Goal: Communication & Community: Answer question/provide support

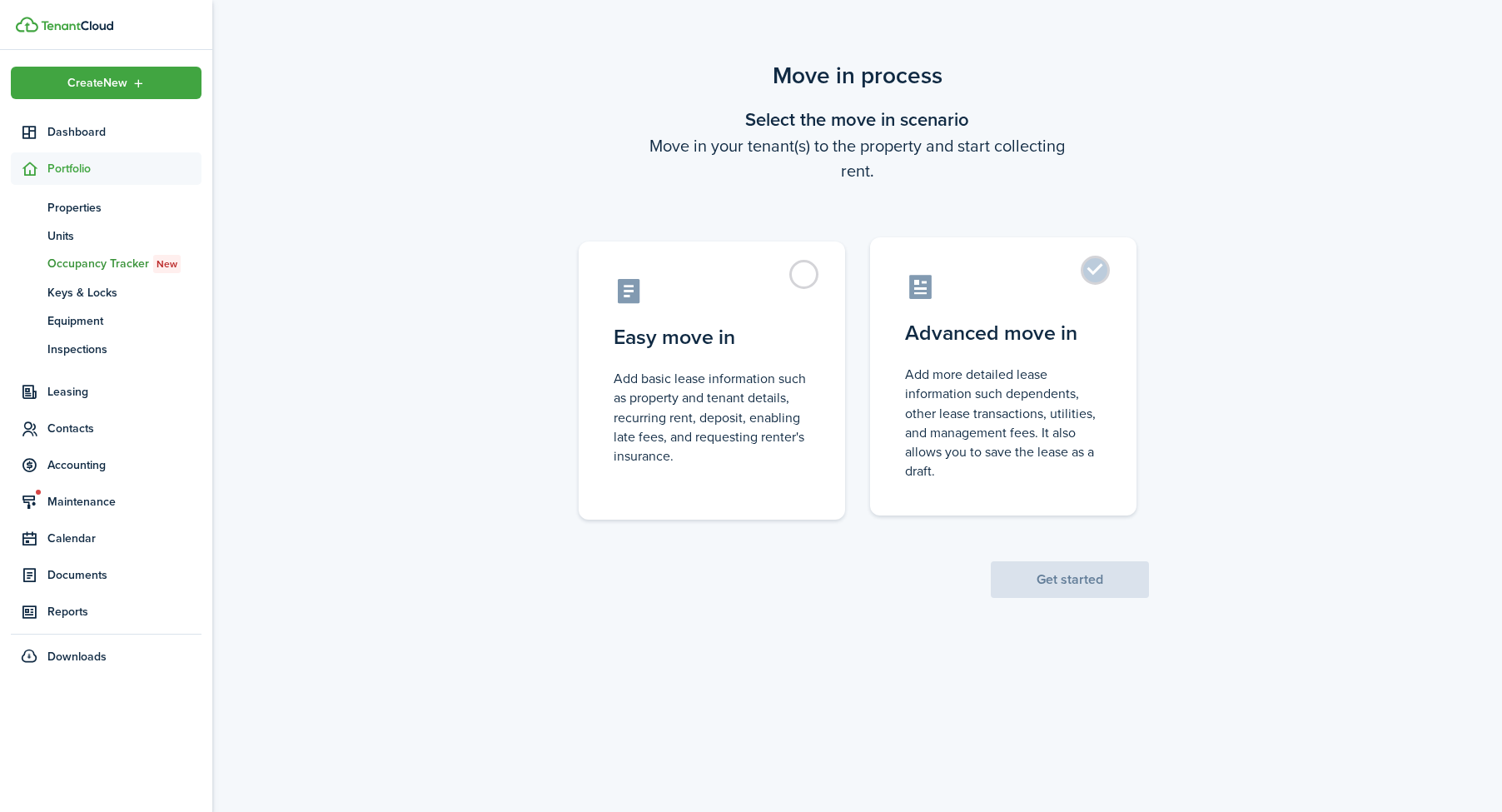
click at [973, 383] on control-radio-card-description "Add more detailed lease information such dependents, other lease transactions, …" at bounding box center [1004, 422] width 197 height 116
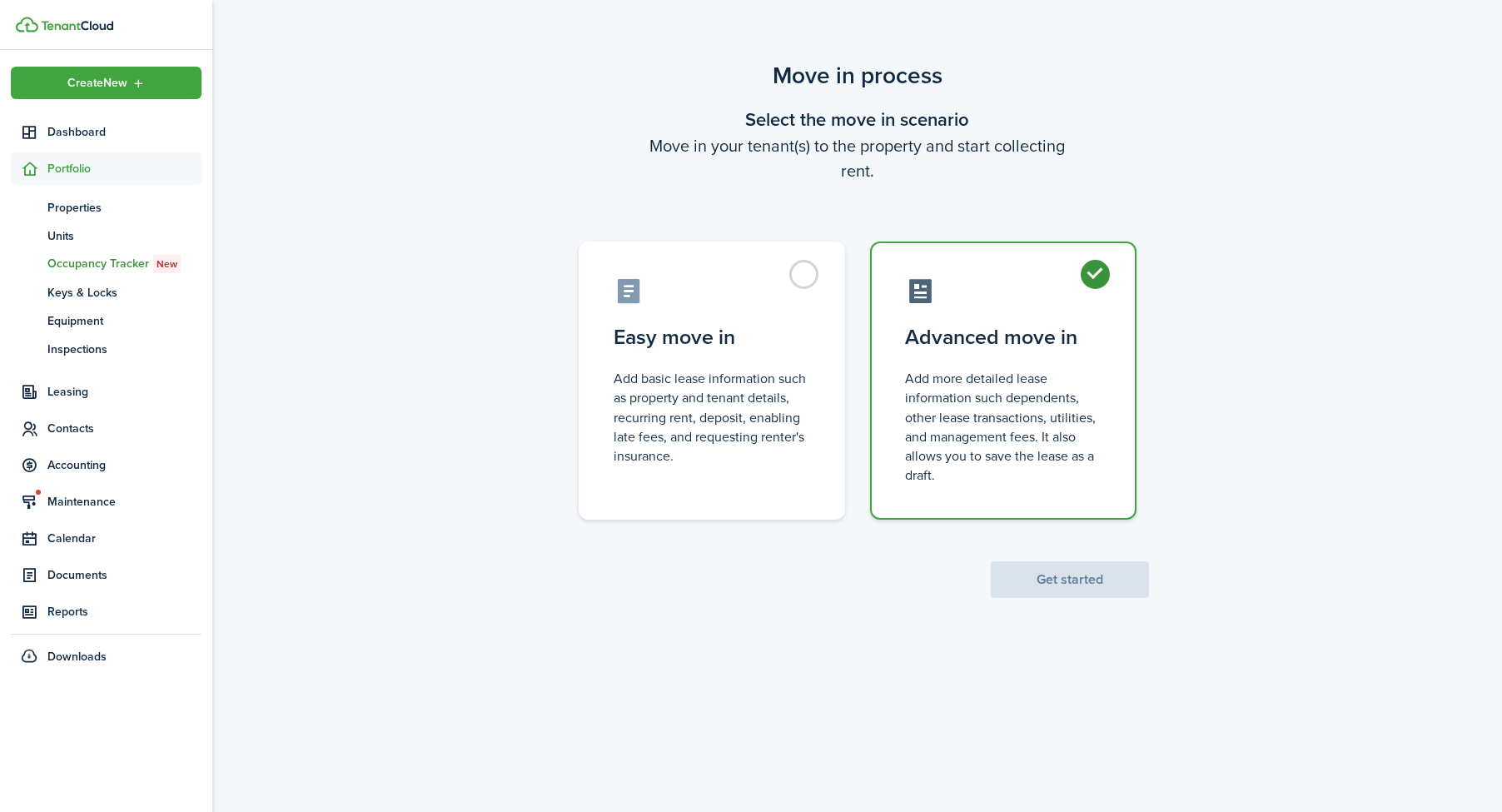
radio input "true"
drag, startPoint x: 1078, startPoint y: 590, endPoint x: 1060, endPoint y: 585, distance: 18.7
click at [1078, 589] on button "Get started" at bounding box center [1070, 580] width 158 height 37
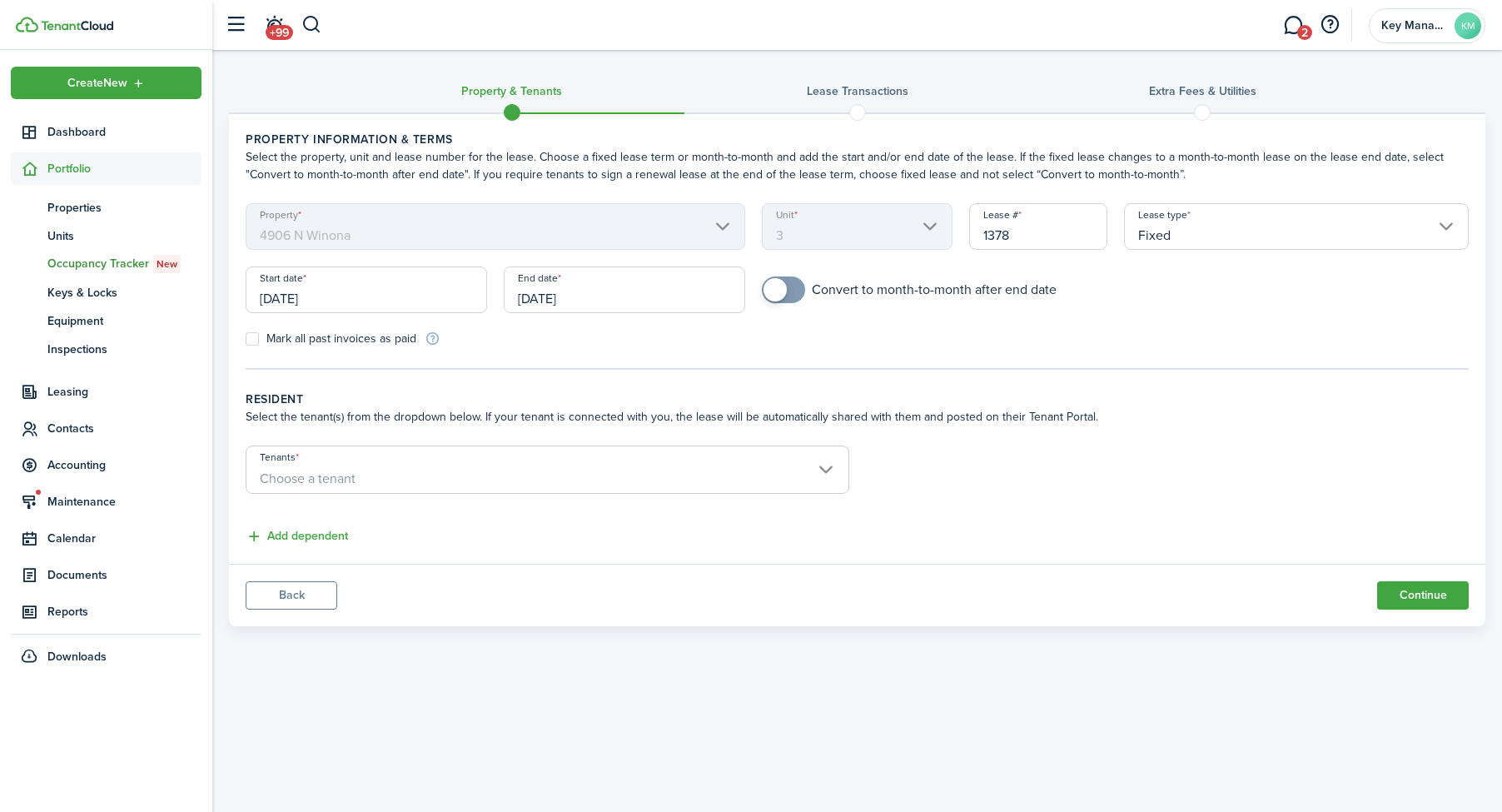
click at [376, 311] on input "[DATE]" at bounding box center [367, 290] width 242 height 47
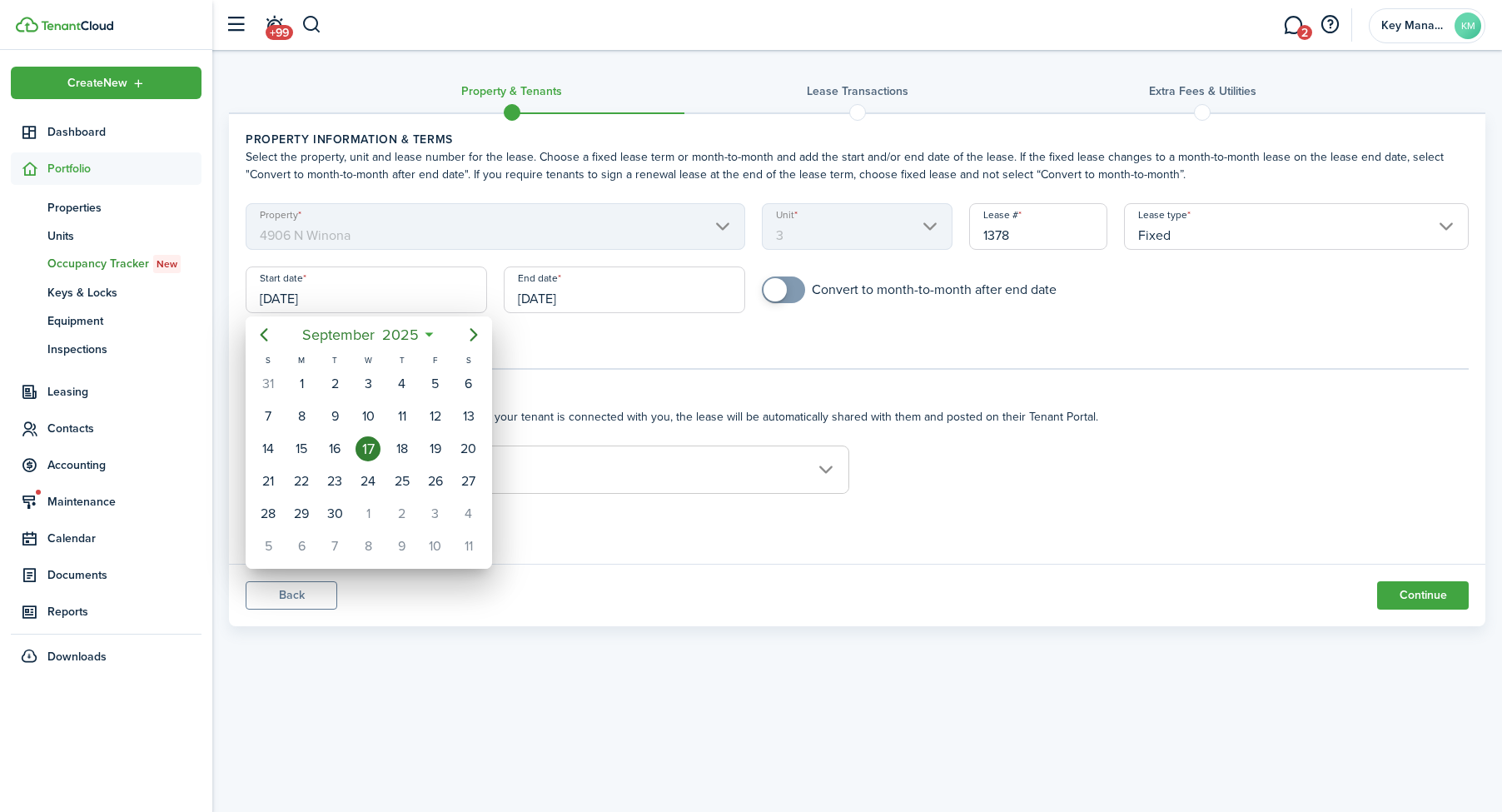
drag, startPoint x: 552, startPoint y: 215, endPoint x: 587, endPoint y: 308, distance: 99.4
click at [551, 219] on div at bounding box center [751, 406] width 1769 height 1079
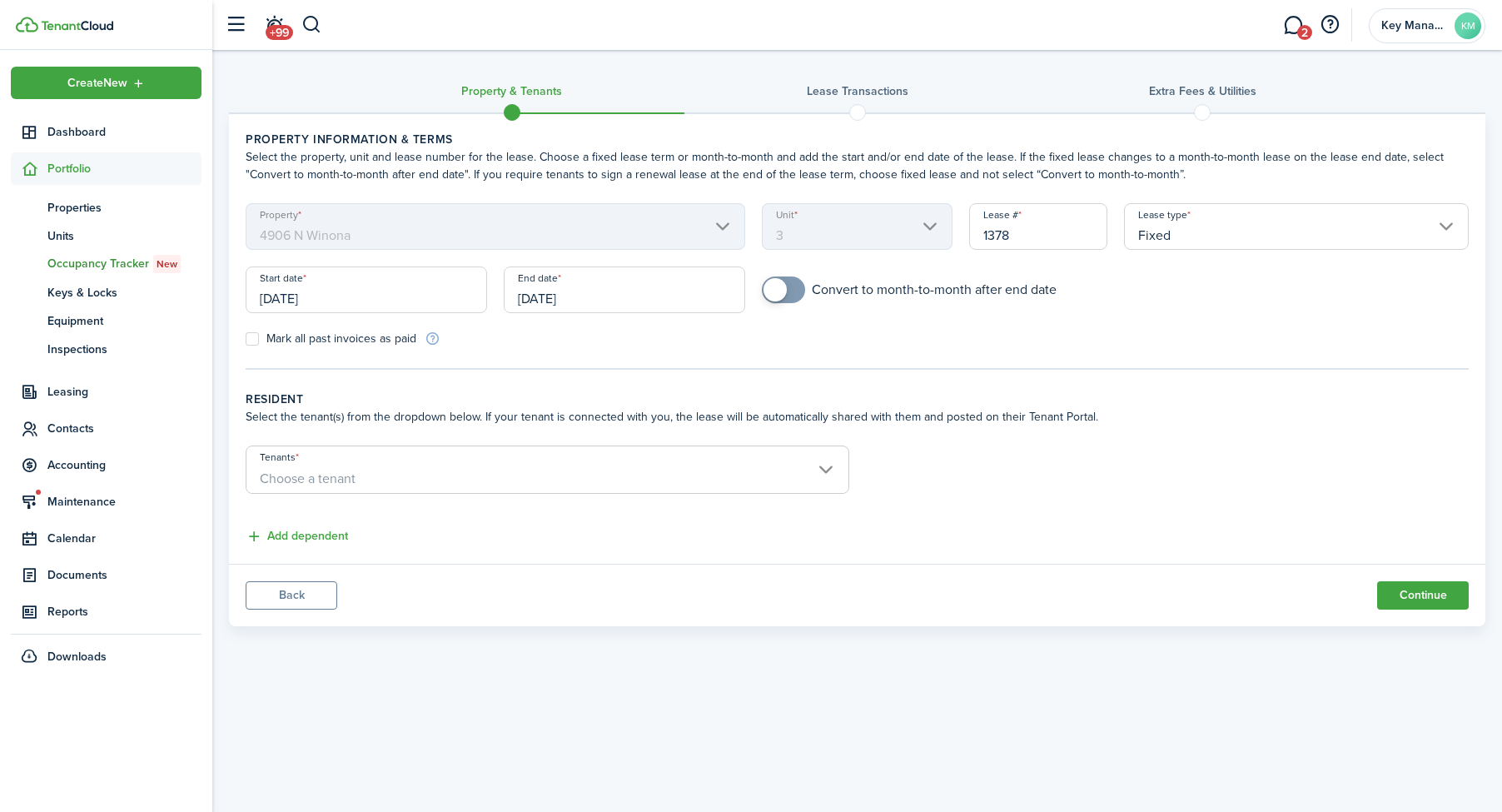
click at [588, 308] on input "[DATE]" at bounding box center [625, 290] width 242 height 47
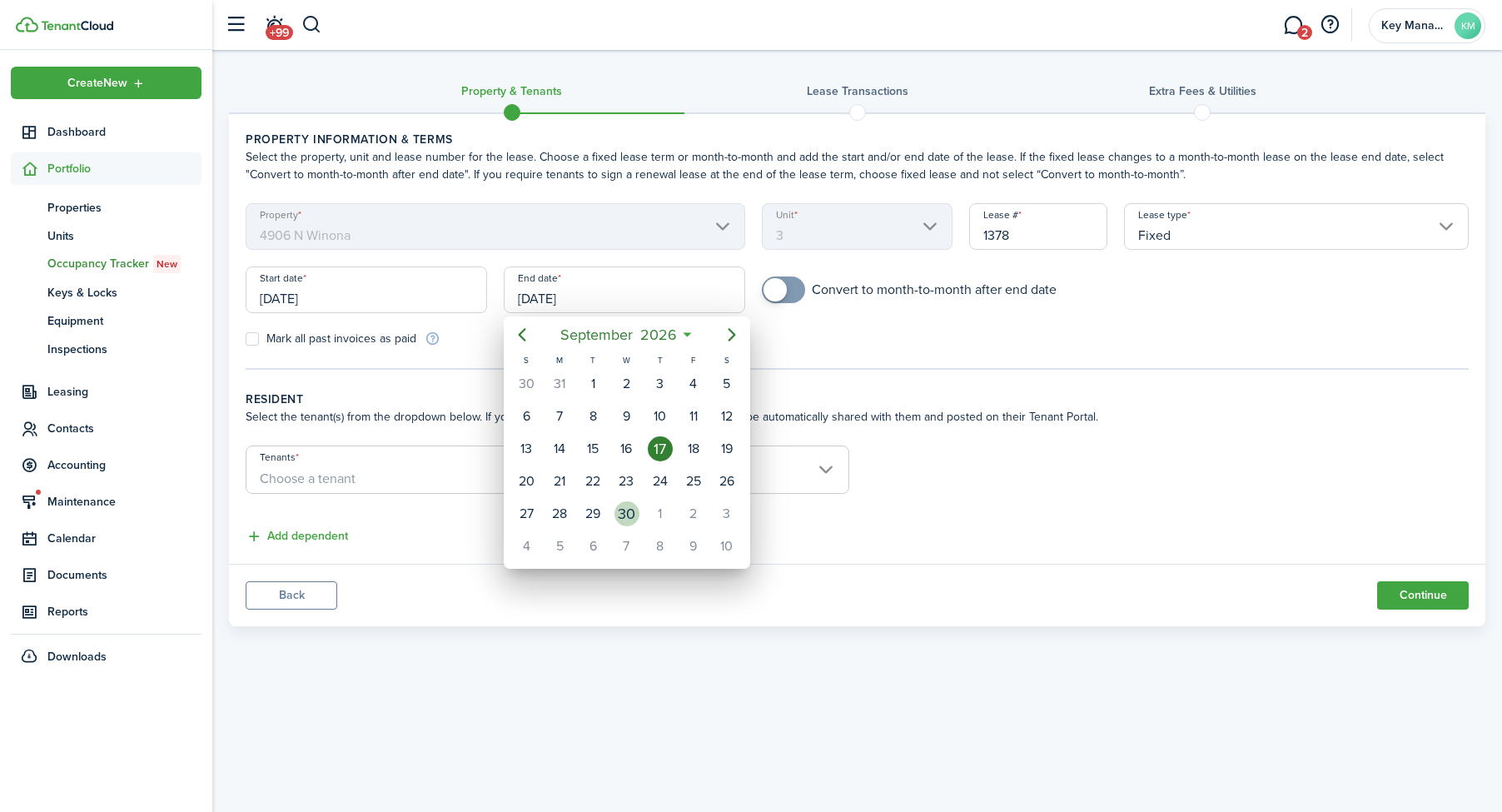
click at [638, 515] on div "30" at bounding box center [627, 514] width 25 height 25
type input "[DATE]"
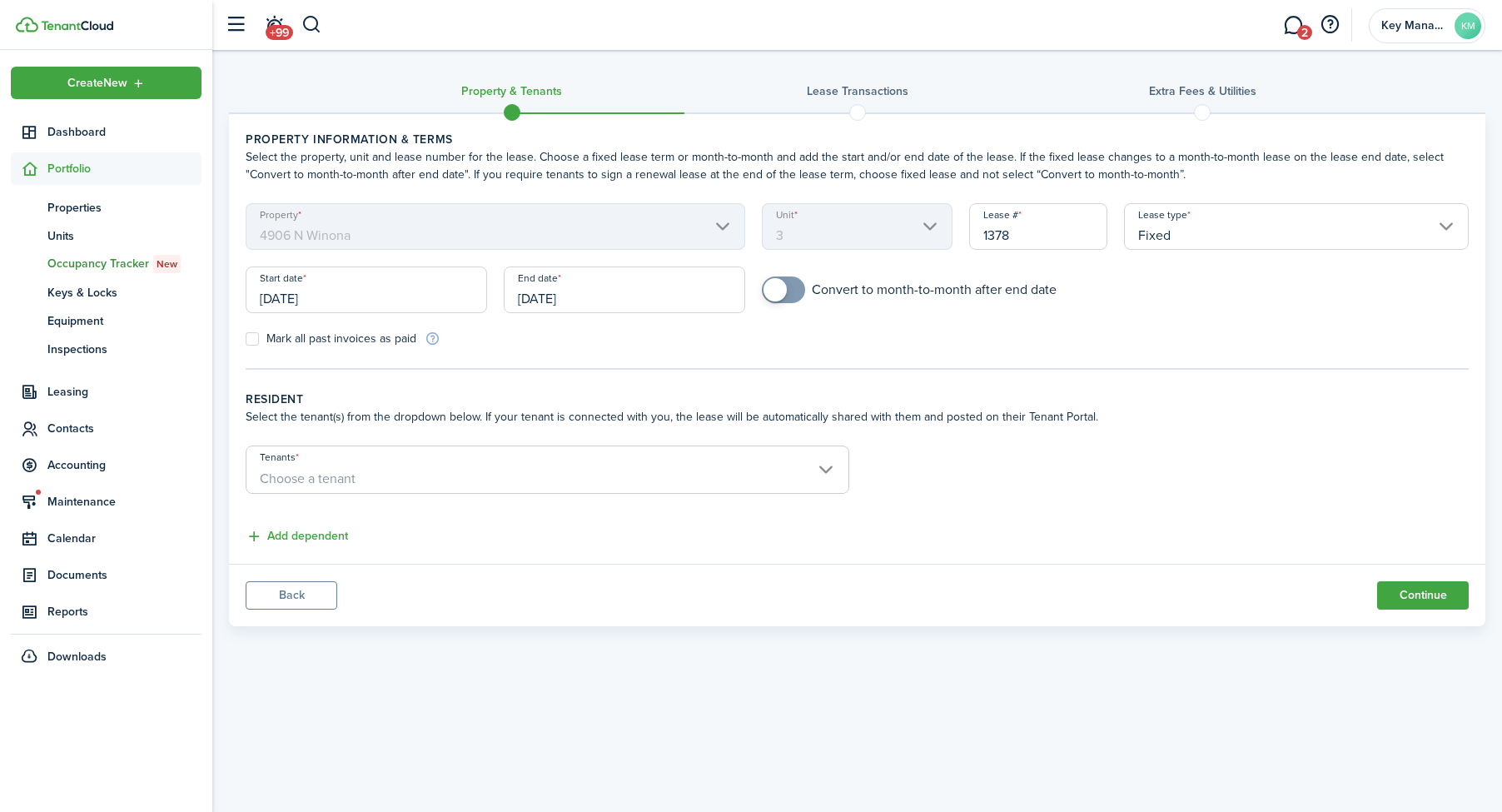
checkbox input "true"
click at [785, 282] on span at bounding box center [776, 290] width 23 height 23
click at [674, 457] on input "Tenants" at bounding box center [547, 456] width 602 height 20
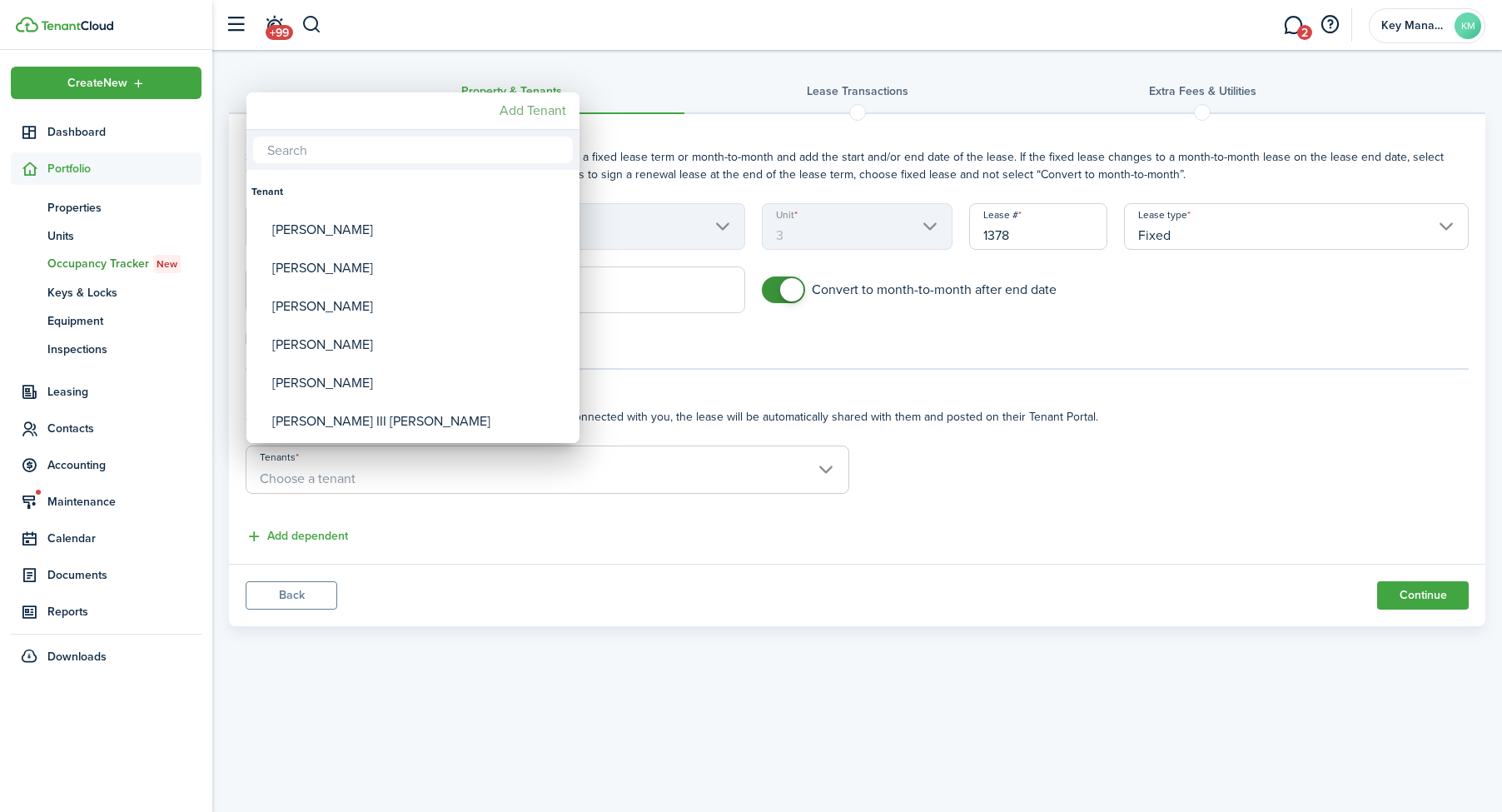
click at [521, 99] on mbsc-button "Add Tenant" at bounding box center [533, 111] width 80 height 30
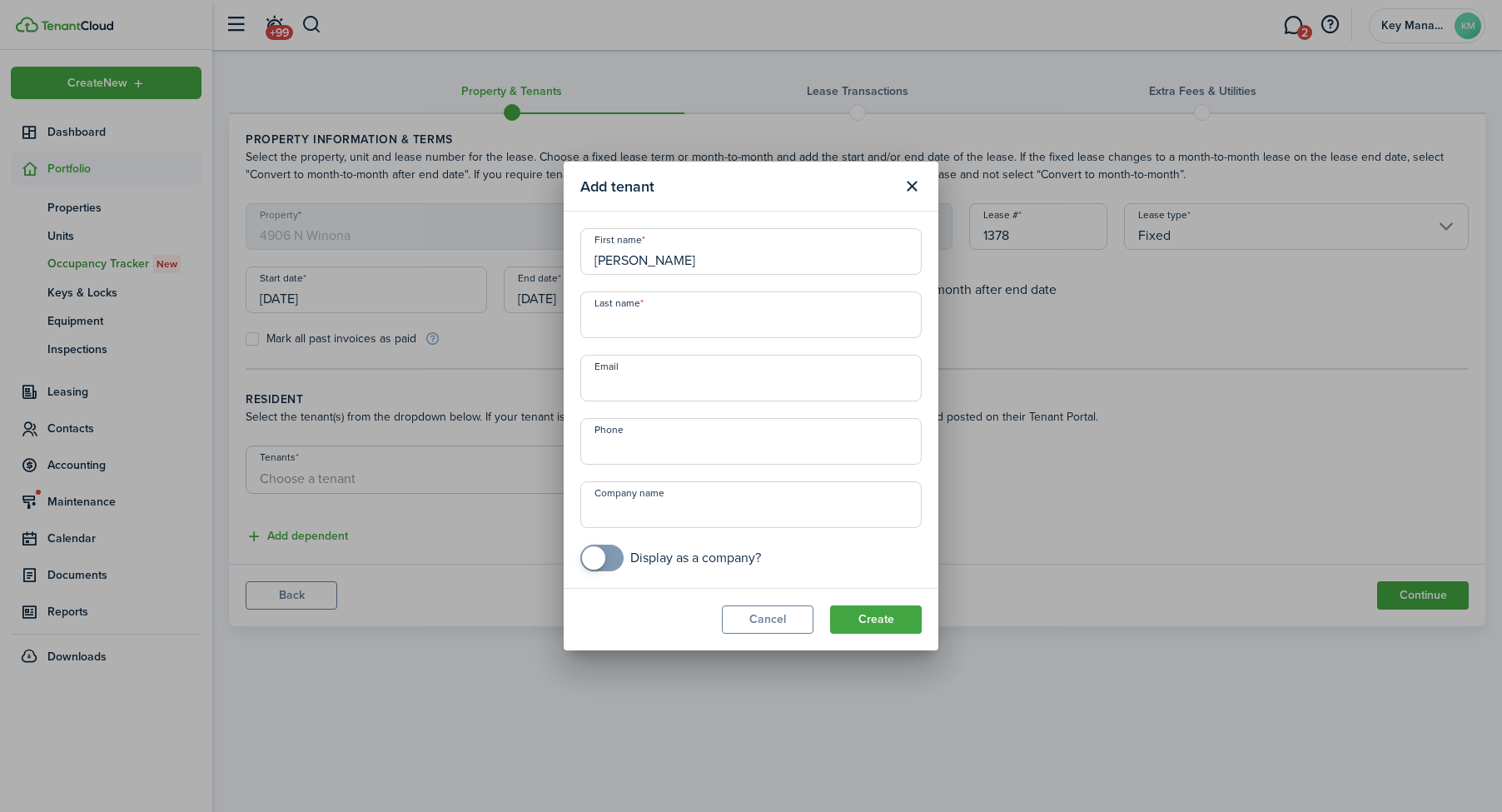
type input "[PERSON_NAME]"
click at [746, 319] on input "Last name" at bounding box center [751, 315] width 342 height 47
type input "[PERSON_NAME]"
paste input "[EMAIL_ADDRESS][DOMAIN_NAME]"
type input "[EMAIL_ADDRESS][DOMAIN_NAME]"
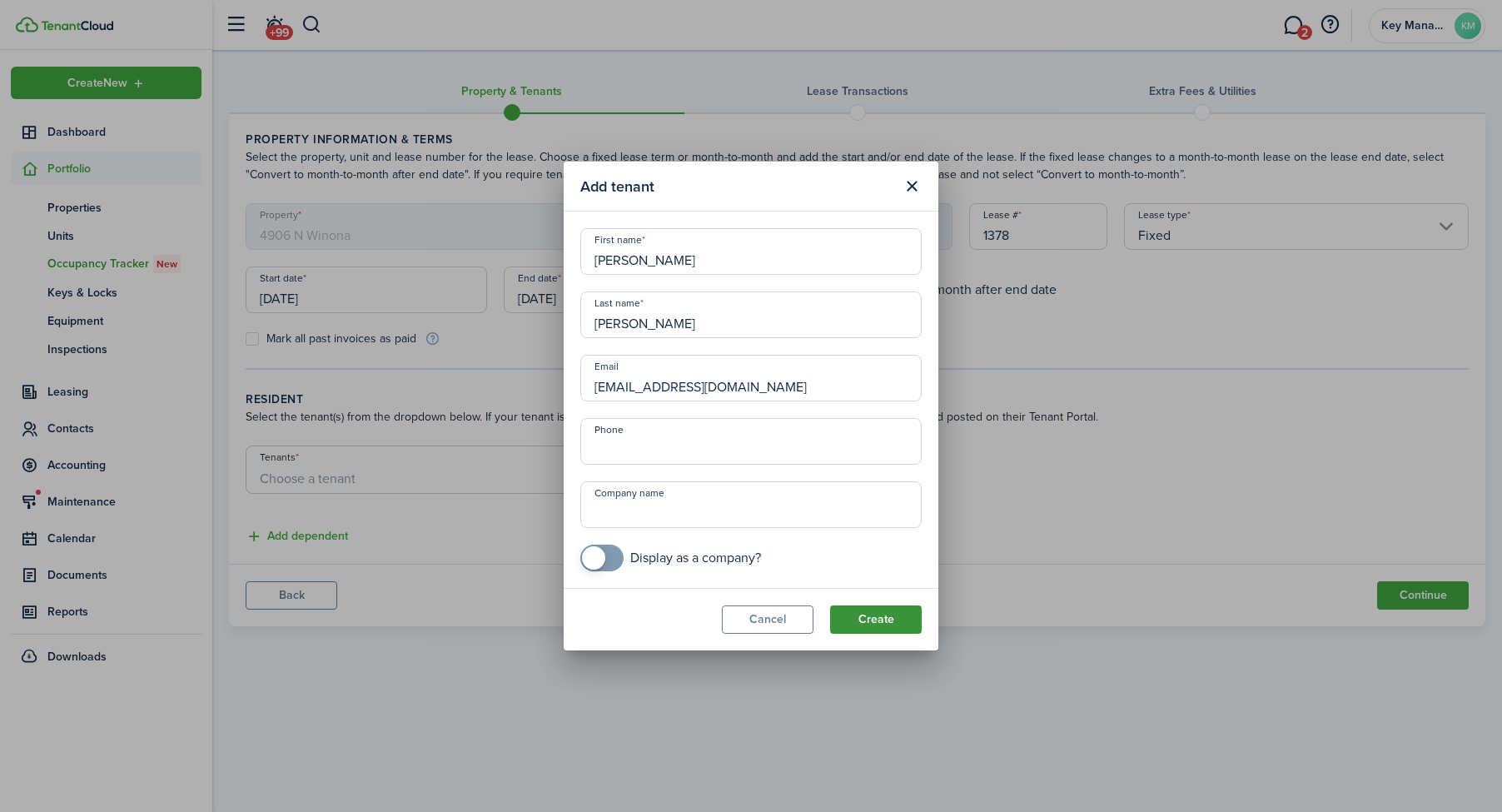
click at [887, 617] on button "Create" at bounding box center [876, 620] width 92 height 28
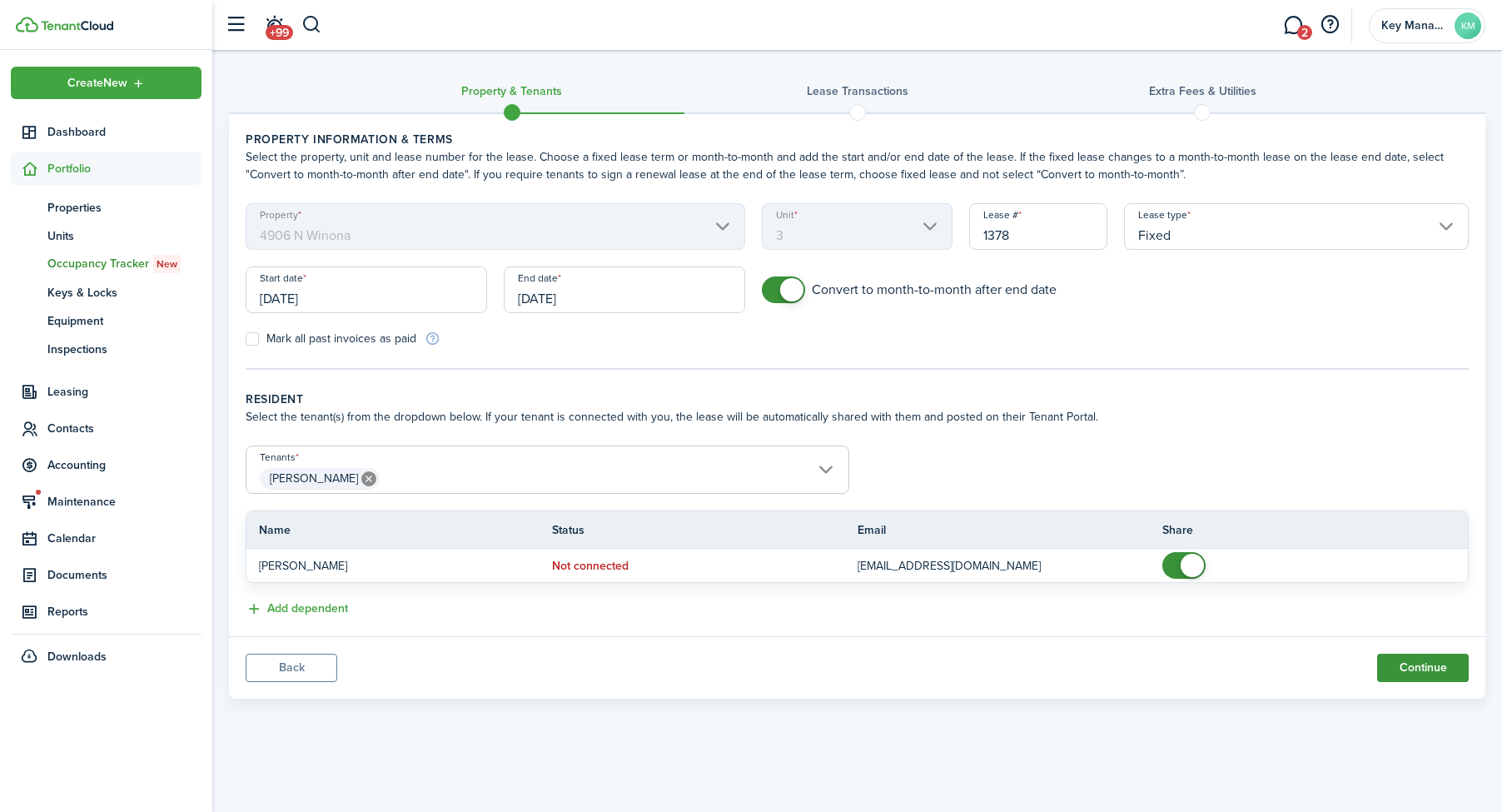
click at [1445, 672] on button "Continue" at bounding box center [1423, 668] width 92 height 28
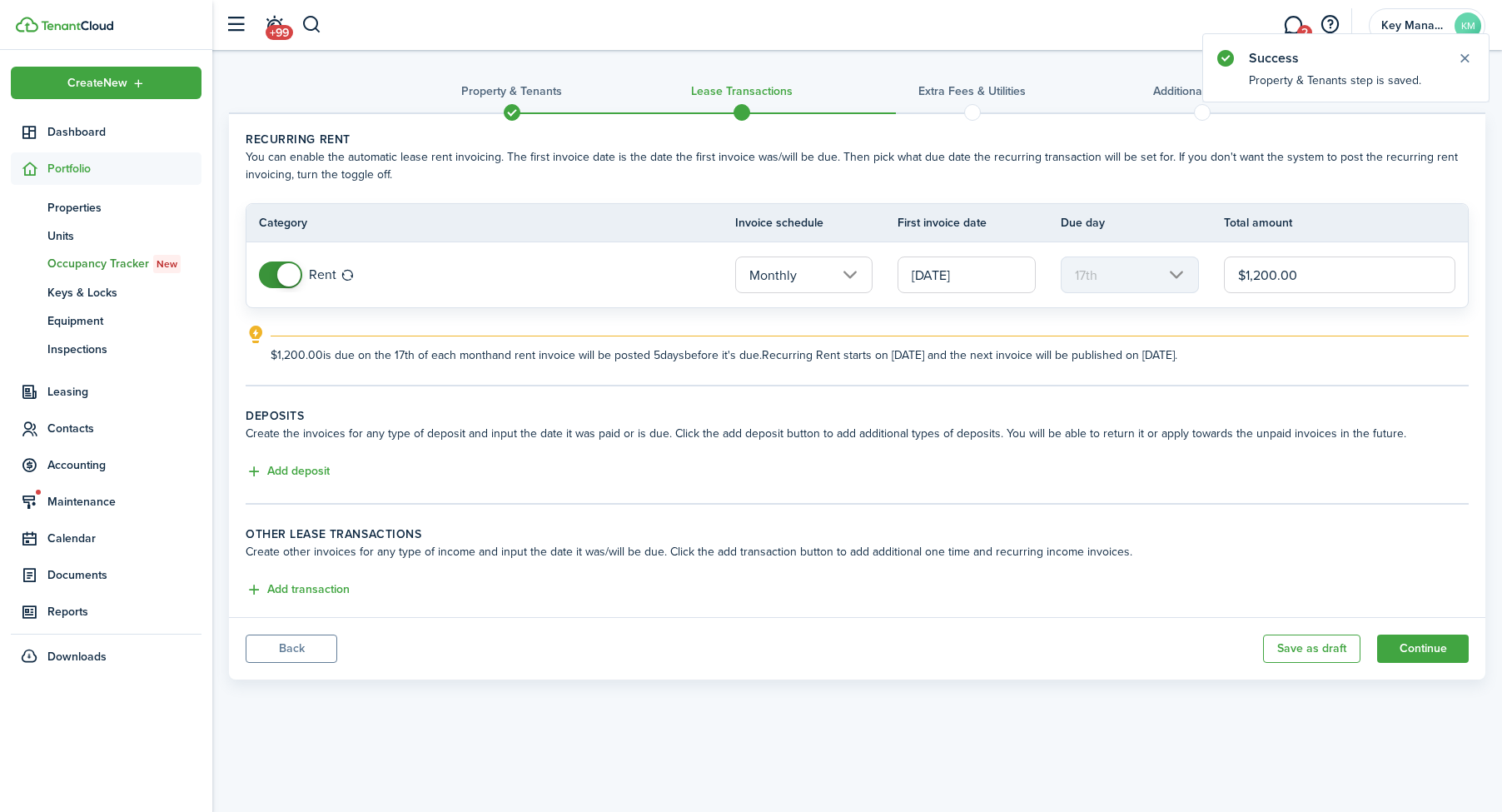
click at [984, 278] on input "[DATE]" at bounding box center [967, 275] width 138 height 37
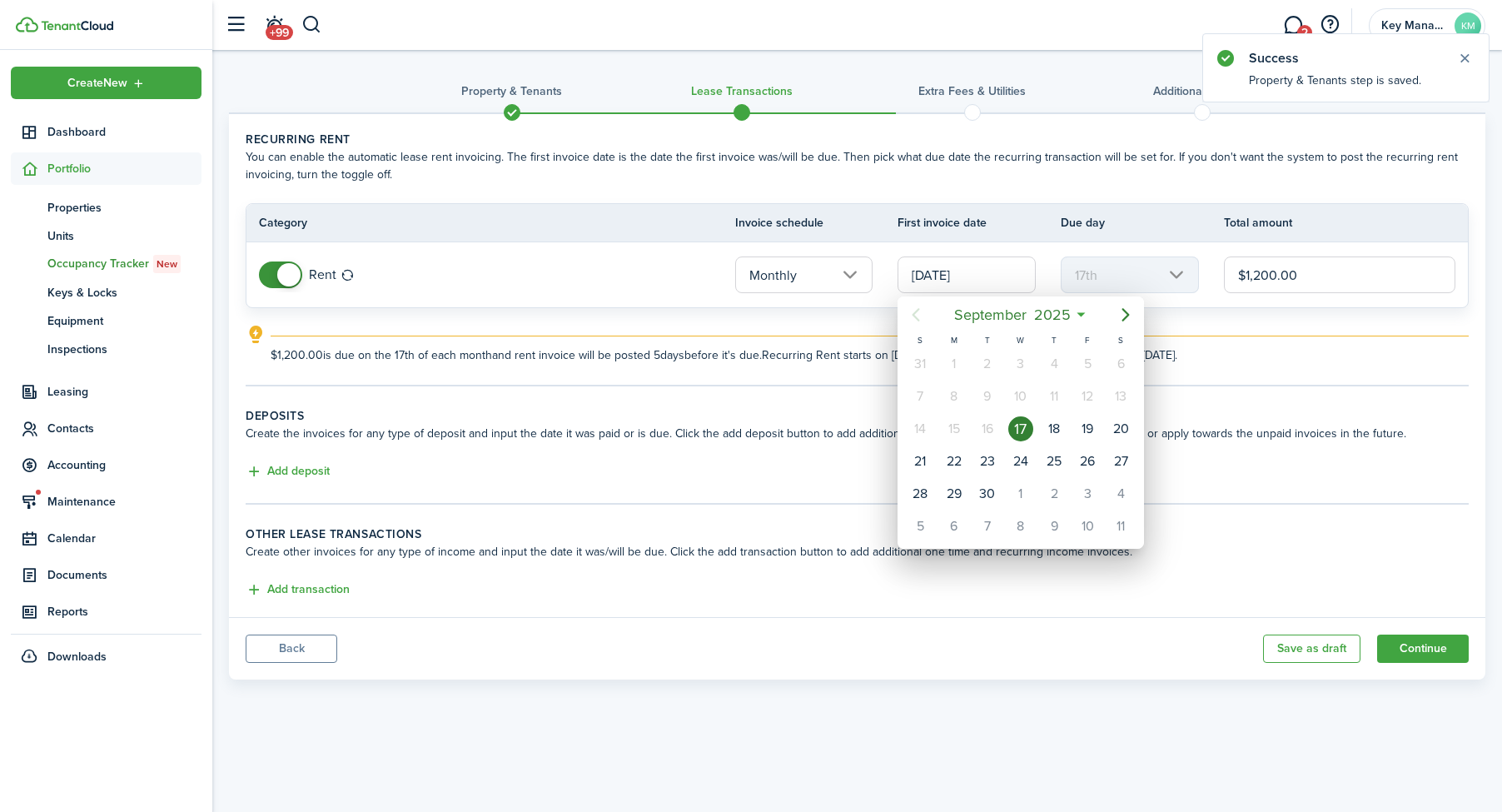
click at [1290, 262] on div at bounding box center [751, 406] width 1769 height 1079
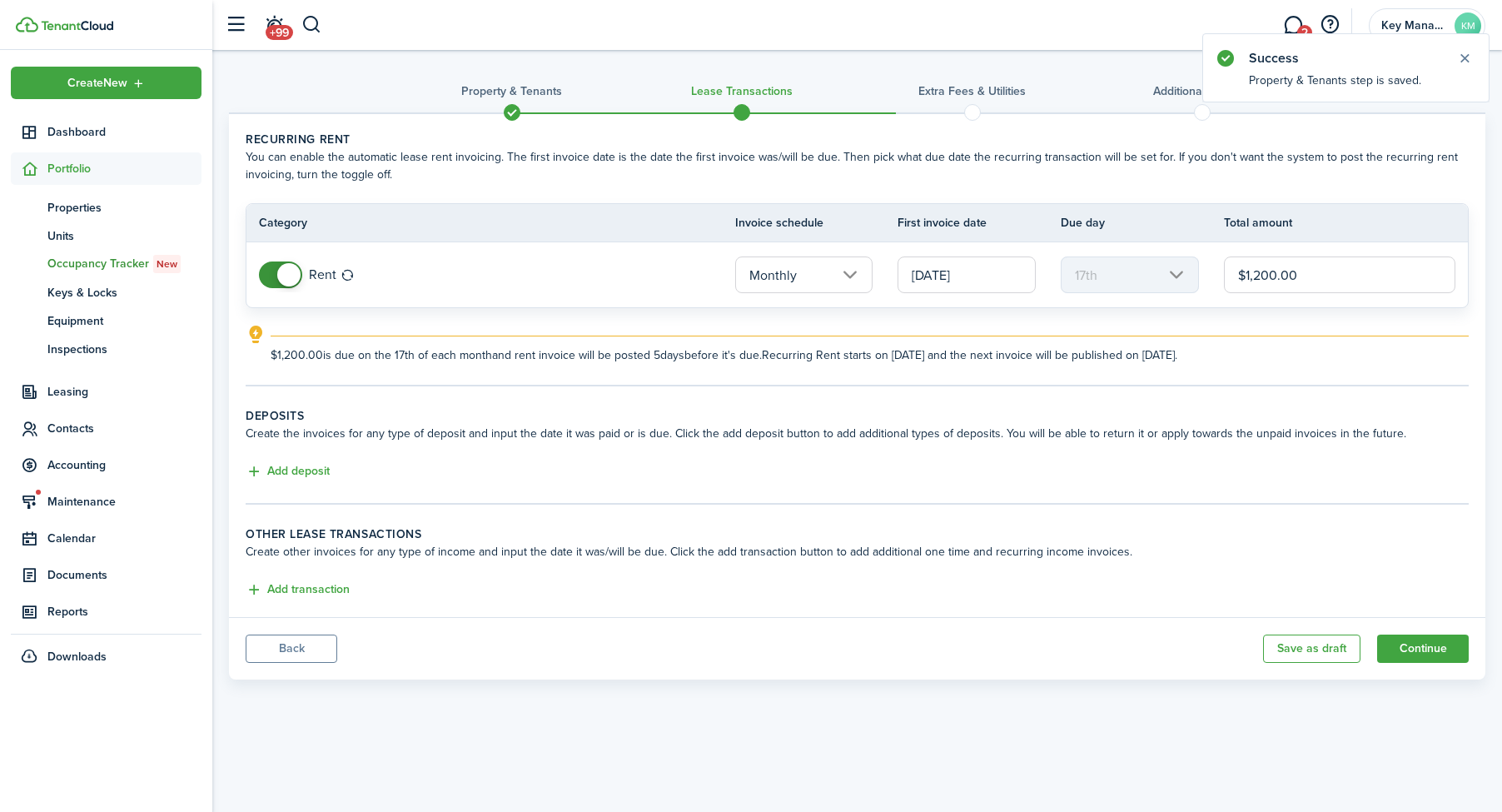
click at [1290, 262] on input "$1,200.00" at bounding box center [1340, 275] width 232 height 37
click at [971, 276] on input "[DATE]" at bounding box center [967, 275] width 138 height 37
type input "$1,000.00"
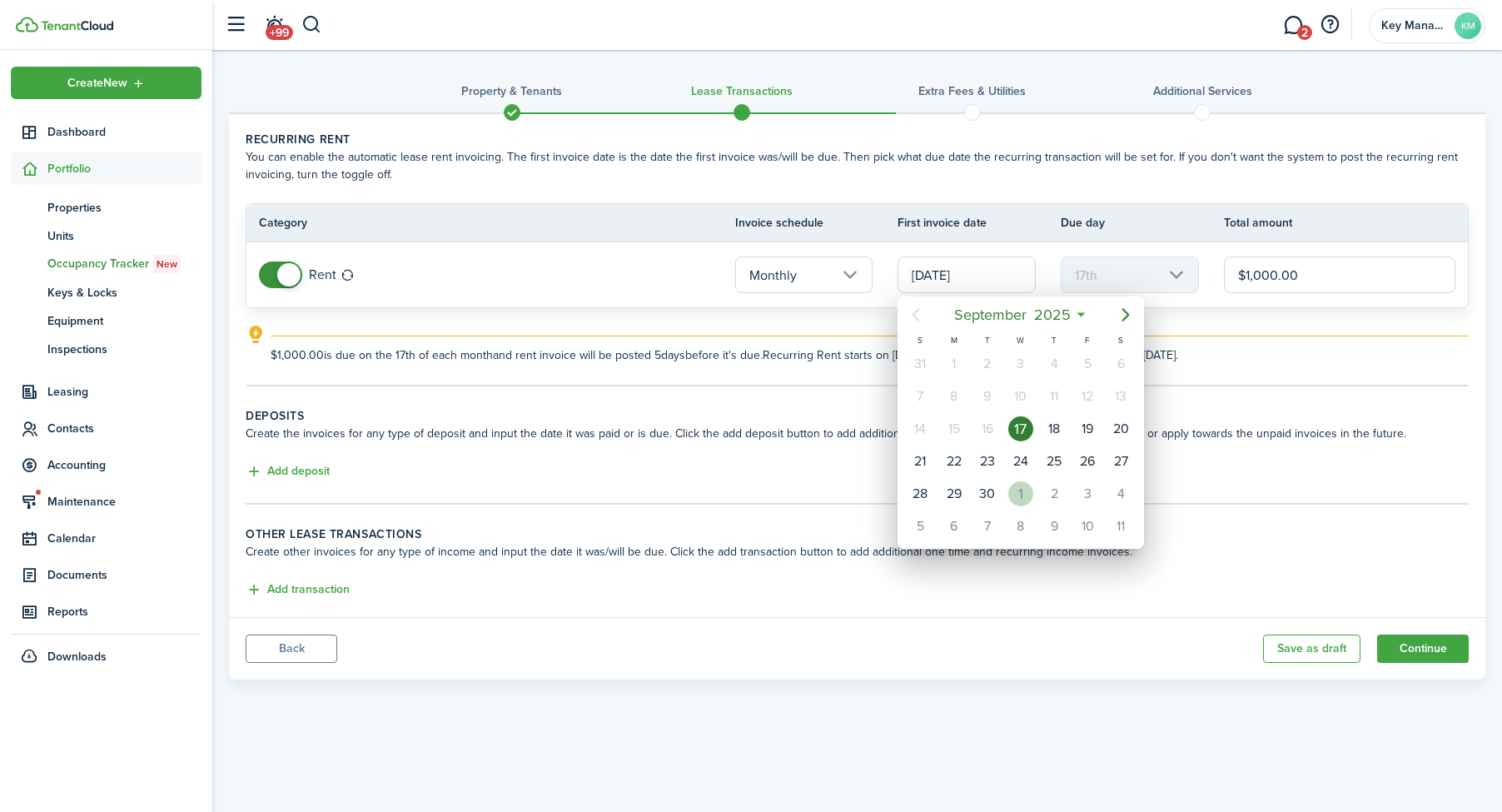
click at [1015, 490] on div "1" at bounding box center [1021, 494] width 25 height 25
type input "[DATE]"
type input "1st"
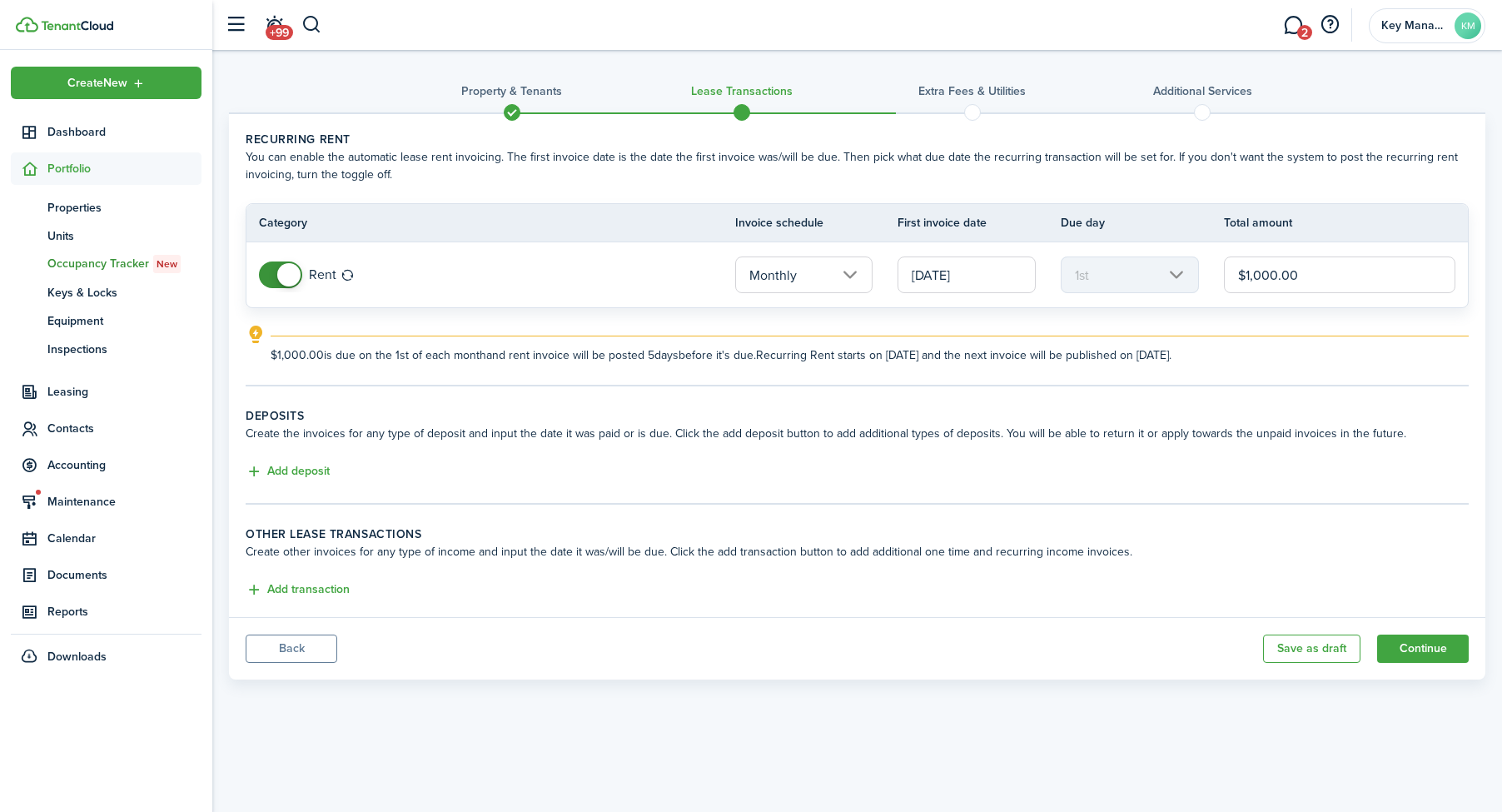
click at [967, 280] on input "[DATE]" at bounding box center [967, 275] width 138 height 37
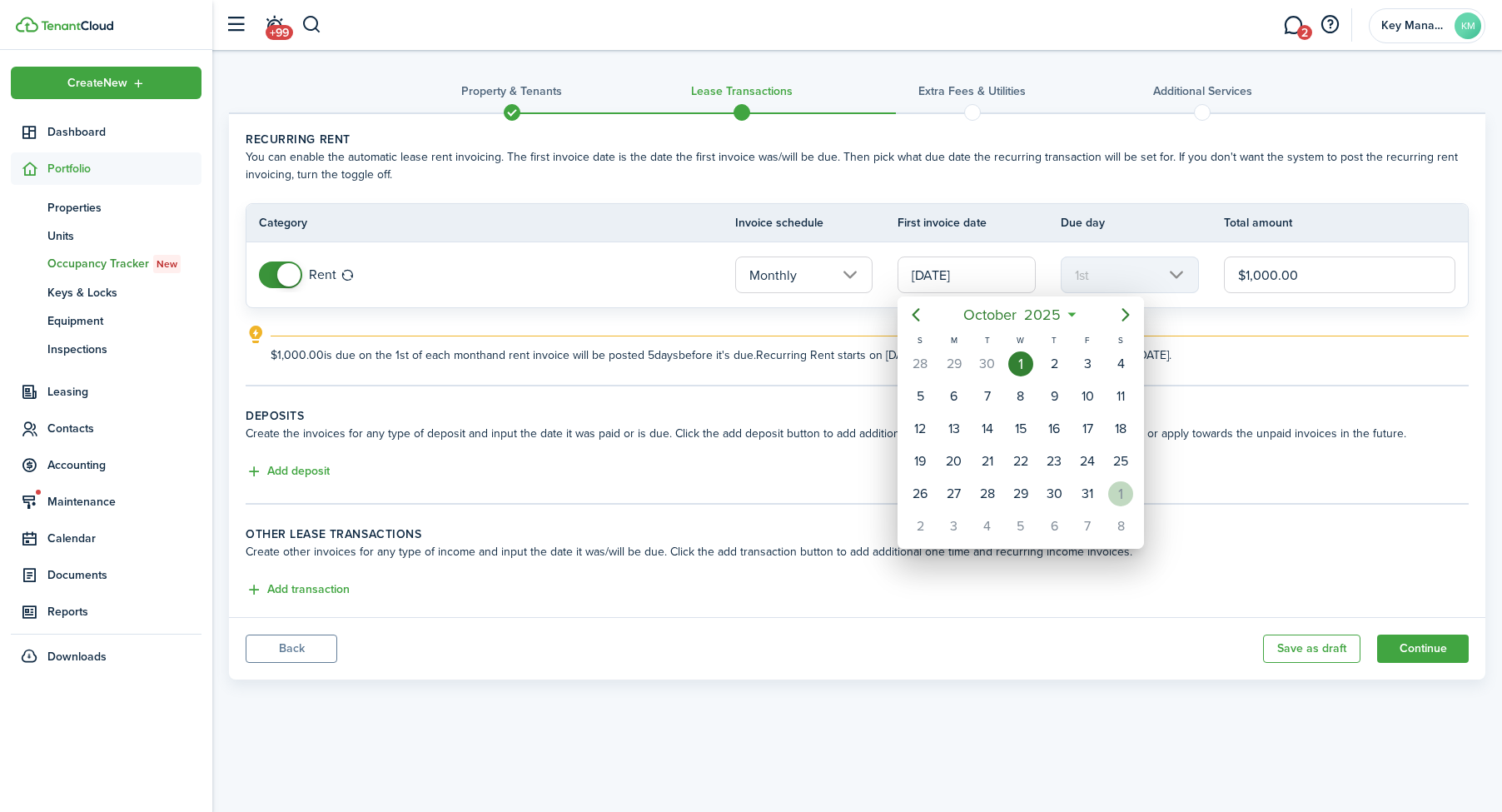
click at [1114, 481] on div "[DATE]" at bounding box center [1120, 494] width 33 height 32
type input "[DATE]"
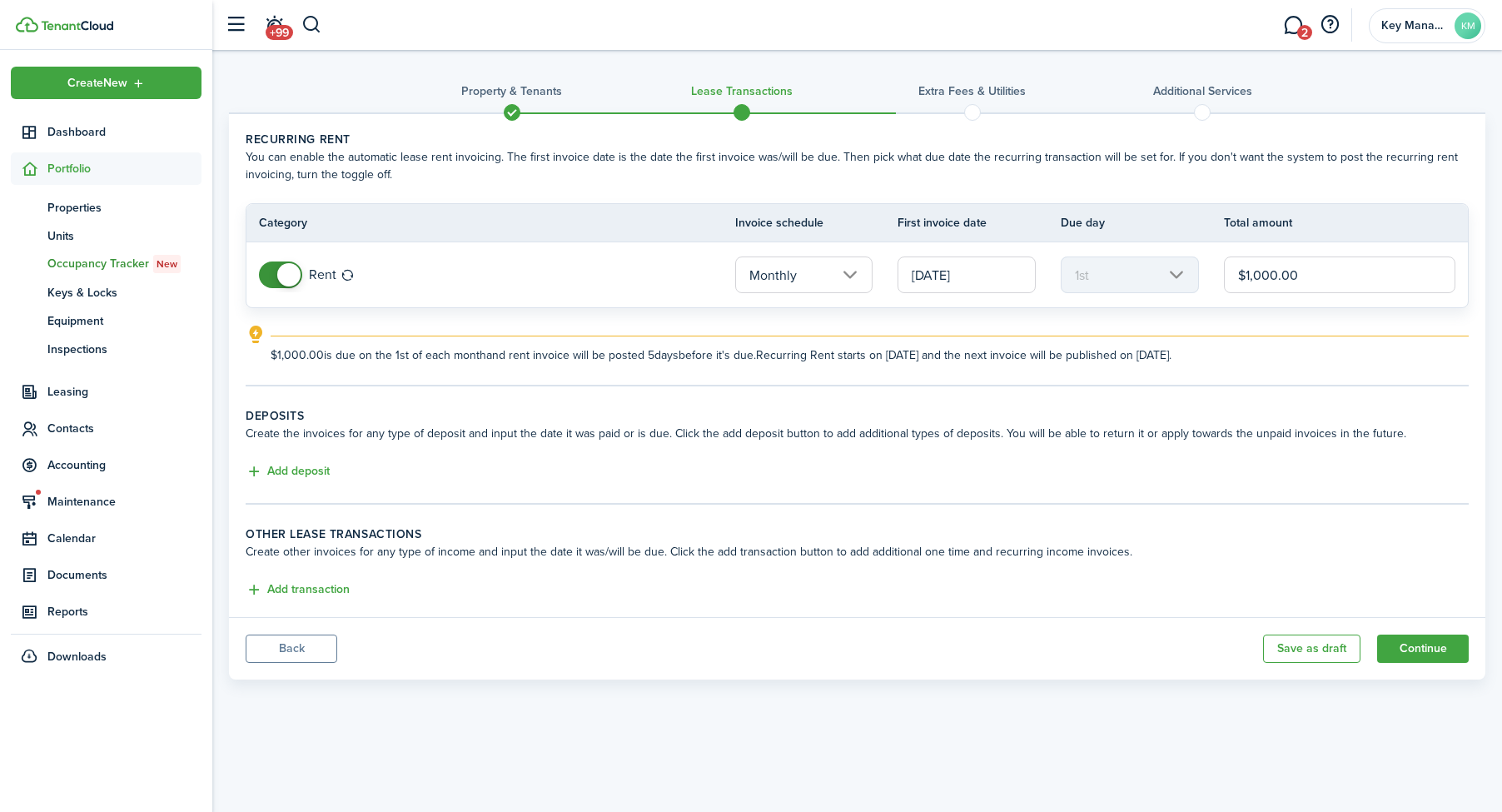
click at [288, 488] on tc-wizard-step "Deposits Create the invoices for any type of deposit and input the date it was …" at bounding box center [857, 456] width 1223 height 97
click at [289, 476] on button "Add deposit" at bounding box center [287, 471] width 84 height 19
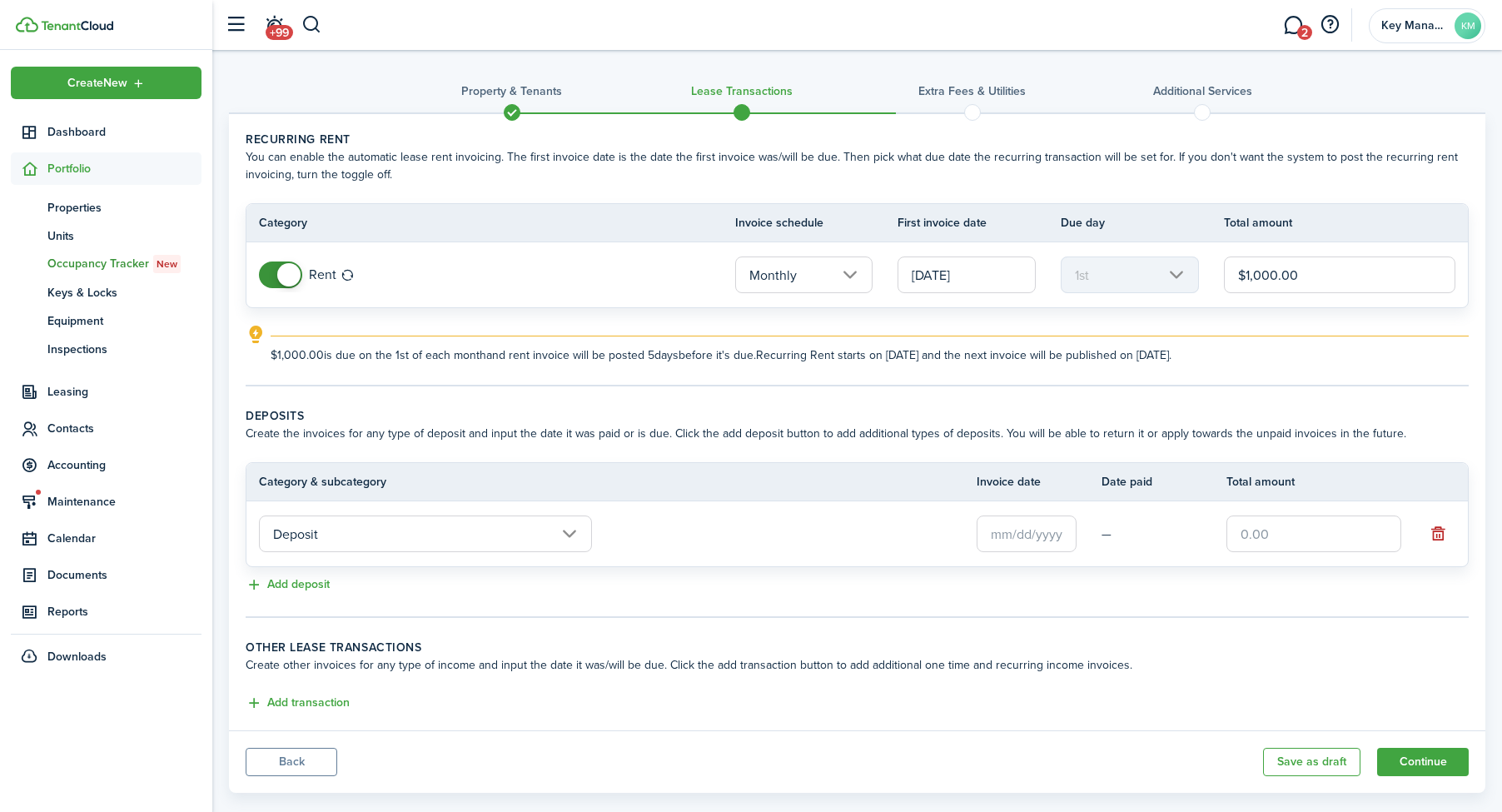
drag, startPoint x: 989, startPoint y: 553, endPoint x: 1016, endPoint y: 548, distance: 27.5
click at [989, 553] on td at bounding box center [1040, 534] width 125 height 45
click at [1023, 545] on input "text" at bounding box center [1027, 534] width 100 height 37
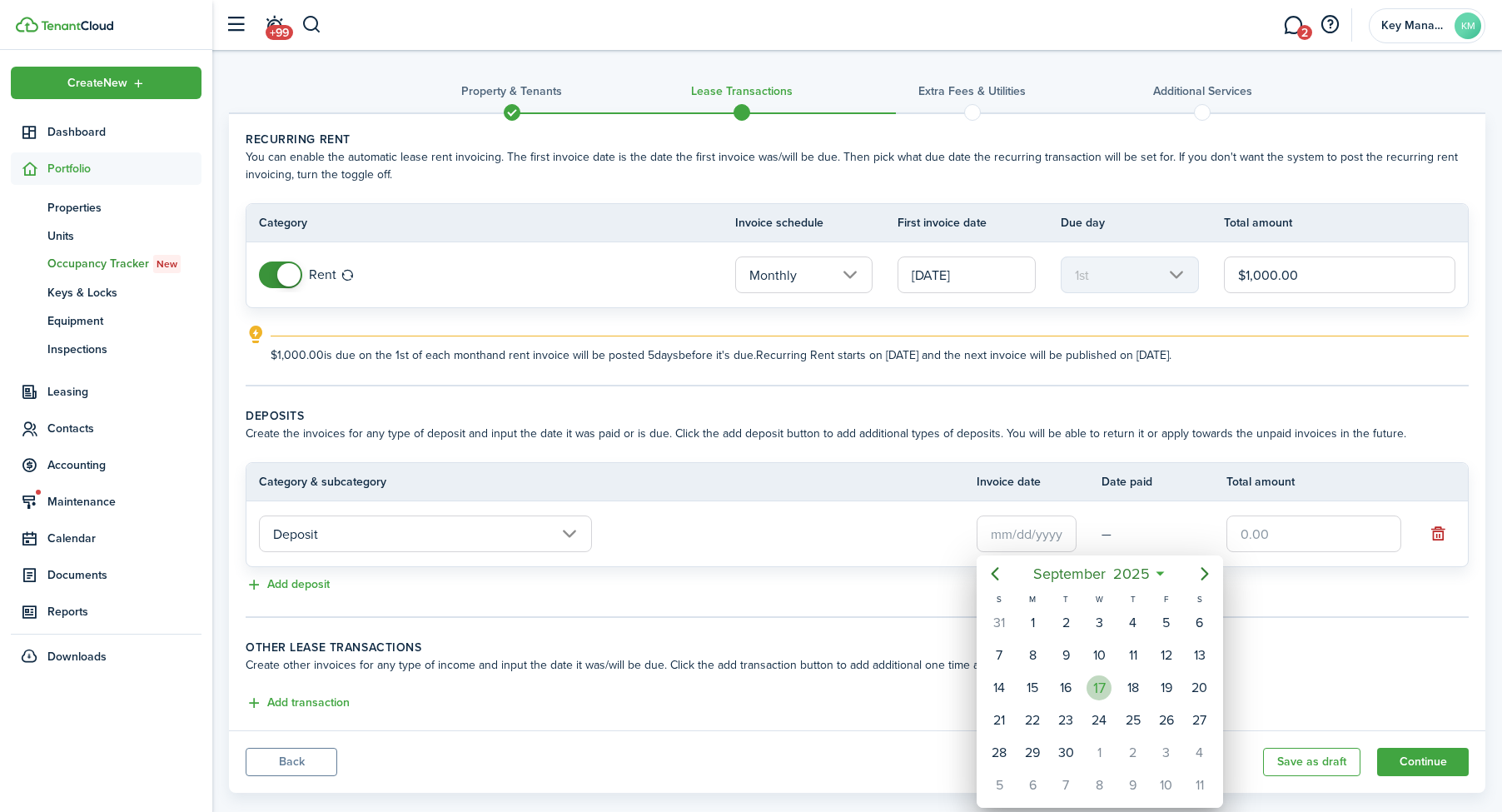
click at [1113, 690] on div "17" at bounding box center [1099, 688] width 33 height 32
type input "[DATE]"
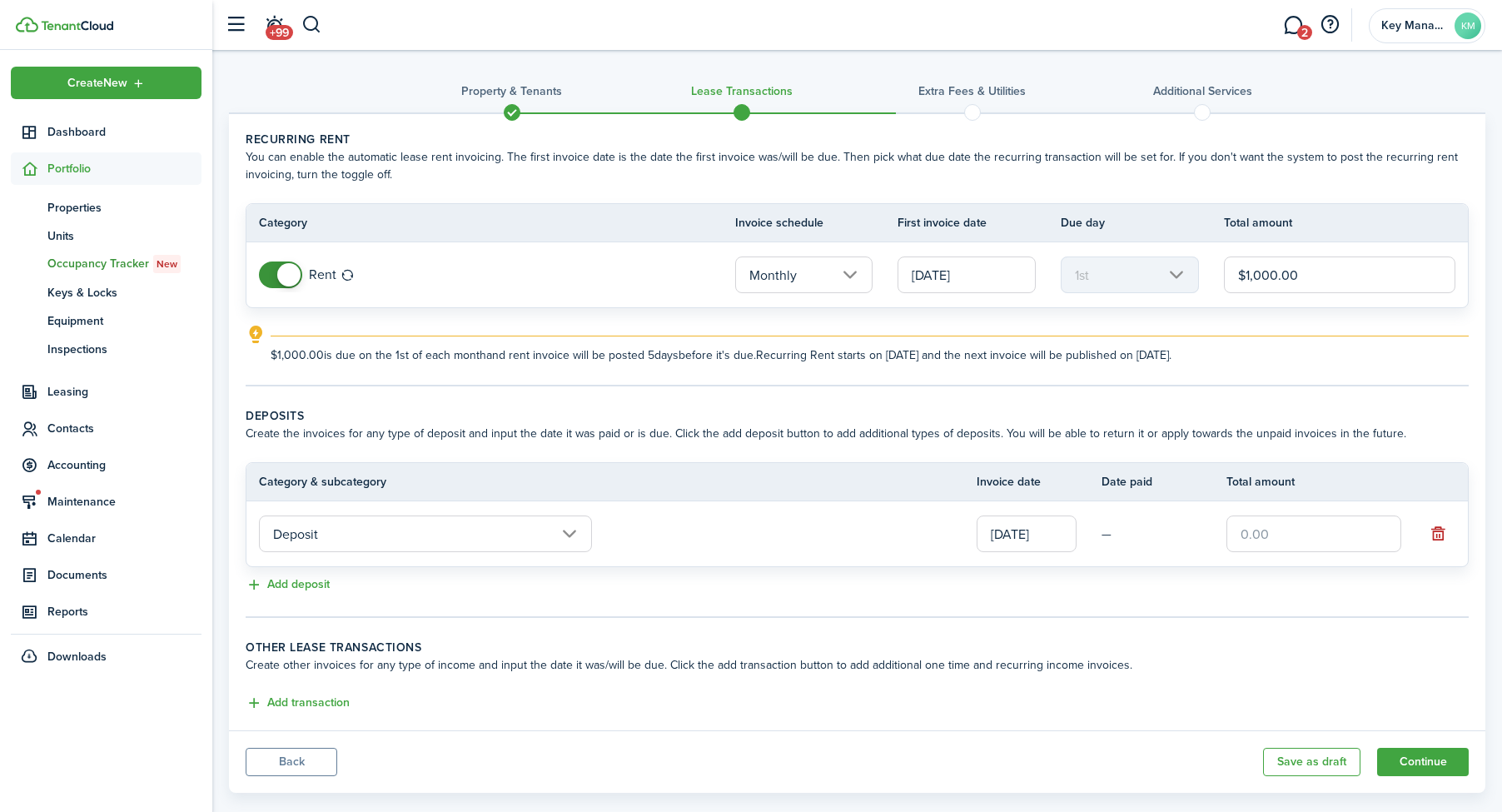
click at [1315, 541] on input "text" at bounding box center [1314, 534] width 175 height 37
type input "$650.00"
click at [319, 714] on panel-main-body "Recurring rent You can enable the automatic lease rent invoicing. The first inv…" at bounding box center [857, 422] width 1256 height 616
click at [322, 709] on button "Add transaction" at bounding box center [297, 703] width 104 height 19
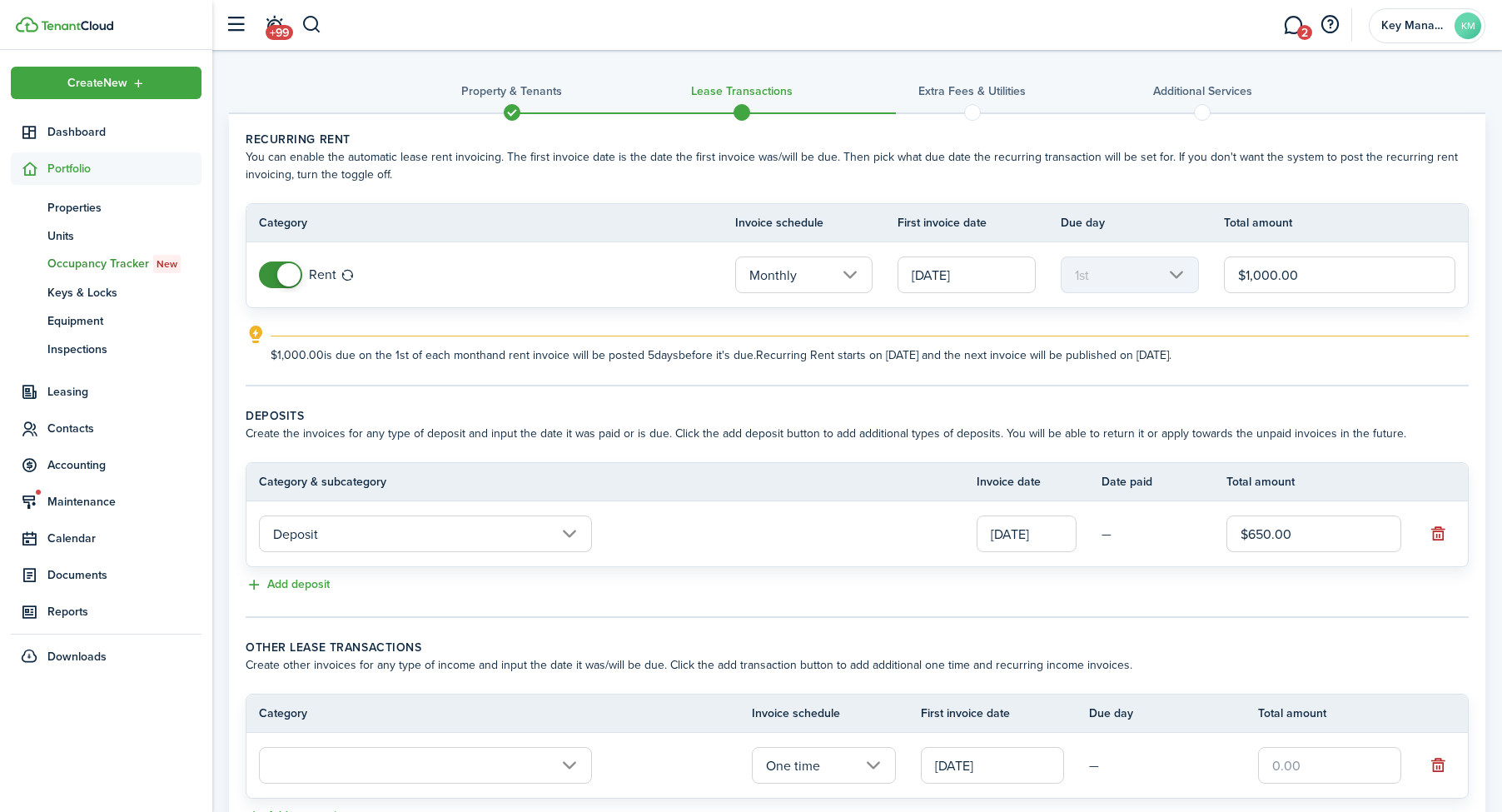
scroll to position [12, 0]
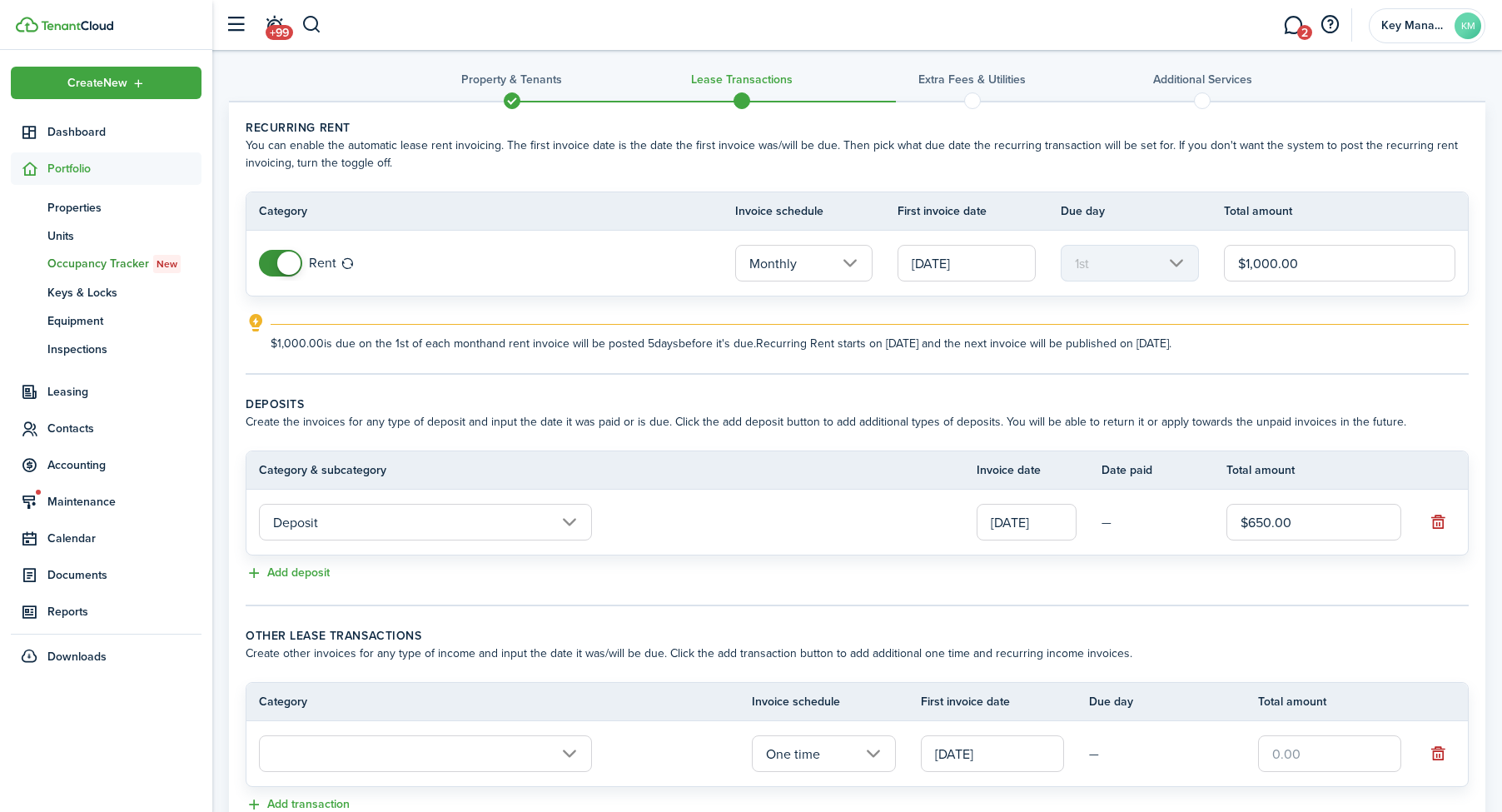
click at [435, 758] on input "text" at bounding box center [426, 754] width 333 height 37
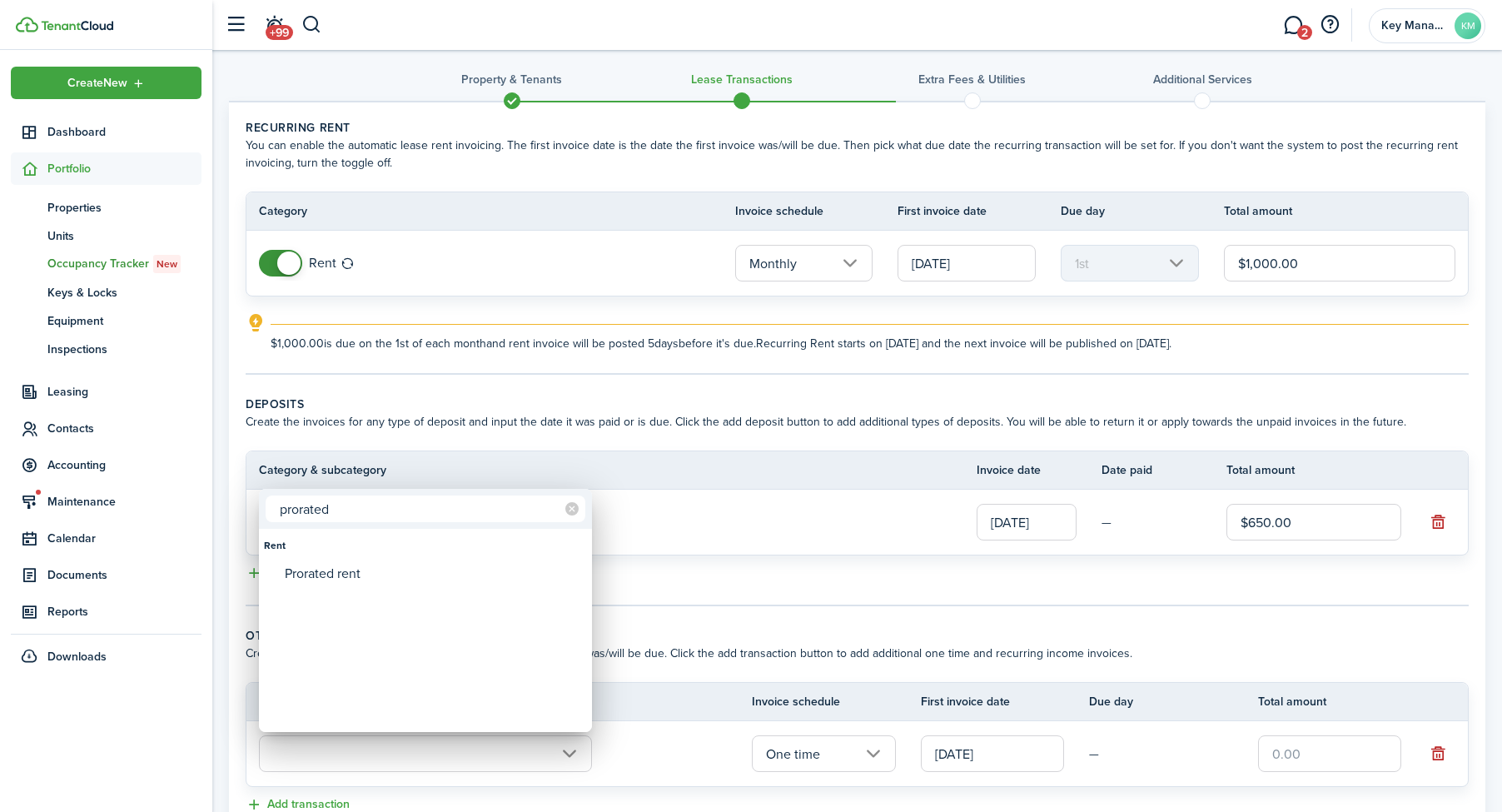
type input "prorated"
click at [431, 586] on div "Prorated rent" at bounding box center [432, 574] width 295 height 28
type input "Rent / Prorated rent"
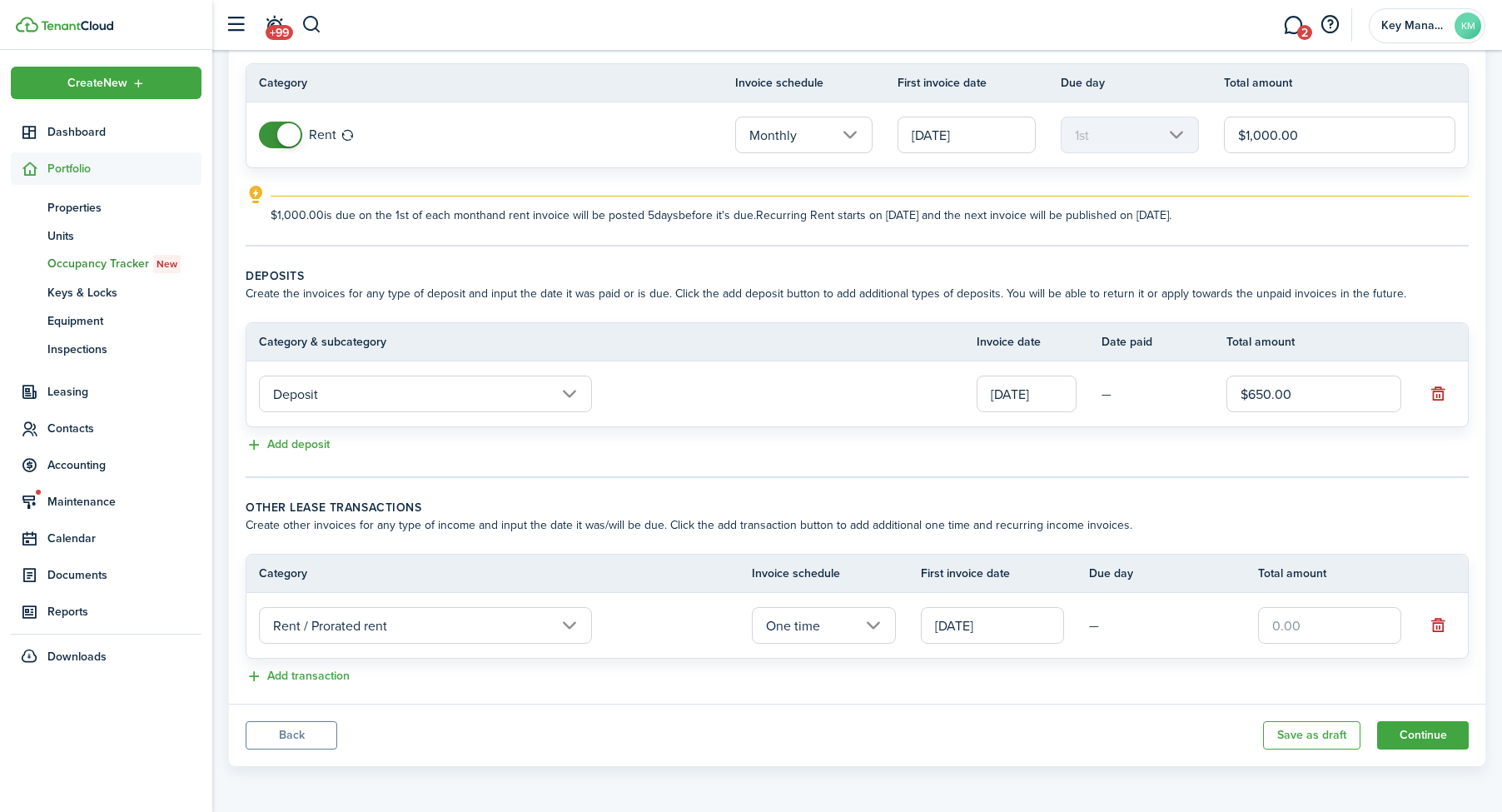
scroll to position [140, 0]
click at [1298, 648] on tr "Rent / Prorated rent One time [DATE] —" at bounding box center [857, 625] width 1221 height 65
click at [1314, 635] on input "text" at bounding box center [1330, 625] width 143 height 37
type input "$467.00"
drag, startPoint x: 362, startPoint y: 674, endPoint x: 335, endPoint y: 675, distance: 27.0
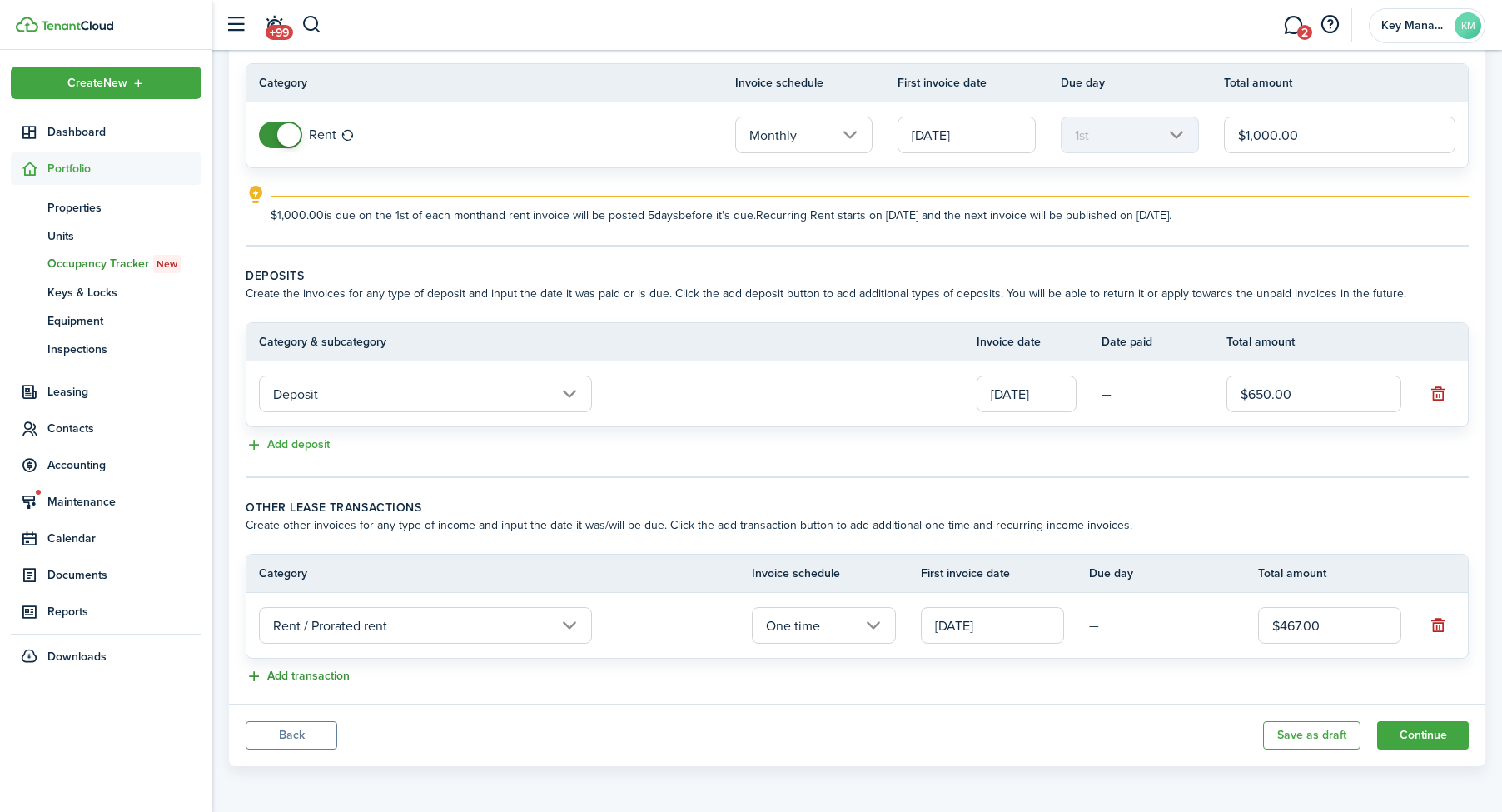
click at [362, 674] on div "Add transaction" at bounding box center [857, 677] width 1223 height 20
click at [323, 675] on button "Add transaction" at bounding box center [297, 676] width 104 height 19
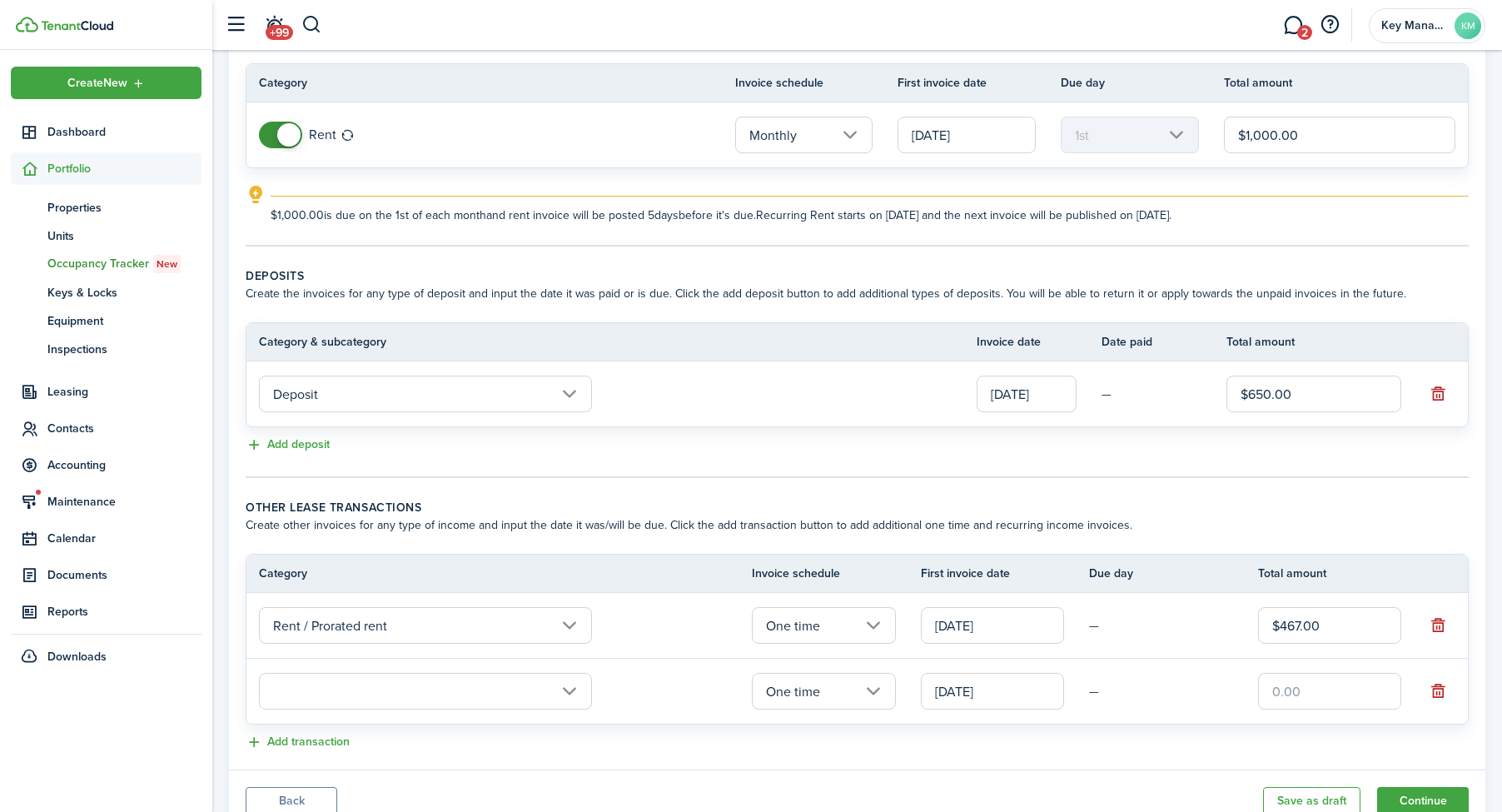
click at [423, 697] on input "text" at bounding box center [426, 691] width 333 height 37
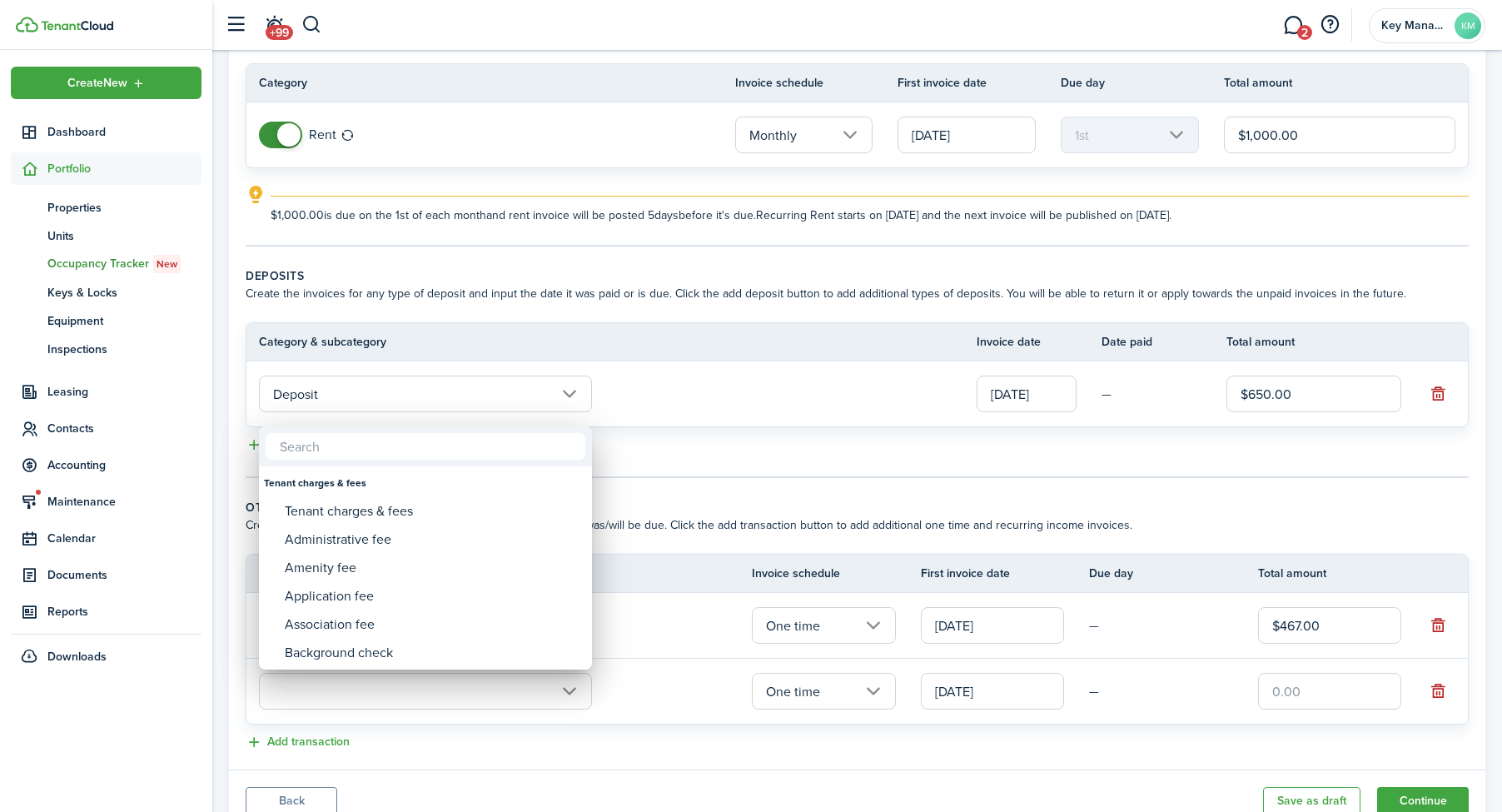
type input "P"
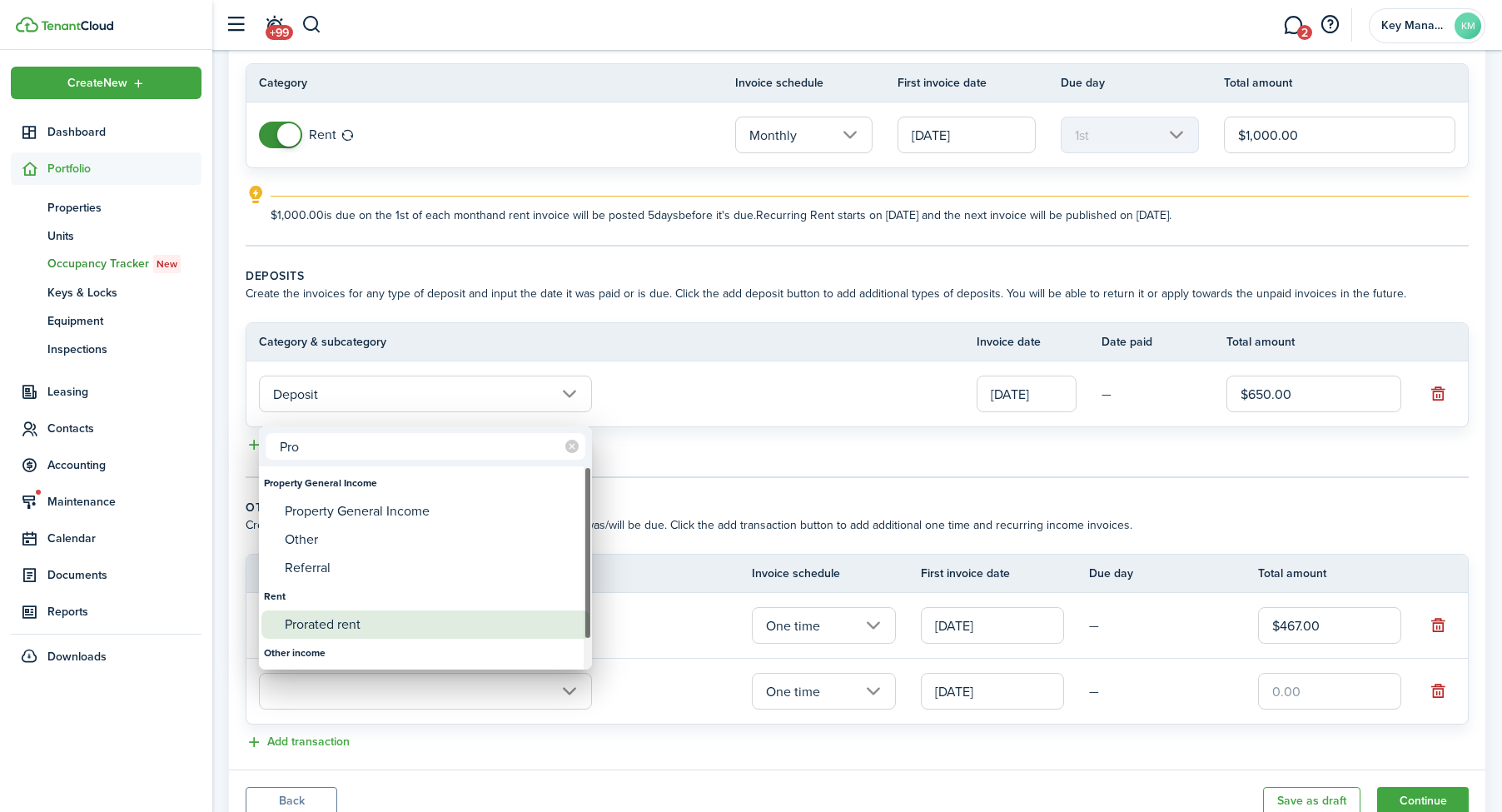
type input "Pro"
click at [392, 617] on div "Prorated rent" at bounding box center [432, 625] width 295 height 28
type input "Rent / Prorated rent"
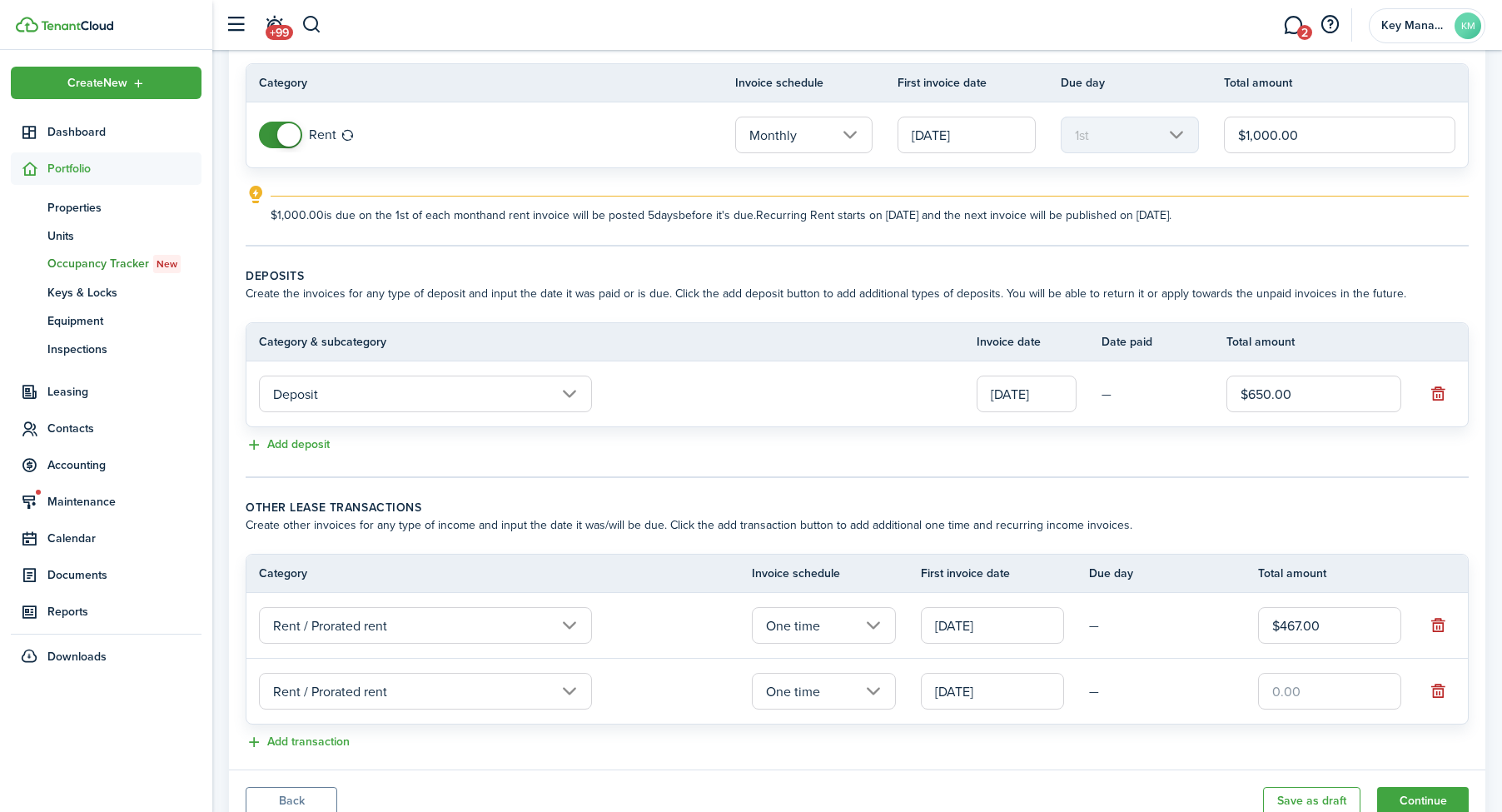
click at [1012, 704] on input "[DATE]" at bounding box center [993, 691] width 143 height 37
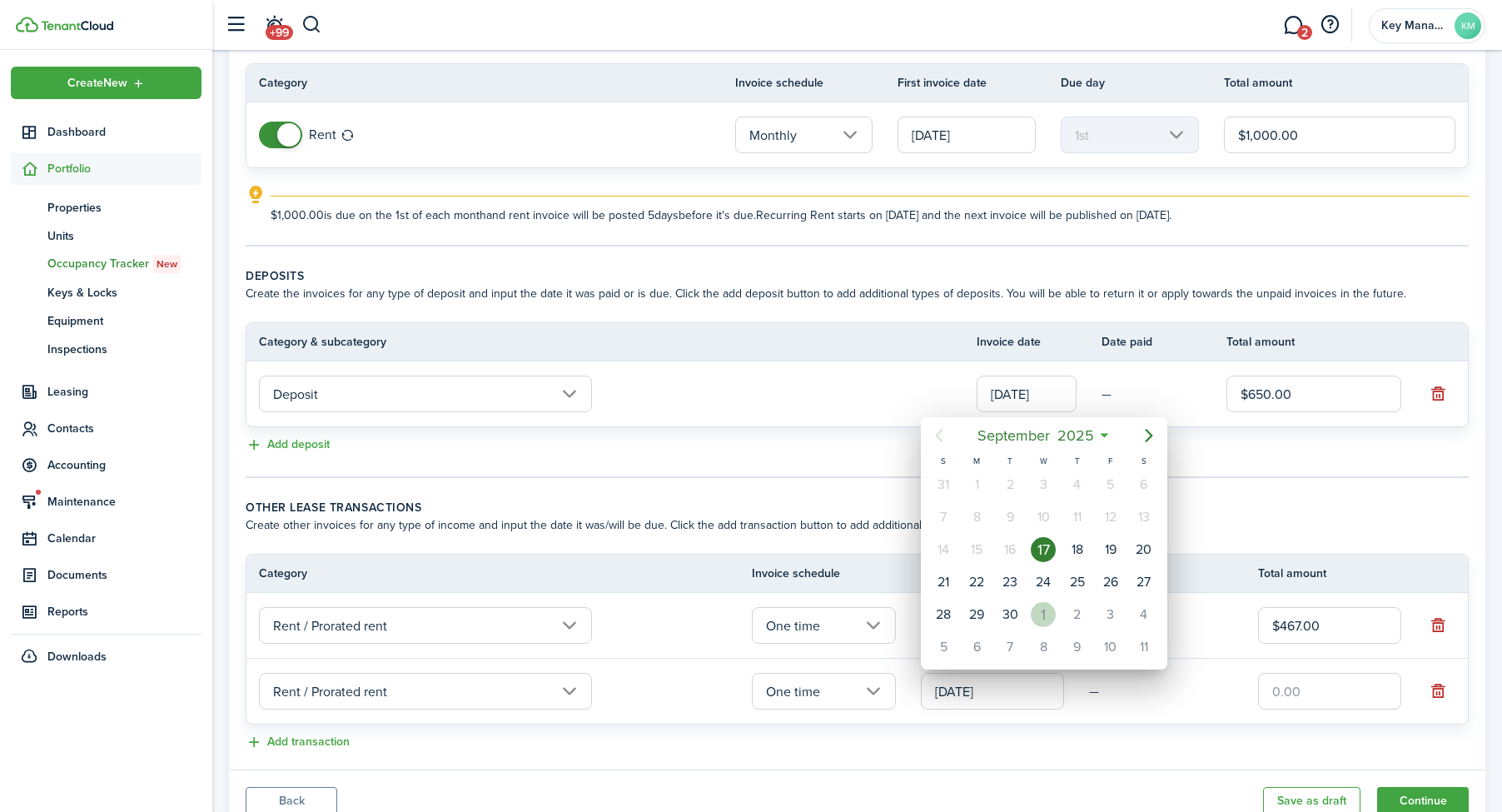
drag, startPoint x: 1054, startPoint y: 628, endPoint x: 1333, endPoint y: 679, distance: 283.6
click at [1054, 628] on div "[DATE]" at bounding box center [1044, 615] width 33 height 32
type input "[DATE]"
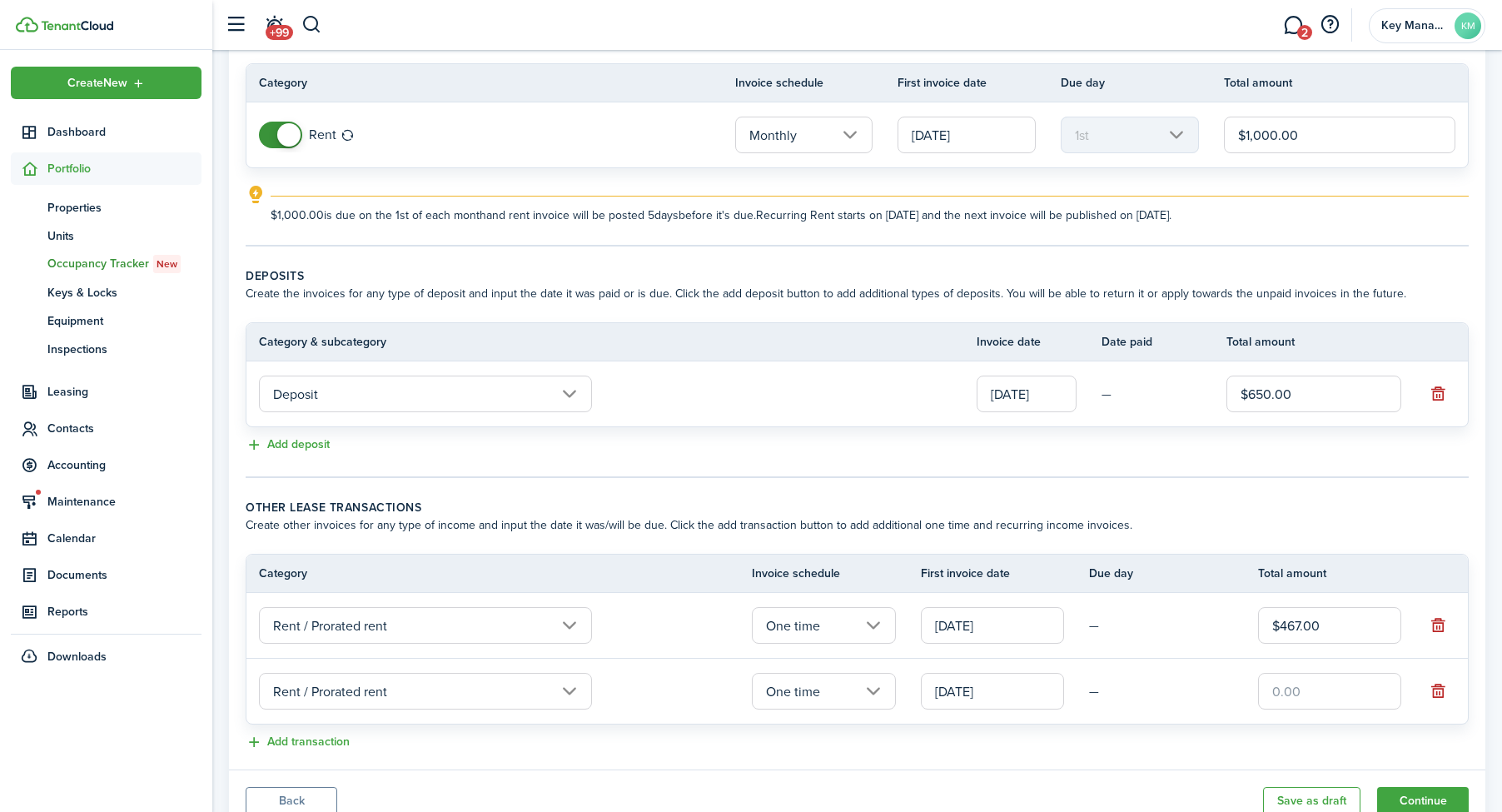
click at [1326, 690] on input "text" at bounding box center [1330, 691] width 143 height 37
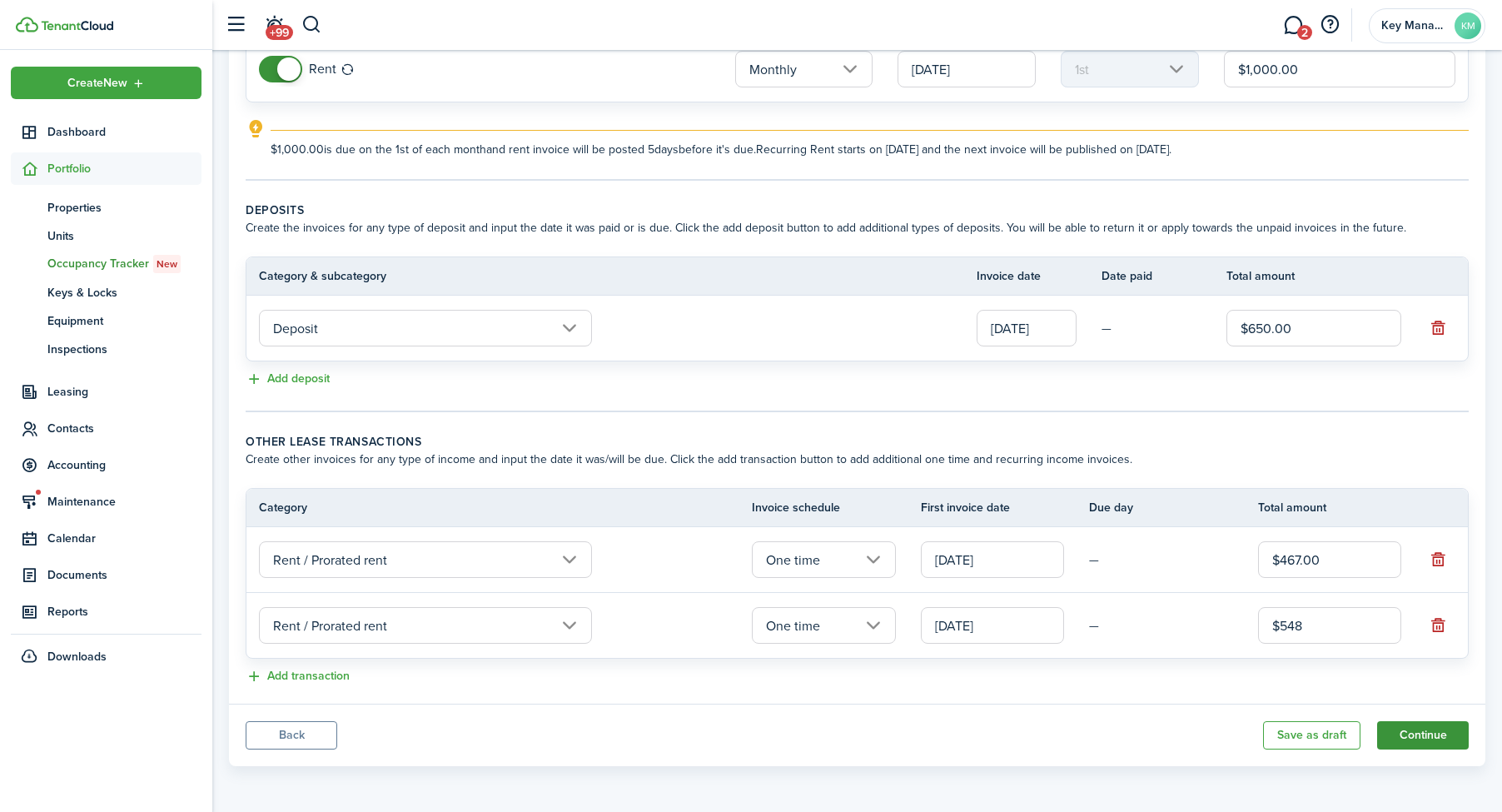
scroll to position [206, 0]
type input "$548.00"
click at [1416, 727] on button "Continue" at bounding box center [1423, 735] width 92 height 28
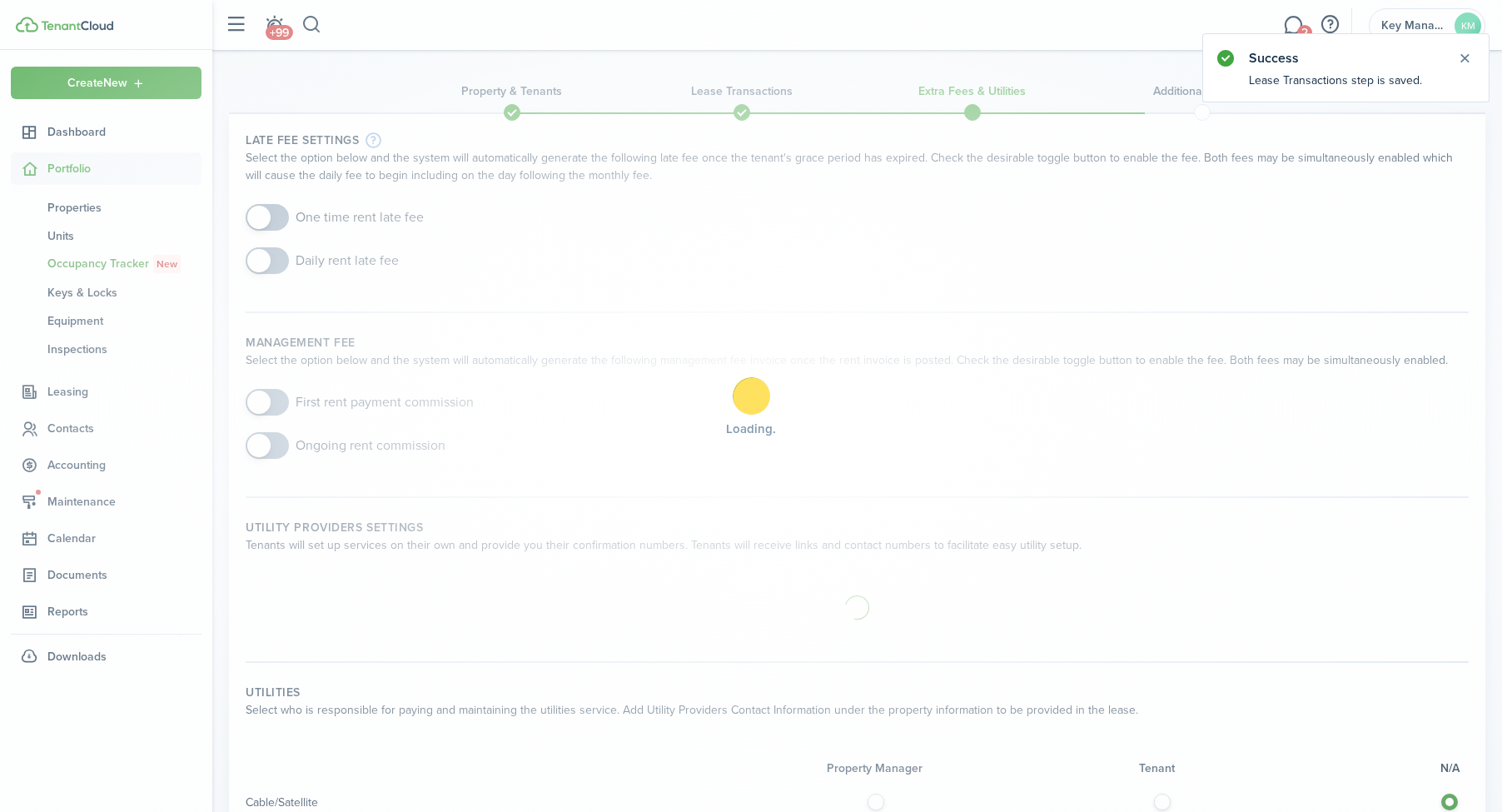
click at [271, 232] on div "Loading" at bounding box center [751, 406] width 1502 height 812
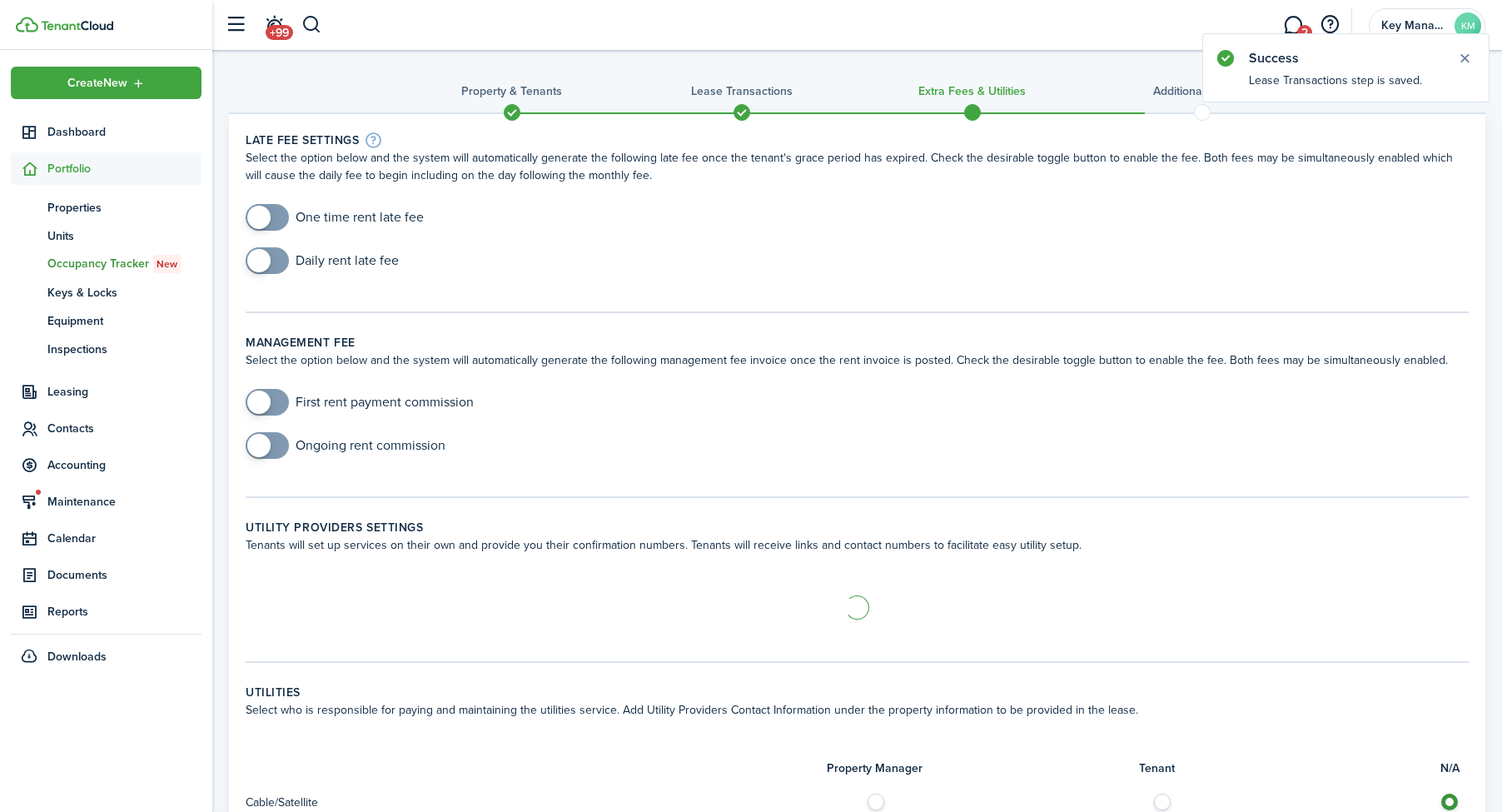
checkbox input "true"
click at [268, 227] on span at bounding box center [267, 217] width 17 height 27
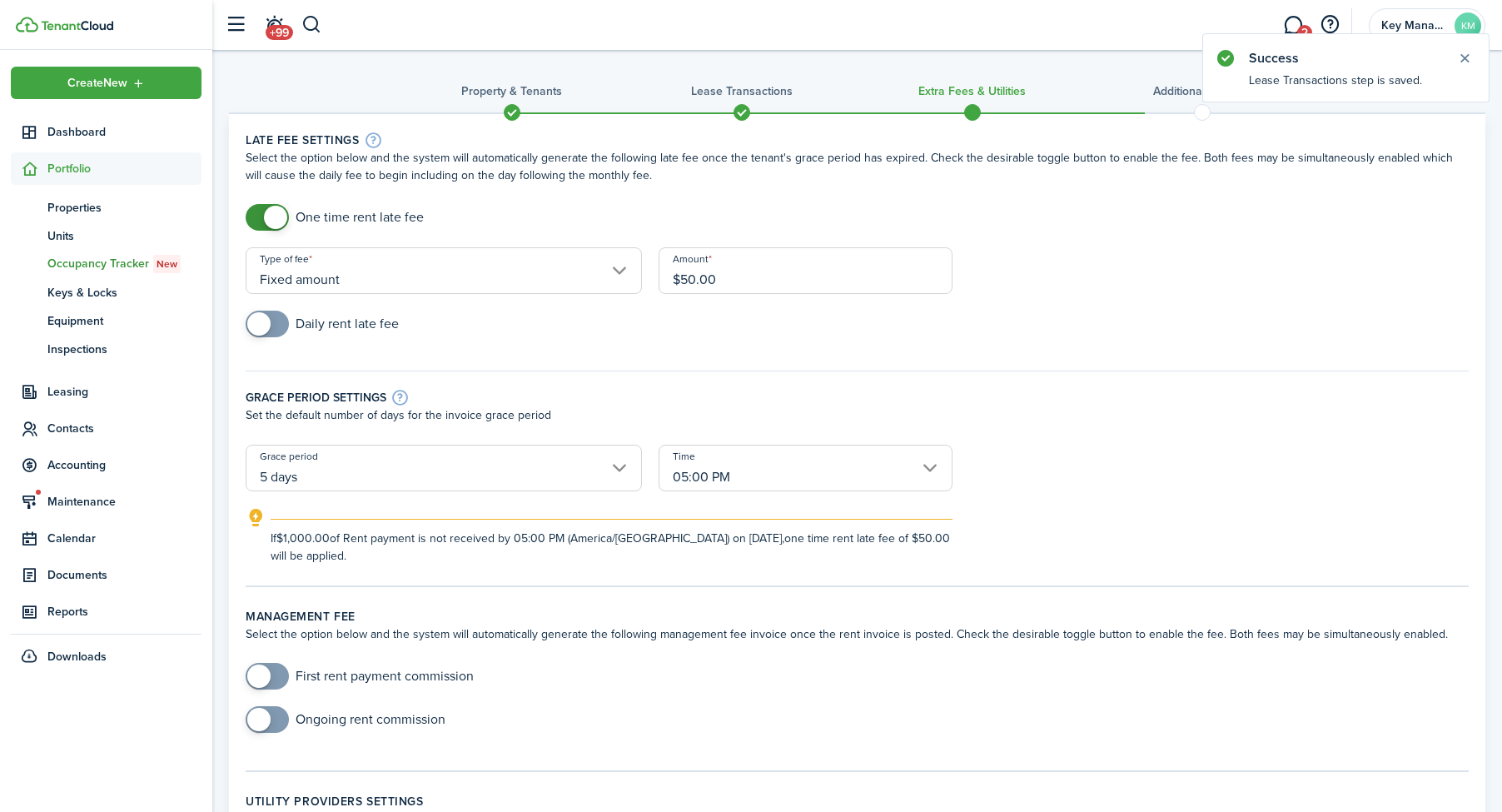
checkbox input "true"
click at [267, 331] on span at bounding box center [259, 324] width 23 height 23
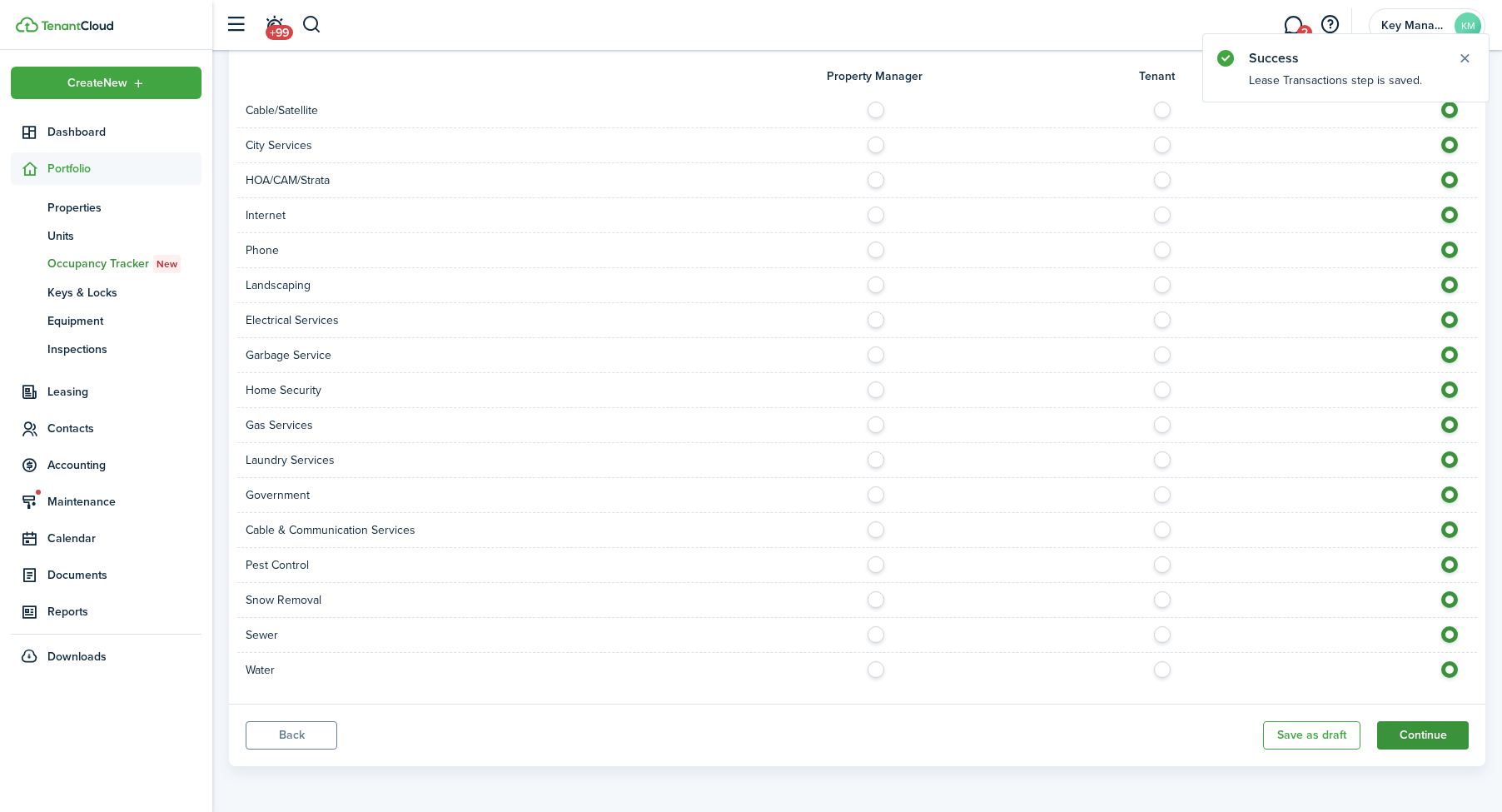
scroll to position [1272, 0]
click at [1388, 743] on button "Continue" at bounding box center [1423, 735] width 92 height 28
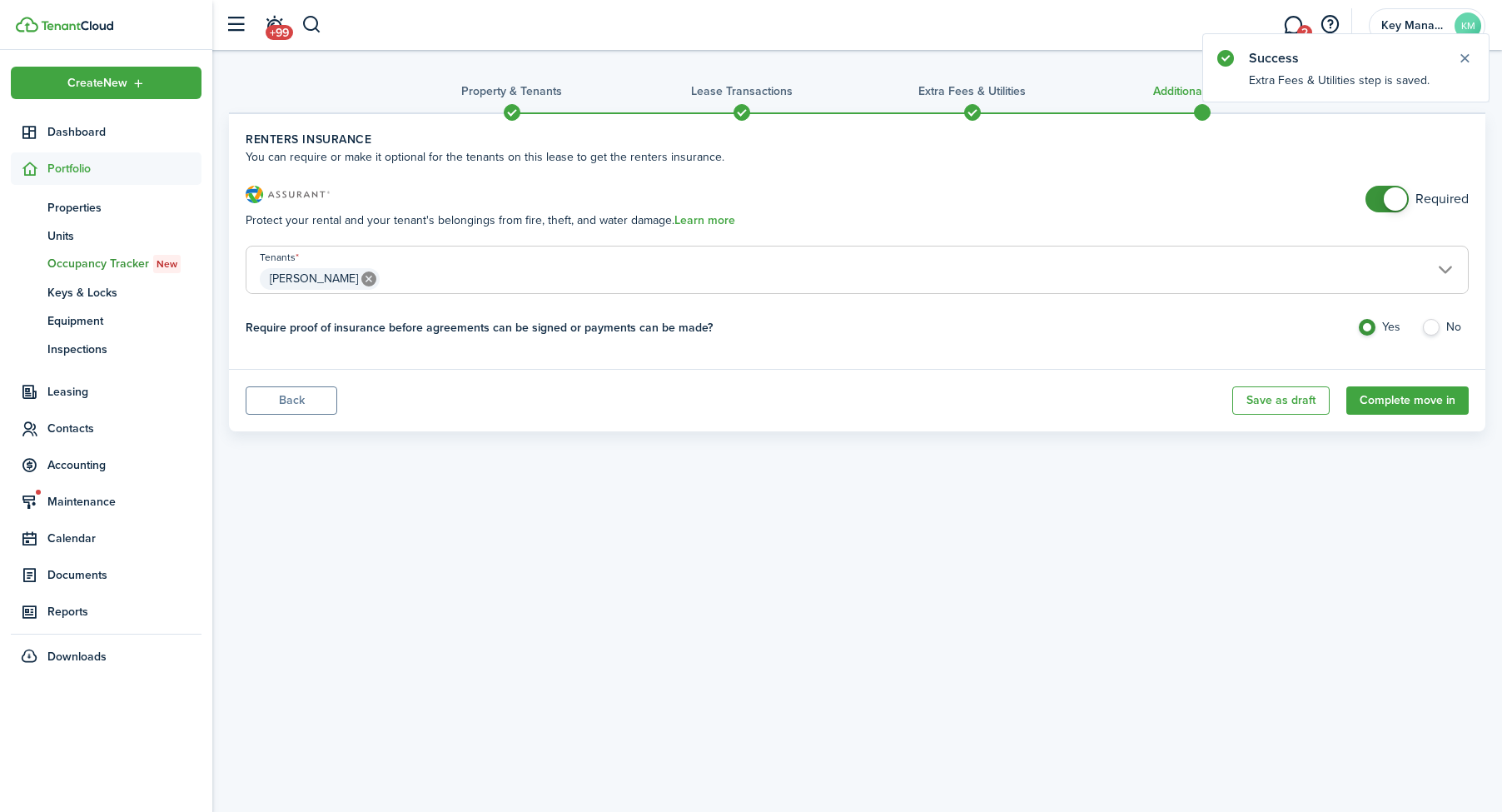
drag, startPoint x: 1405, startPoint y: 195, endPoint x: 1412, endPoint y: 217, distance: 23.1
checkbox input "false"
click at [1405, 195] on span at bounding box center [1395, 199] width 23 height 23
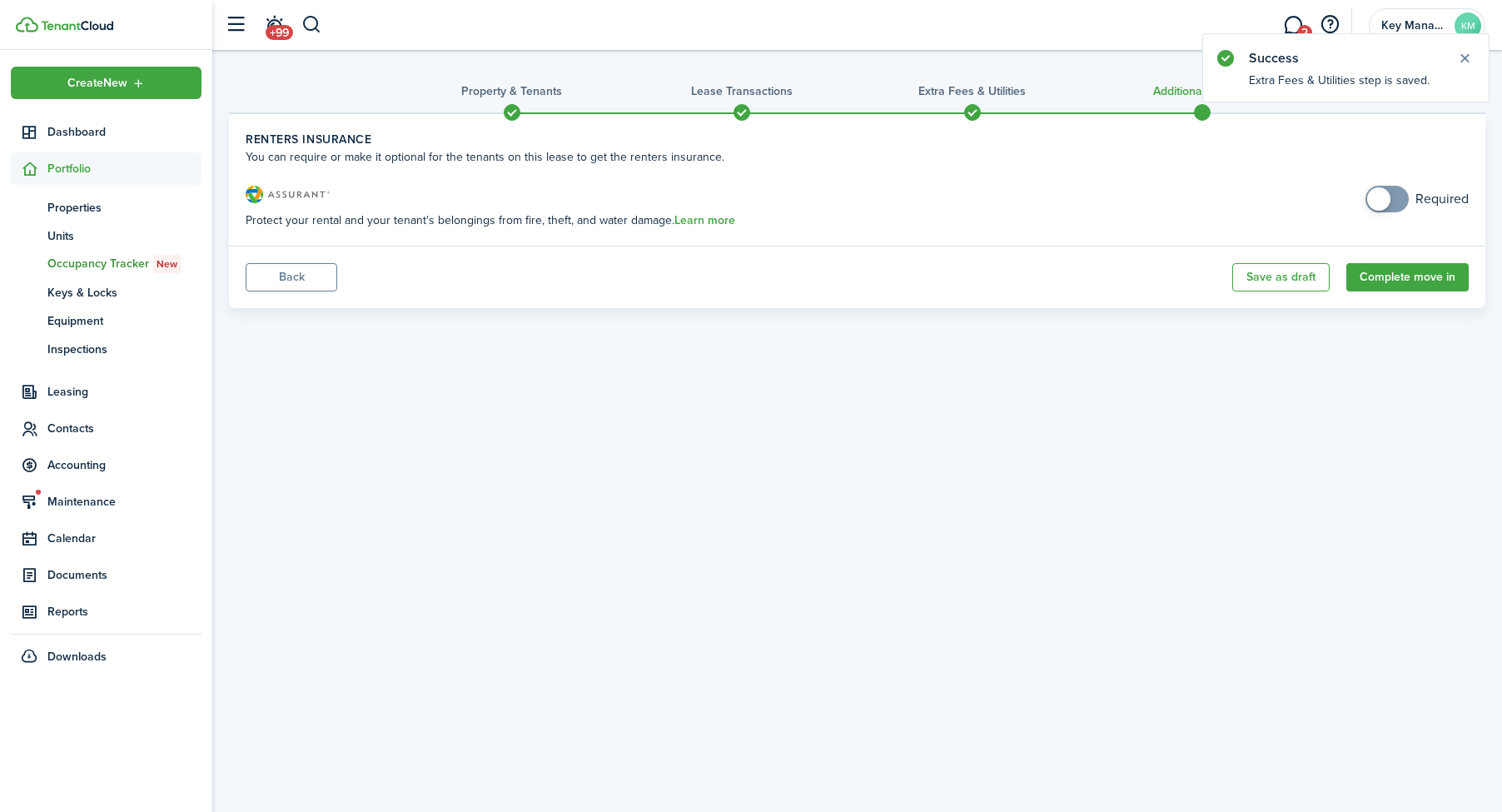
click at [1390, 262] on panel-main-footer "Back Save as draft Complete move in" at bounding box center [857, 276] width 1256 height 62
click at [1373, 279] on button "Complete move in" at bounding box center [1407, 277] width 122 height 28
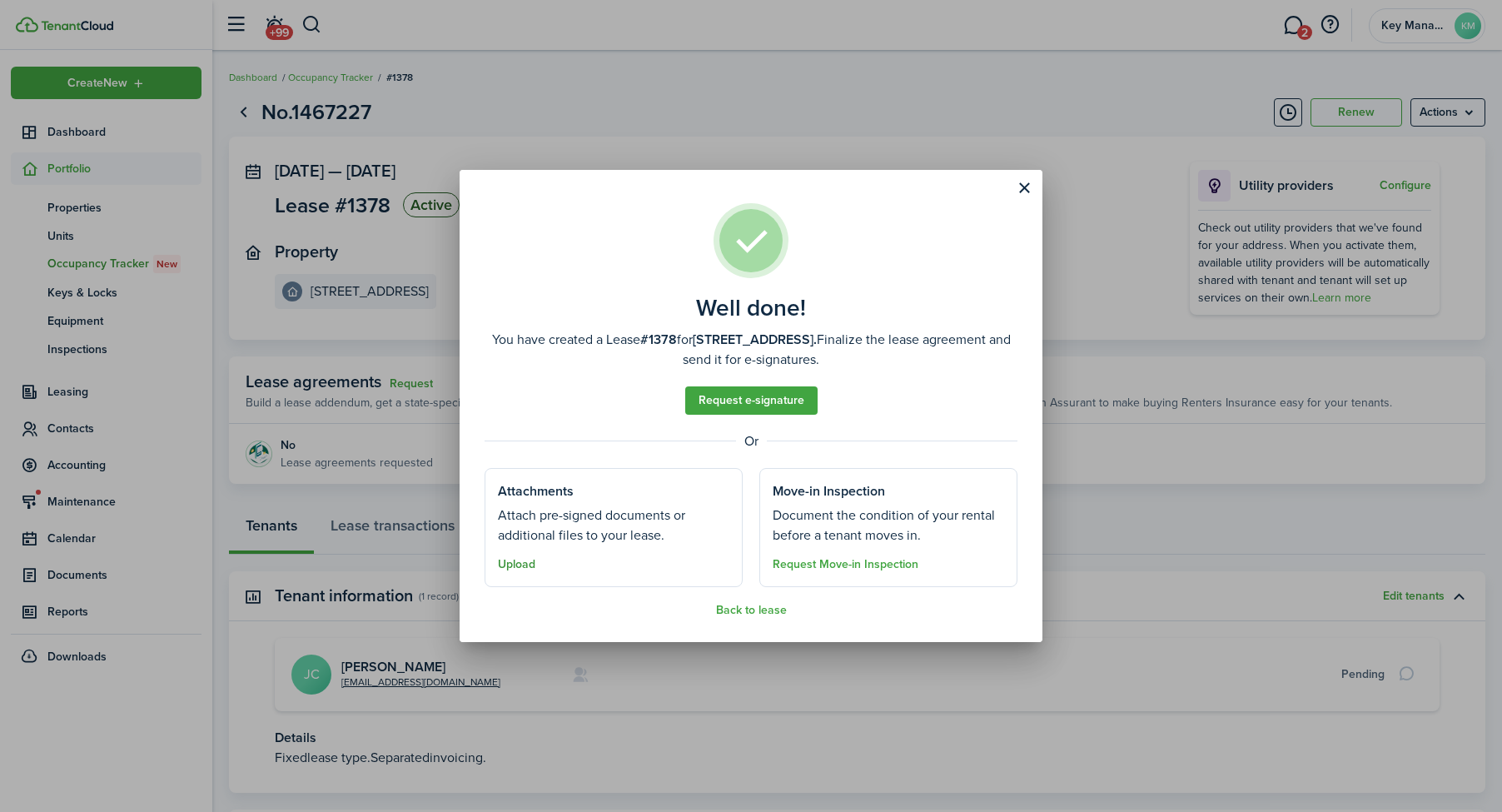
drag, startPoint x: 517, startPoint y: 553, endPoint x: 517, endPoint y: 563, distance: 10.0
click at [517, 553] on well-done-section "Attachments Attach pre-signed documents or additional files to your lease. Uplo…" at bounding box center [614, 527] width 258 height 119
click at [517, 563] on button "Upload" at bounding box center [516, 565] width 37 height 13
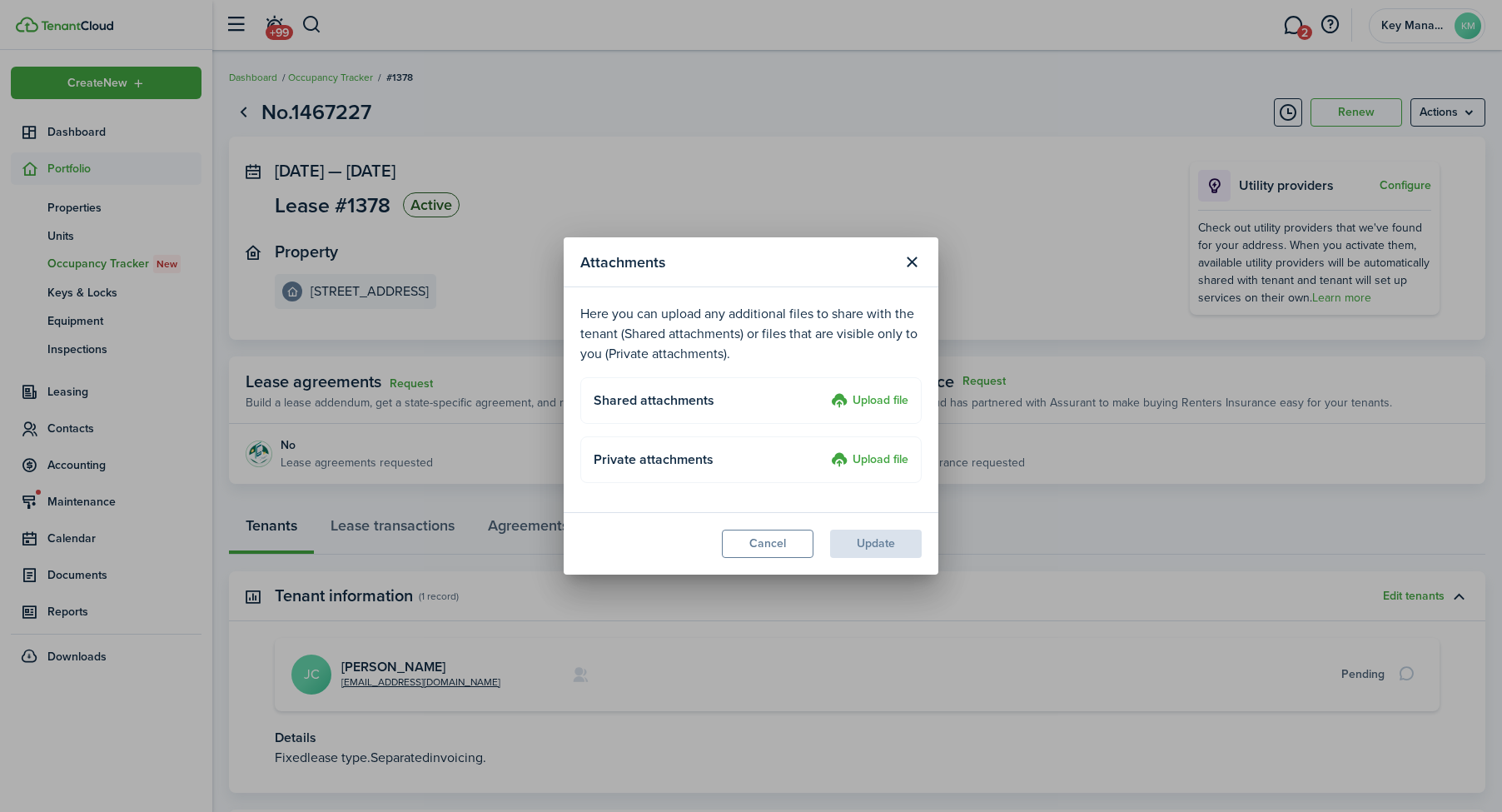
click at [894, 406] on label "Upload file" at bounding box center [870, 401] width 77 height 20
click at [826, 391] on input "Upload file" at bounding box center [826, 391] width 0 height 0
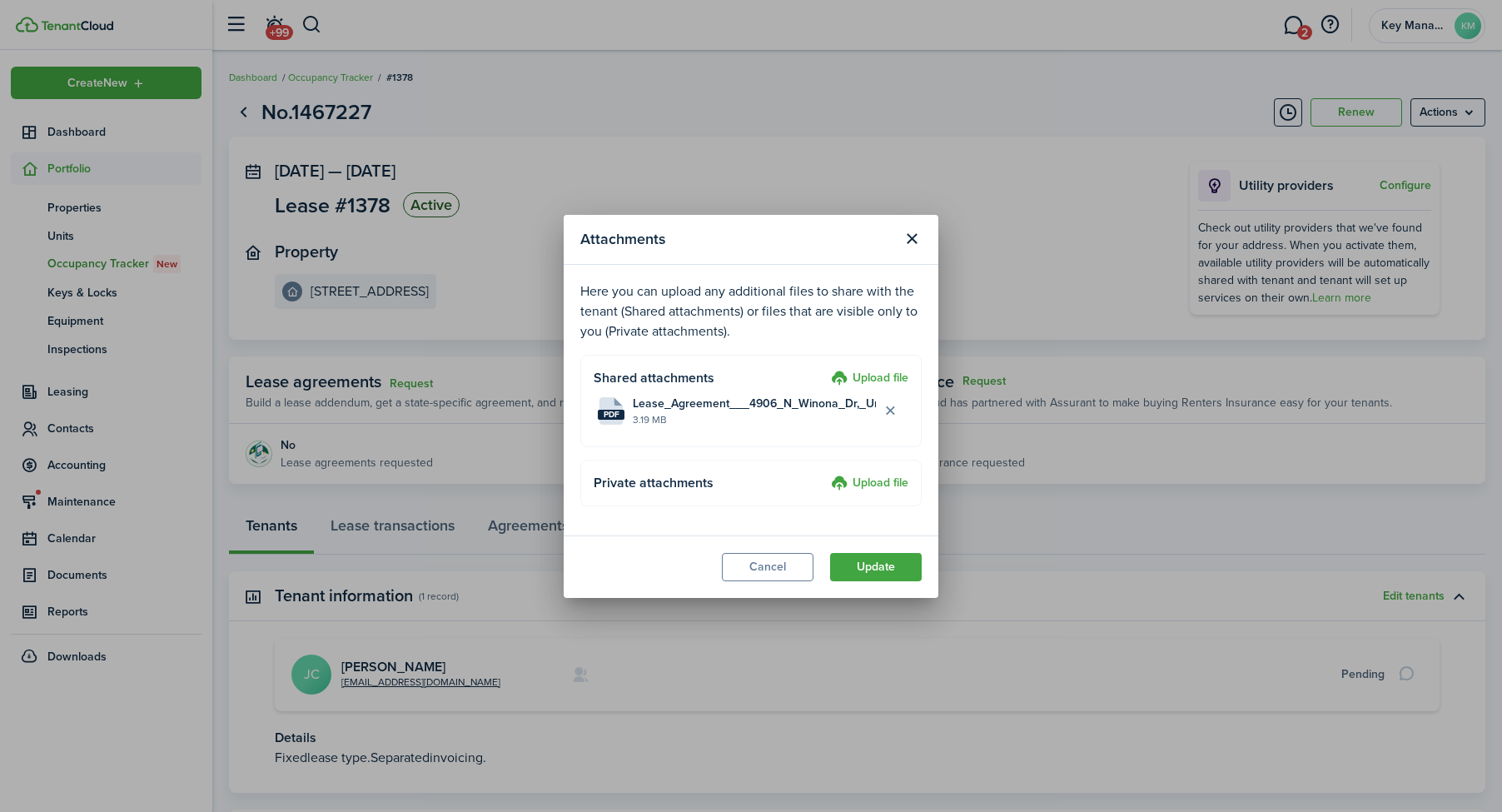
click at [856, 474] on label "Upload file" at bounding box center [870, 484] width 77 height 20
click at [826, 474] on input "Upload file" at bounding box center [826, 474] width 0 height 0
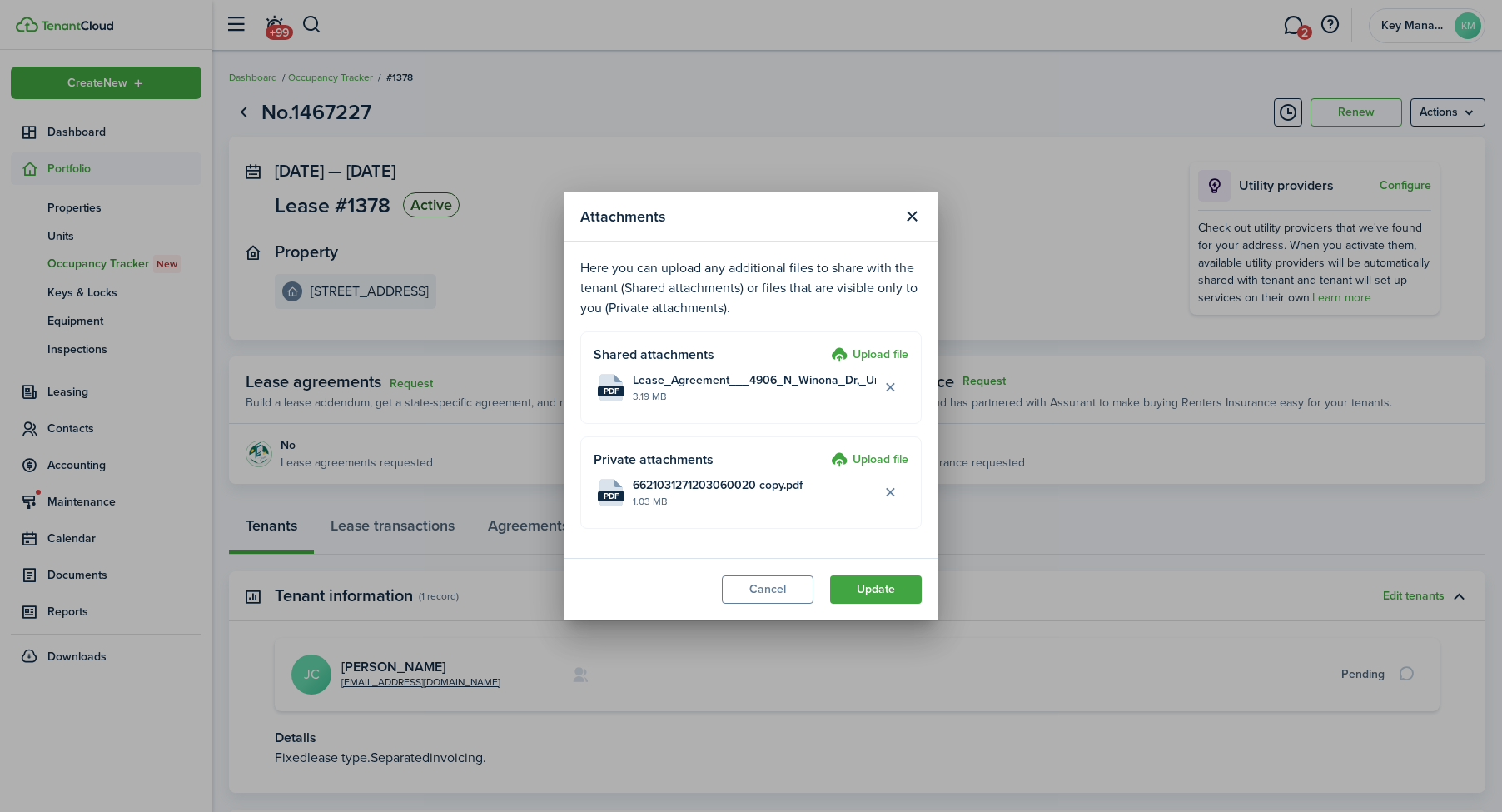
click at [856, 455] on label "Upload file" at bounding box center [870, 461] width 77 height 20
click at [826, 451] on input "Upload file" at bounding box center [826, 451] width 0 height 0
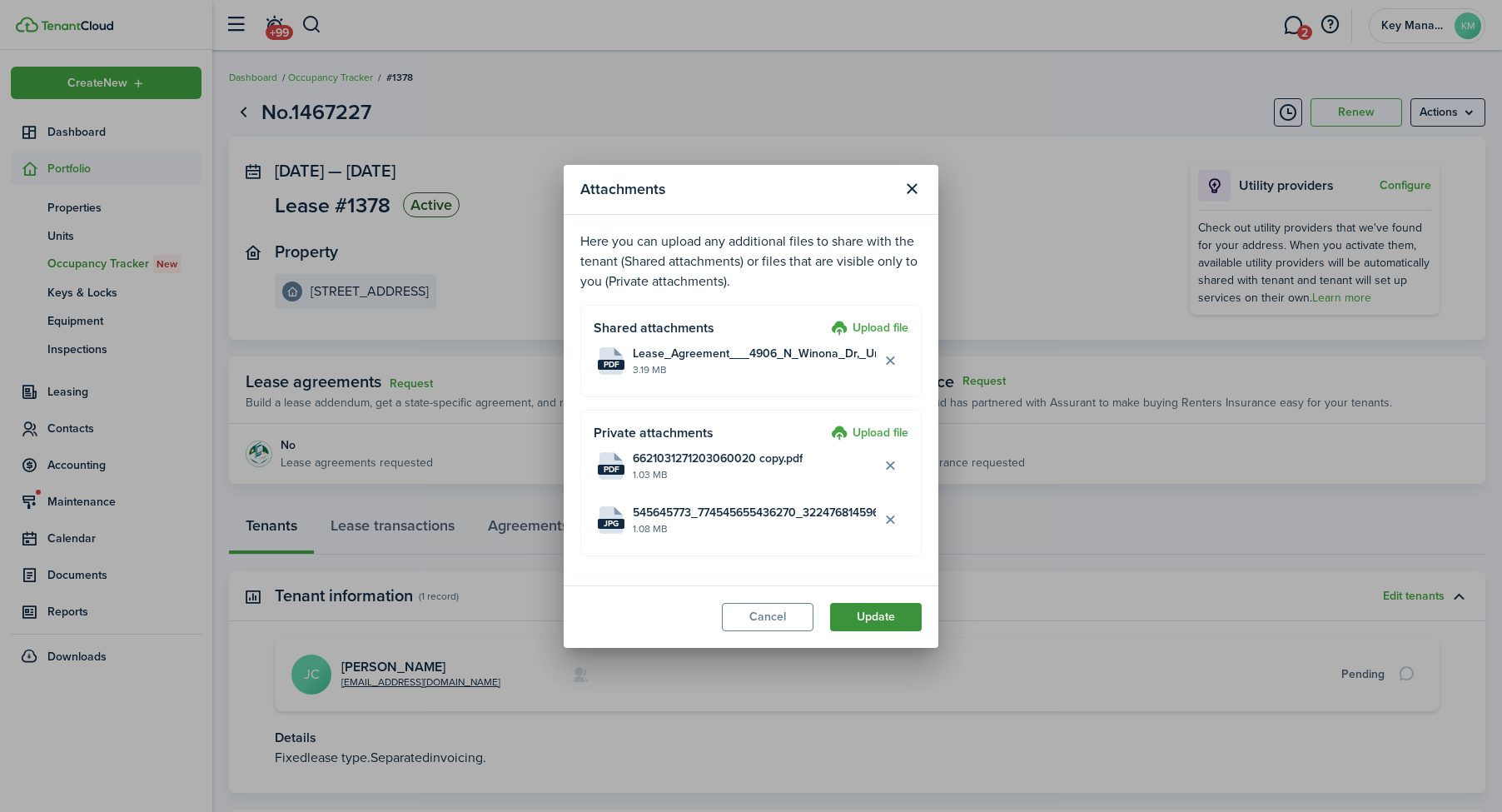
click at [865, 622] on button "Update" at bounding box center [876, 617] width 92 height 28
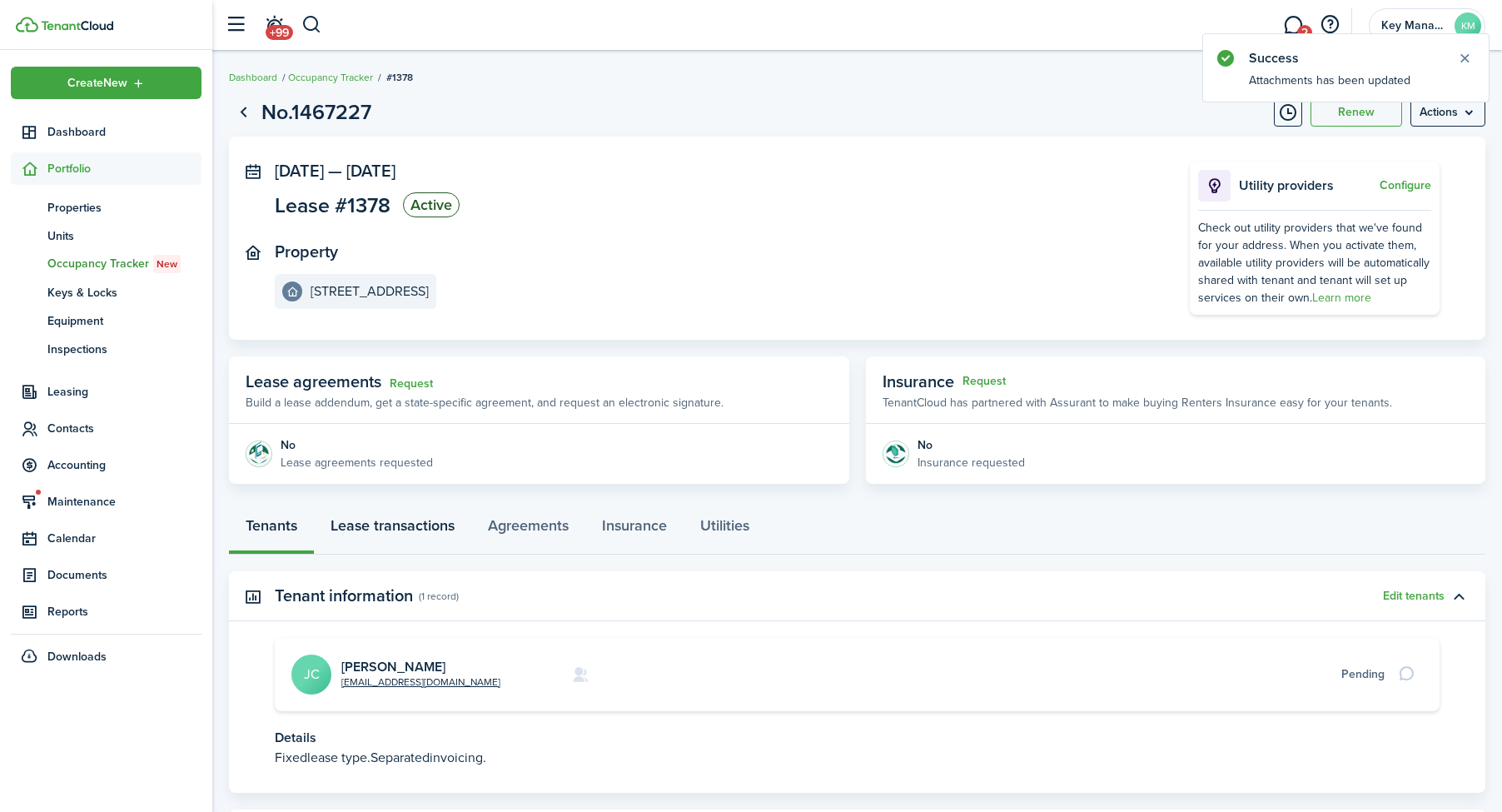
click at [430, 527] on link "Lease transactions" at bounding box center [392, 530] width 157 height 50
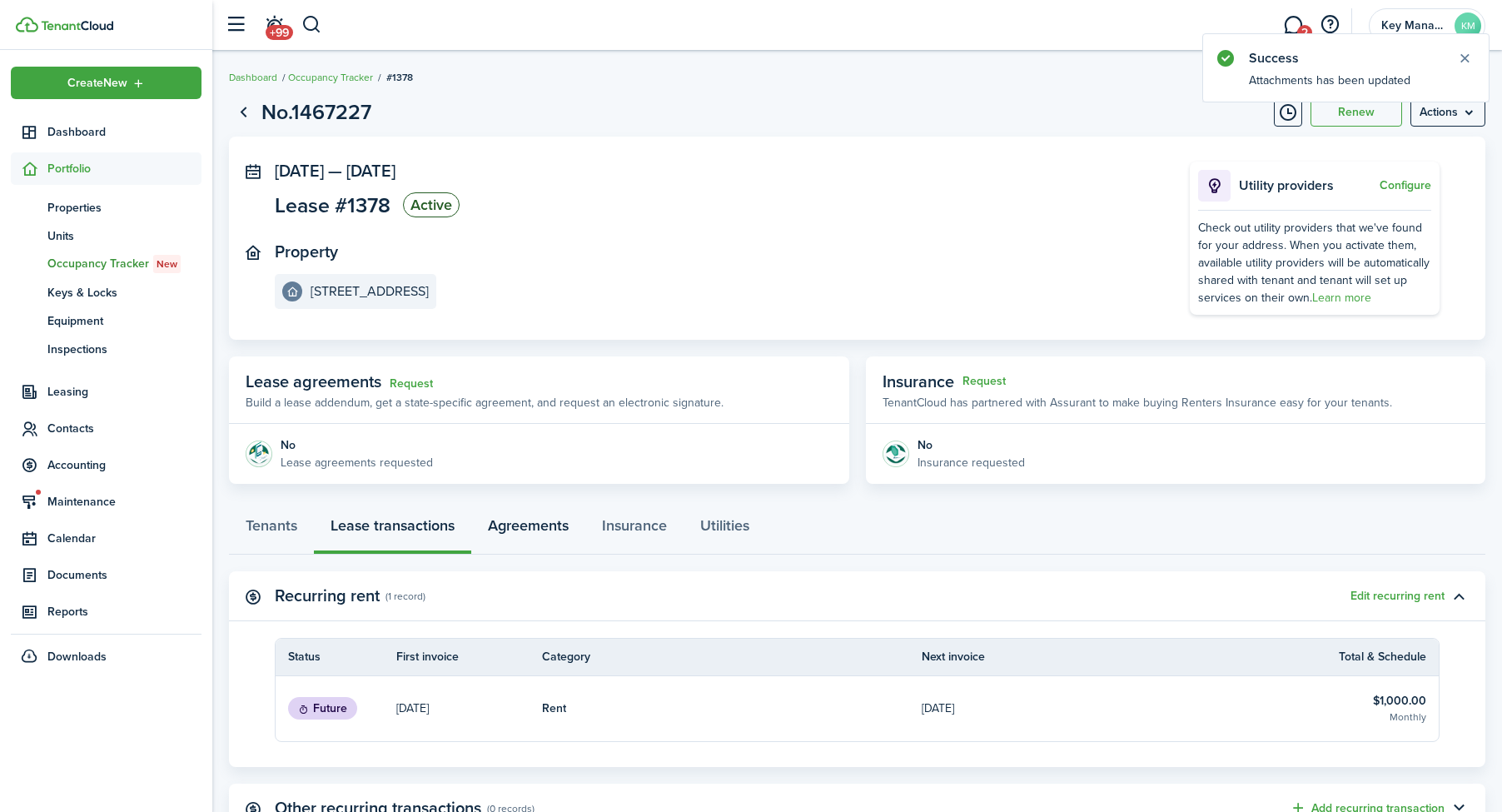
click at [546, 528] on link "Agreements" at bounding box center [528, 530] width 114 height 50
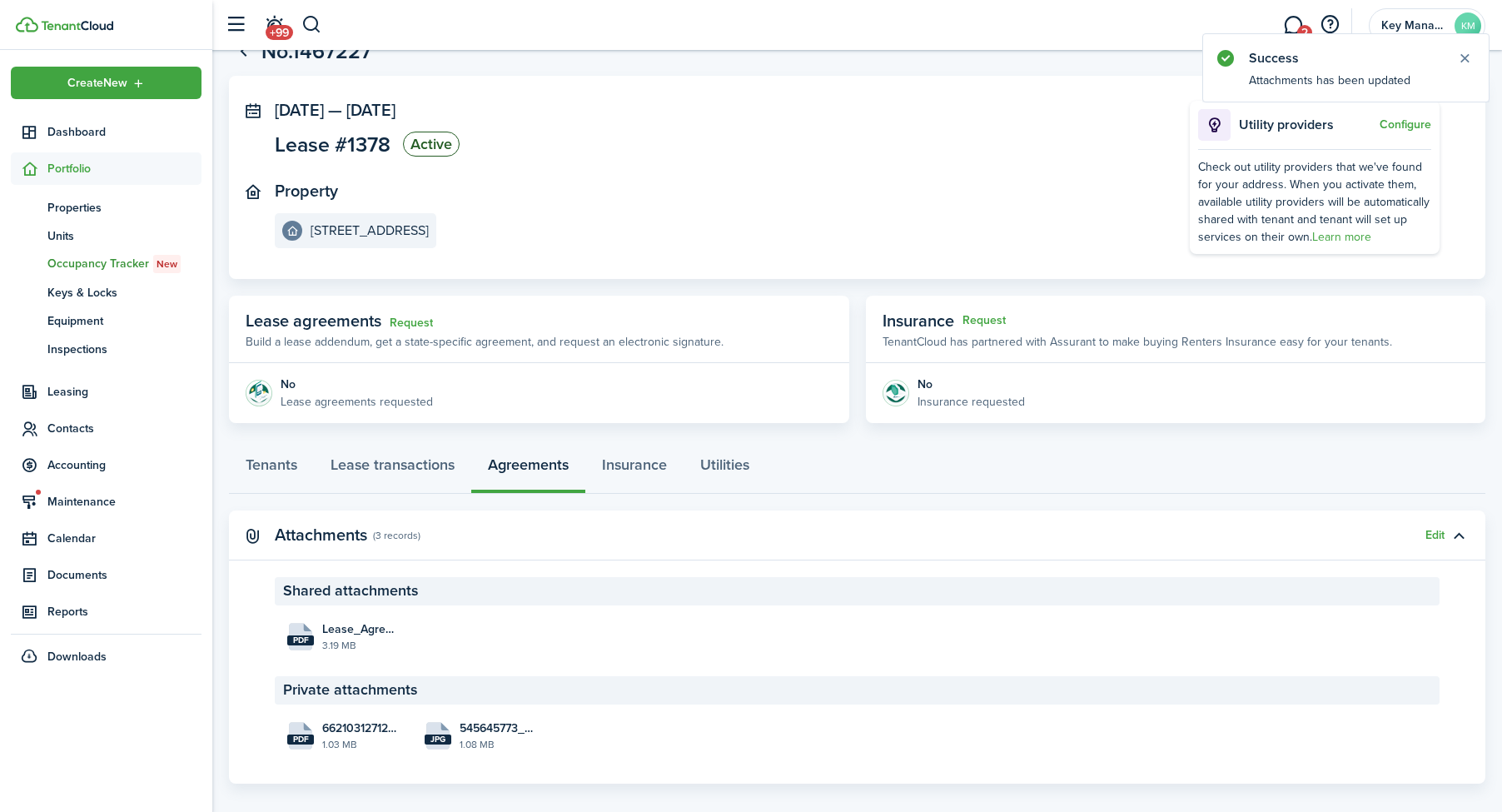
scroll to position [77, 0]
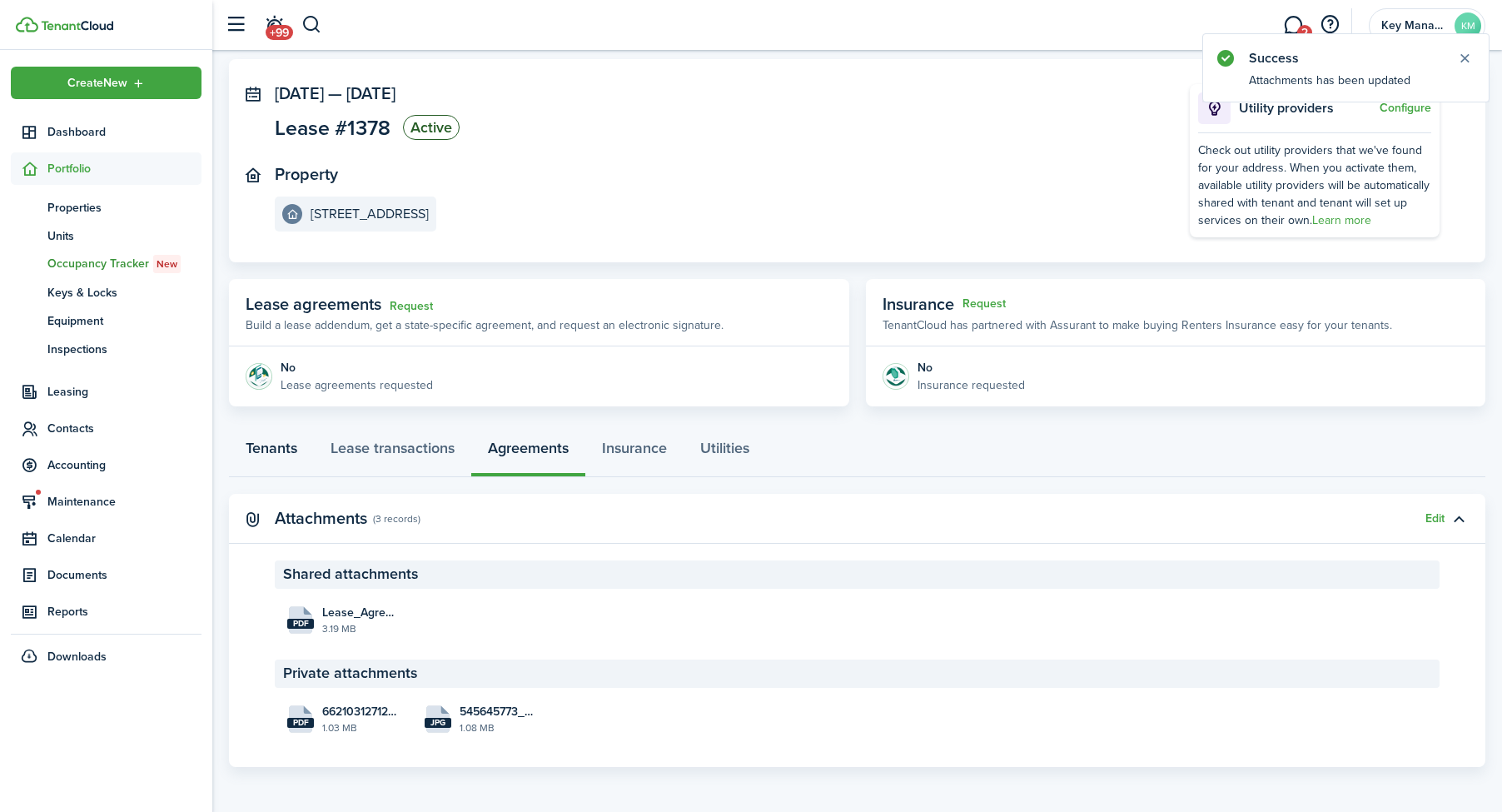
click at [295, 454] on link "Tenants" at bounding box center [272, 452] width 85 height 50
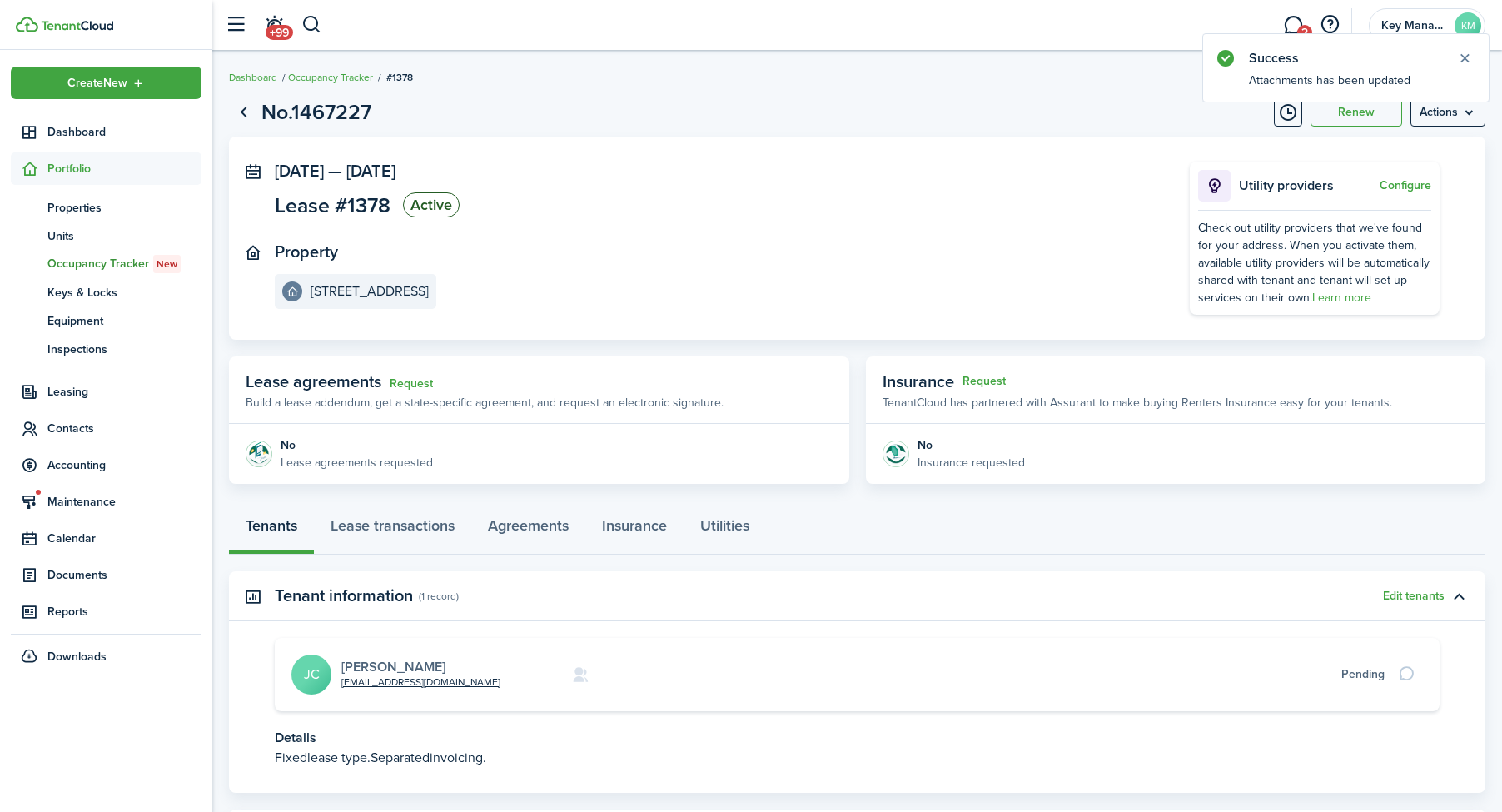
click at [437, 667] on link "[PERSON_NAME]" at bounding box center [393, 666] width 104 height 19
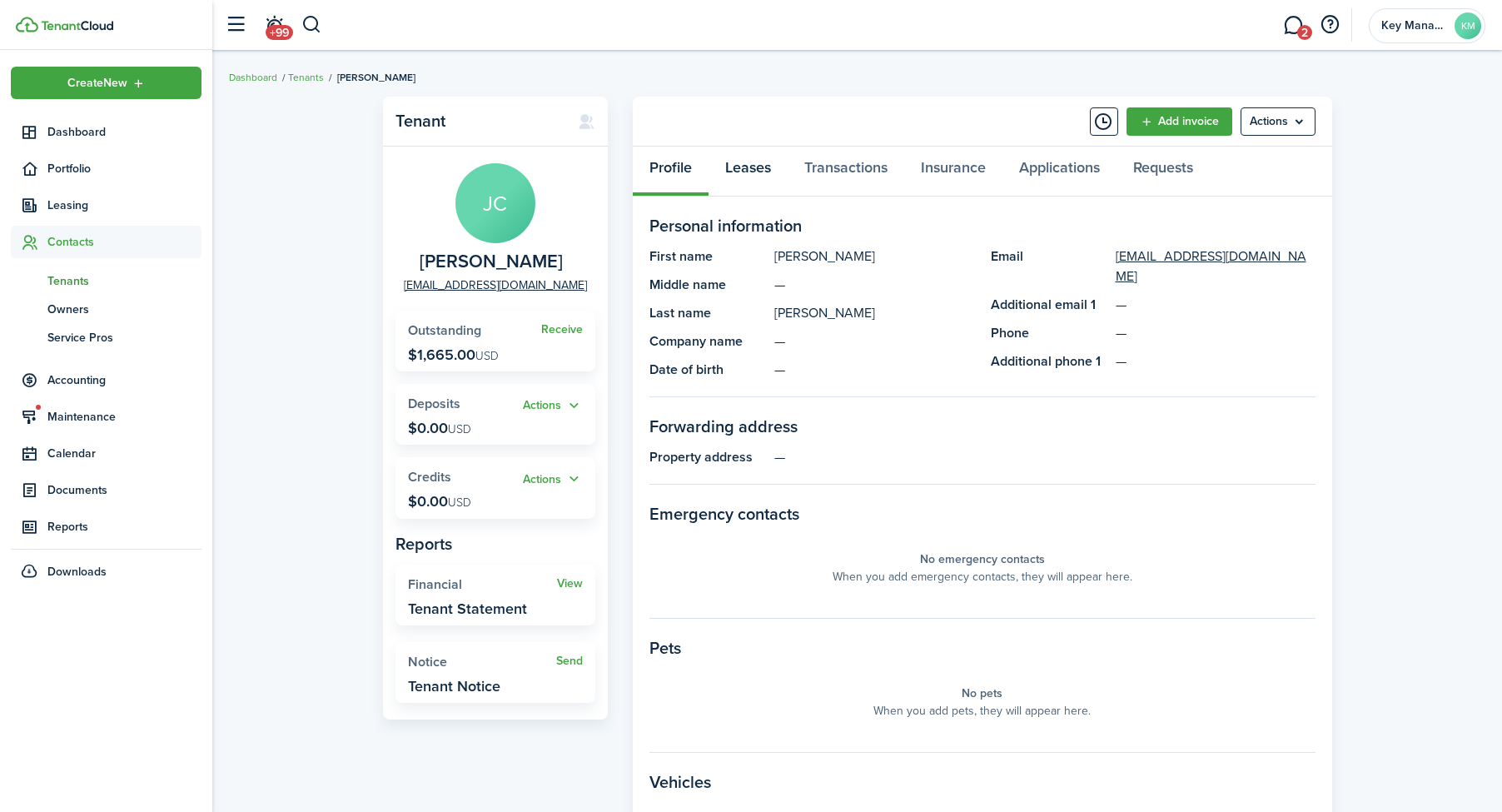
click at [771, 162] on link "Leases" at bounding box center [748, 172] width 79 height 50
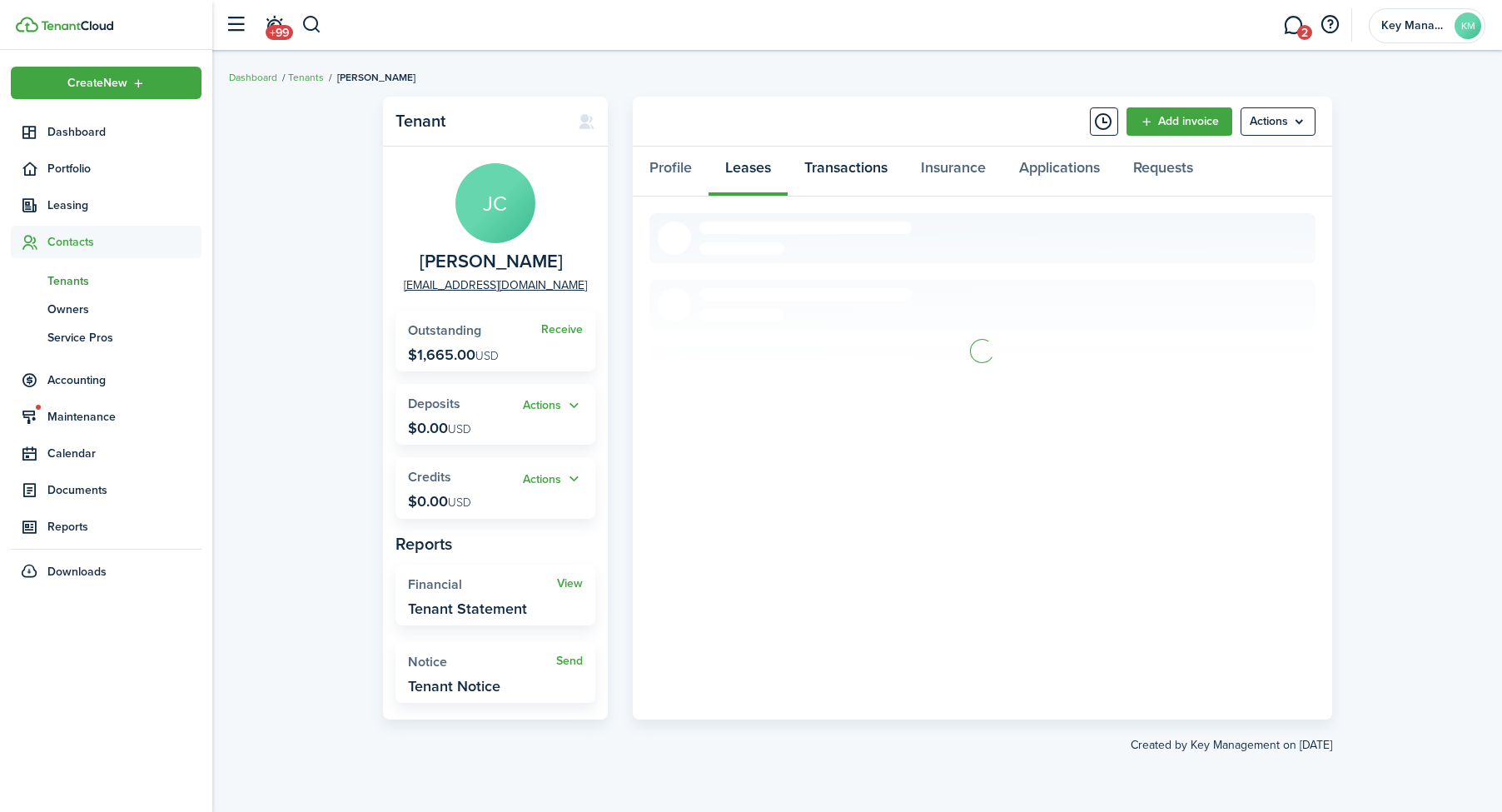
click at [849, 168] on link "Transactions" at bounding box center [846, 172] width 117 height 50
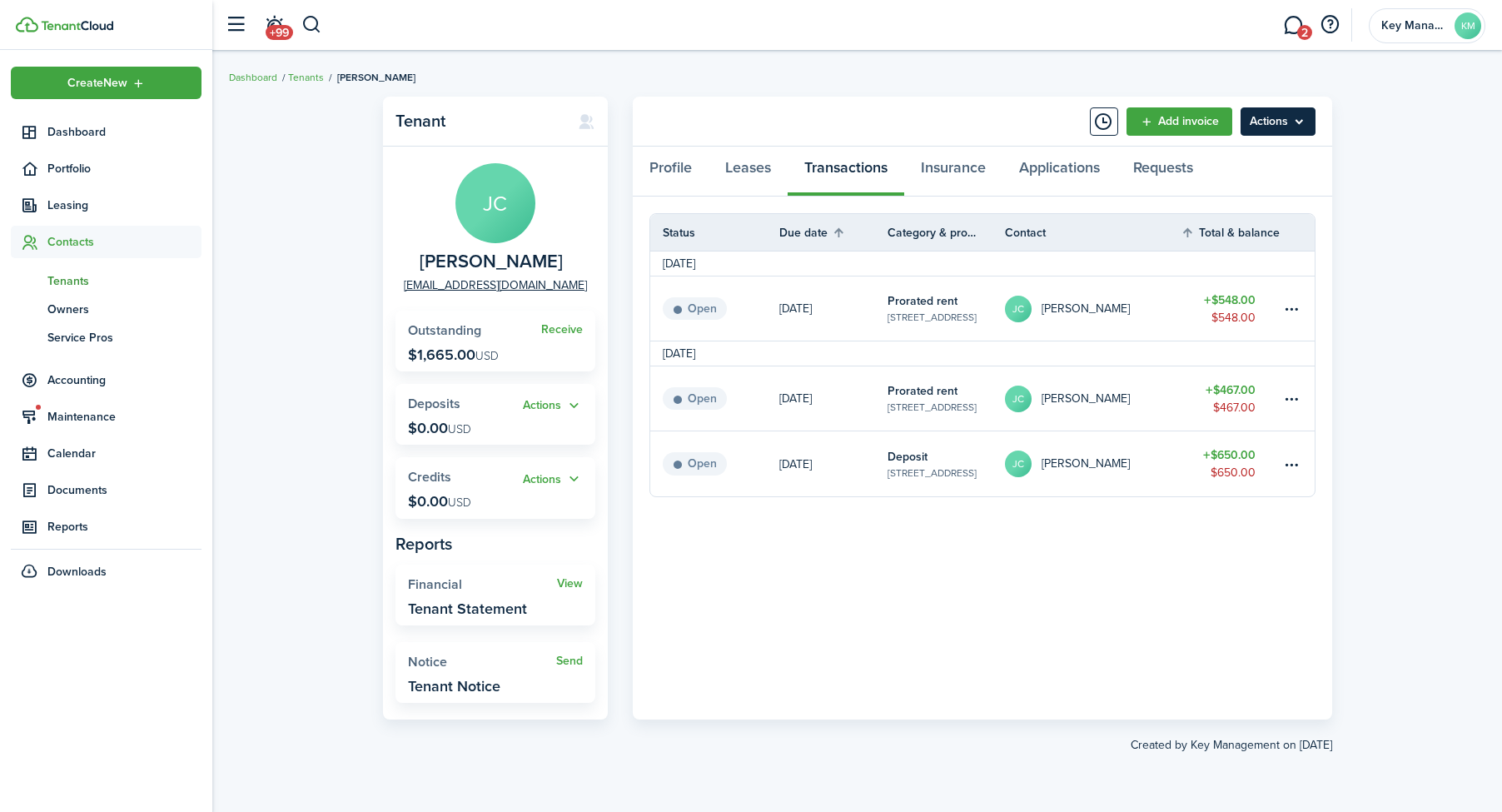
click at [1259, 122] on menu-btn "Actions" at bounding box center [1278, 122] width 75 height 28
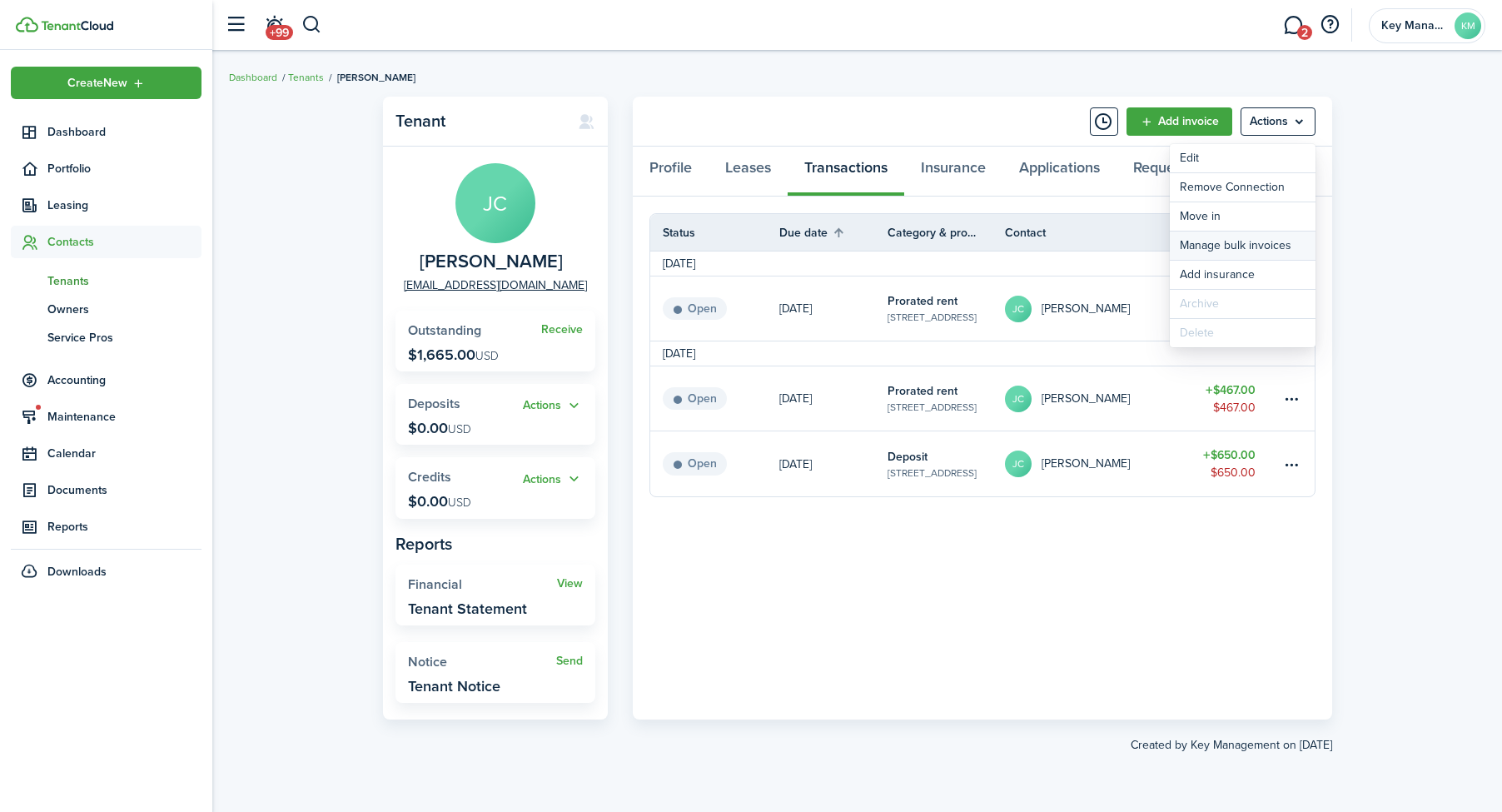
click at [1230, 237] on link "Manage bulk invoices" at bounding box center [1242, 246] width 146 height 28
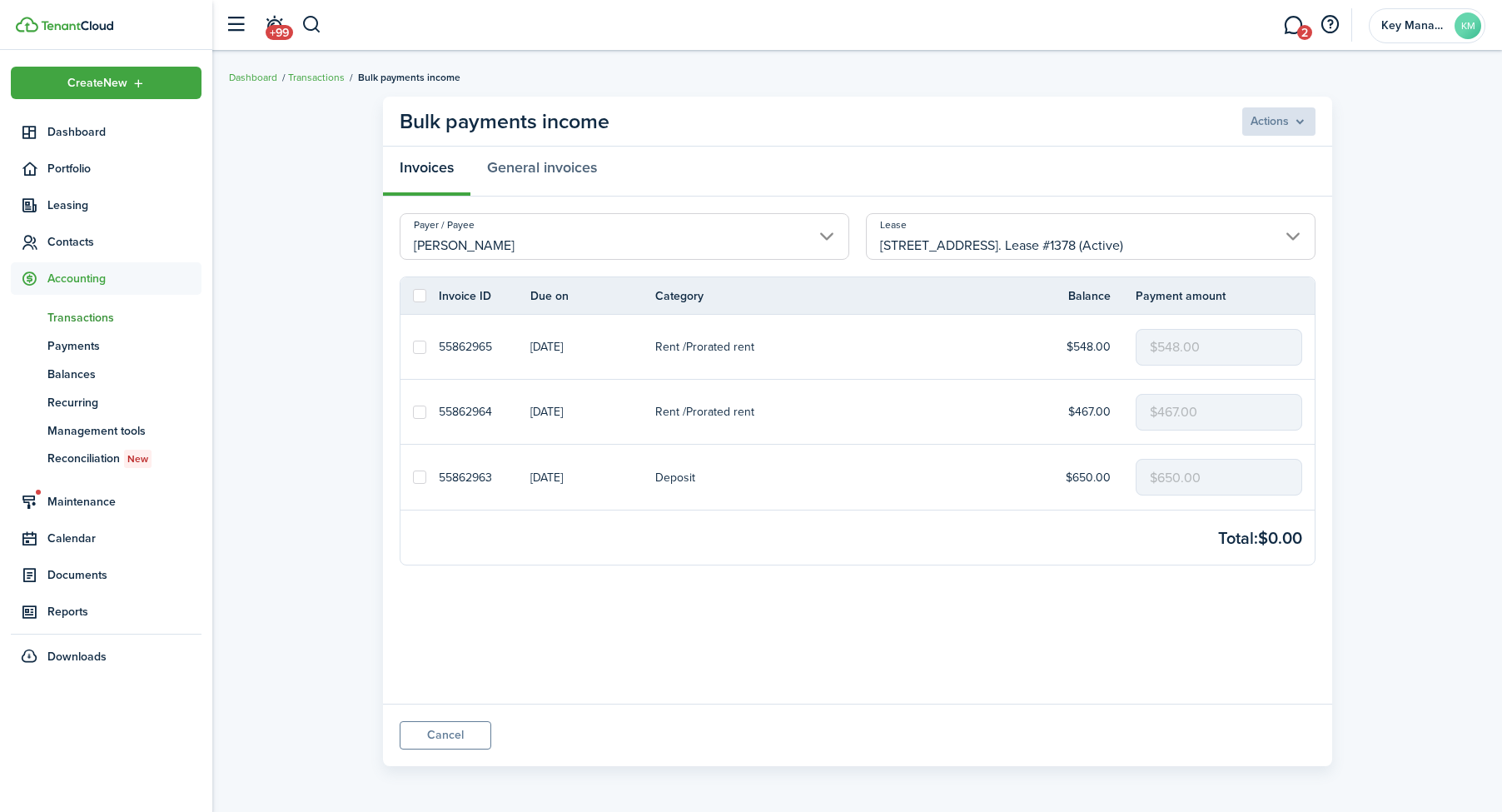
click at [418, 475] on label at bounding box center [420, 477] width 13 height 13
click at [413, 477] on input "checkbox" at bounding box center [412, 477] width 1 height 1
checkbox input "true"
click at [422, 418] on label at bounding box center [420, 412] width 13 height 13
click at [413, 412] on input "checkbox" at bounding box center [412, 411] width 1 height 1
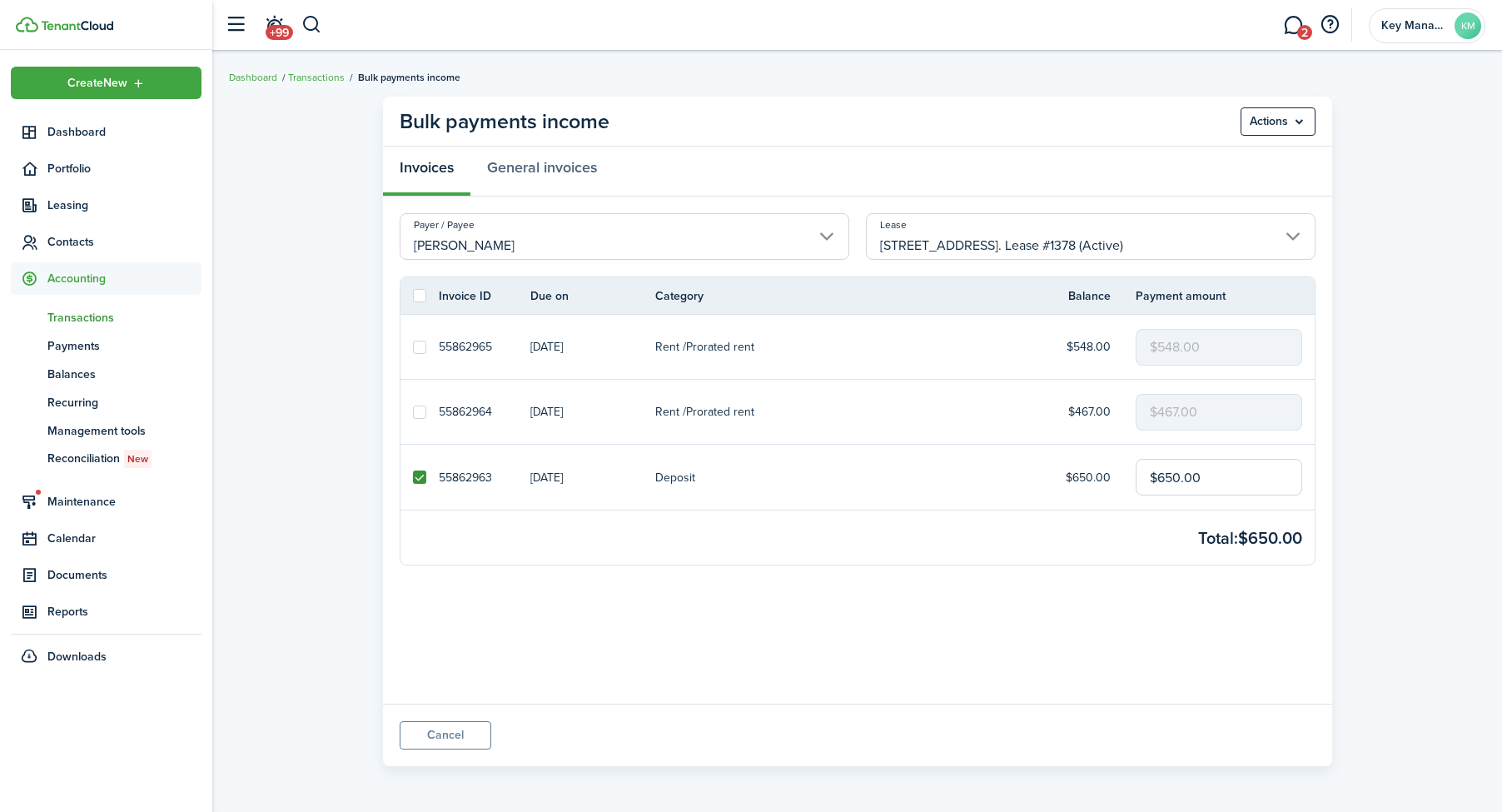
checkbox input "true"
click at [1274, 124] on menu-btn "Actions" at bounding box center [1278, 122] width 75 height 28
click at [1240, 151] on button "Record as paid" at bounding box center [1242, 158] width 146 height 28
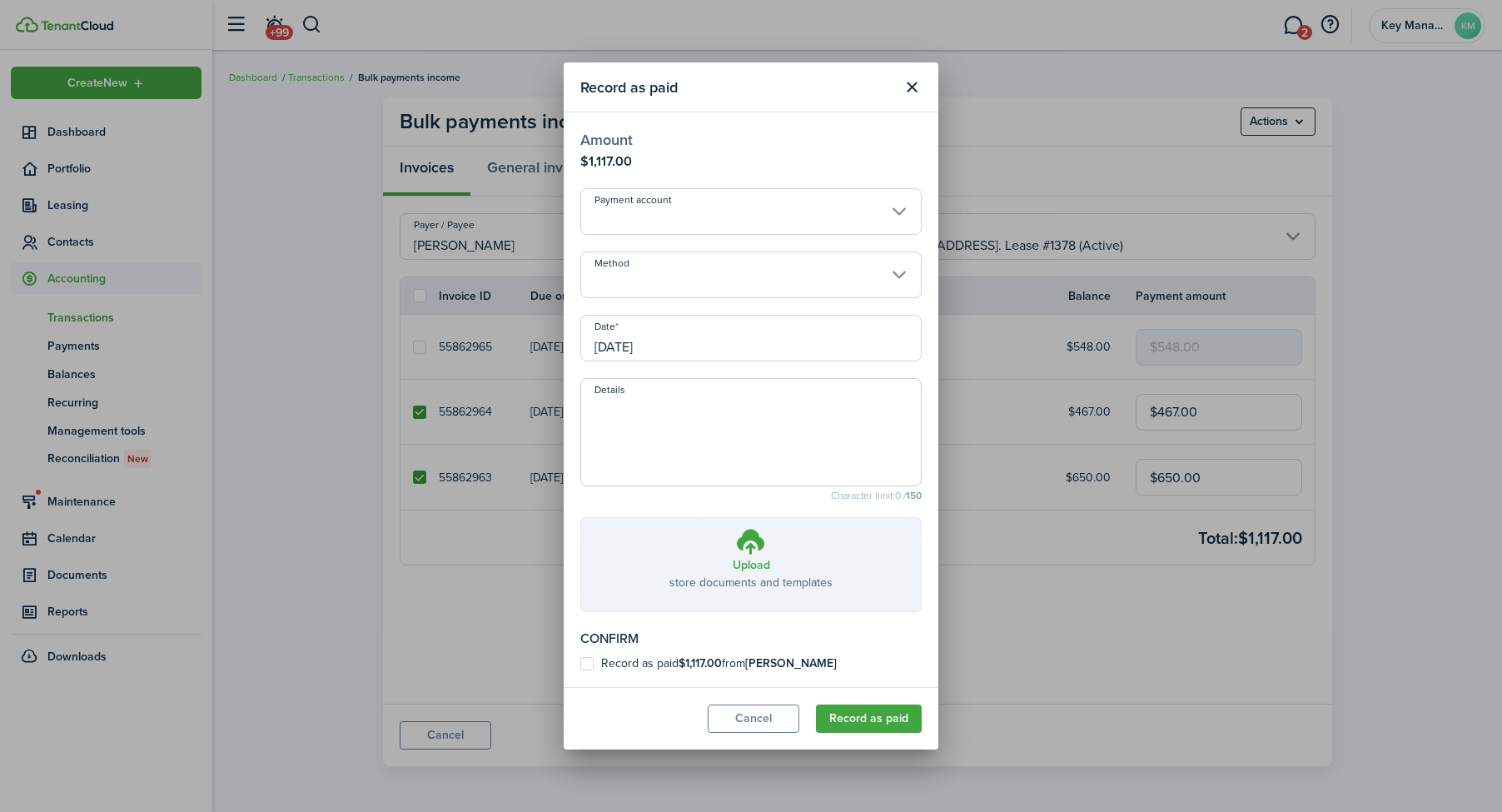
click at [736, 337] on input "[DATE]" at bounding box center [751, 338] width 342 height 47
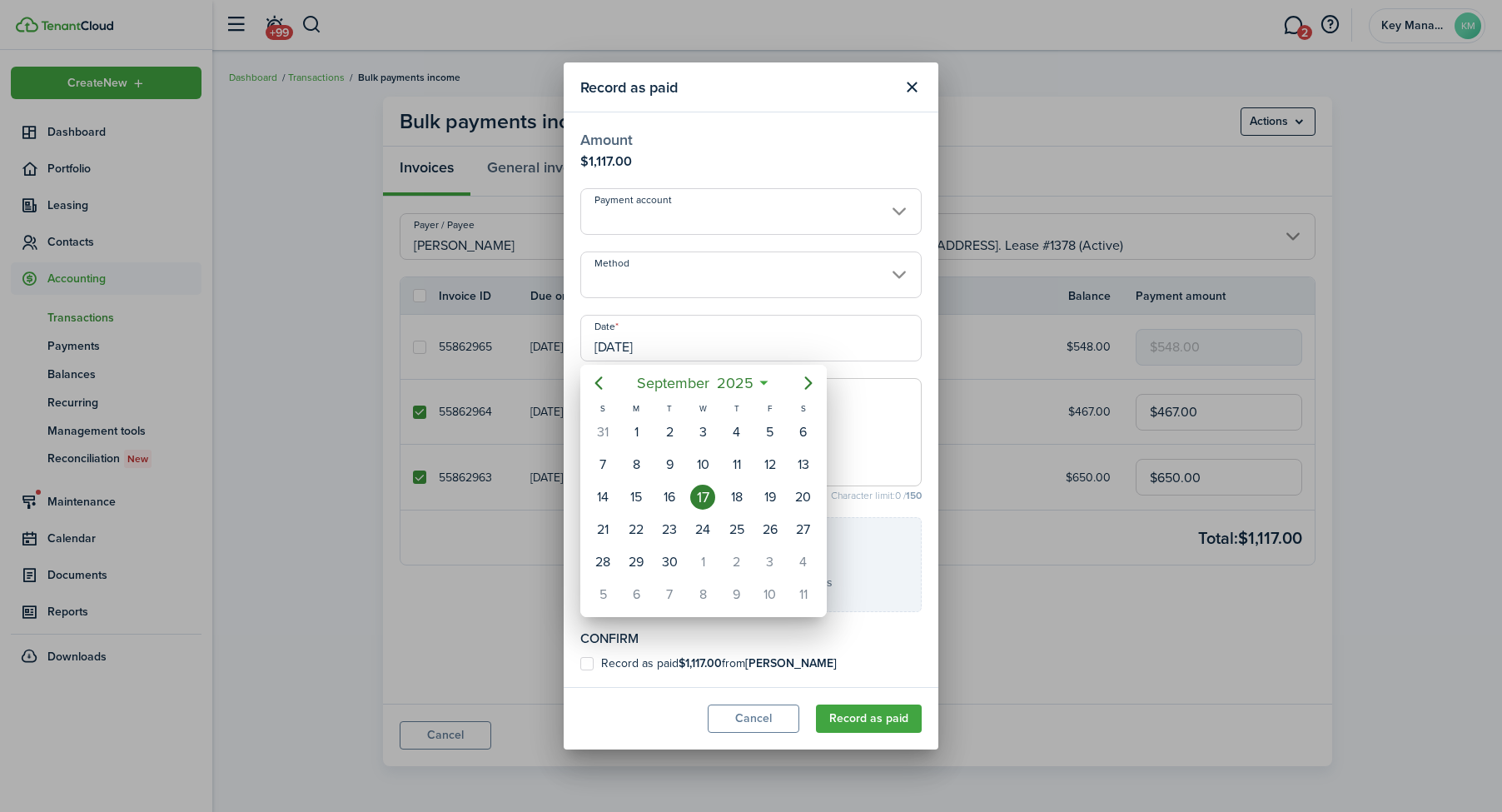
click at [731, 710] on div at bounding box center [751, 406] width 1769 height 1079
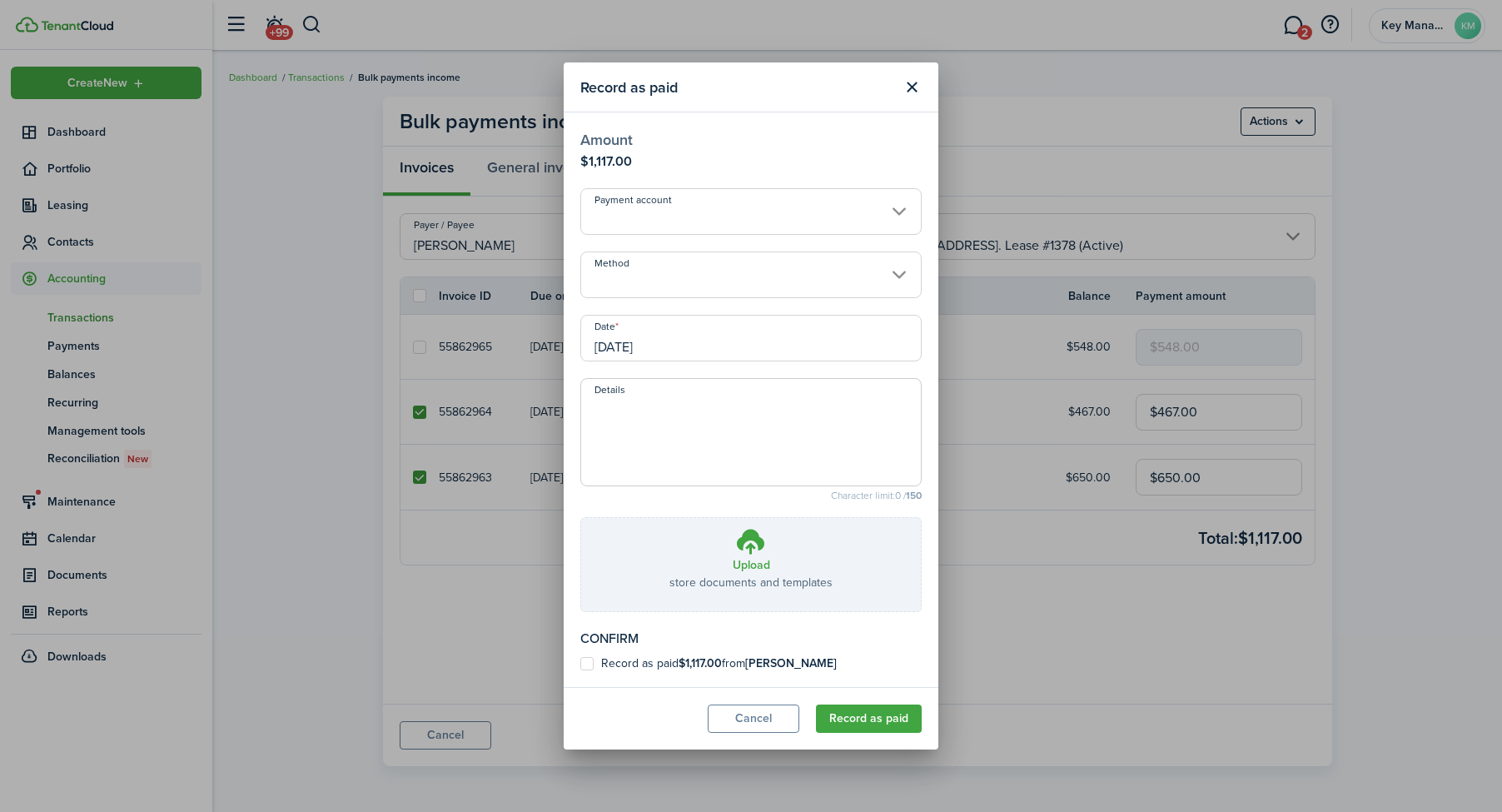
click at [746, 665] on label "Record as paid $1,117.00 from [PERSON_NAME]" at bounding box center [709, 664] width 257 height 13
click at [581, 665] on input "Record as paid $1,117.00 from [PERSON_NAME]" at bounding box center [580, 664] width 1 height 1
checkbox input "true"
click at [885, 721] on button "Record as paid" at bounding box center [869, 719] width 106 height 28
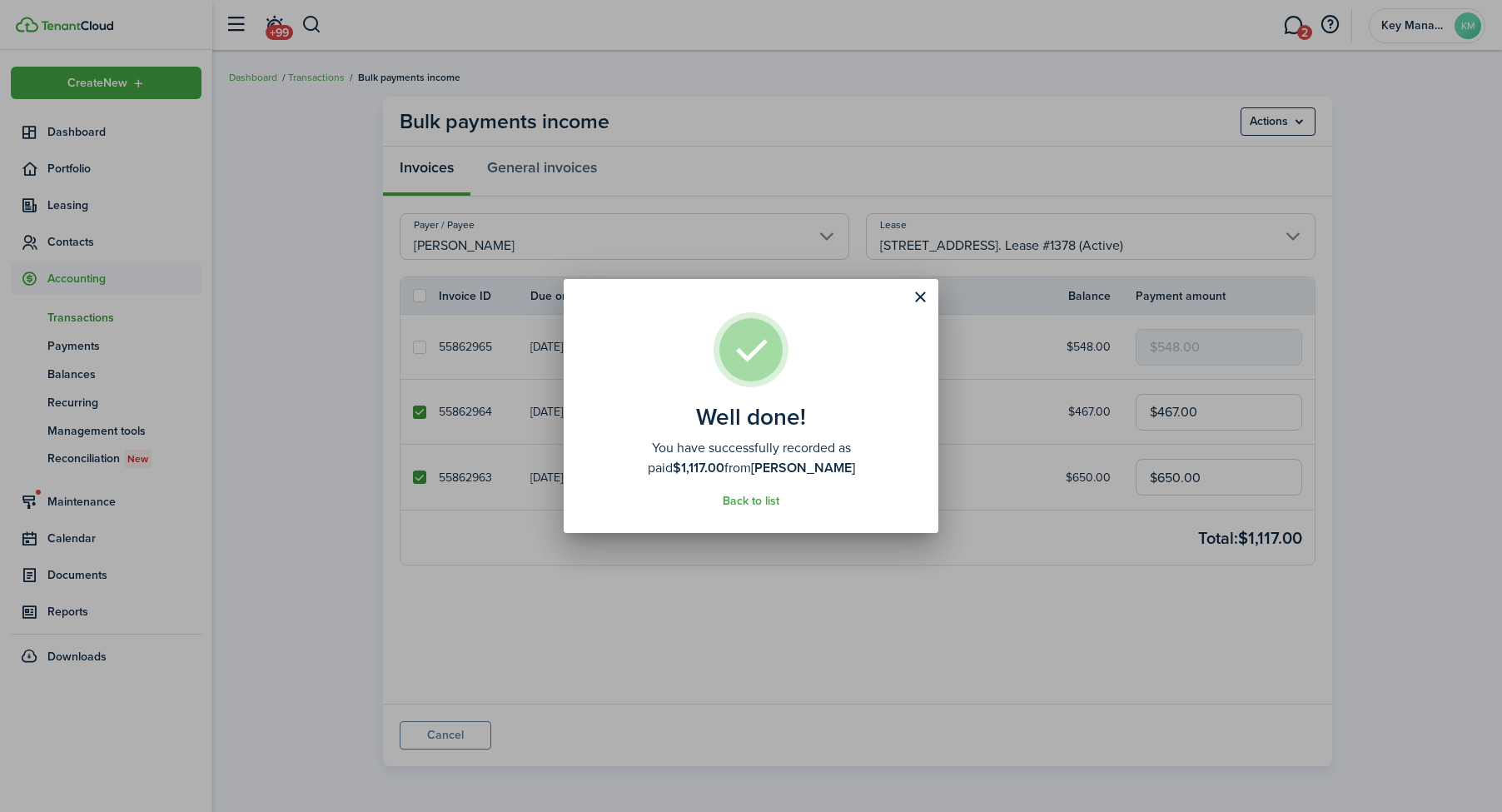
click at [444, 737] on div "Well done! You have successfully recorded as paid $1,117.00 from [PERSON_NAME] …" at bounding box center [751, 406] width 1502 height 812
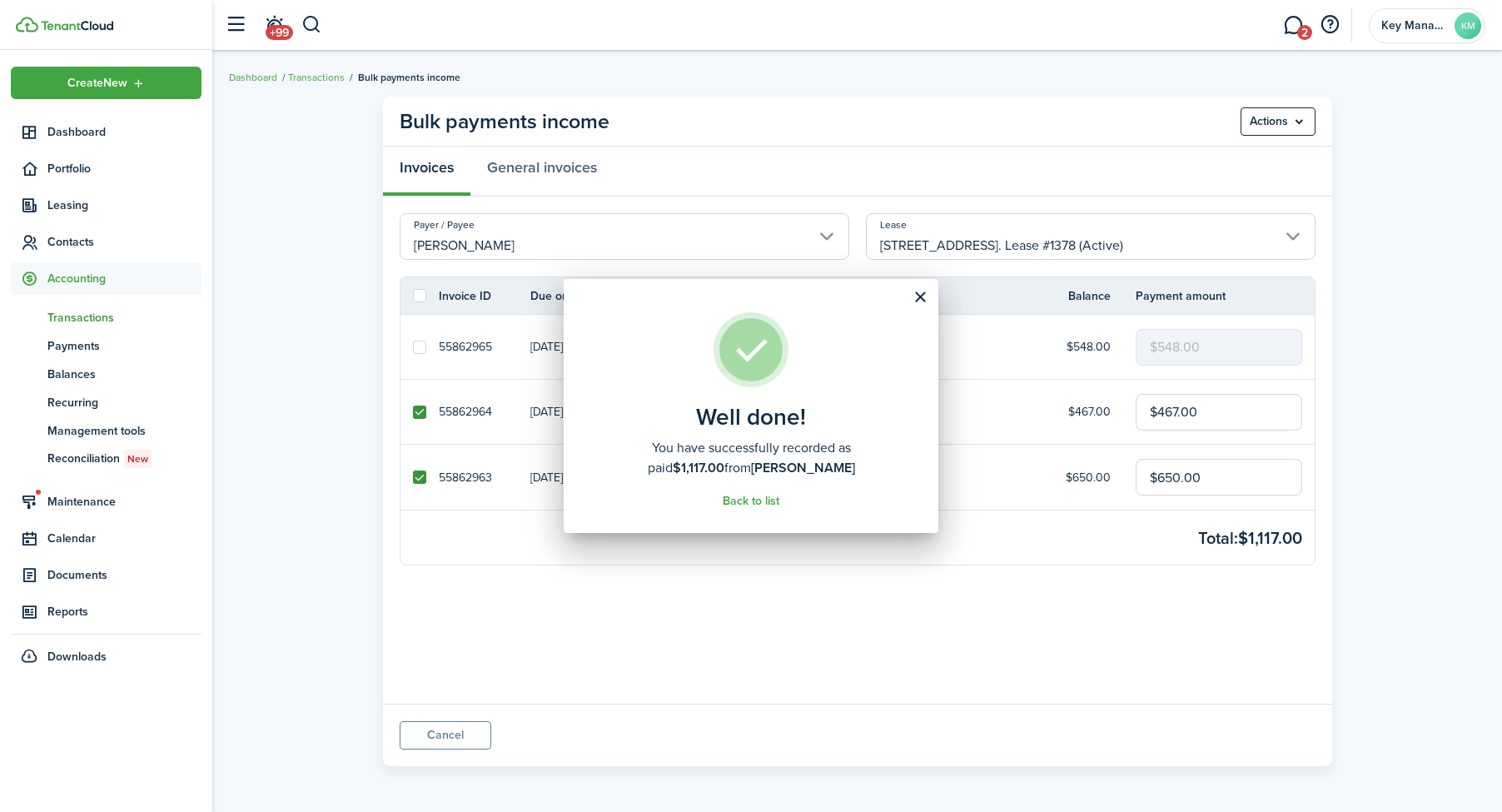
click at [439, 736] on link "Cancel" at bounding box center [446, 735] width 92 height 28
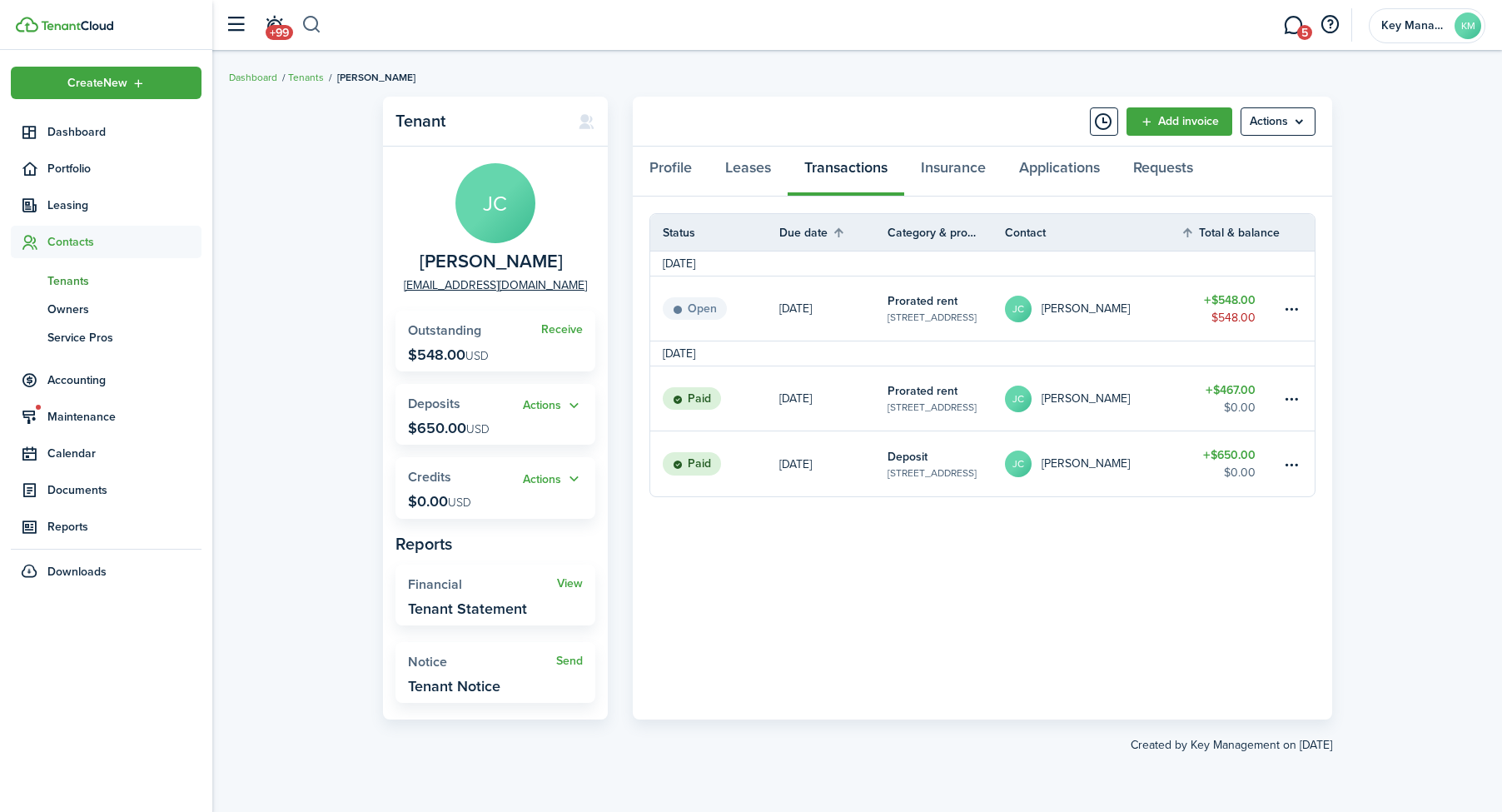
click at [319, 26] on button "button" at bounding box center [312, 25] width 21 height 28
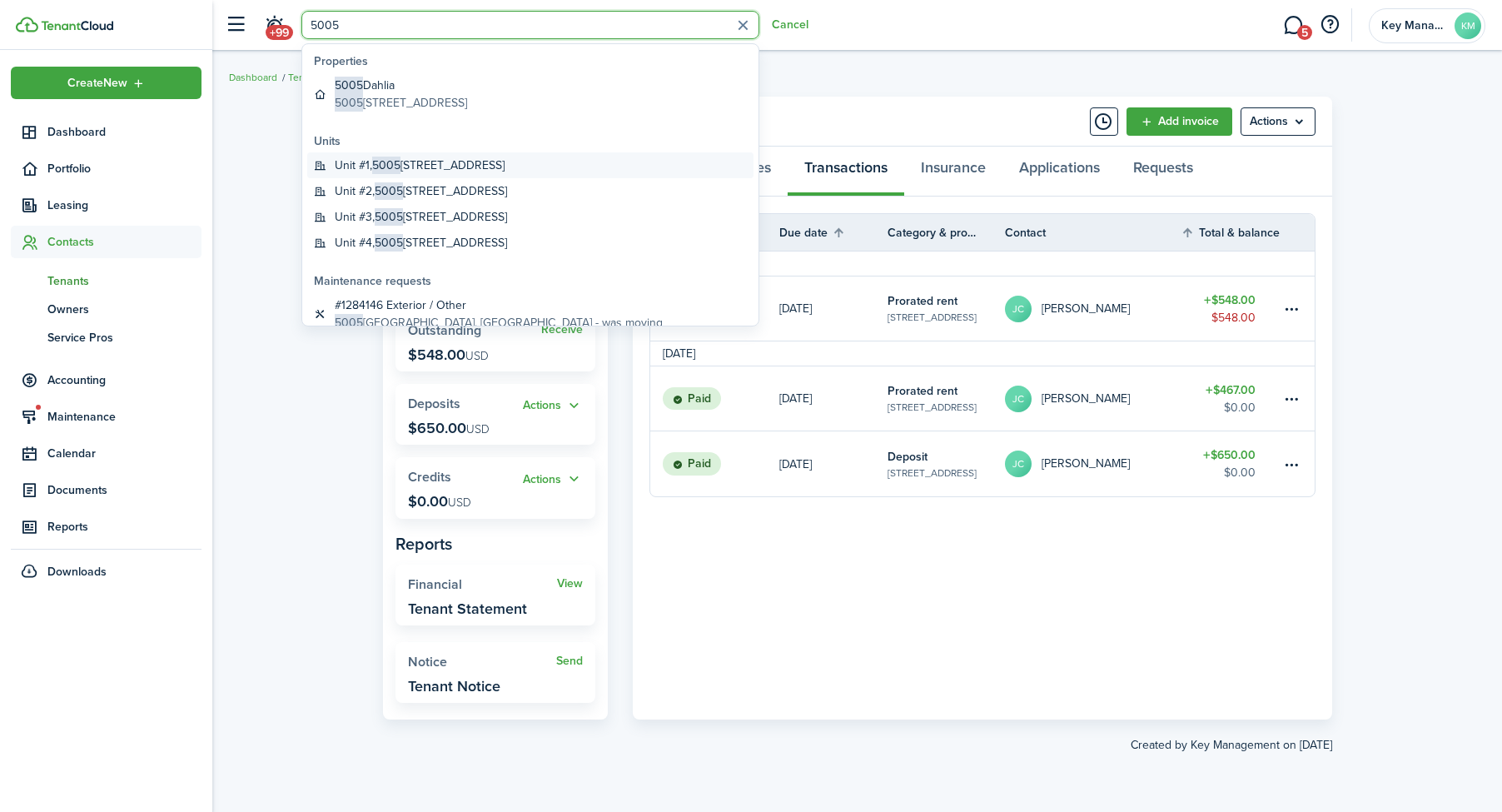
type input "5005"
click at [424, 162] on global-search-item-title "Unit #1, [STREET_ADDRESS]" at bounding box center [420, 165] width 170 height 17
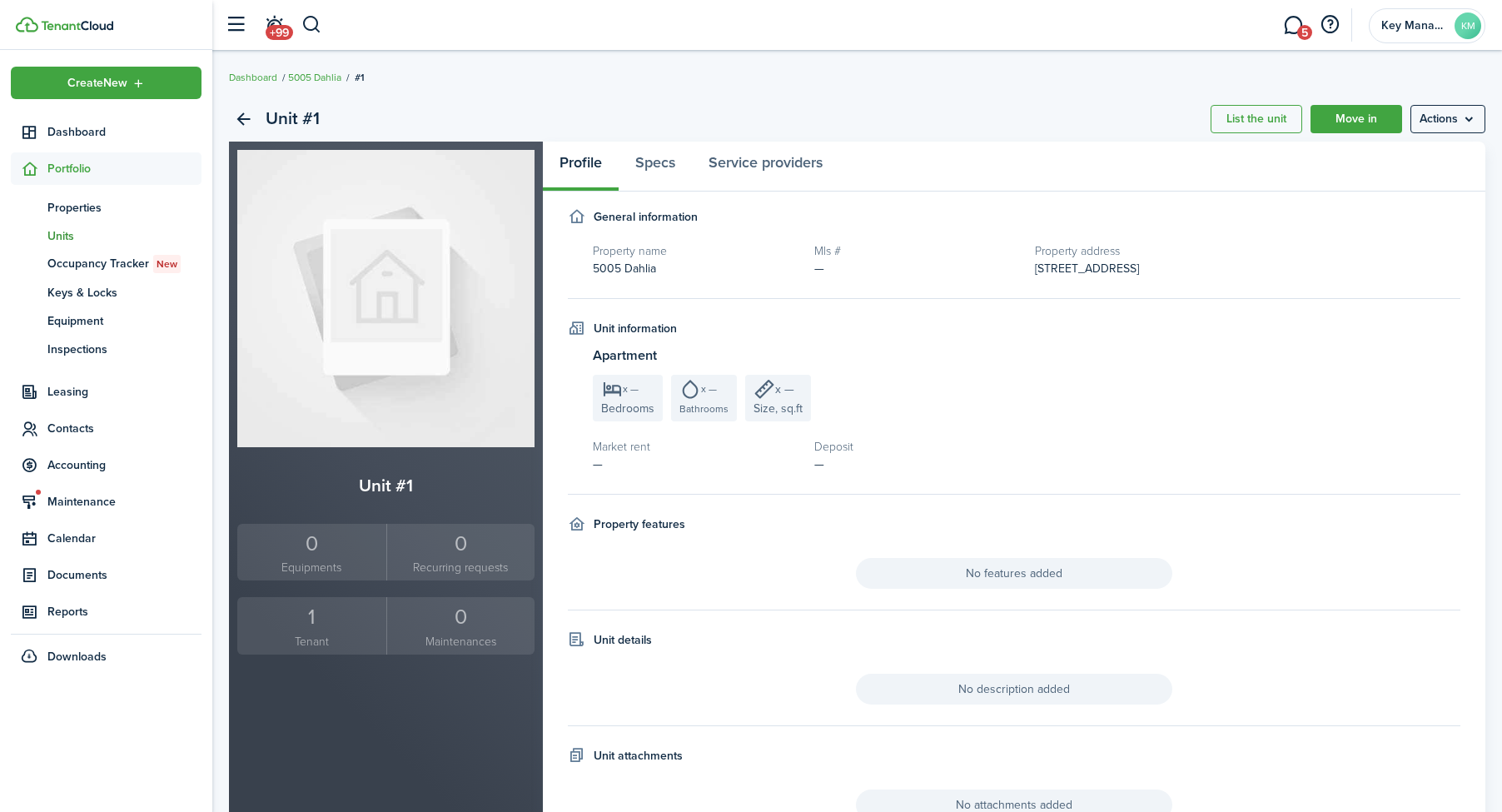
click at [344, 660] on unit-sidebar "Unit #1 0 Equipments 0 Recurring requests 1 Tenant 0 Maintenances" at bounding box center [386, 491] width 314 height 700
click at [329, 642] on small "Tenant" at bounding box center [312, 641] width 141 height 17
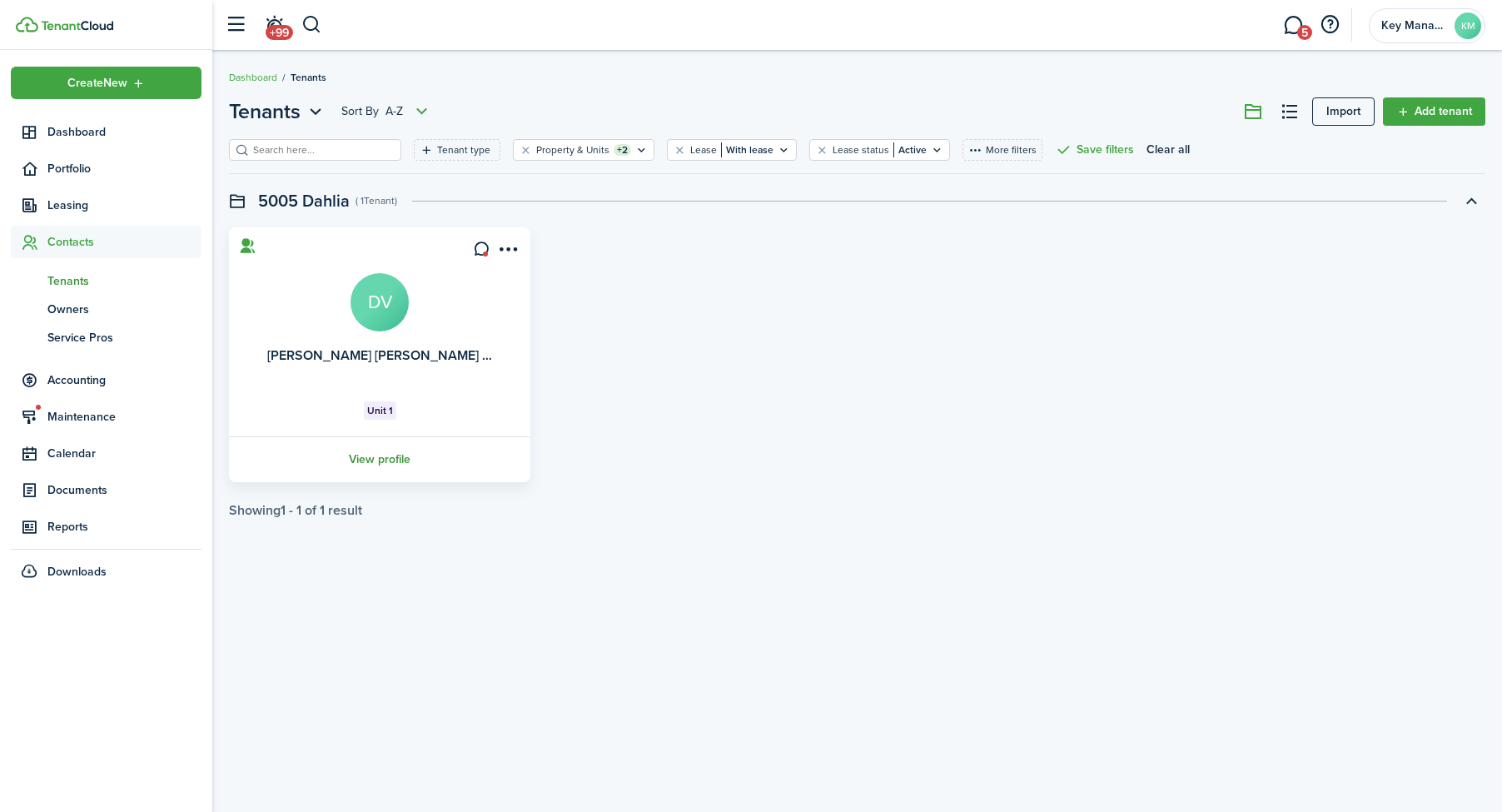
click at [405, 474] on link "View profile" at bounding box center [380, 459] width 307 height 46
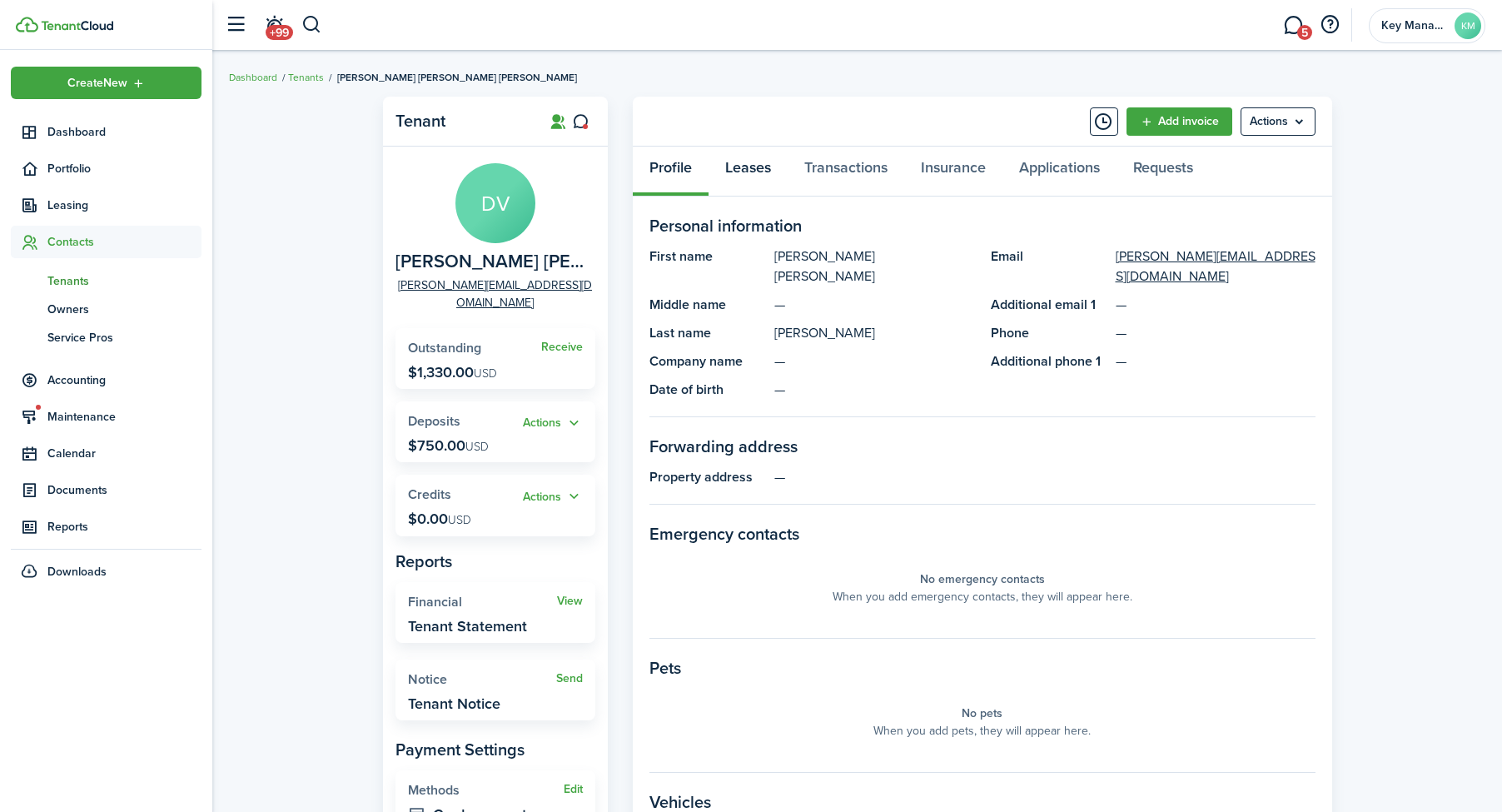
drag, startPoint x: 743, startPoint y: 168, endPoint x: 833, endPoint y: 212, distance: 100.2
click at [743, 169] on link "Leases" at bounding box center [748, 172] width 79 height 50
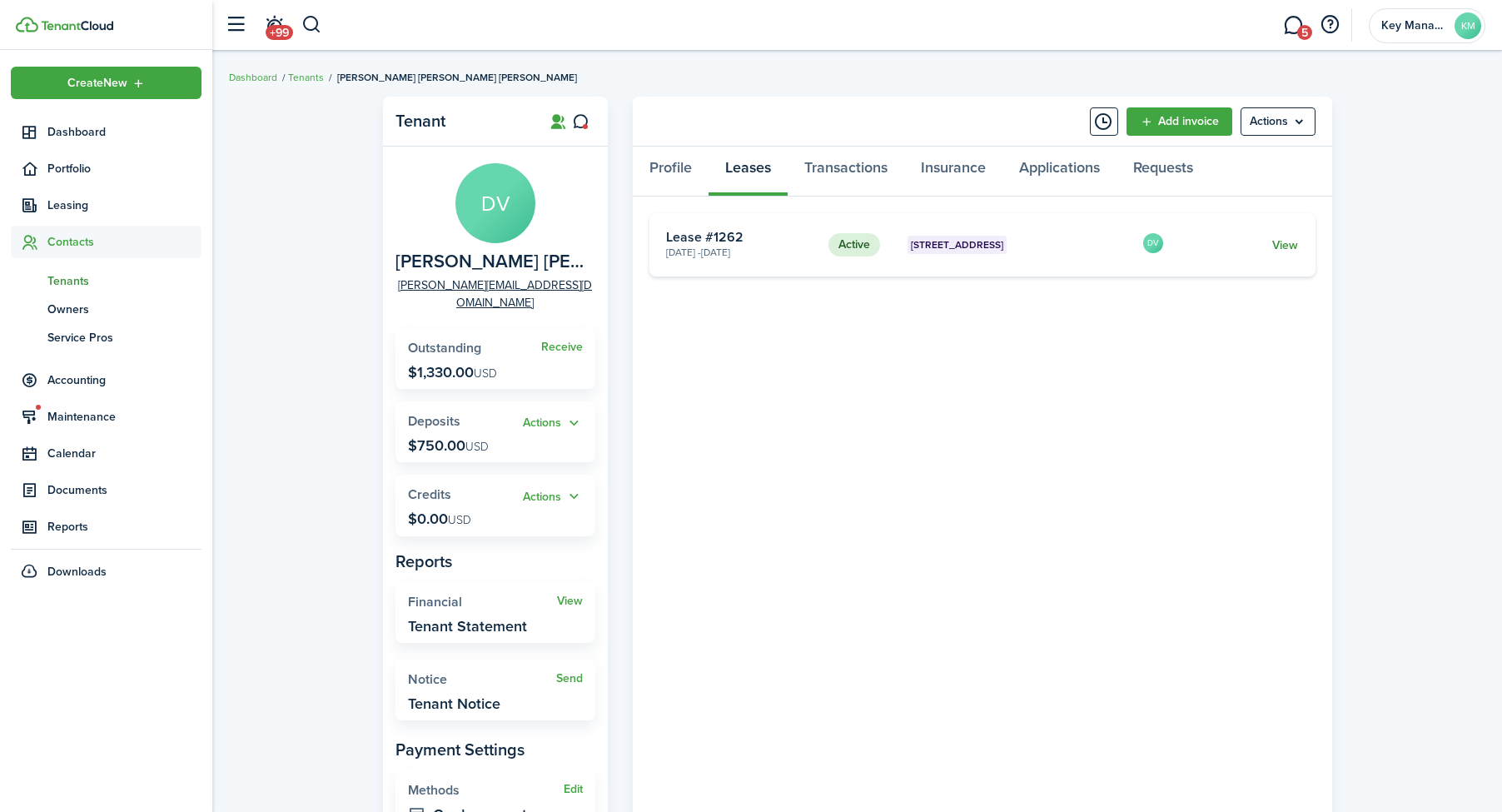
click at [1275, 247] on link "View" at bounding box center [1285, 245] width 26 height 17
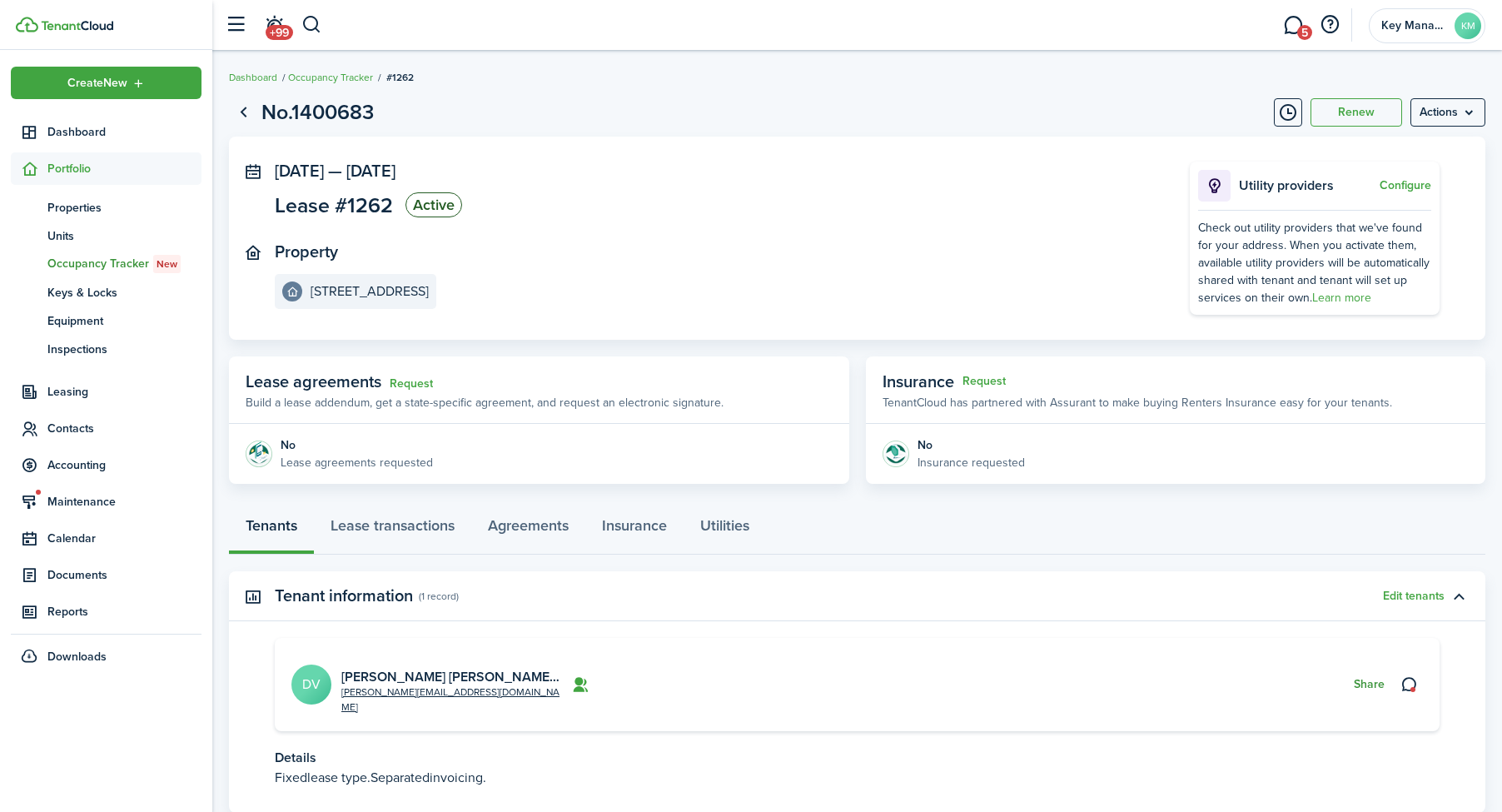
click at [1360, 678] on button "Share" at bounding box center [1369, 685] width 31 height 13
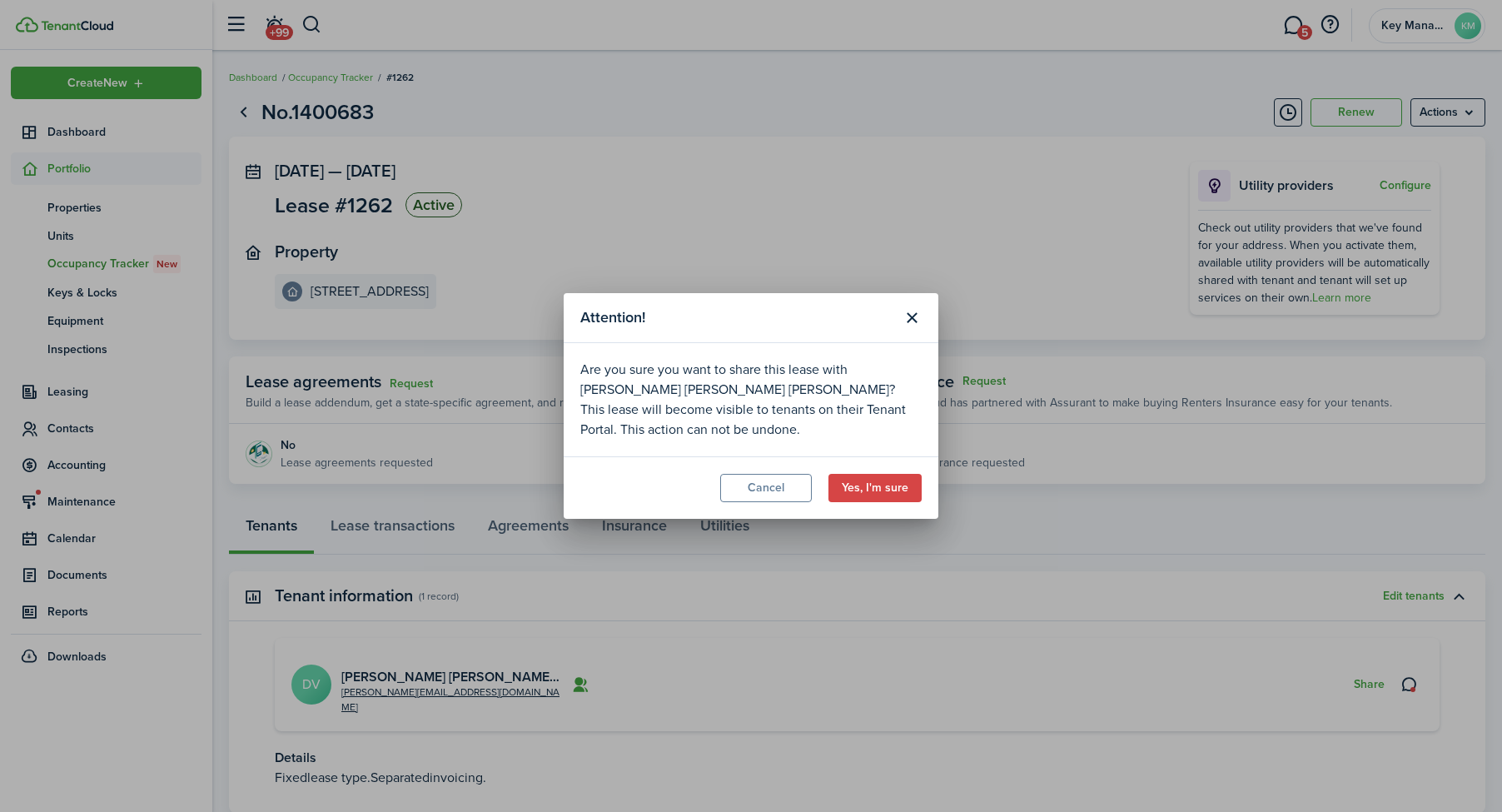
drag, startPoint x: 880, startPoint y: 484, endPoint x: 1083, endPoint y: 567, distance: 219.3
click at [881, 484] on button "Yes, I'm sure" at bounding box center [876, 488] width 93 height 28
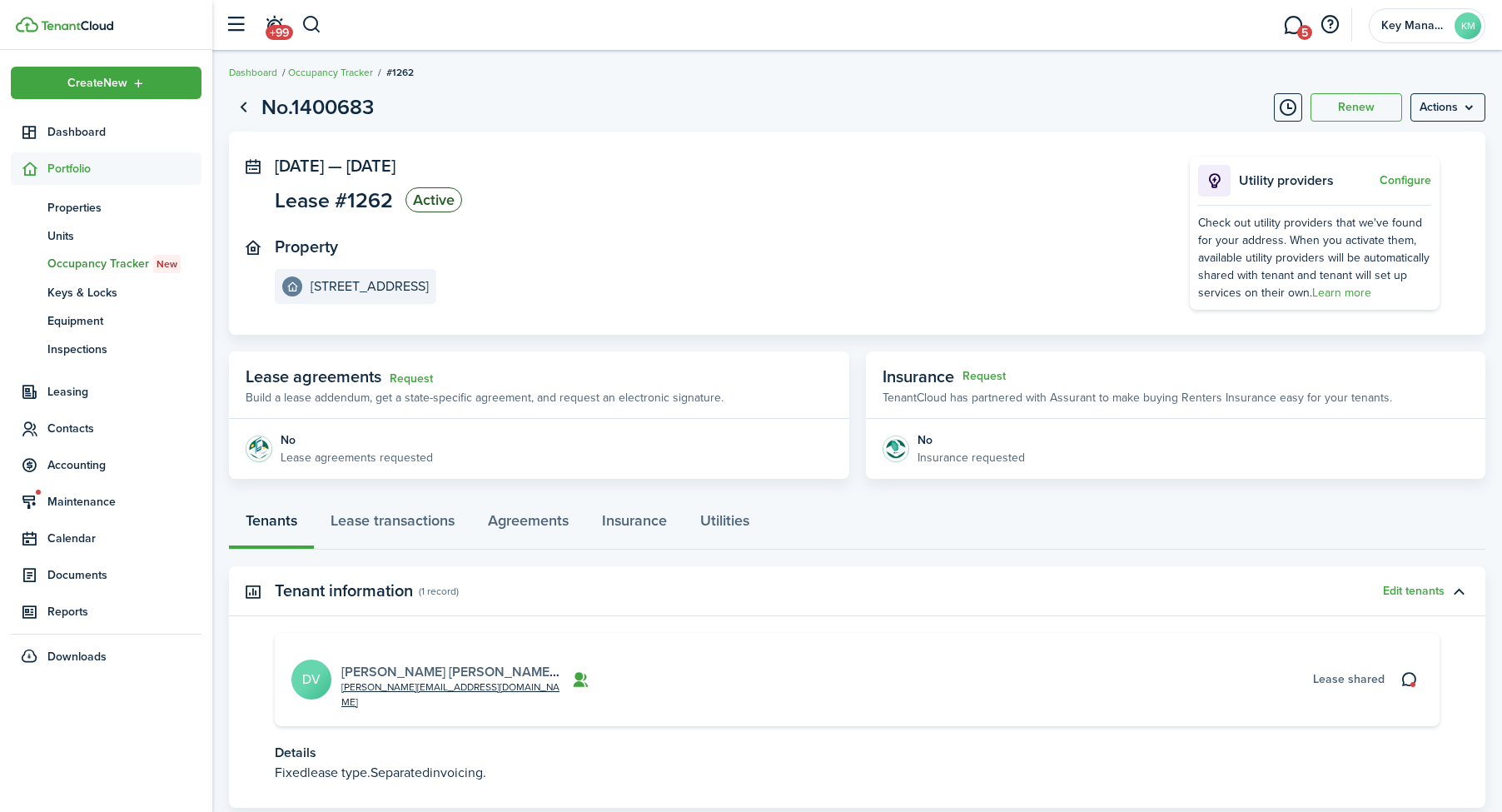
click at [488, 662] on link "[PERSON_NAME] [PERSON_NAME] [PERSON_NAME]" at bounding box center [501, 671] width 319 height 19
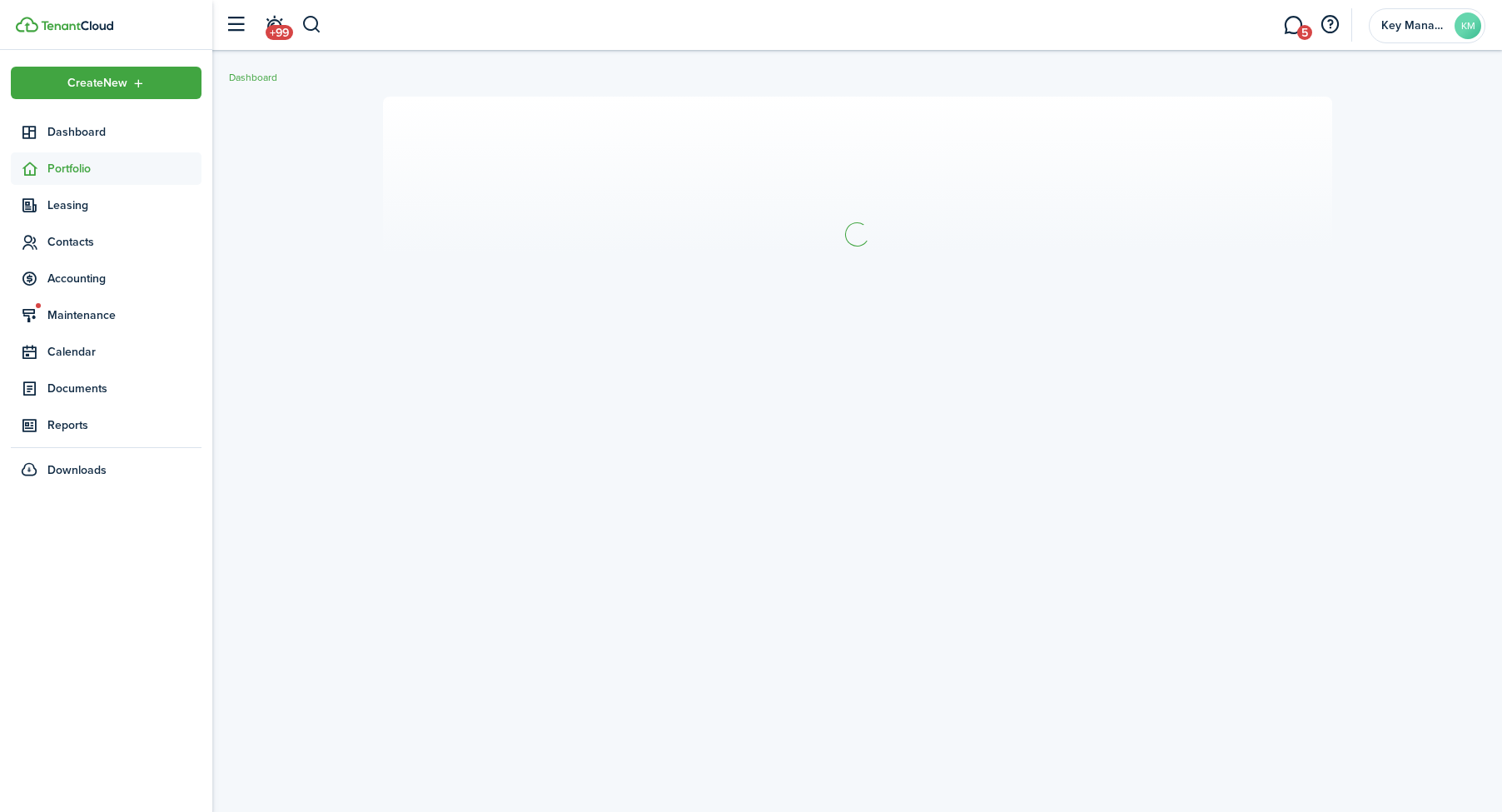
scroll to position [3, 0]
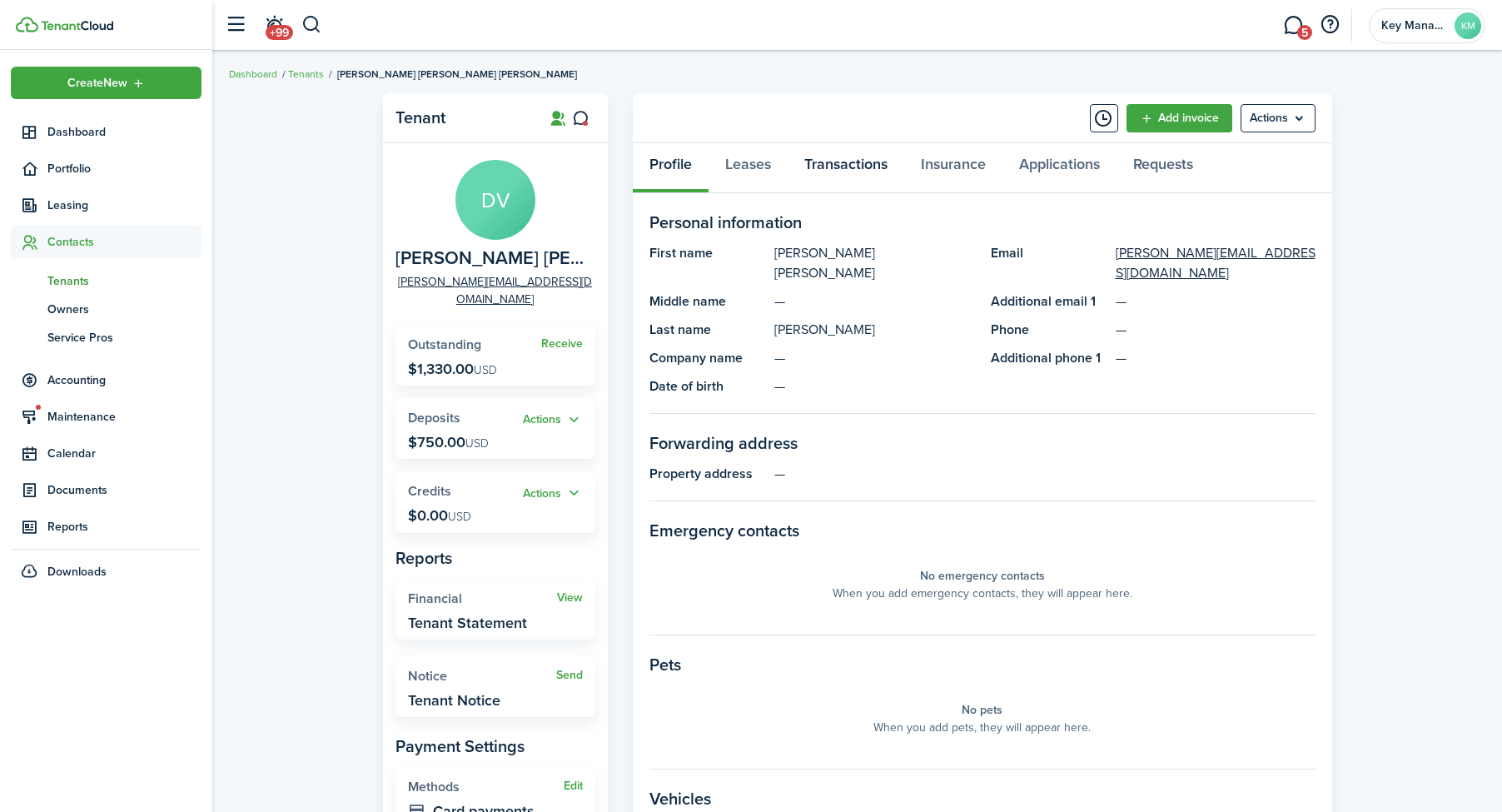
click at [839, 157] on link "Transactions" at bounding box center [846, 168] width 117 height 50
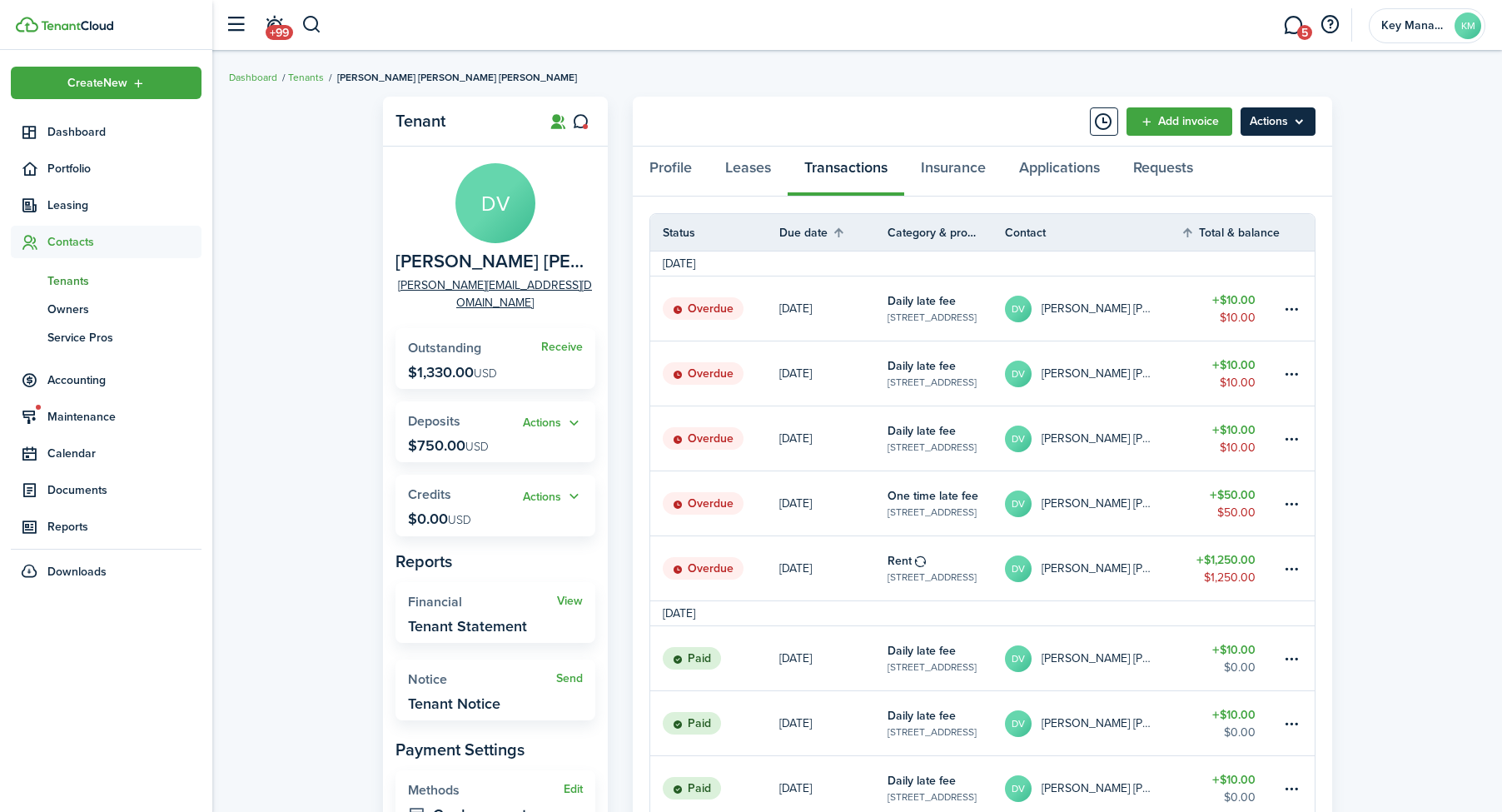
click at [1280, 118] on menu-btn "Actions" at bounding box center [1278, 122] width 75 height 28
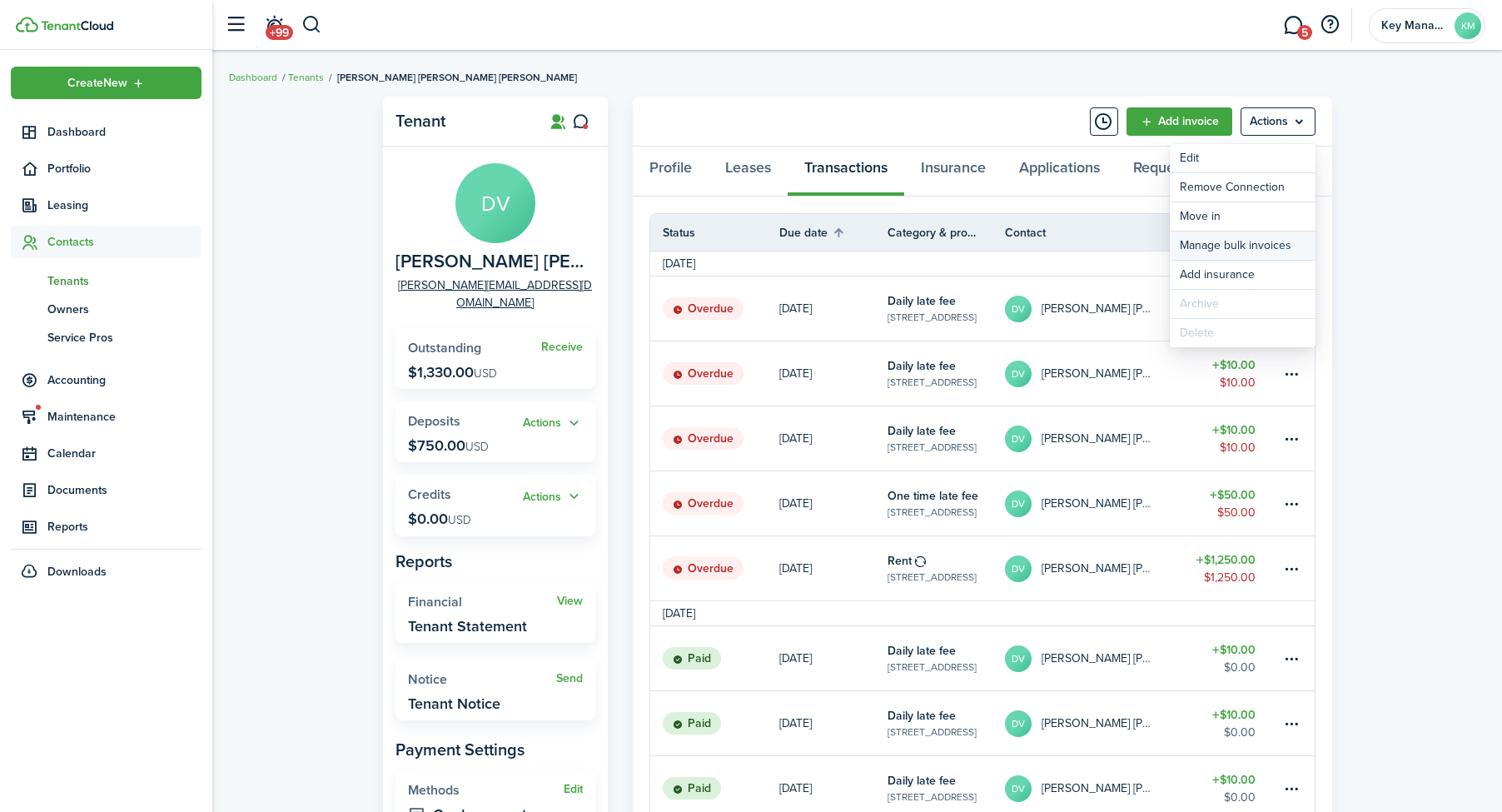
click at [1238, 251] on link "Manage bulk invoices" at bounding box center [1242, 246] width 146 height 28
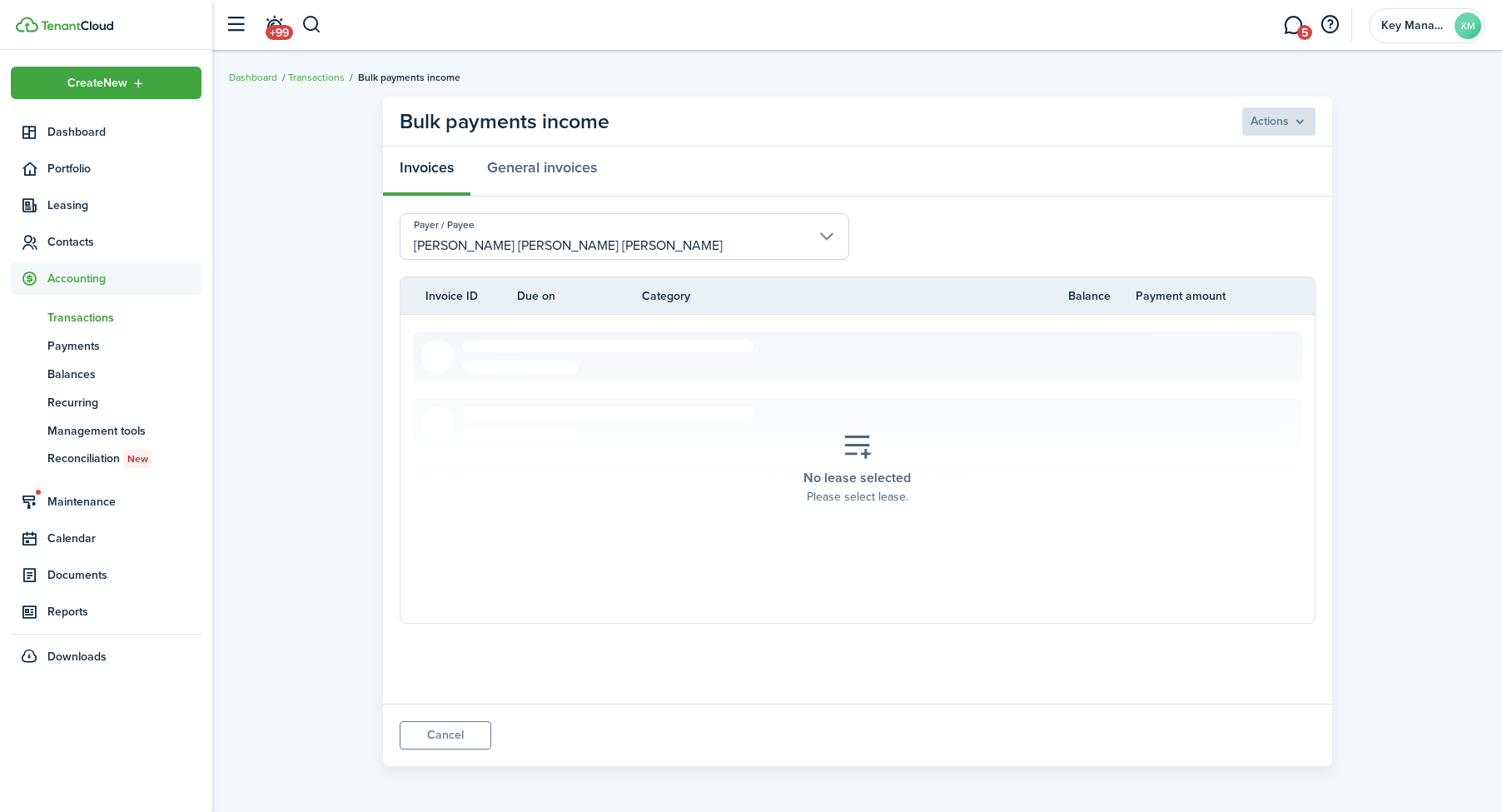
click at [414, 301] on tr "Invoice ID Due on Category Balance Payment amount" at bounding box center [858, 296] width 915 height 17
click at [419, 294] on tr "Invoice ID Due on Category Balance Payment amount" at bounding box center [858, 296] width 915 height 17
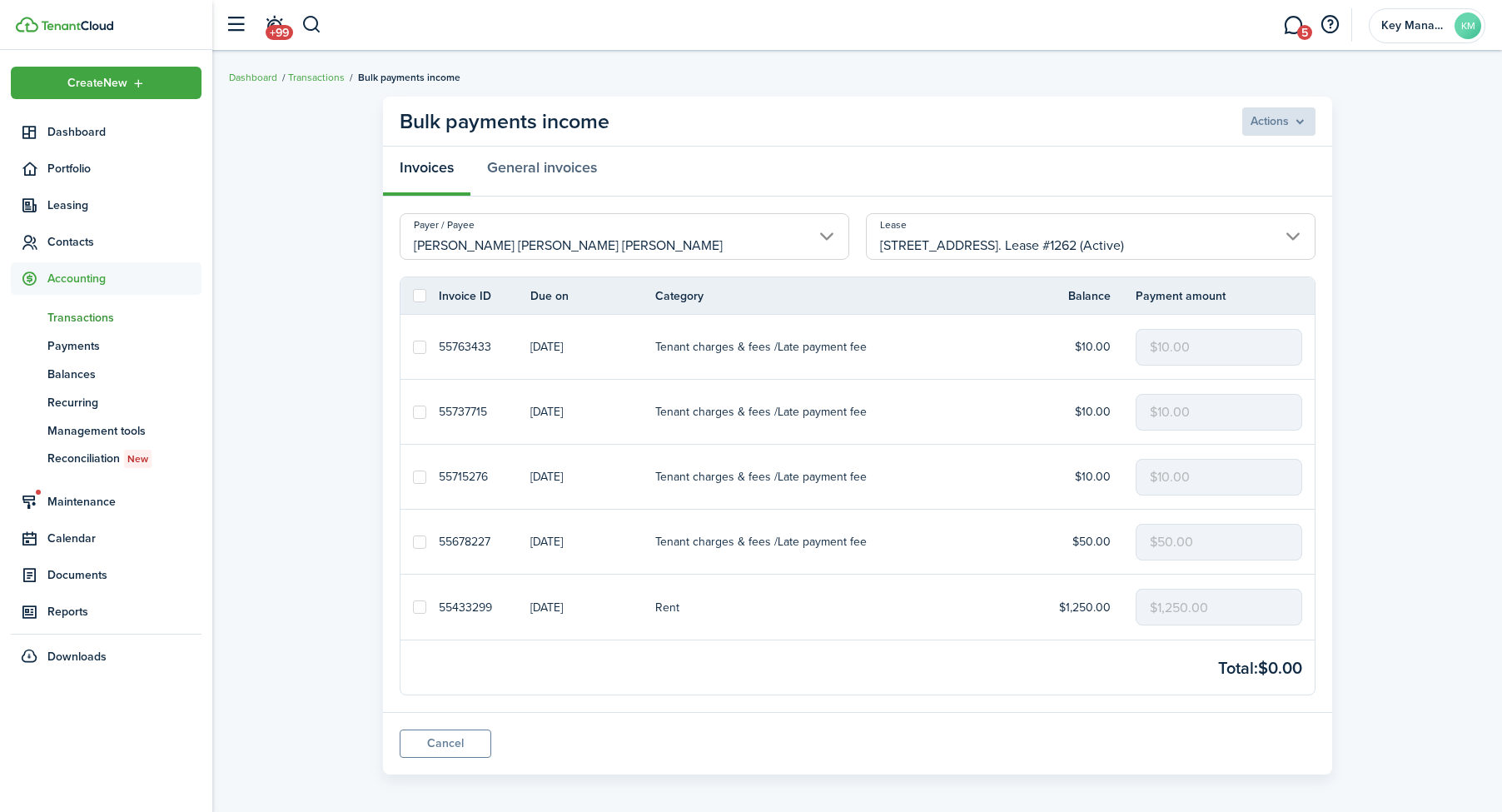
drag, startPoint x: 418, startPoint y: 296, endPoint x: 478, endPoint y: 553, distance: 263.9
click at [418, 296] on label at bounding box center [420, 296] width 13 height 13
click at [413, 296] on input "checkbox" at bounding box center [412, 296] width 1 height 1
checkbox input "true"
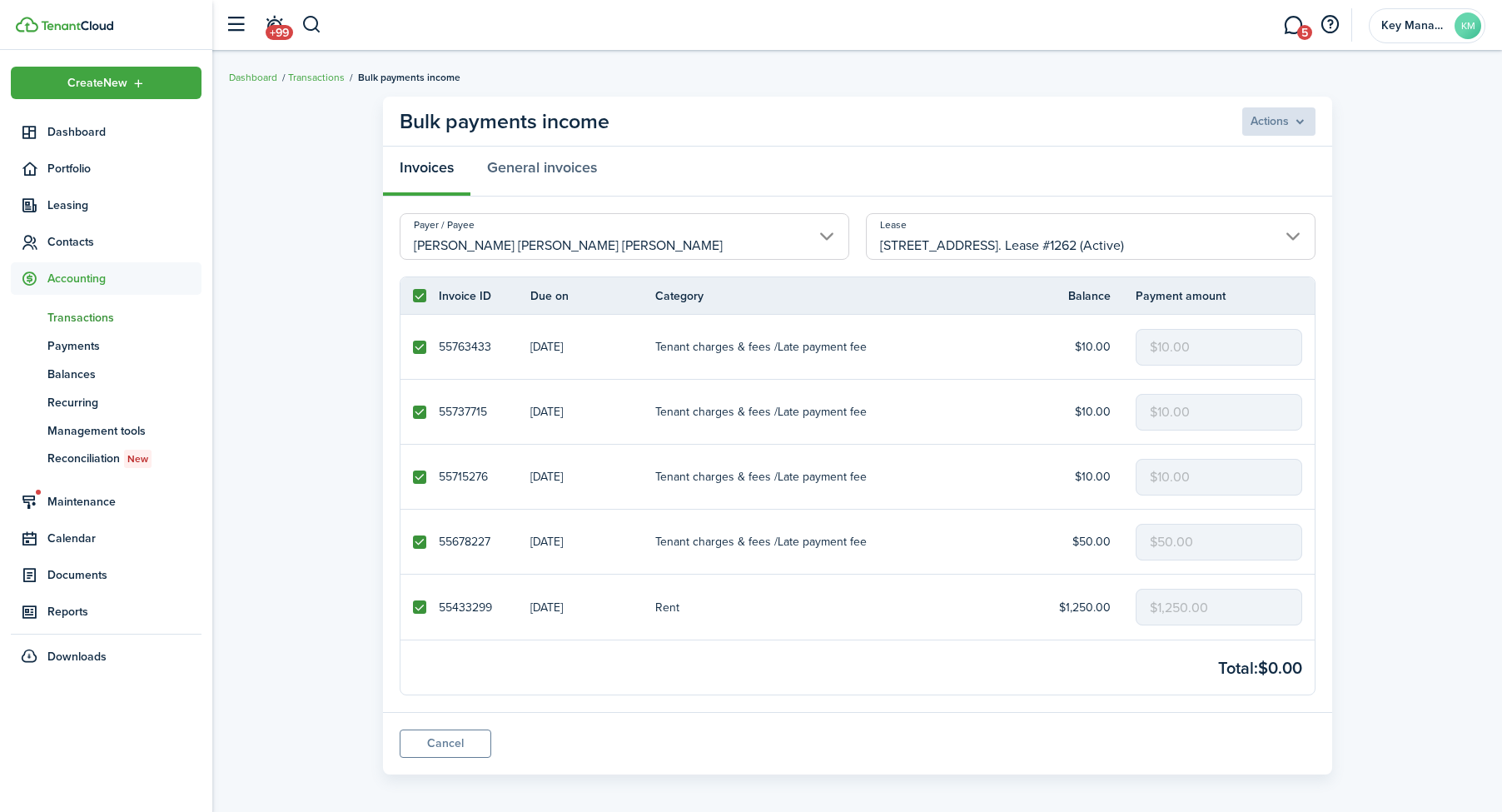
checkbox input "true"
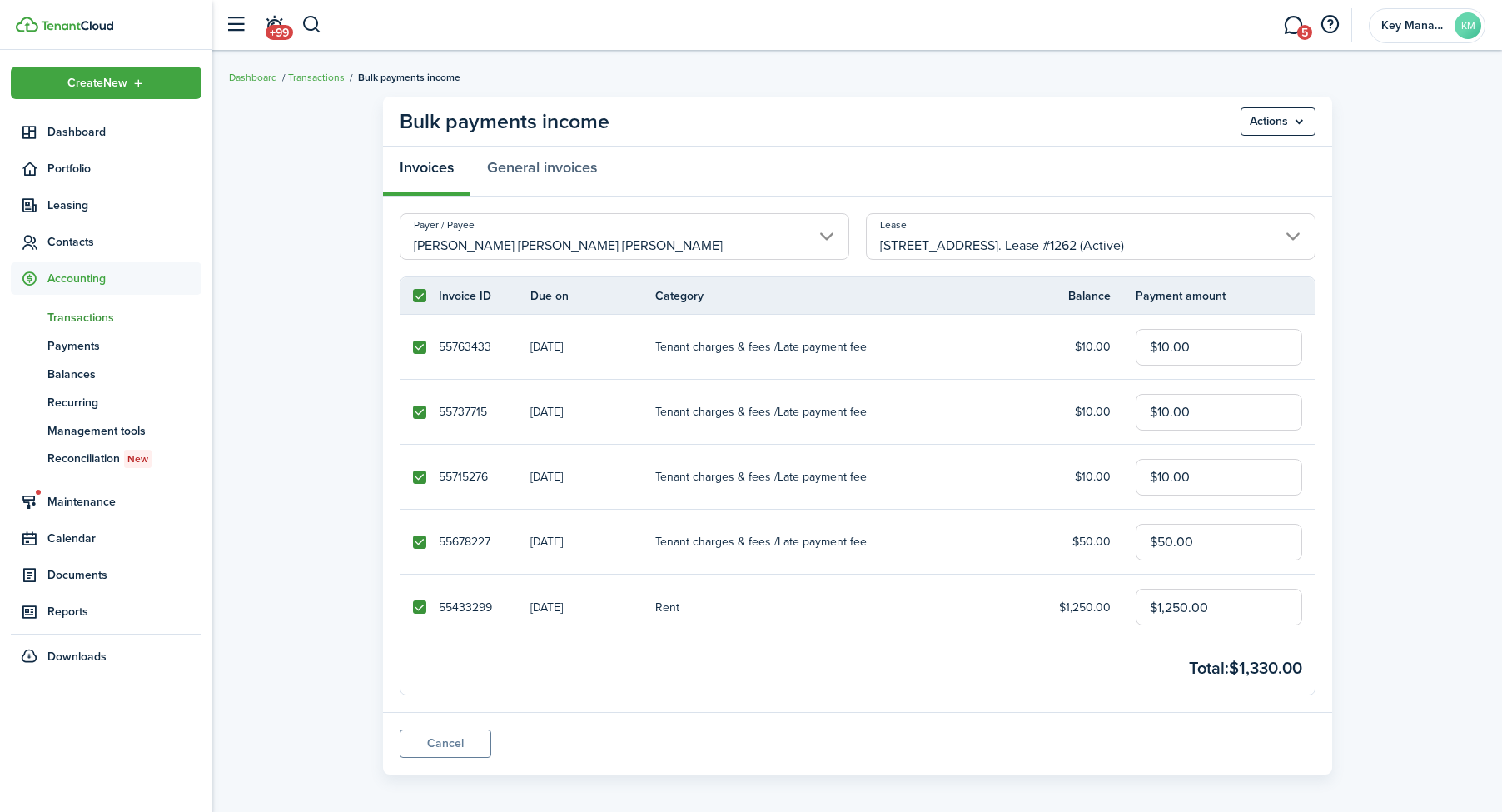
drag, startPoint x: 424, startPoint y: 610, endPoint x: 442, endPoint y: 597, distance: 22.2
click at [424, 609] on label at bounding box center [420, 607] width 13 height 13
click at [413, 608] on input "checkbox" at bounding box center [412, 607] width 1 height 1
checkbox input "false"
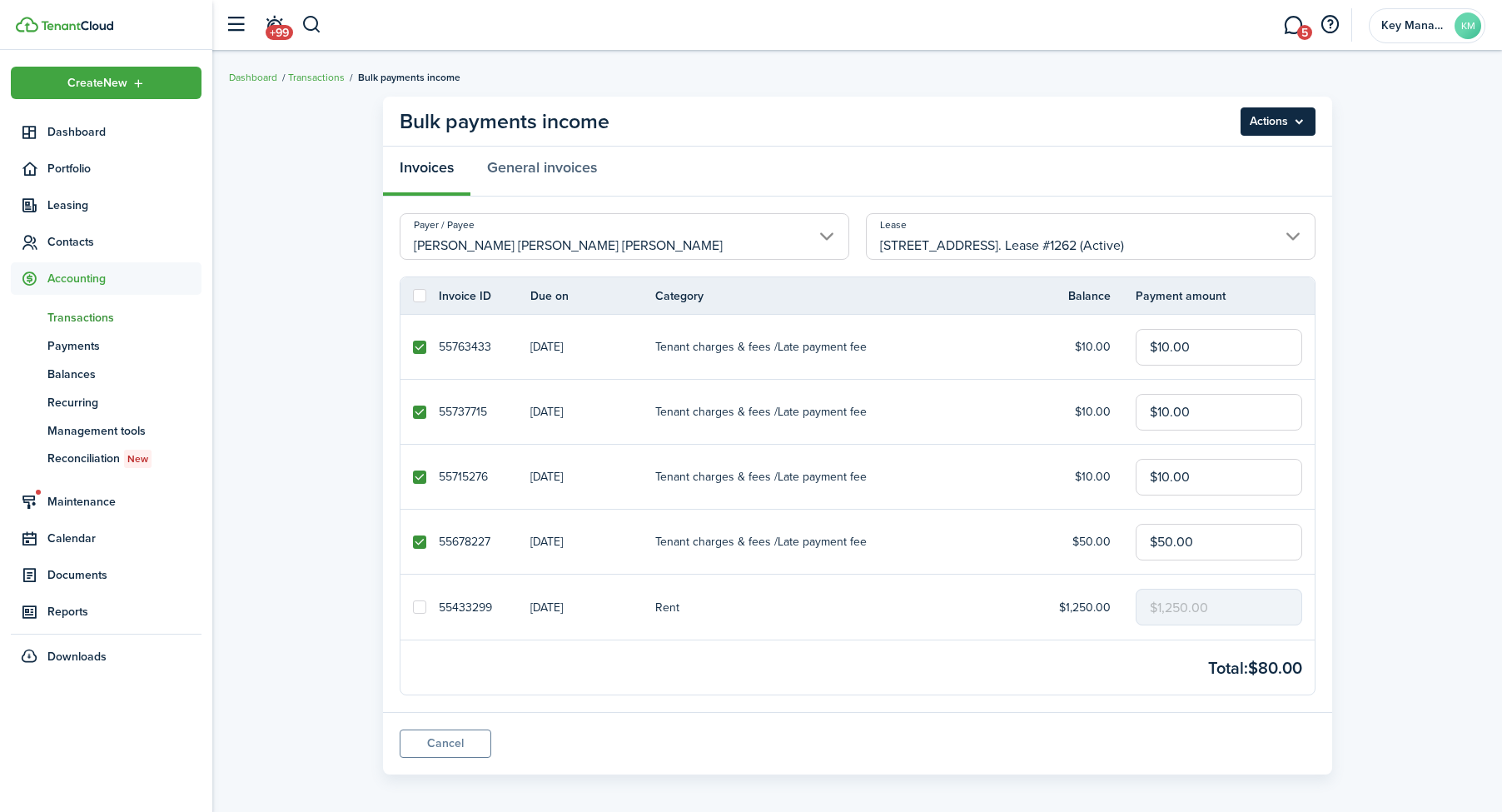
click at [1286, 113] on menu-btn "Actions" at bounding box center [1278, 122] width 75 height 28
click at [1225, 184] on button "Delete" at bounding box center [1242, 187] width 146 height 28
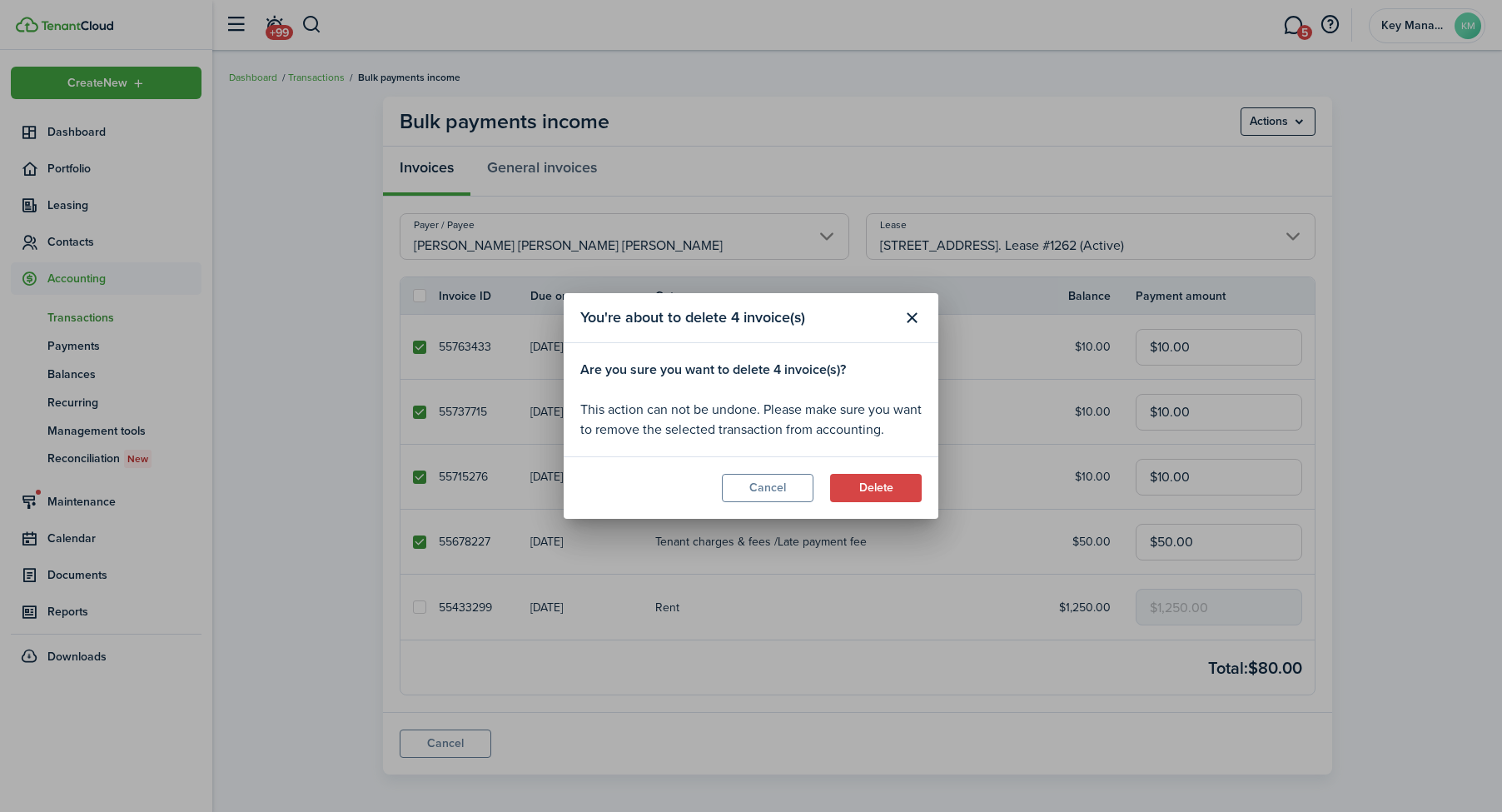
click at [922, 492] on modal-footer "Cancel Delete" at bounding box center [751, 487] width 375 height 62
click at [897, 490] on button "Delete" at bounding box center [876, 488] width 92 height 28
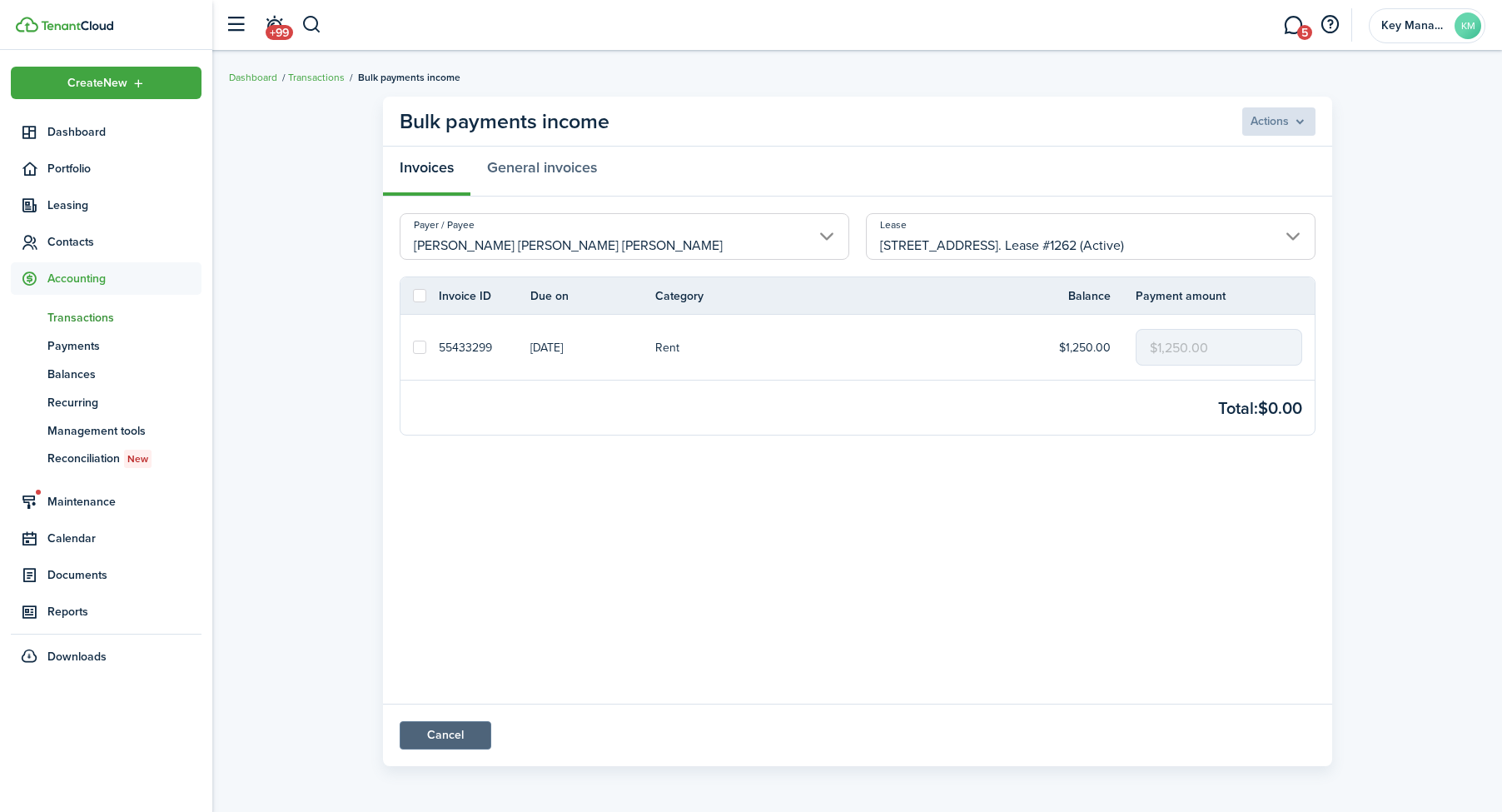
click at [467, 729] on link "Cancel" at bounding box center [446, 735] width 92 height 28
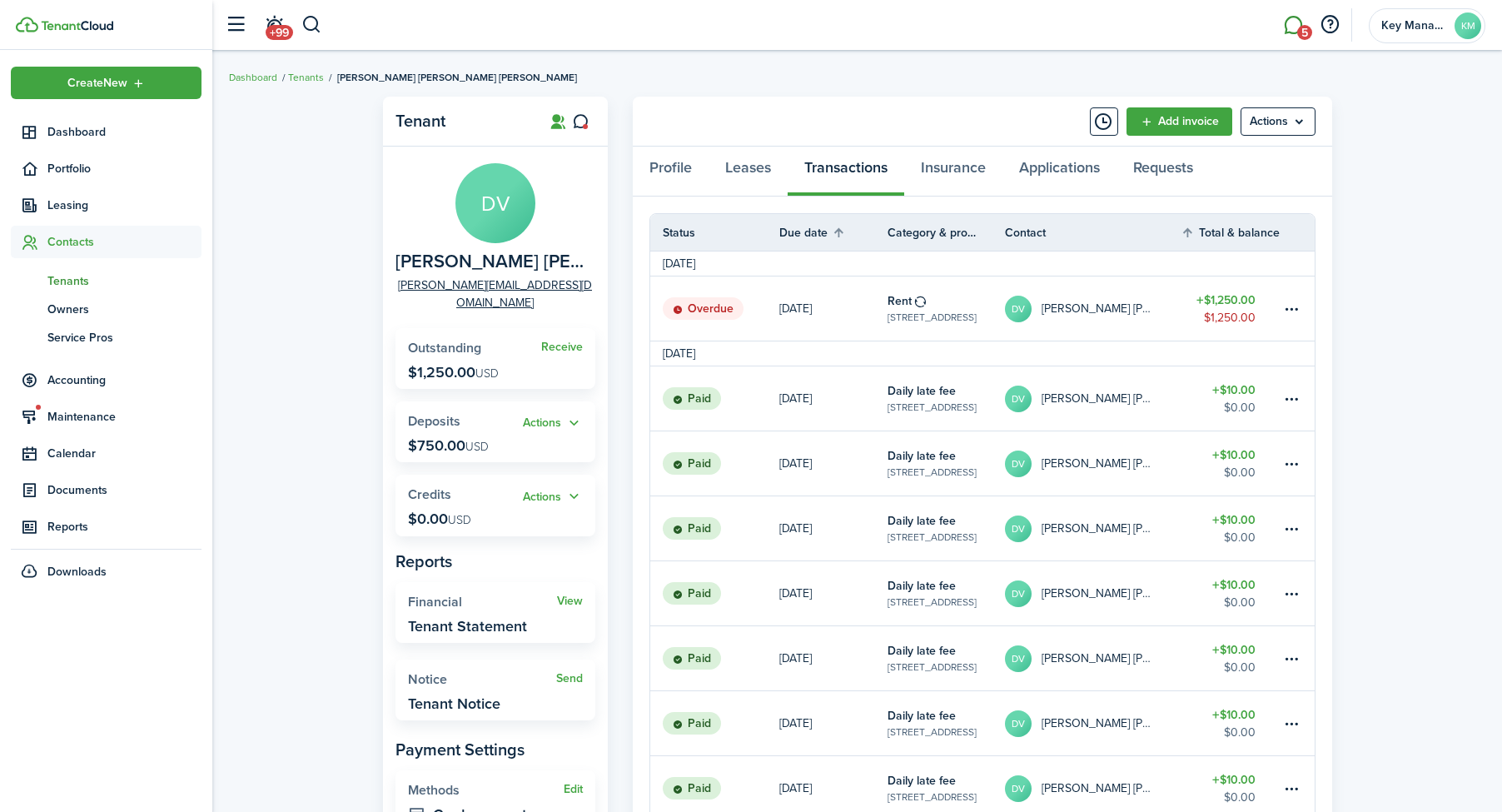
click at [1282, 25] on link "5" at bounding box center [1293, 25] width 32 height 42
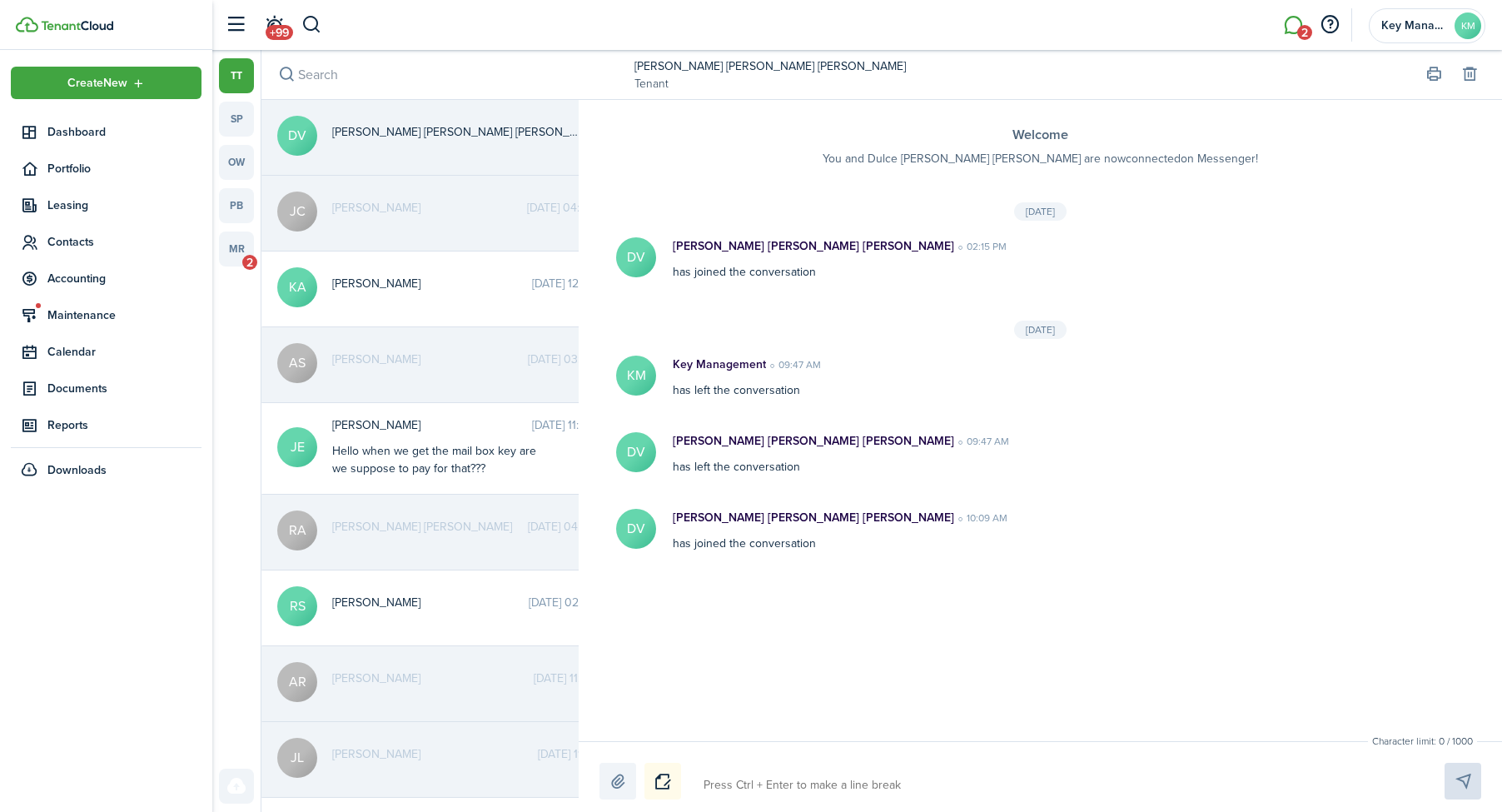
click at [528, 212] on time "[DATE] 04:03 PM" at bounding box center [570, 207] width 86 height 17
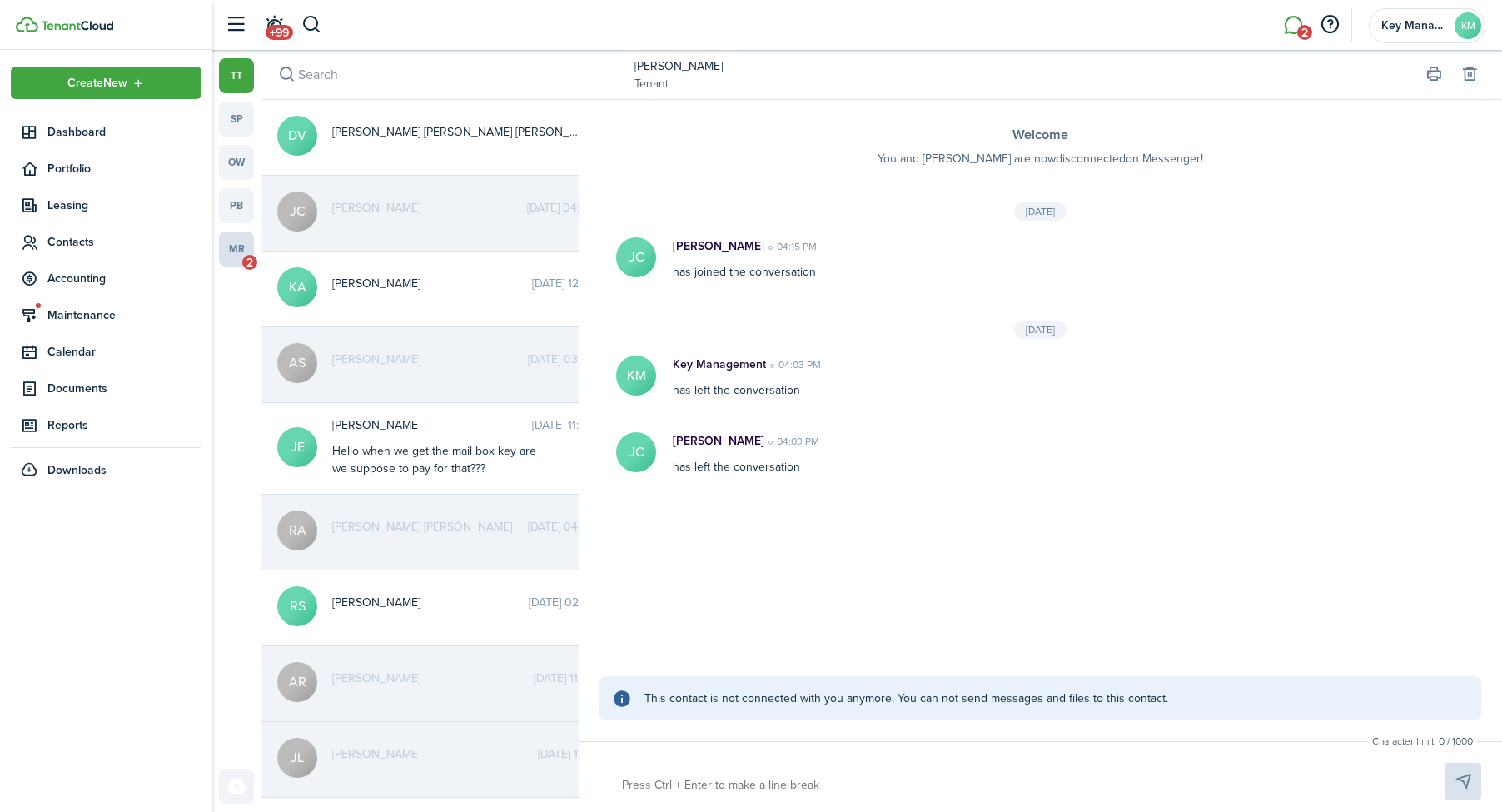
click at [237, 238] on link "mr 2" at bounding box center [237, 249] width 35 height 35
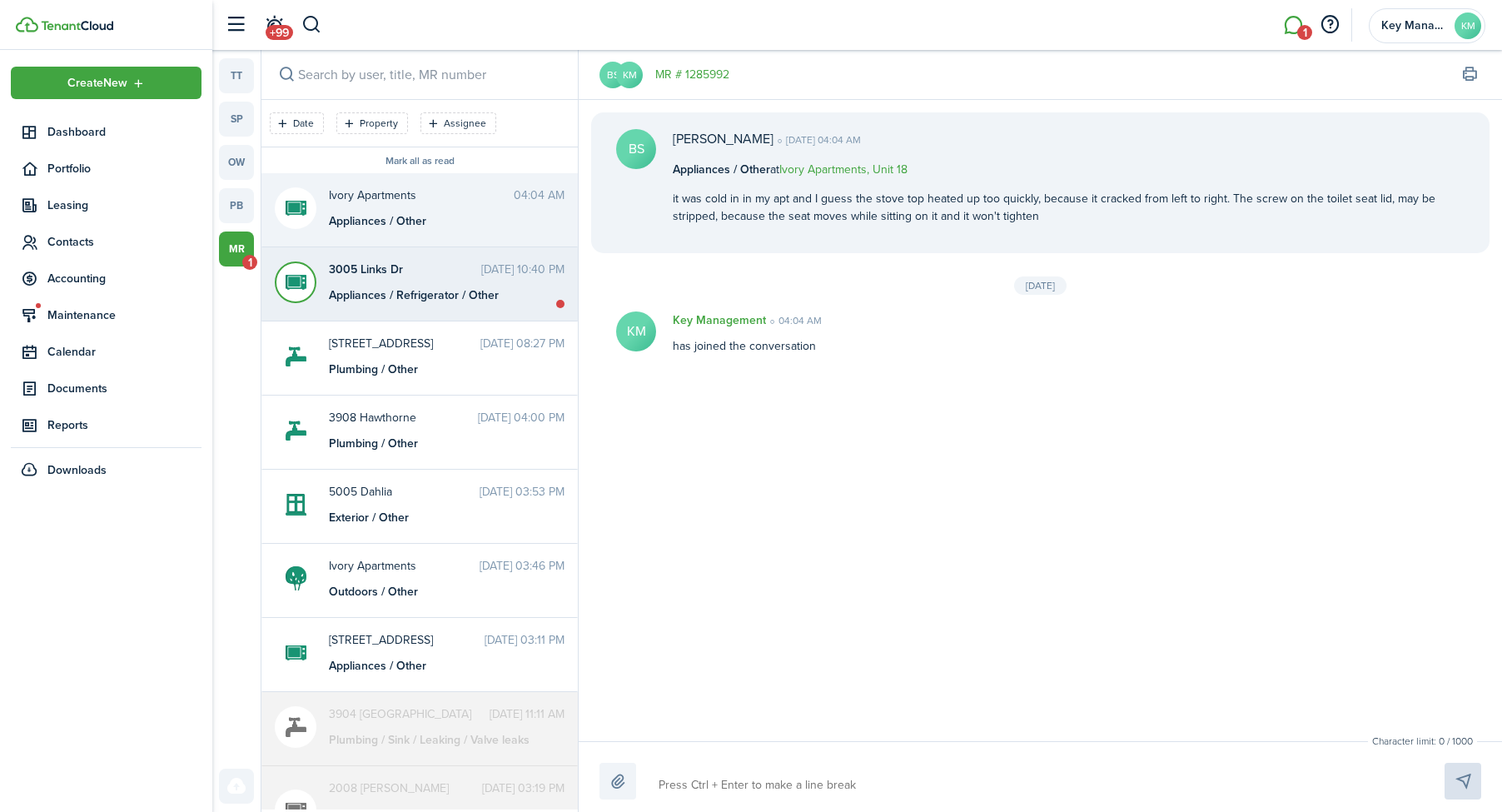
click at [482, 267] on time "[DATE] 10:40 PM" at bounding box center [523, 269] width 83 height 17
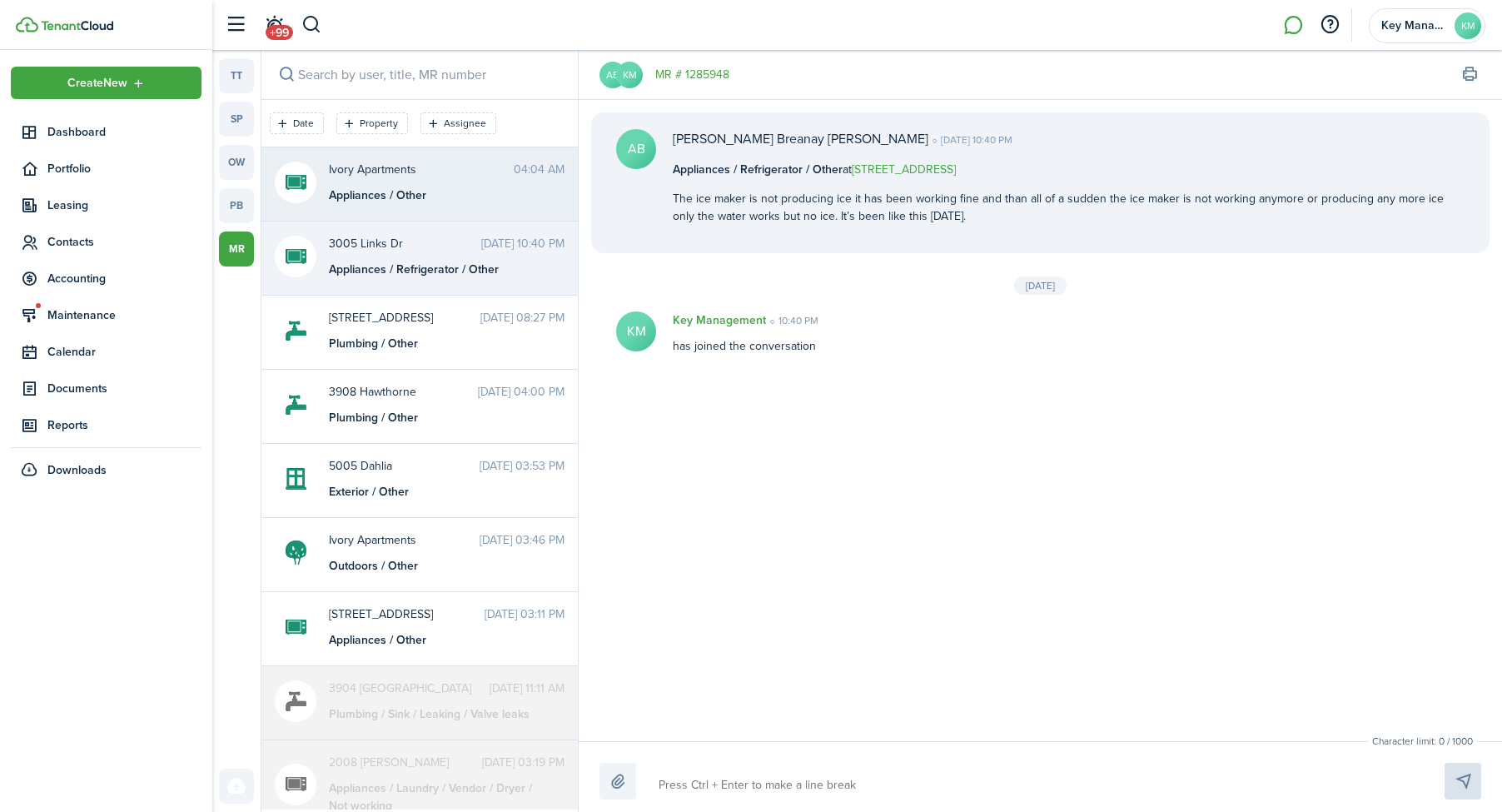
click at [503, 192] on div "Appliances / Other" at bounding box center [433, 195] width 208 height 17
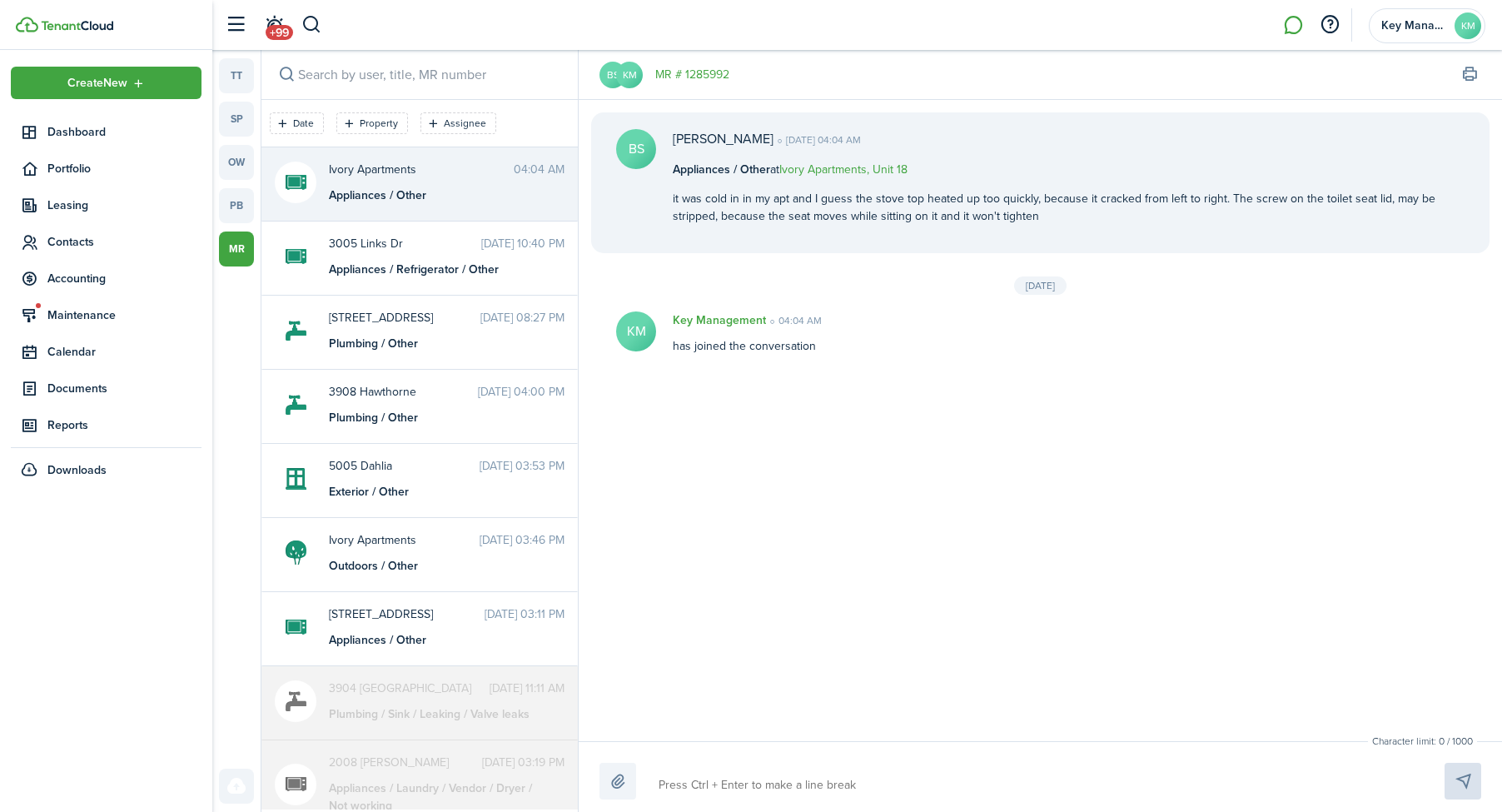
drag, startPoint x: 726, startPoint y: 759, endPoint x: 735, endPoint y: 777, distance: 20.1
click at [726, 764] on div "Character limit: 0 / 1000 Drop your file here" at bounding box center [1040, 776] width 924 height 71
click at [736, 778] on textarea at bounding box center [1032, 785] width 759 height 28
type textarea "C"
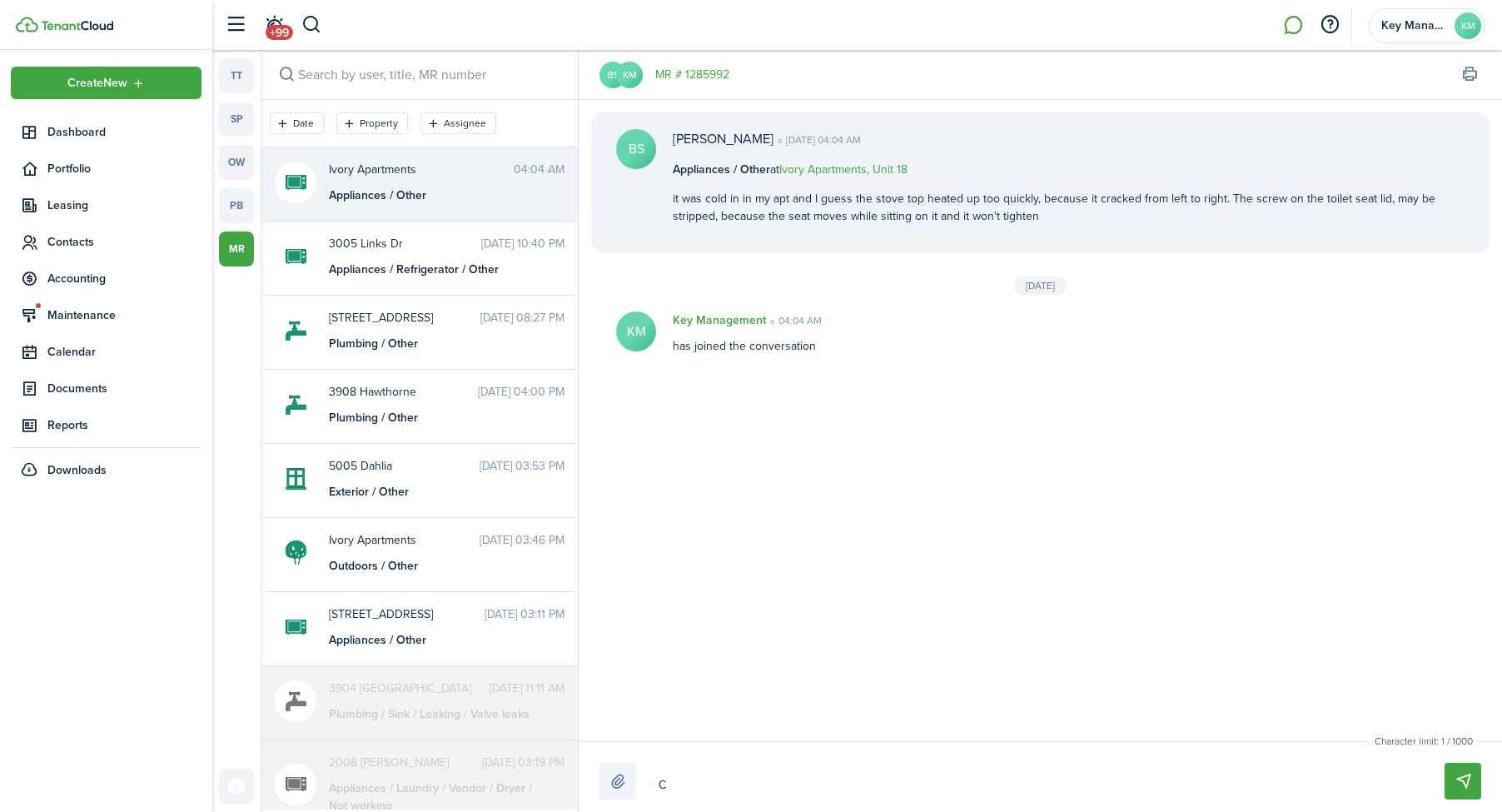
type textarea "Ca"
type textarea "Can"
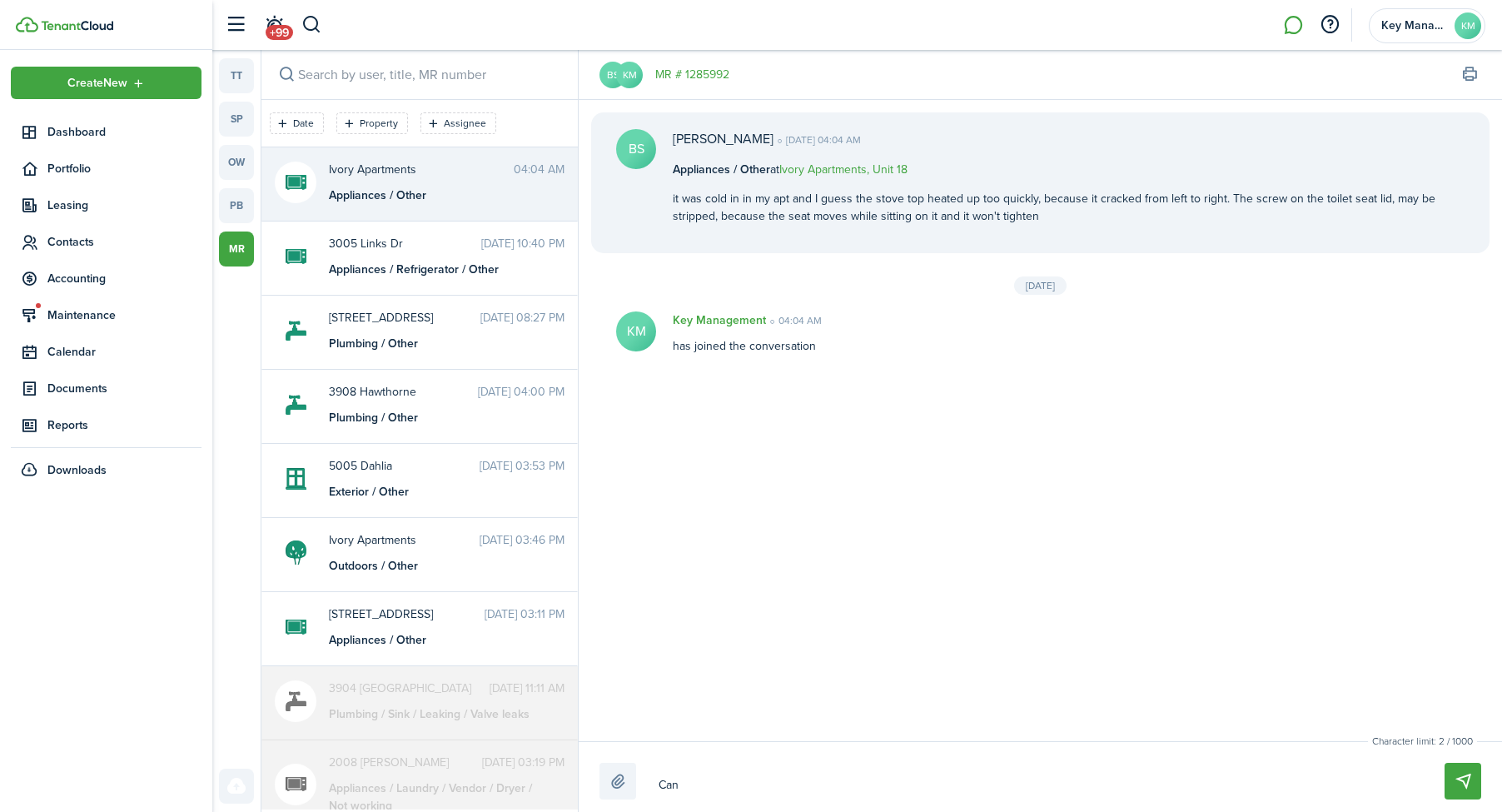
type textarea "Can"
type textarea "Can y"
type textarea "Can yo"
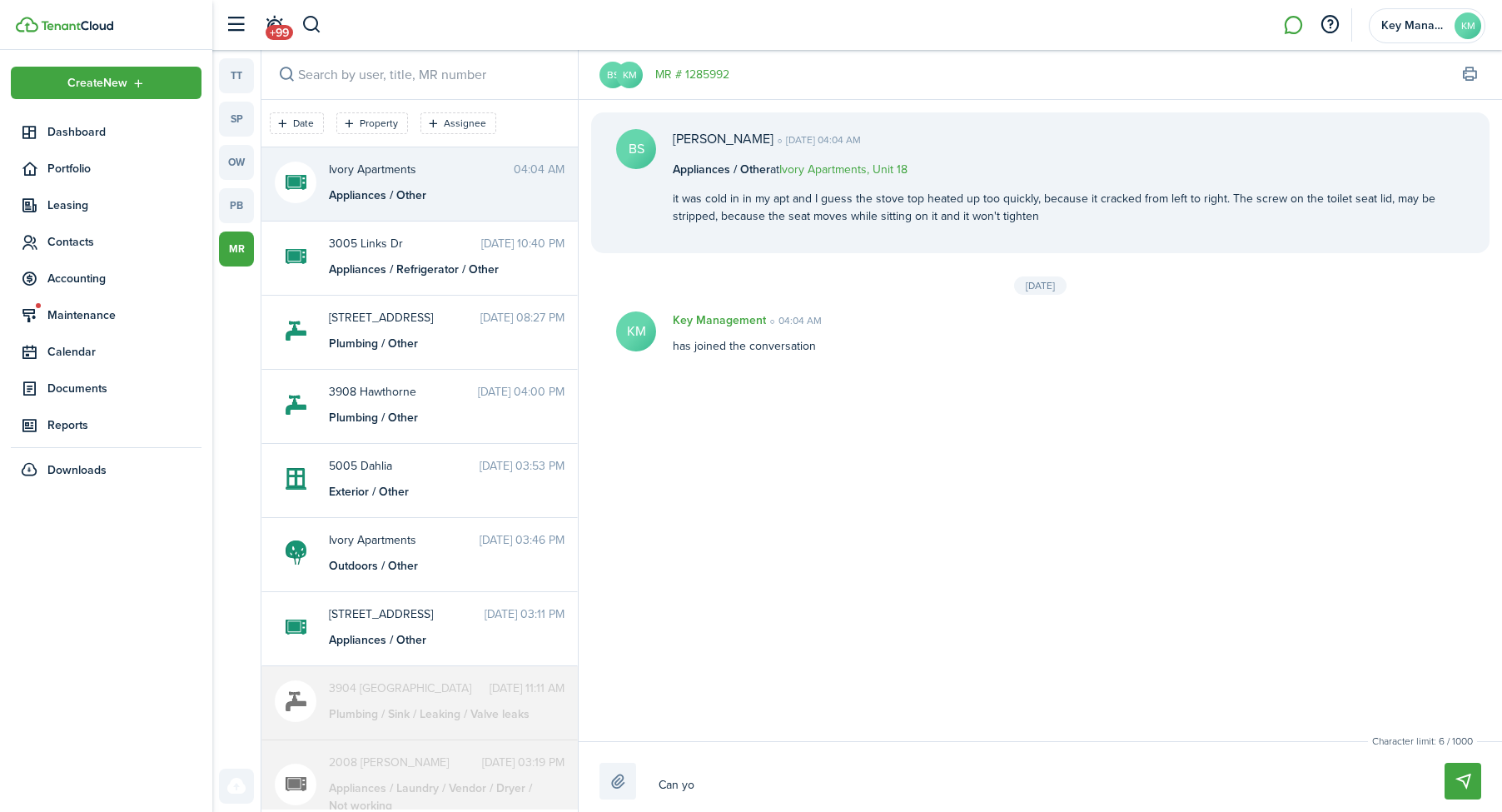
type textarea "Can you"
type textarea "Can you s"
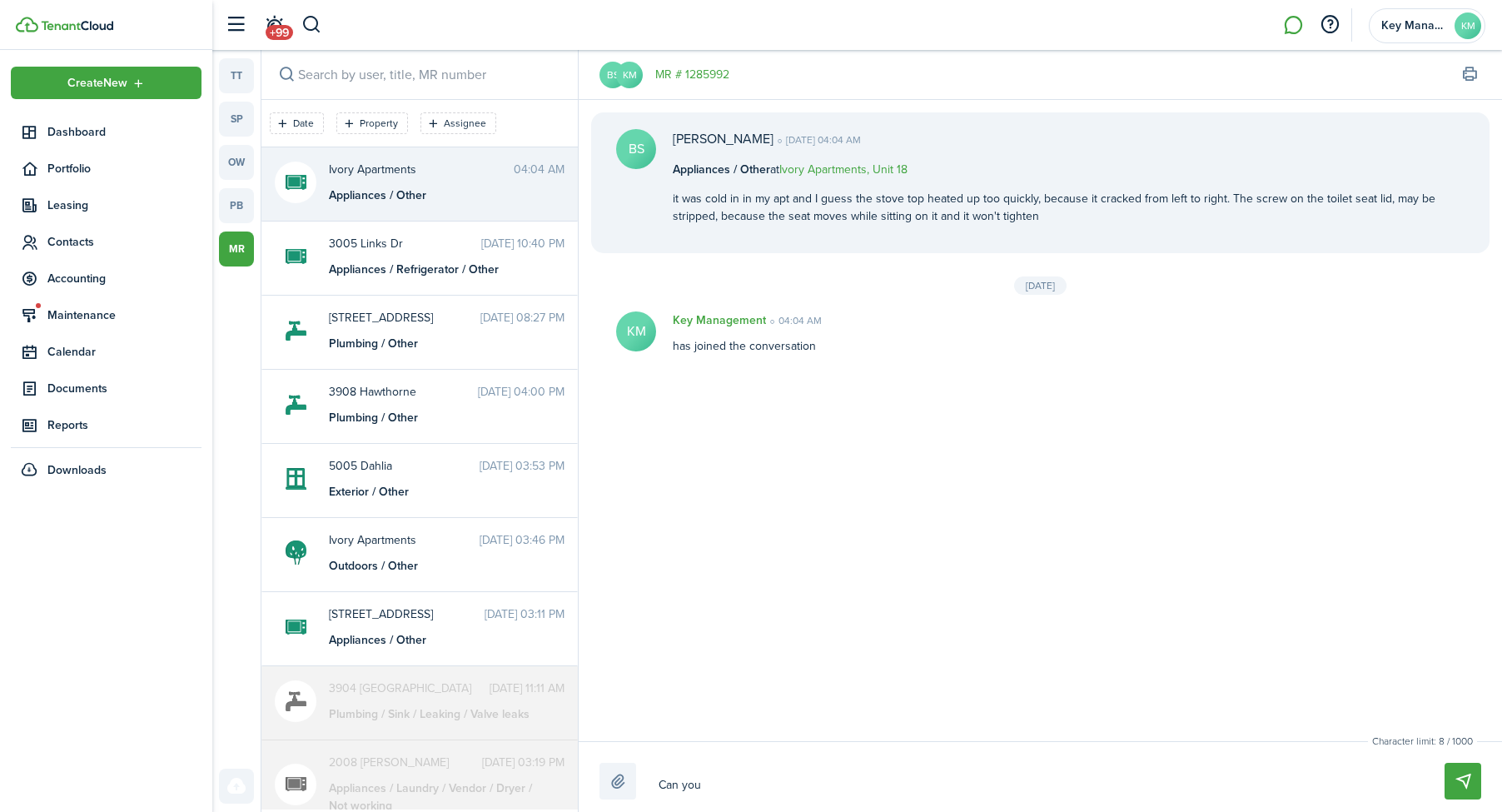
type textarea "Can you s"
type textarea "Can you se"
type textarea "Can you sen"
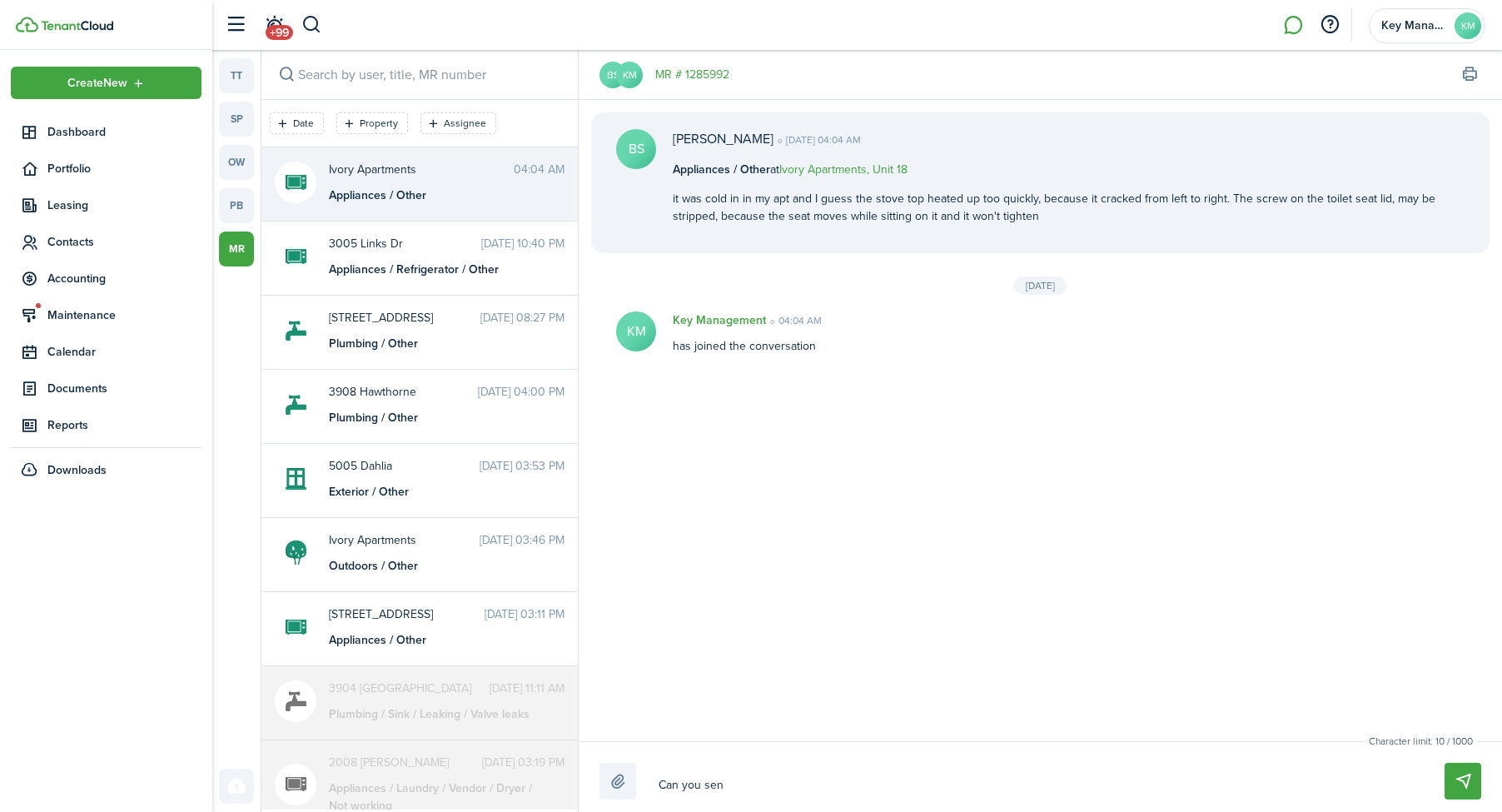
type textarea "Can you send"
type textarea "Can you send m"
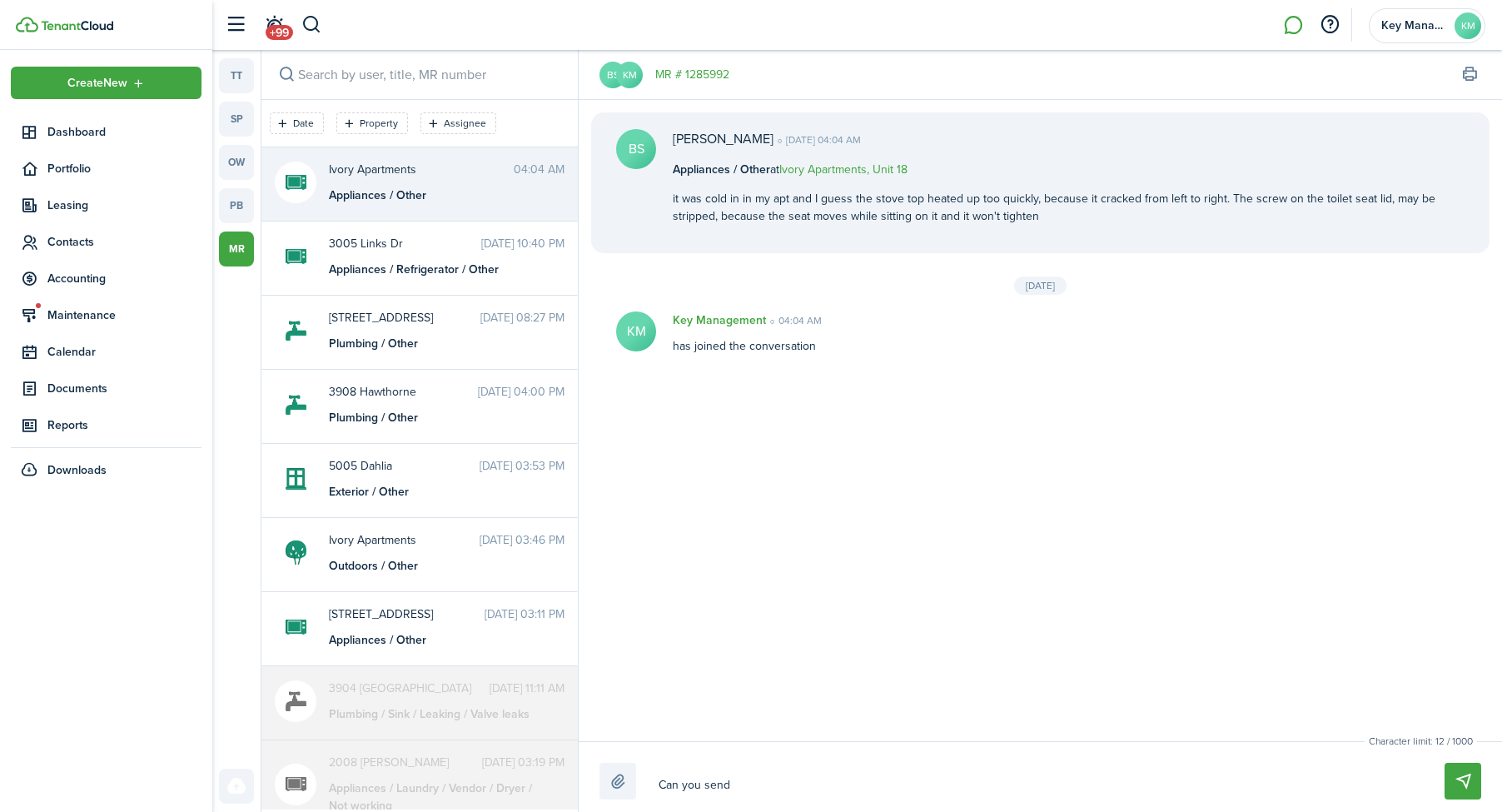
type textarea "Can you send m"
type textarea "Can you send me"
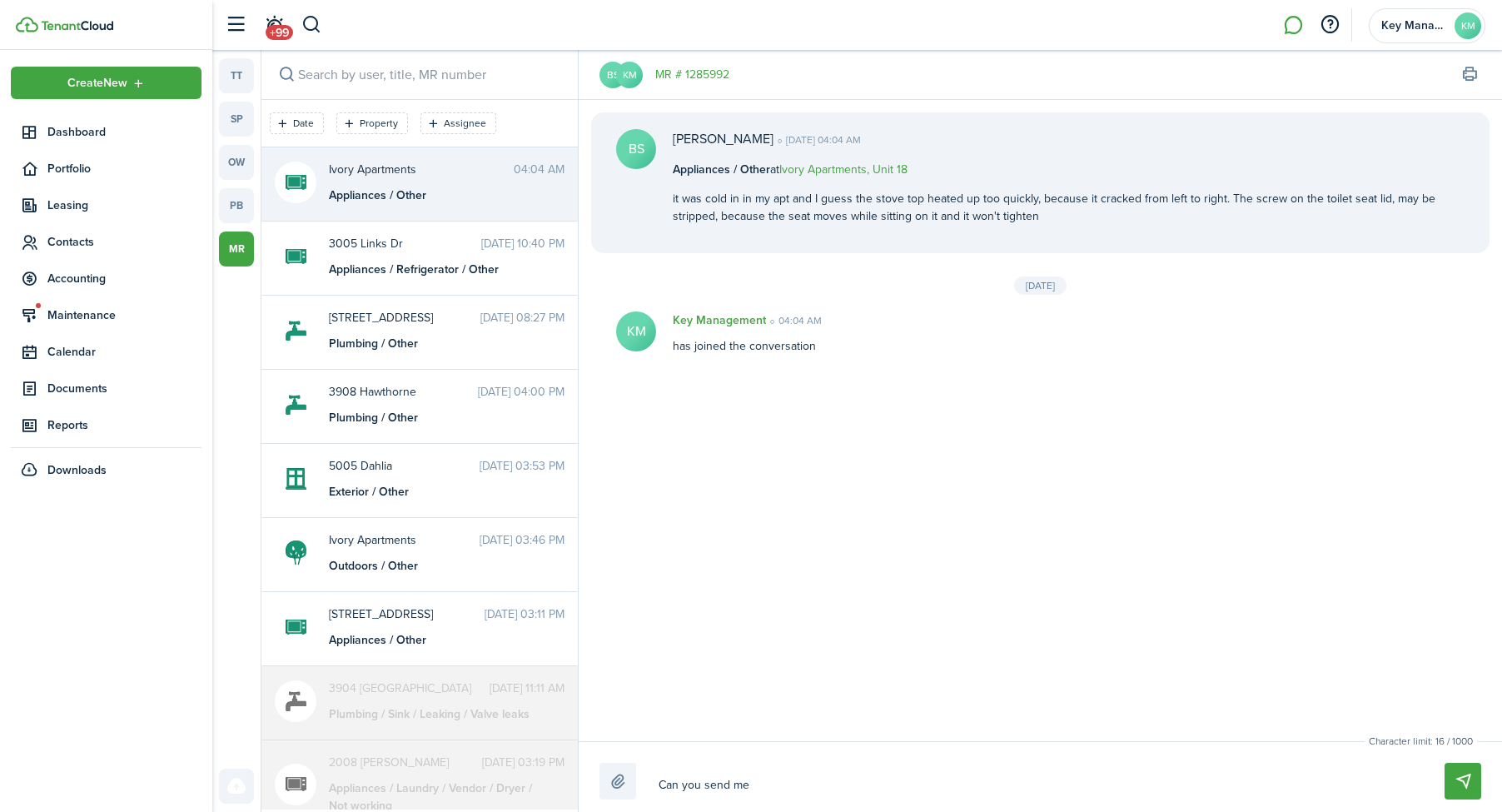
type textarea "Can you send me p"
type textarea "Can you send me pi"
type textarea "Can you send me pic"
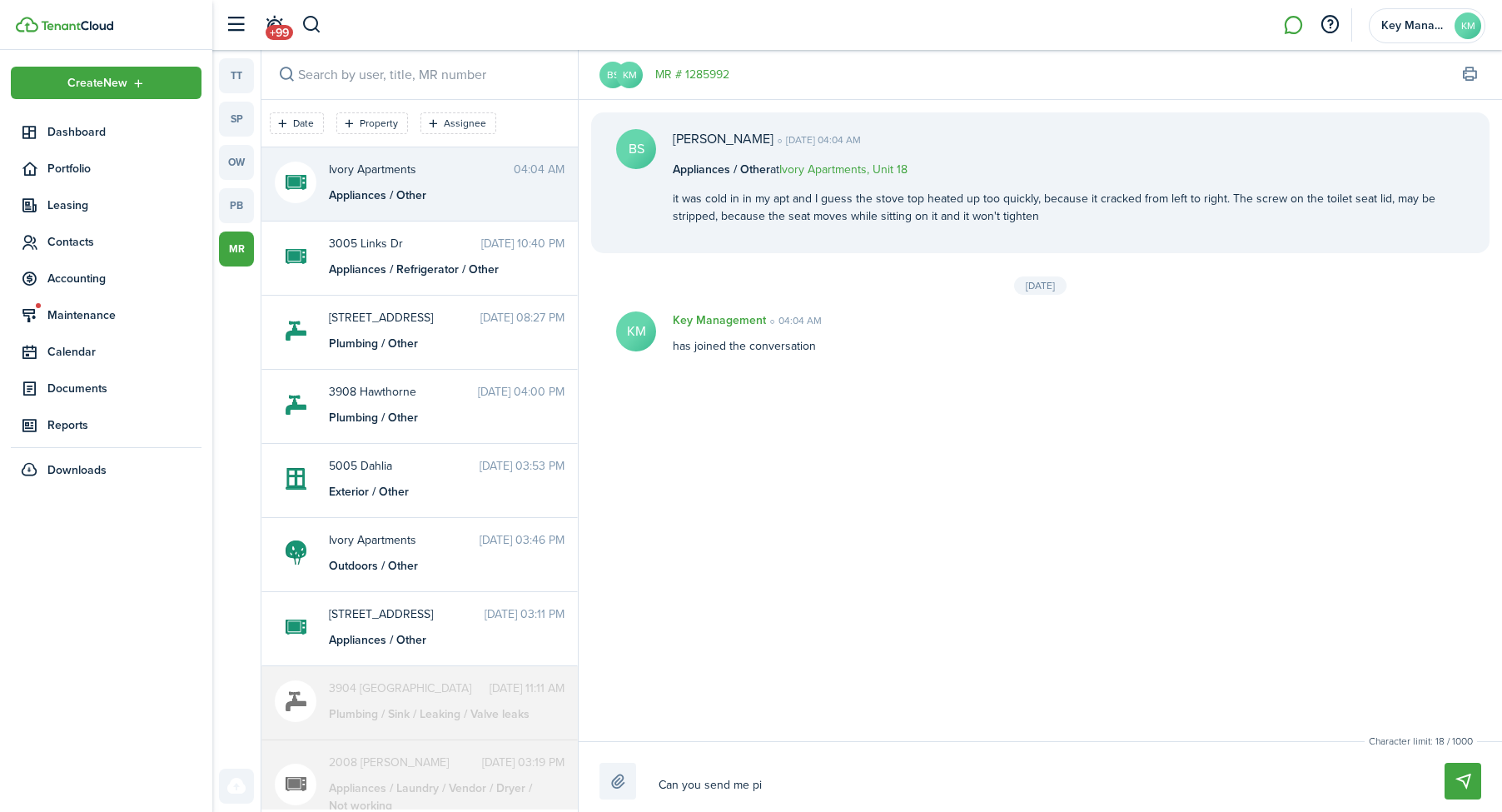
type textarea "Can you send me pic"
type textarea "Can you send me pict"
type textarea "Can you send me pictu"
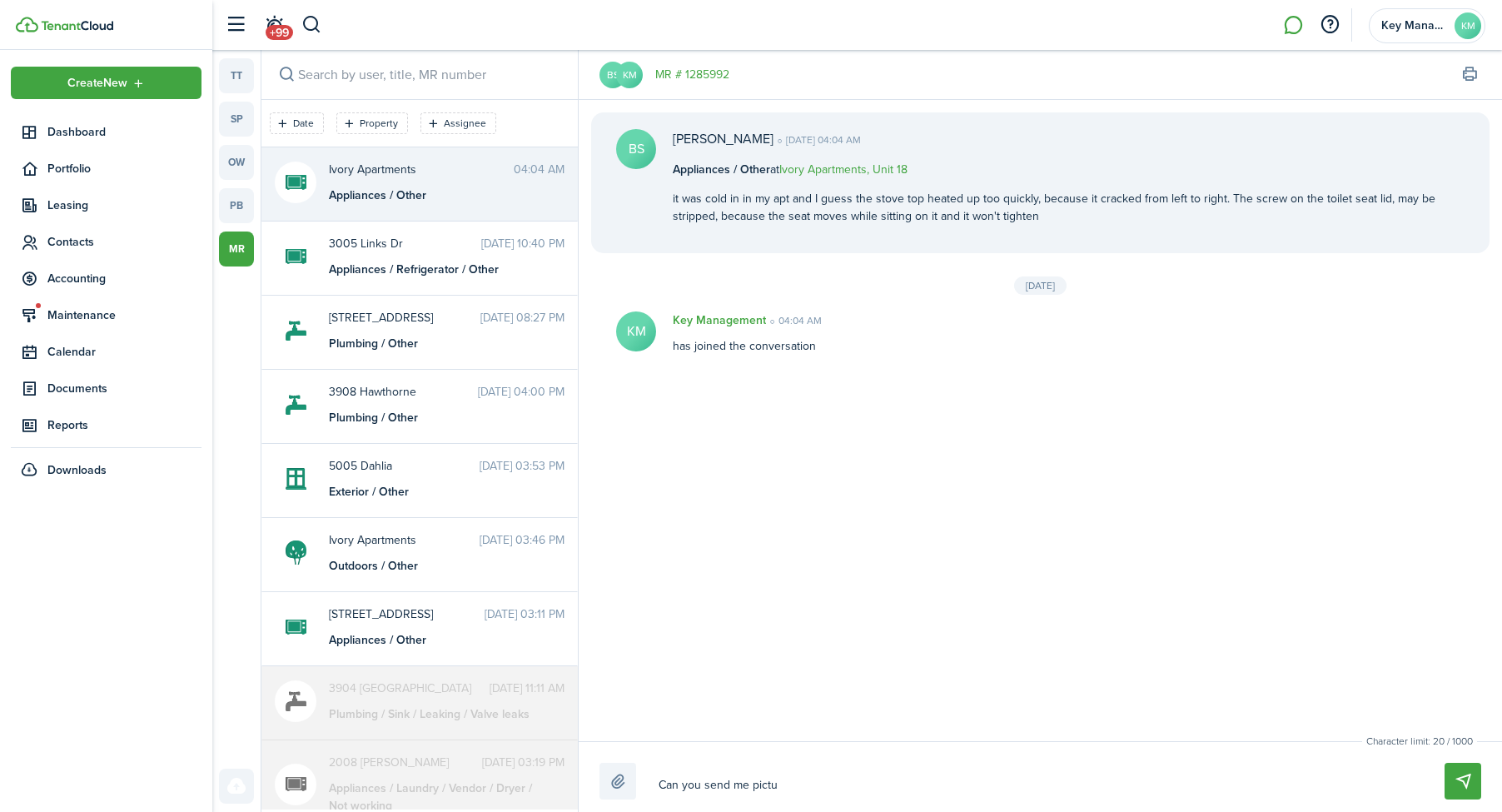
type textarea "Can you send me pictur"
type textarea "Can you send me picture"
type textarea "Can you send me pictures"
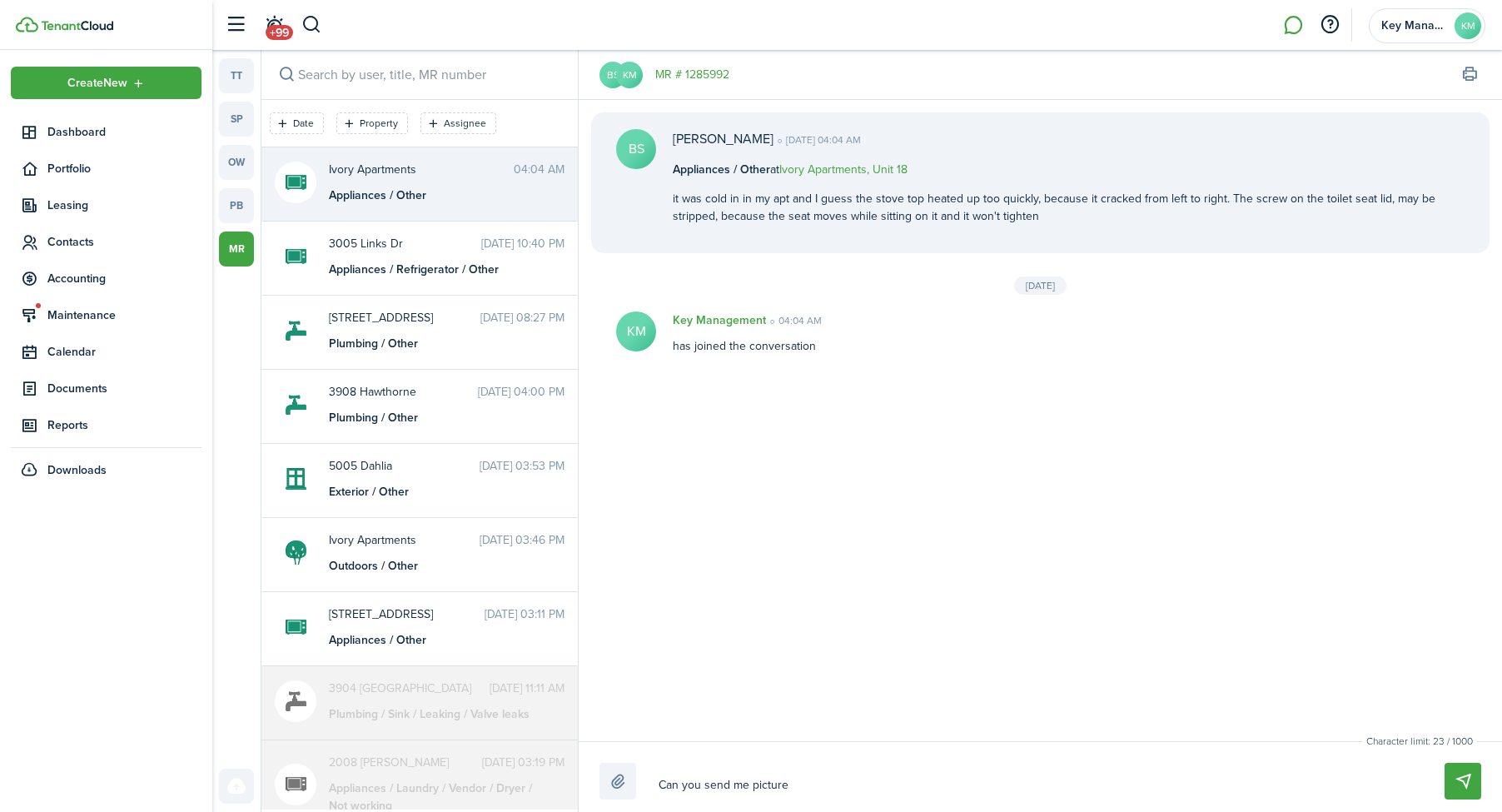
type textarea "Can you send me pictures"
type textarea "Can you send me pictures o"
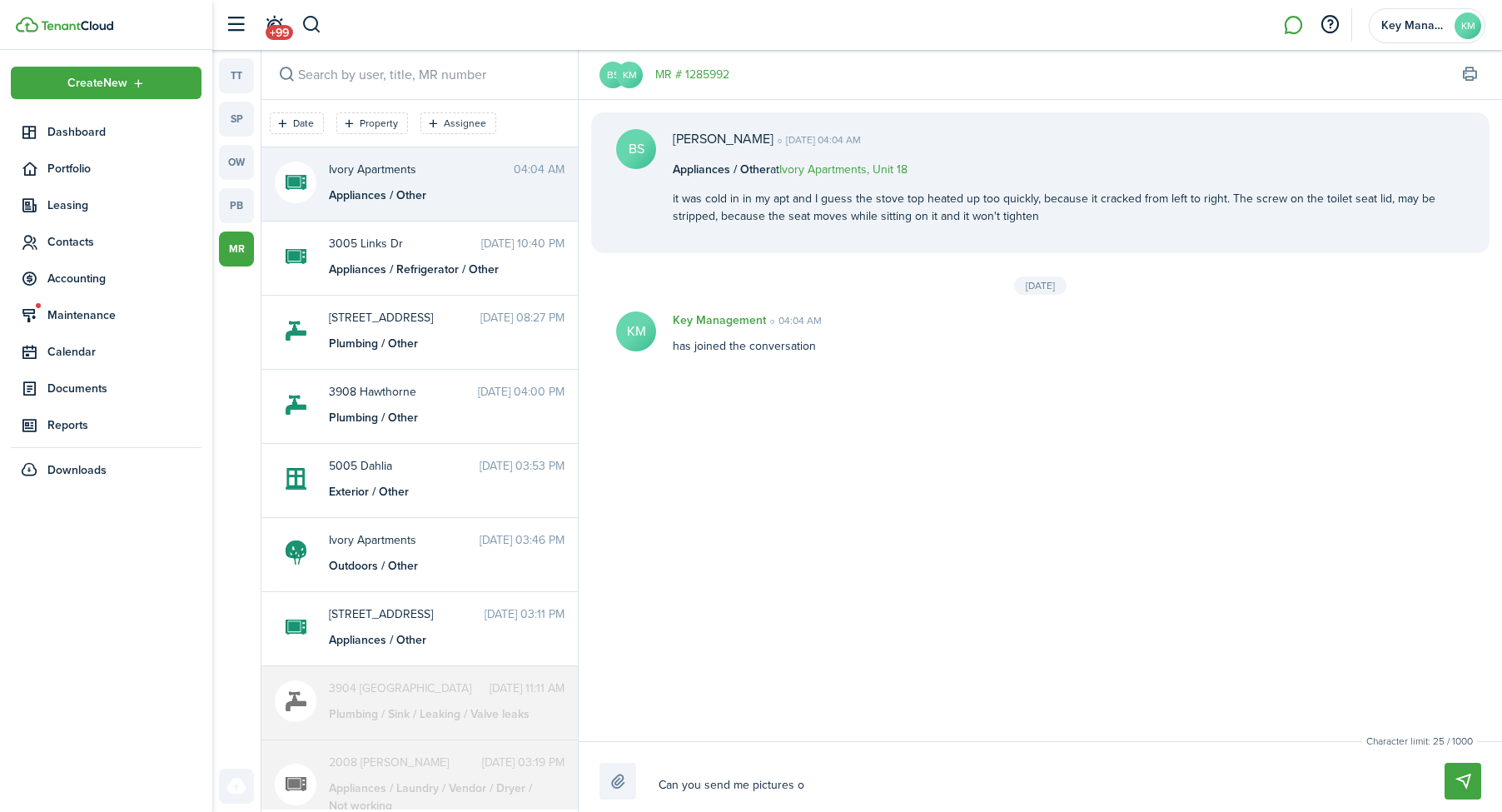
type textarea "Can you send me pictures of"
type textarea "Can you send me pictures of t"
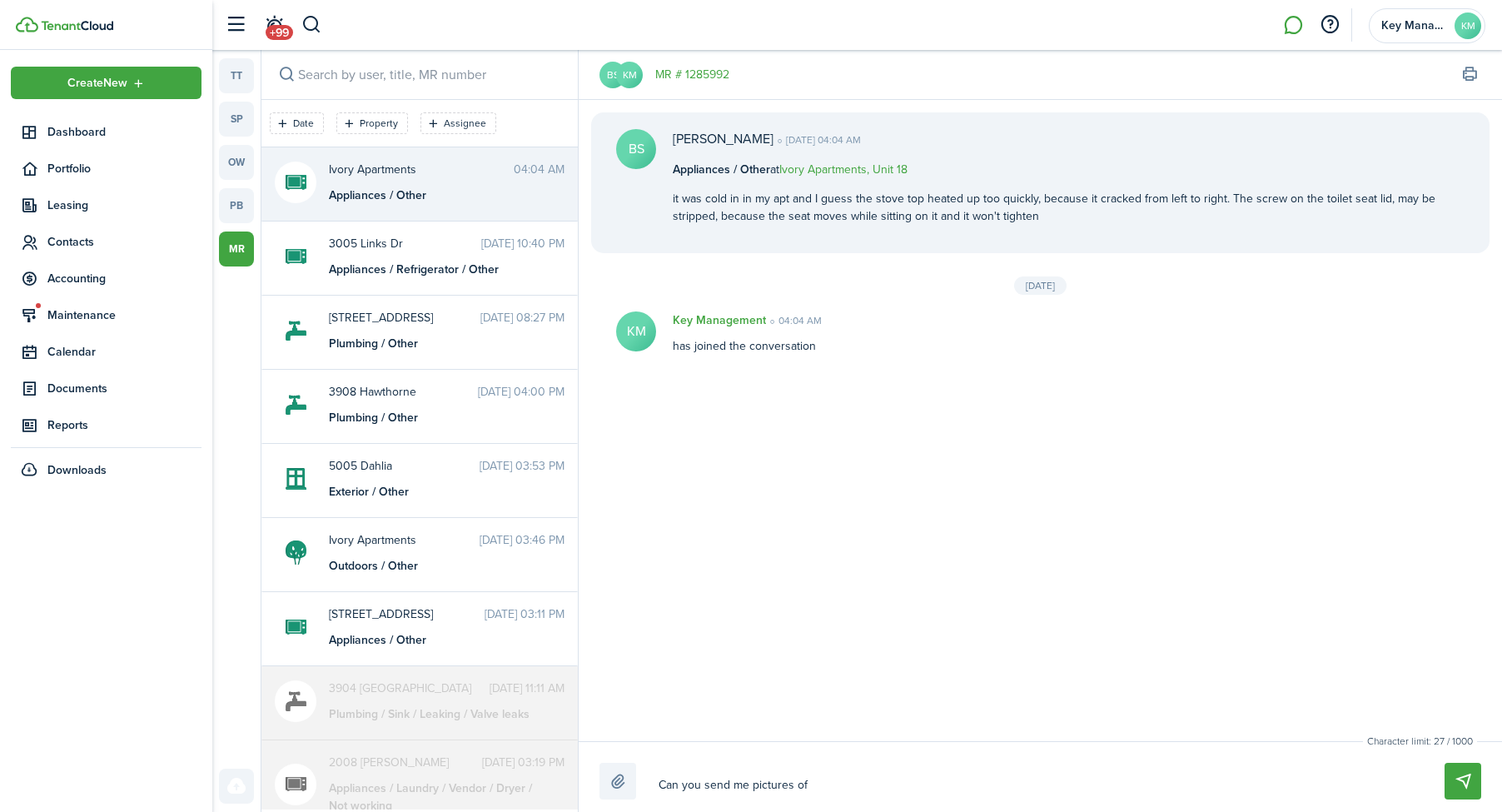
type textarea "Can you send me pictures of t"
type textarea "Can you send me pictures of th"
type textarea "Can you send me pictures of the"
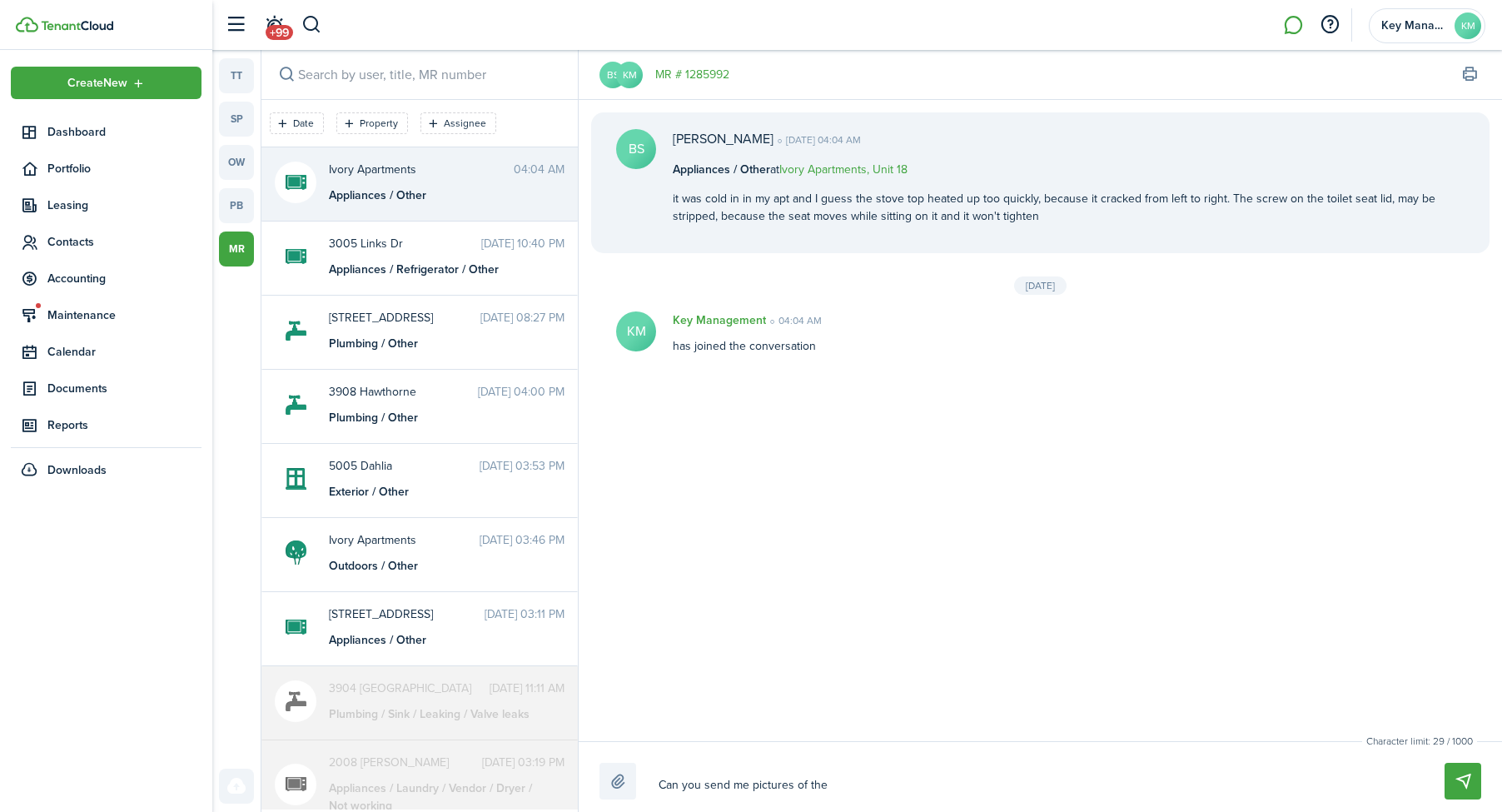
type textarea "Can you send me pictures of the"
type textarea "Can you send me pictures of the s"
type textarea "Can you send me pictures of the st"
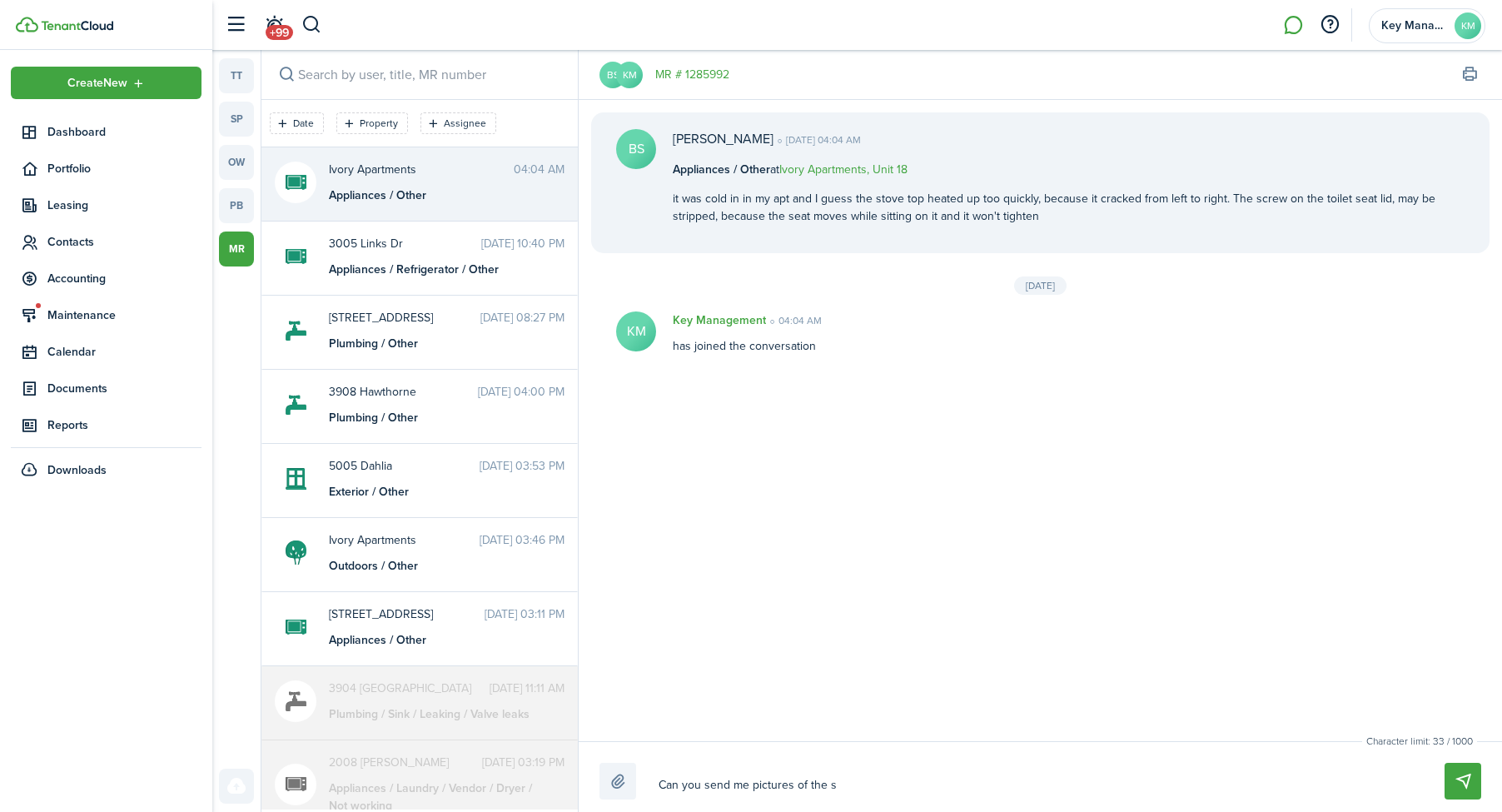
type textarea "Can you send me pictures of the st"
type textarea "Can you send me pictures of the sto"
type textarea "Can you send me pictures of the stov"
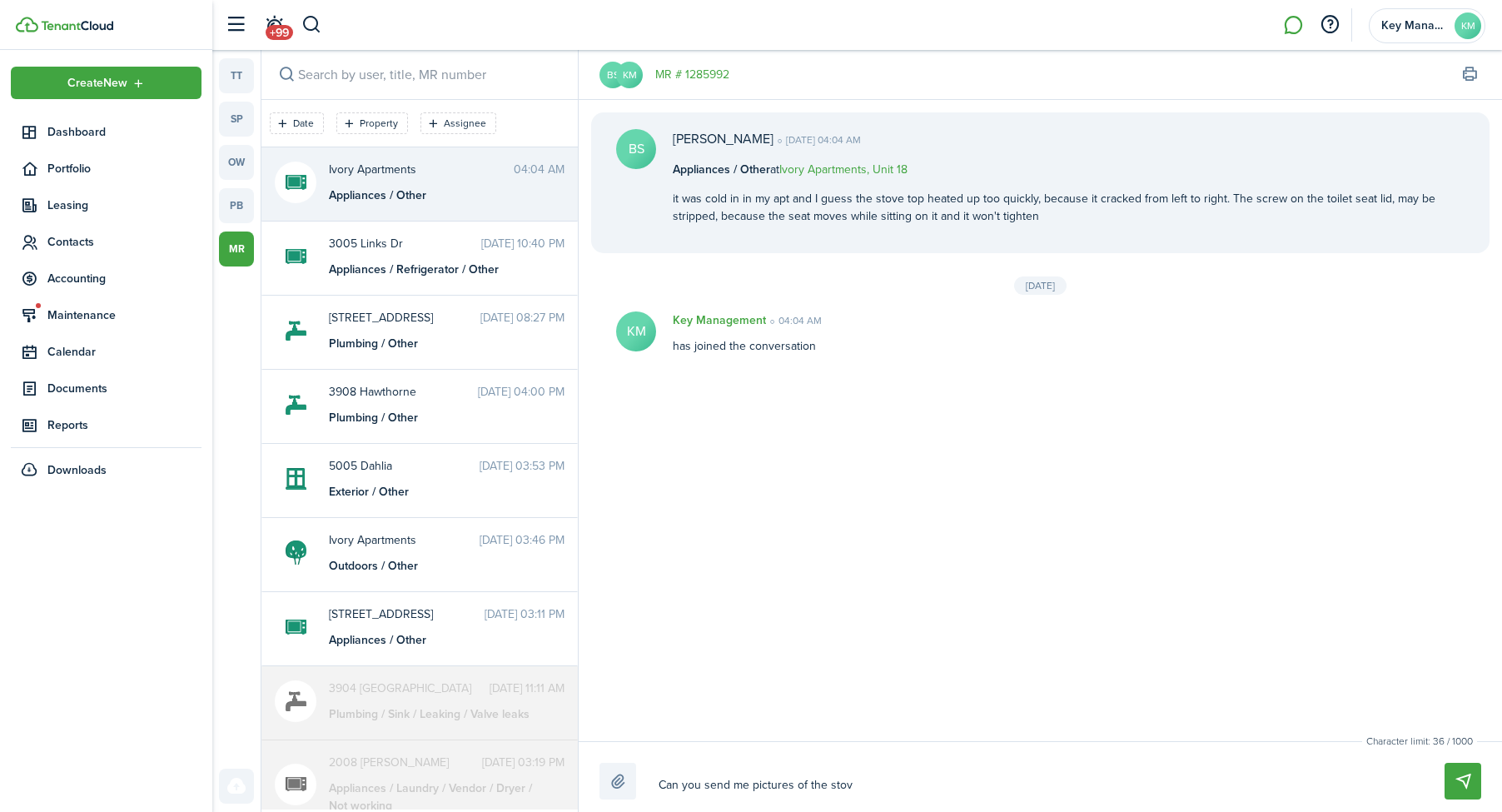
type textarea "Can you send me pictures of the stove"
type textarea "Can you send me pictures of the stove t"
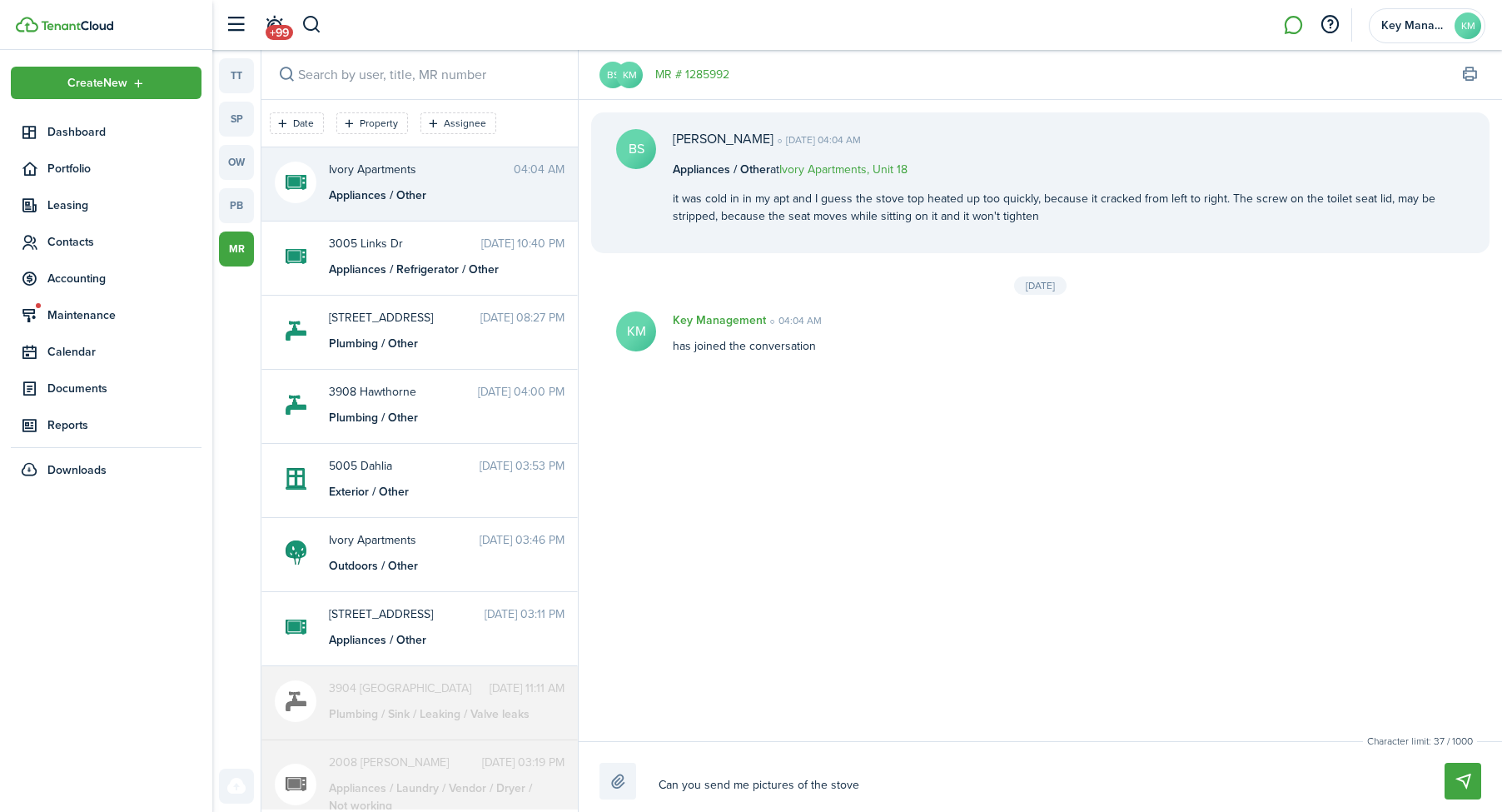
type textarea "Can you send me pictures of the stove t"
type textarea "Can you send me pictures of the stove to"
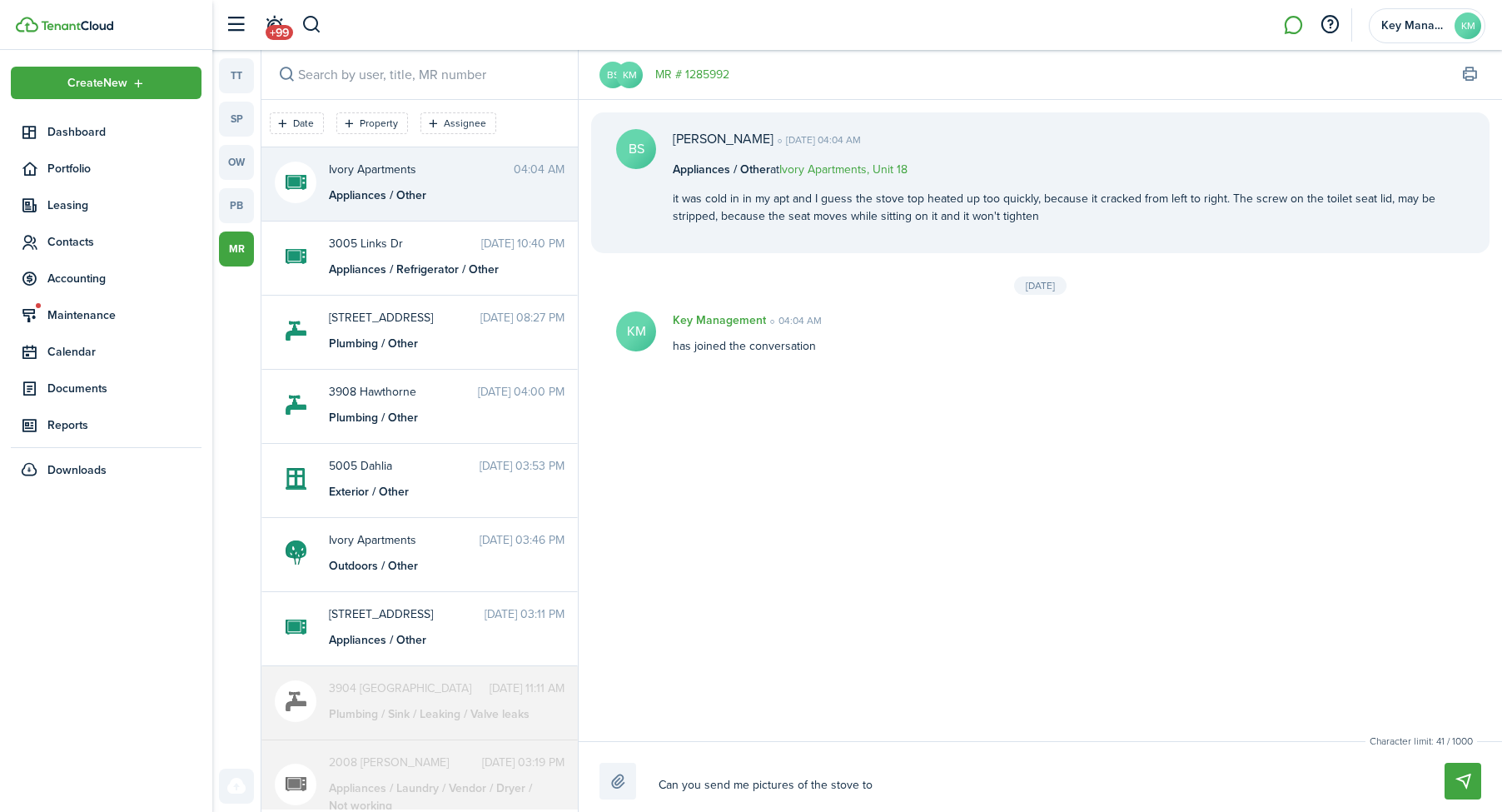
type textarea "Can you send me pictures of the stove to t"
type textarea "Can you send me pictures of the stove to th"
type textarea "Can you send me pictures of the stove to the"
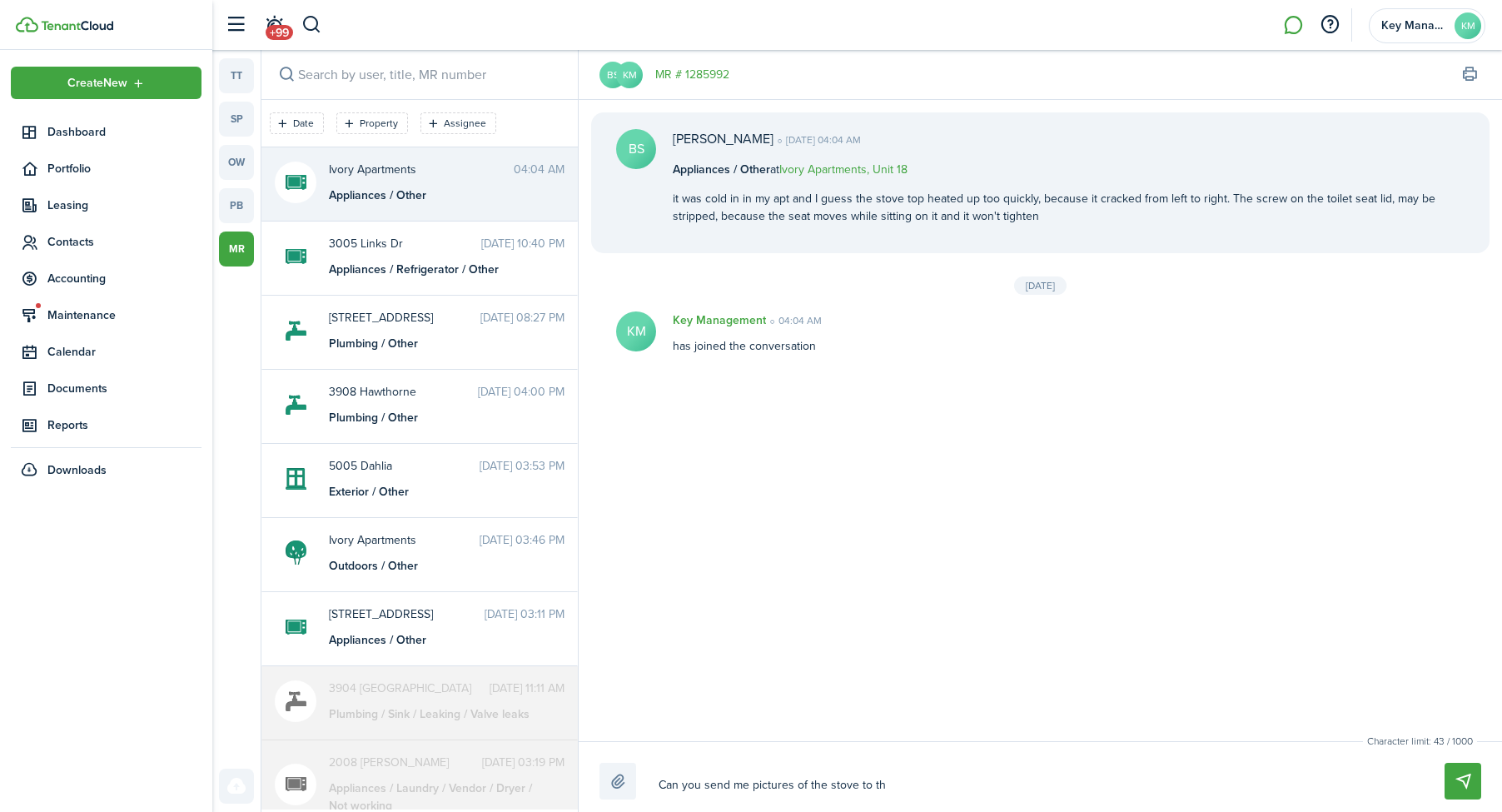
type textarea "Can you send me pictures of the stove to the"
type textarea "Can you send me pictures of the stove to the m"
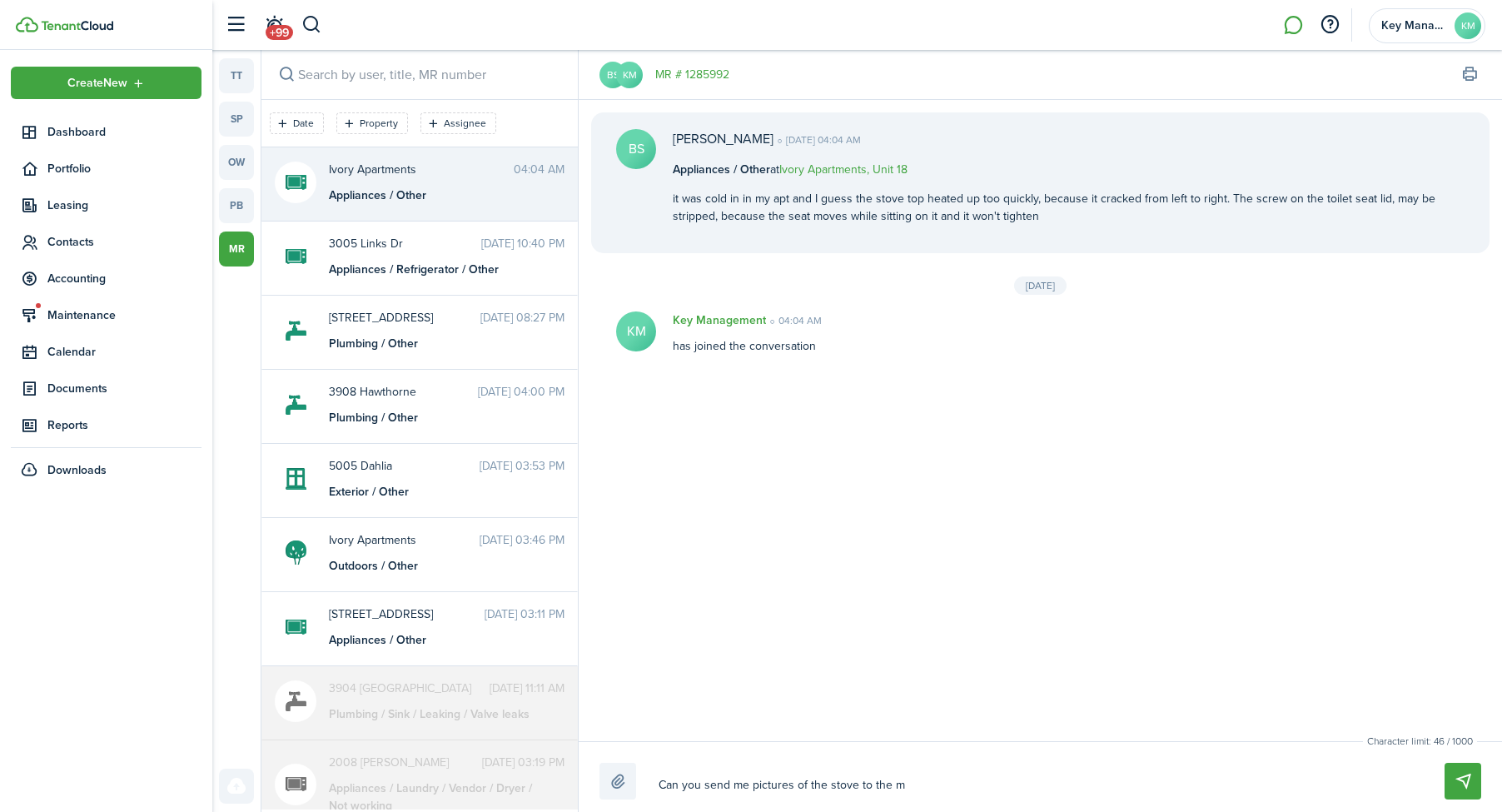
type textarea "Can you send me pictures of the stove to the ma"
type textarea "Can you send me pictures of the stove to the man"
type textarea "Can you send me pictures of the stove to the mana"
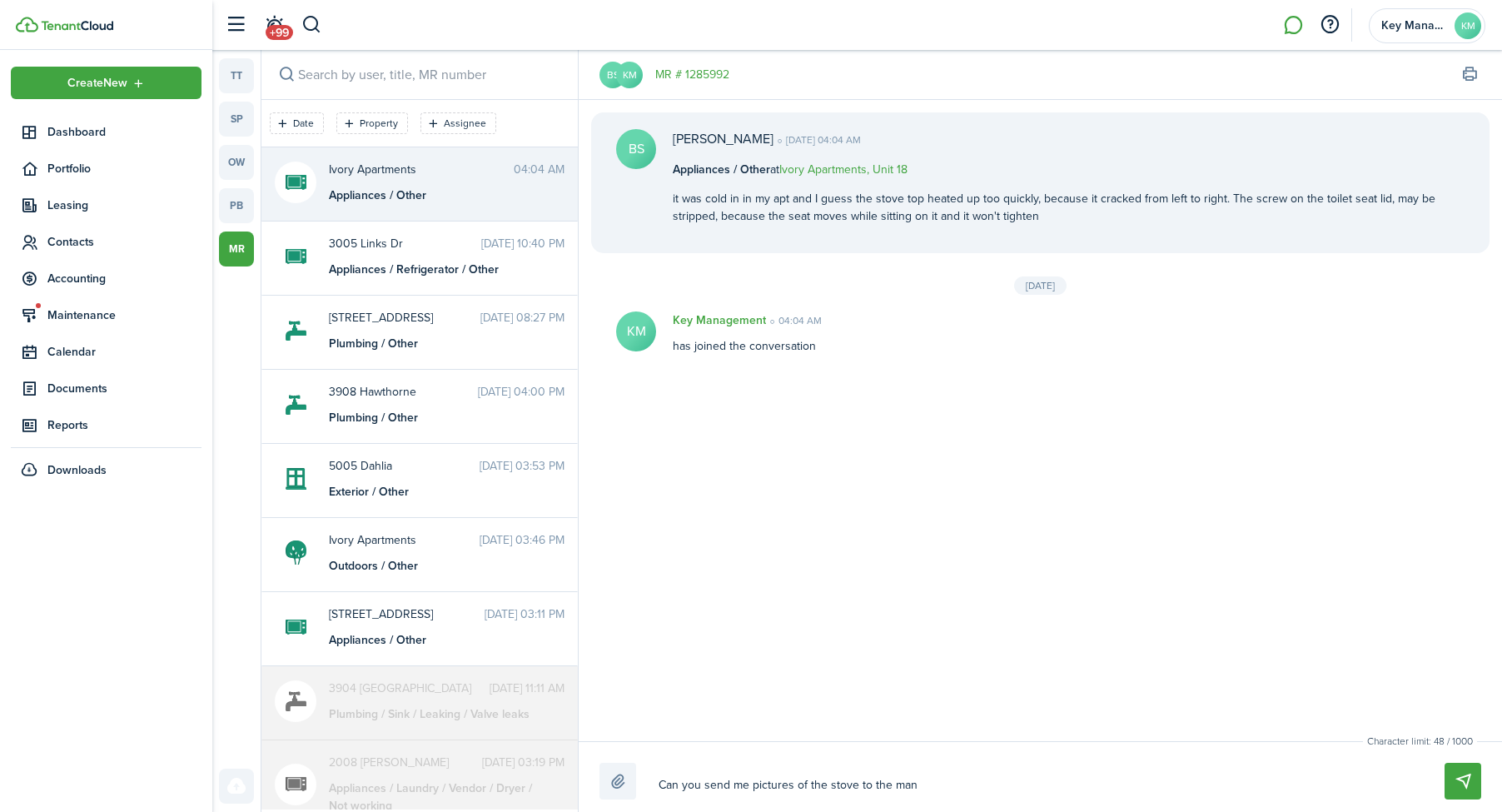
type textarea "Can you send me pictures of the stove to the mana"
type textarea "Can you send me pictures of the stove to the manag"
type textarea "Can you send me pictures of the stove to the managm"
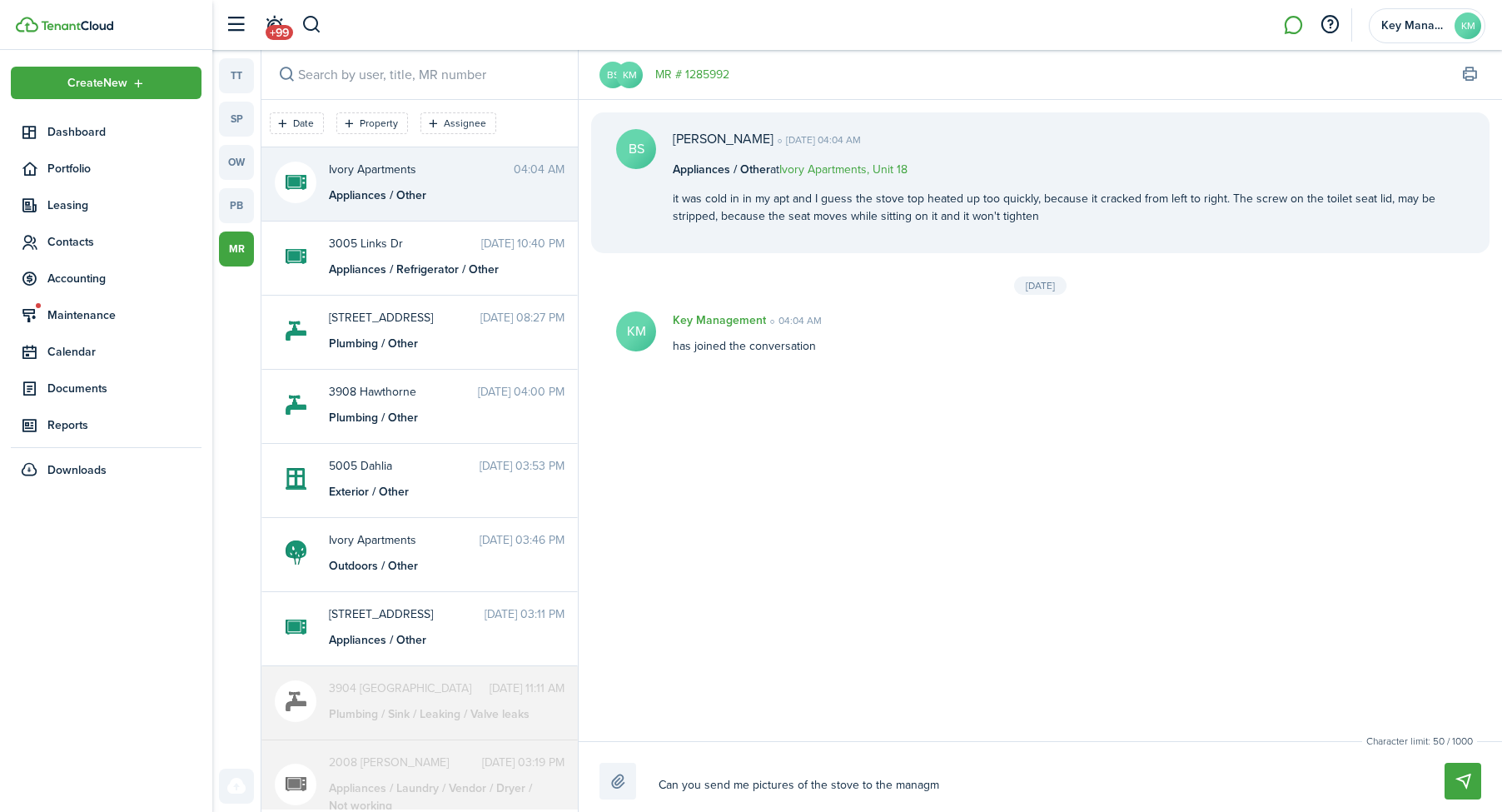
type textarea "Can you send me pictures of the stove to the managme"
type textarea "Can you send me pictures of the stove to the managmen"
type textarea "Can you send me pictures of the stove to the managmene"
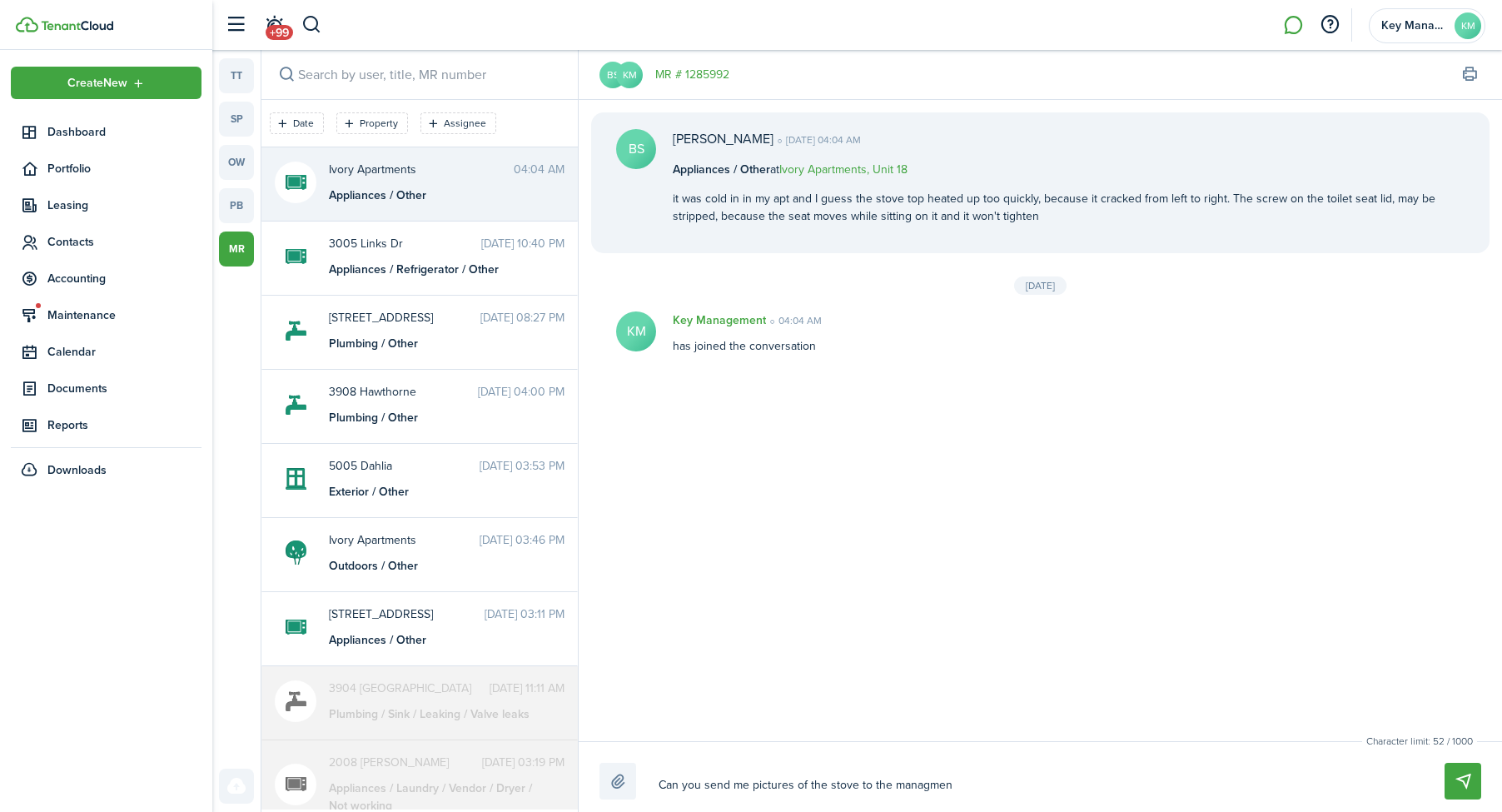
type textarea "Can you send me pictures of the stove to the managmene"
type textarea "Can you send me pictures of the stove to the managmenet"
type textarea "Can you send me pictures of the stove to the management"
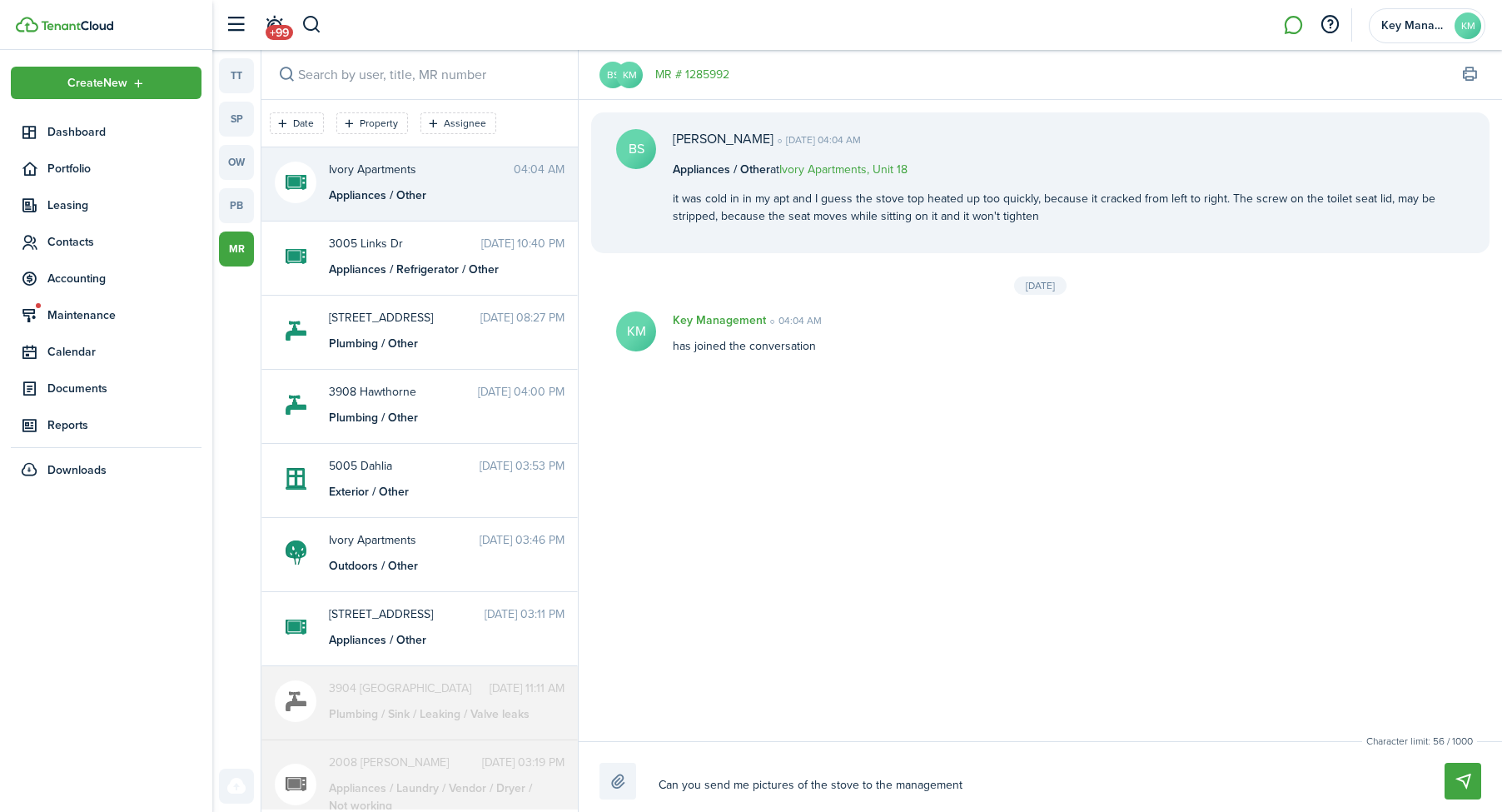
type textarea "Can you send me pictures of the stove to the management l"
type textarea "Can you send me pictures of the stove to the management li"
type textarea "Can you send me pictures of the stove to the management lin"
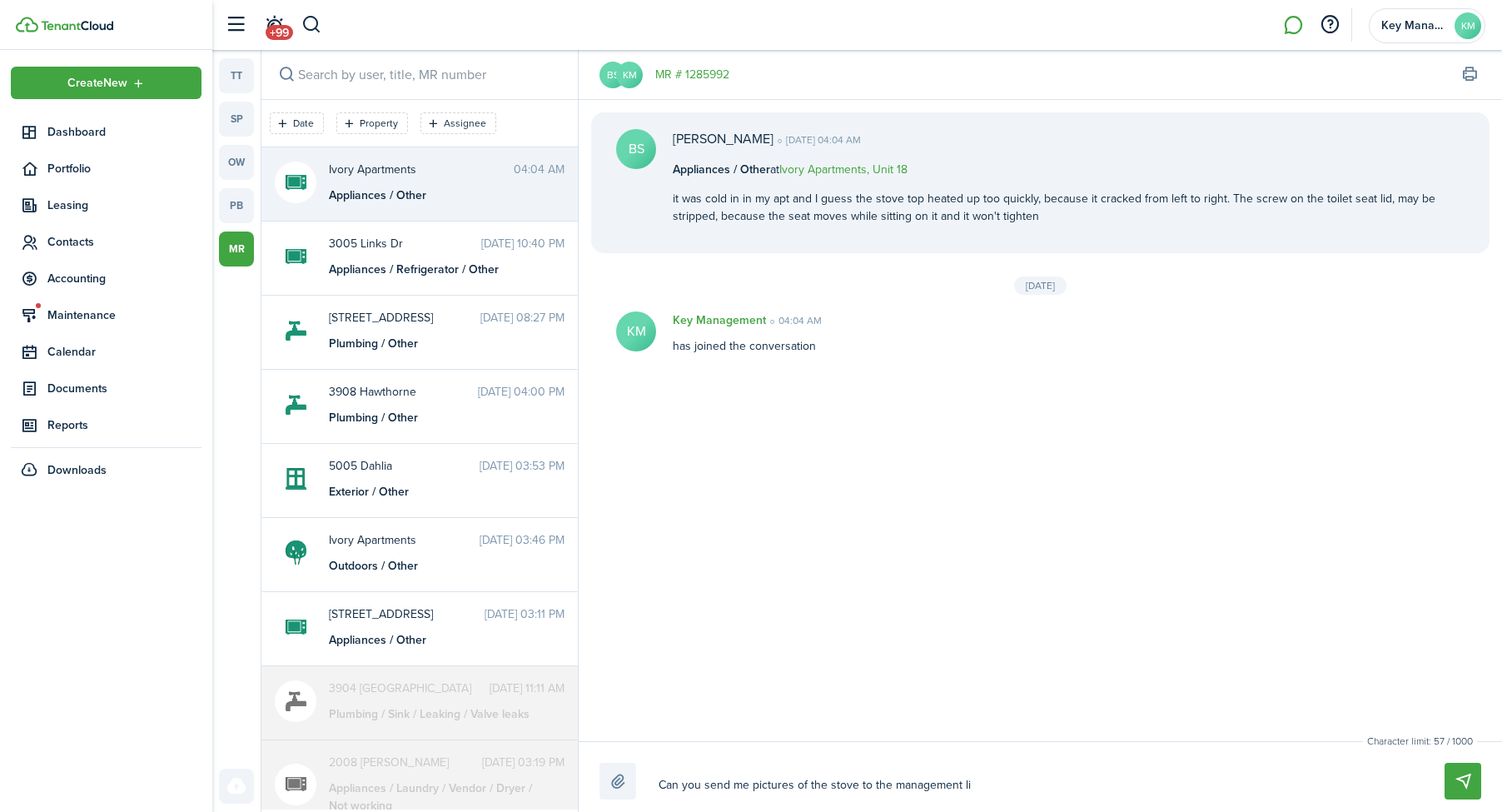
type textarea "Can you send me pictures of the stove to the management lin"
type textarea "Can you send me pictures of the stove to the management line"
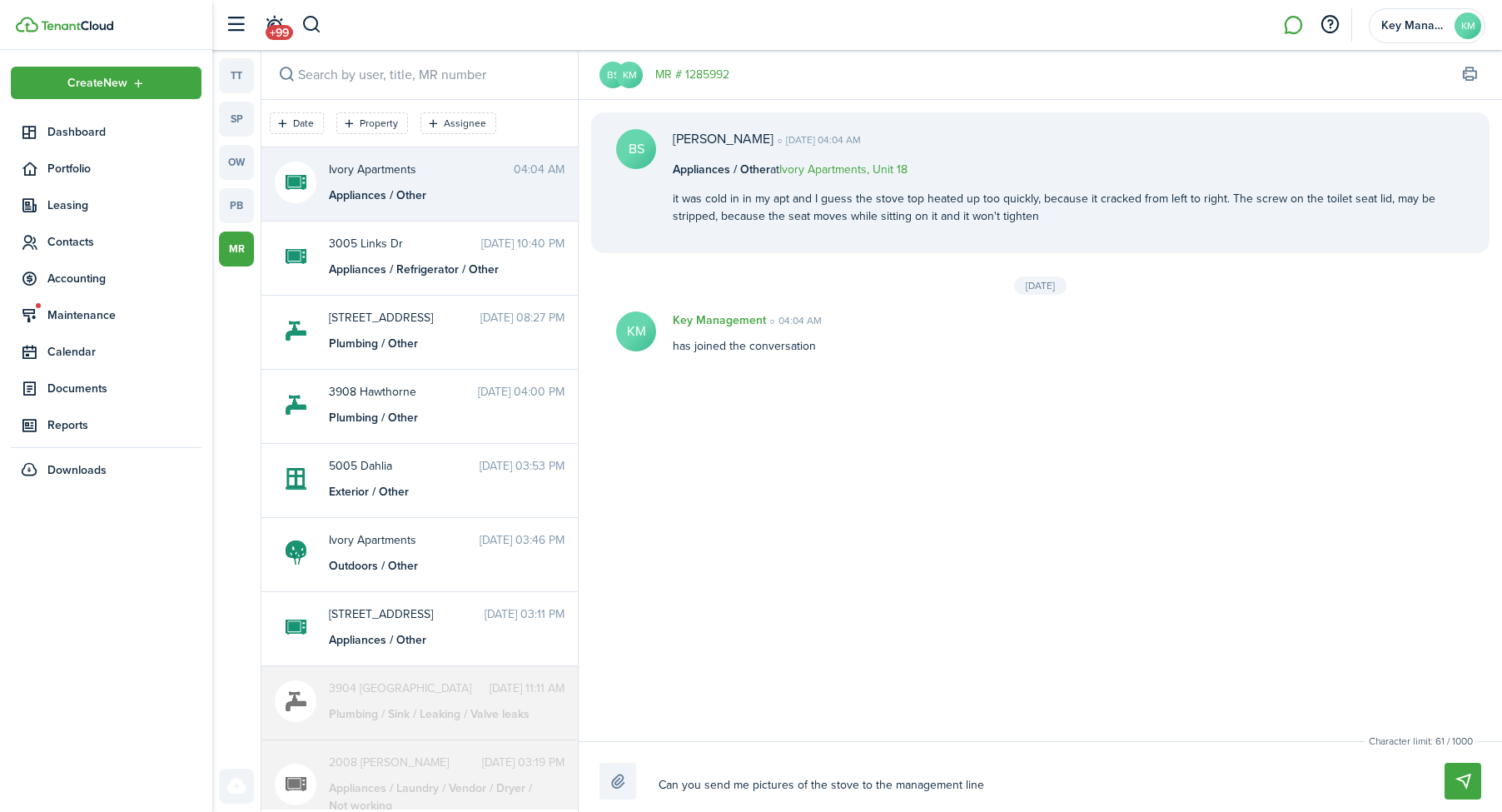
type textarea "Can you send me pictures of the stove to the management line ("
type textarea "Can you send me pictures of the stove to the management line (5"
type textarea "Can you send me pictures of the stove to the management line (56"
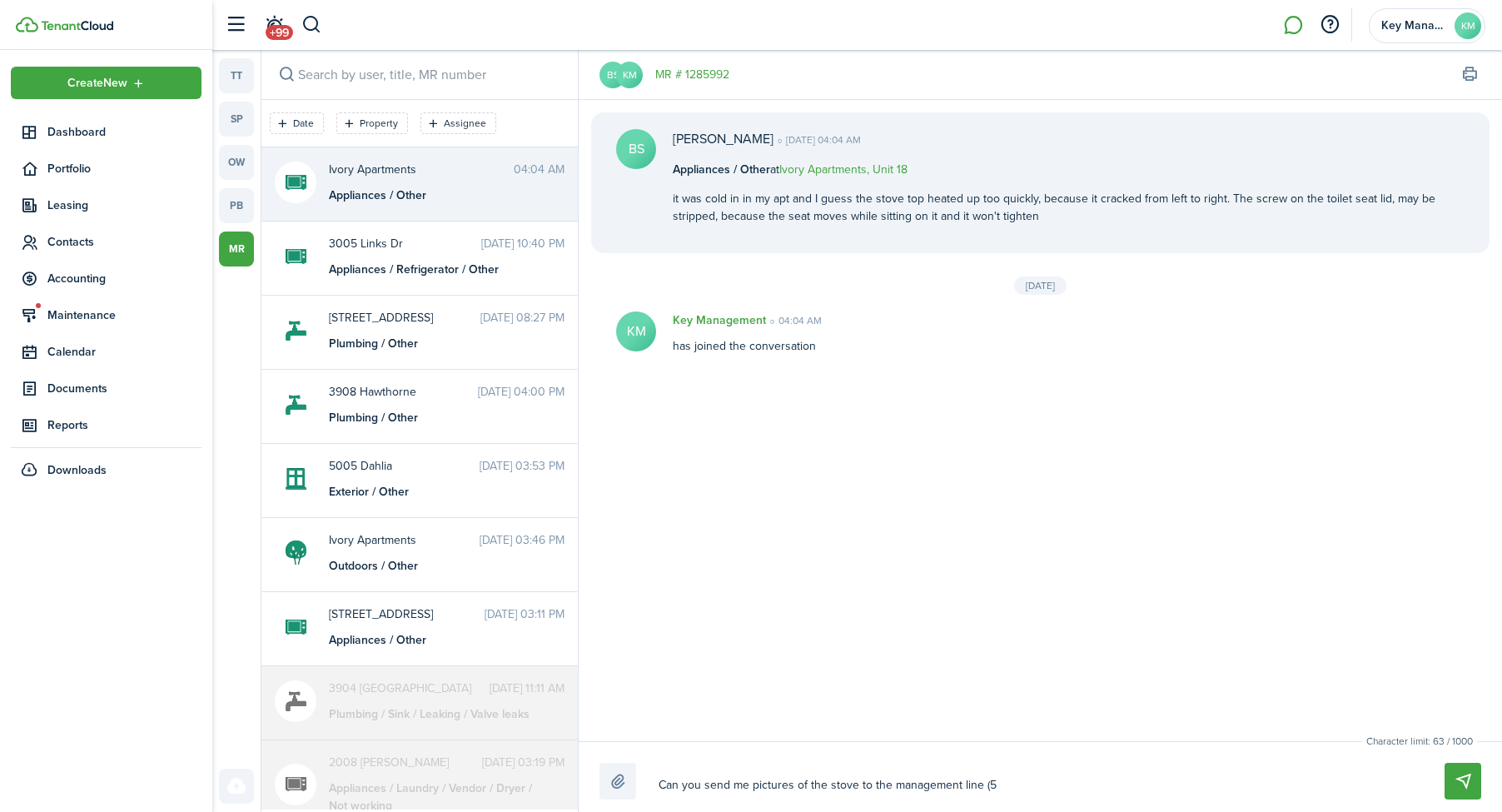
type textarea "Can you send me pictures of the stove to the management line (56"
type textarea "Can you send me pictures of the stove to the management line (5"
type textarea "Can you send me pictures of the stove to the management line ("
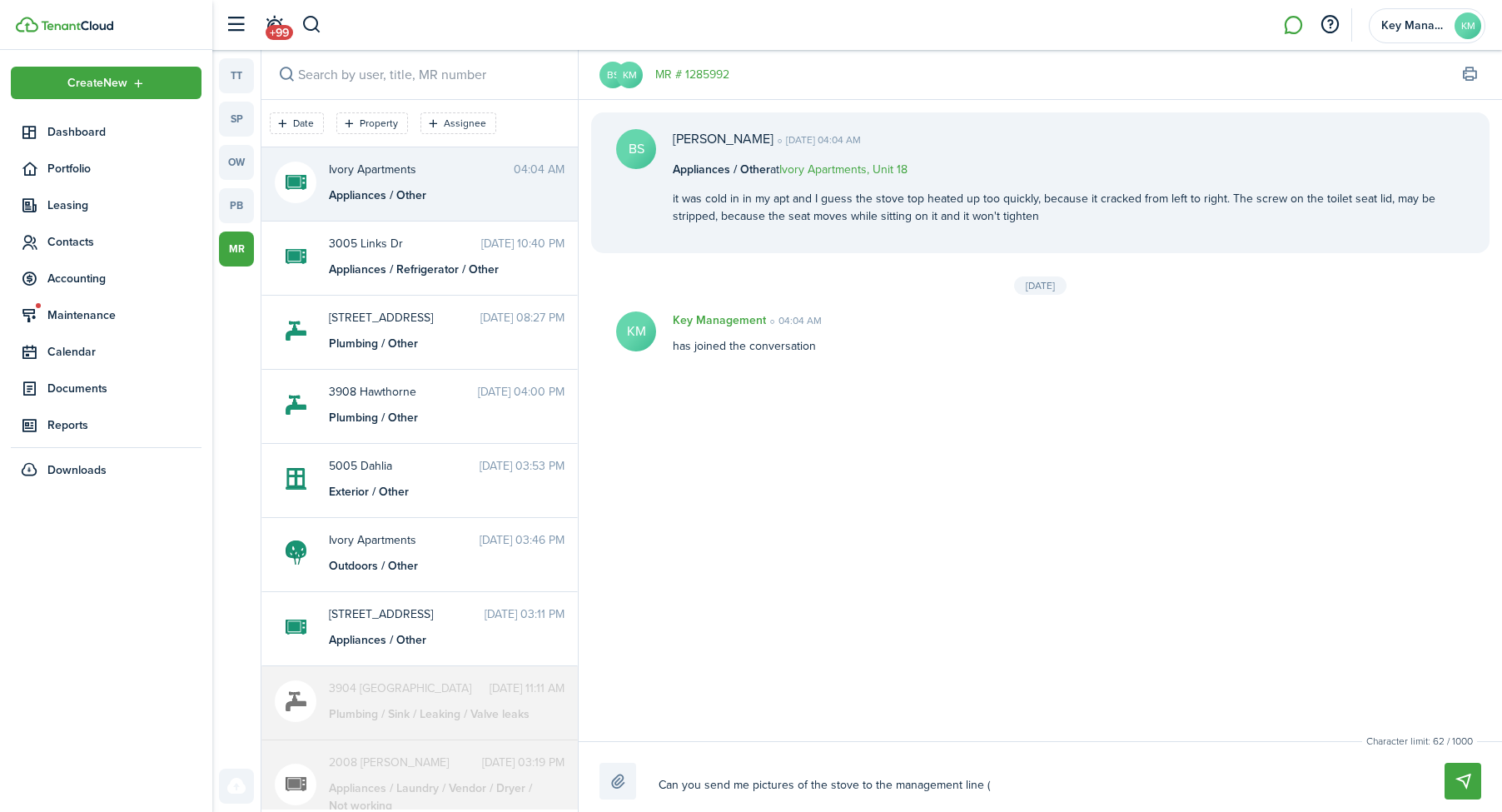
type textarea "Can you send me pictures of the stove to the management line (9"
type textarea "Can you send me pictures of the stove to the management line (95"
type textarea "Can you send me pictures of the stove to the management line (956"
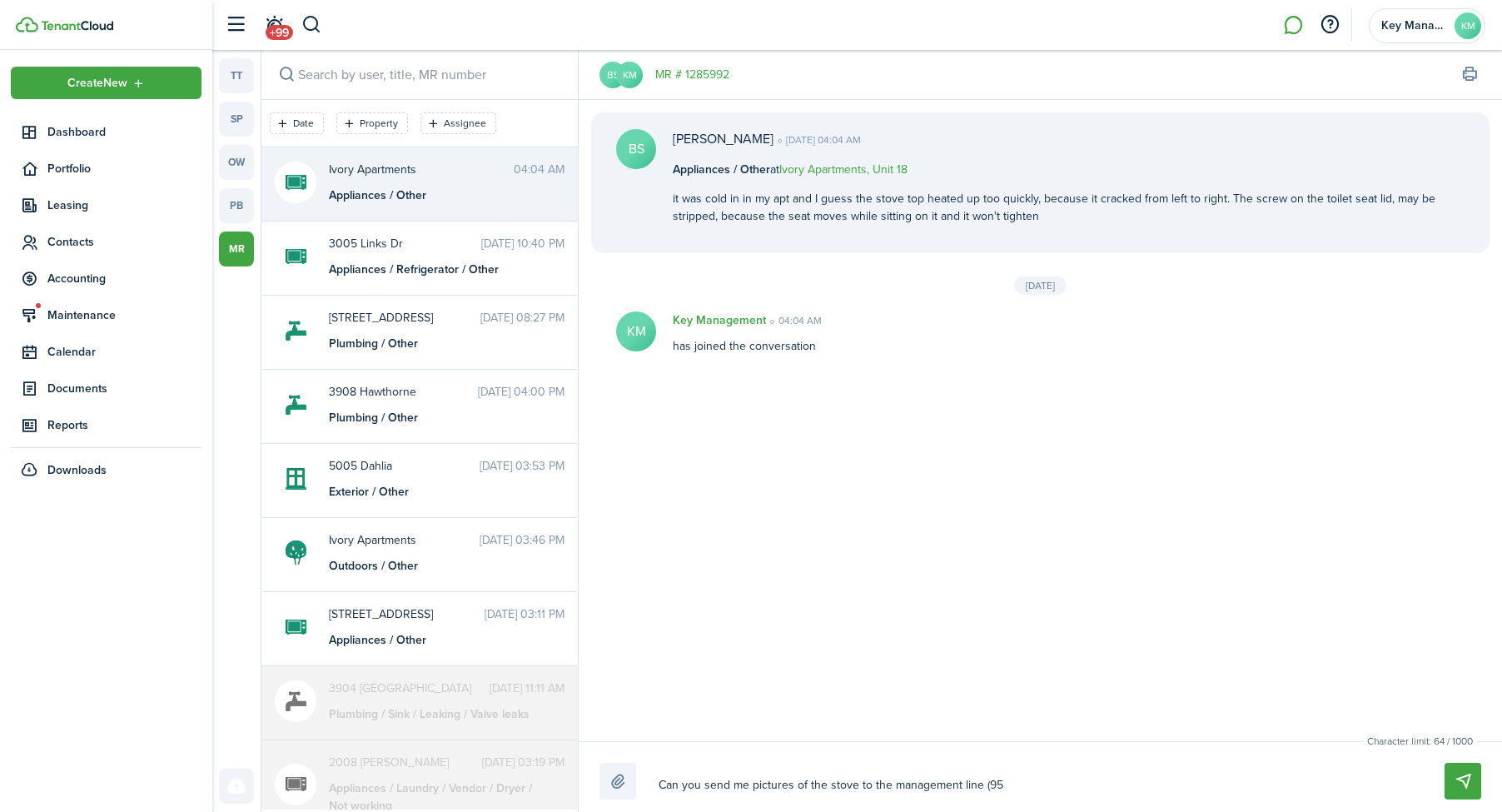
type textarea "Can you send me pictures of the stove to the management line (956"
type textarea "Can you send me pictures of the stove to the management line (956)"
type textarea "Can you send me pictures of the stove to the management line (956)8"
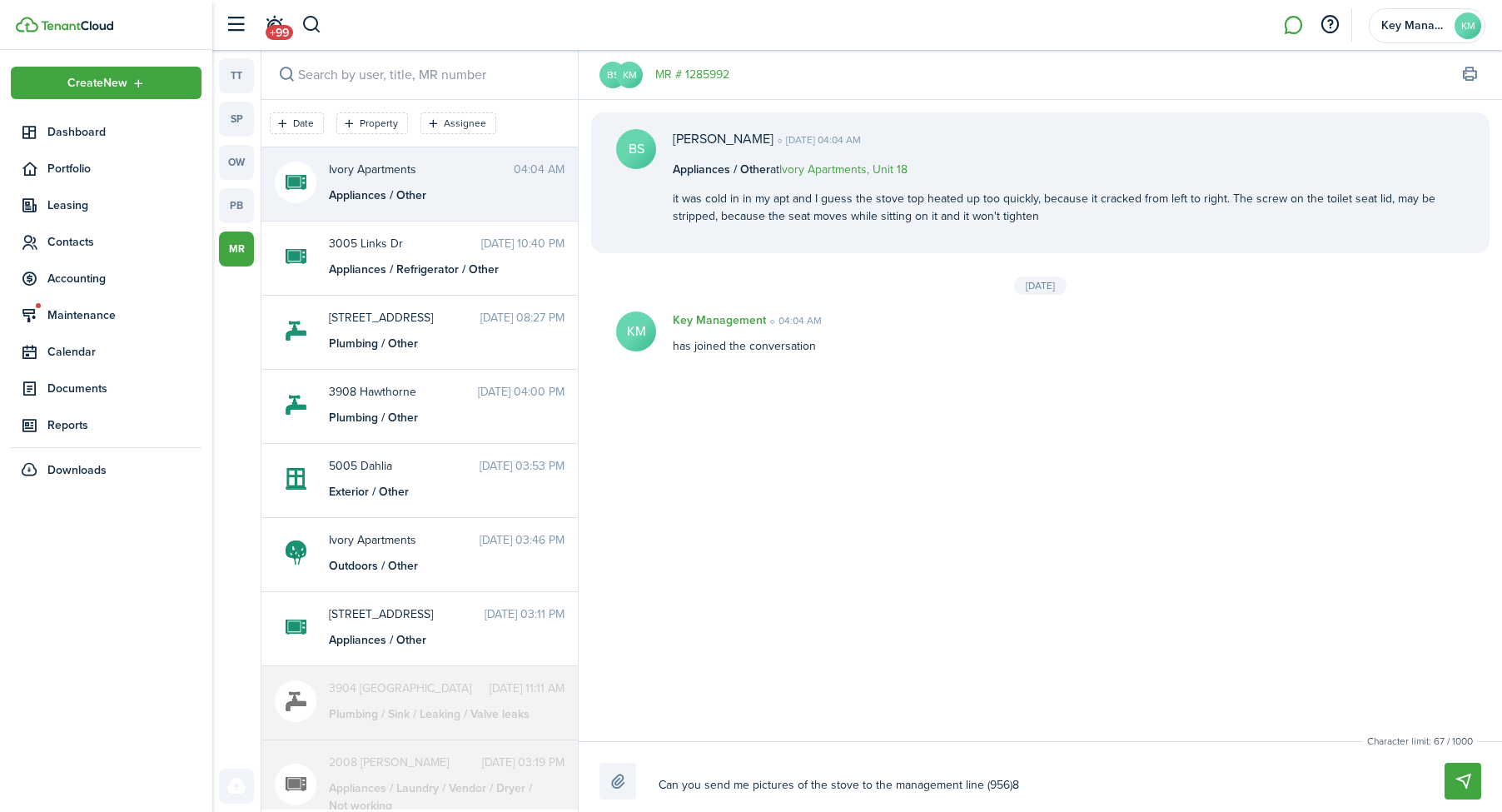
type textarea "Can you send me pictures of the stove to the management line (956)80"
type textarea "Can you send me pictures of the stove to the management line (956)800"
type textarea "Can you send me pictures of the stove to the management line (956)800-"
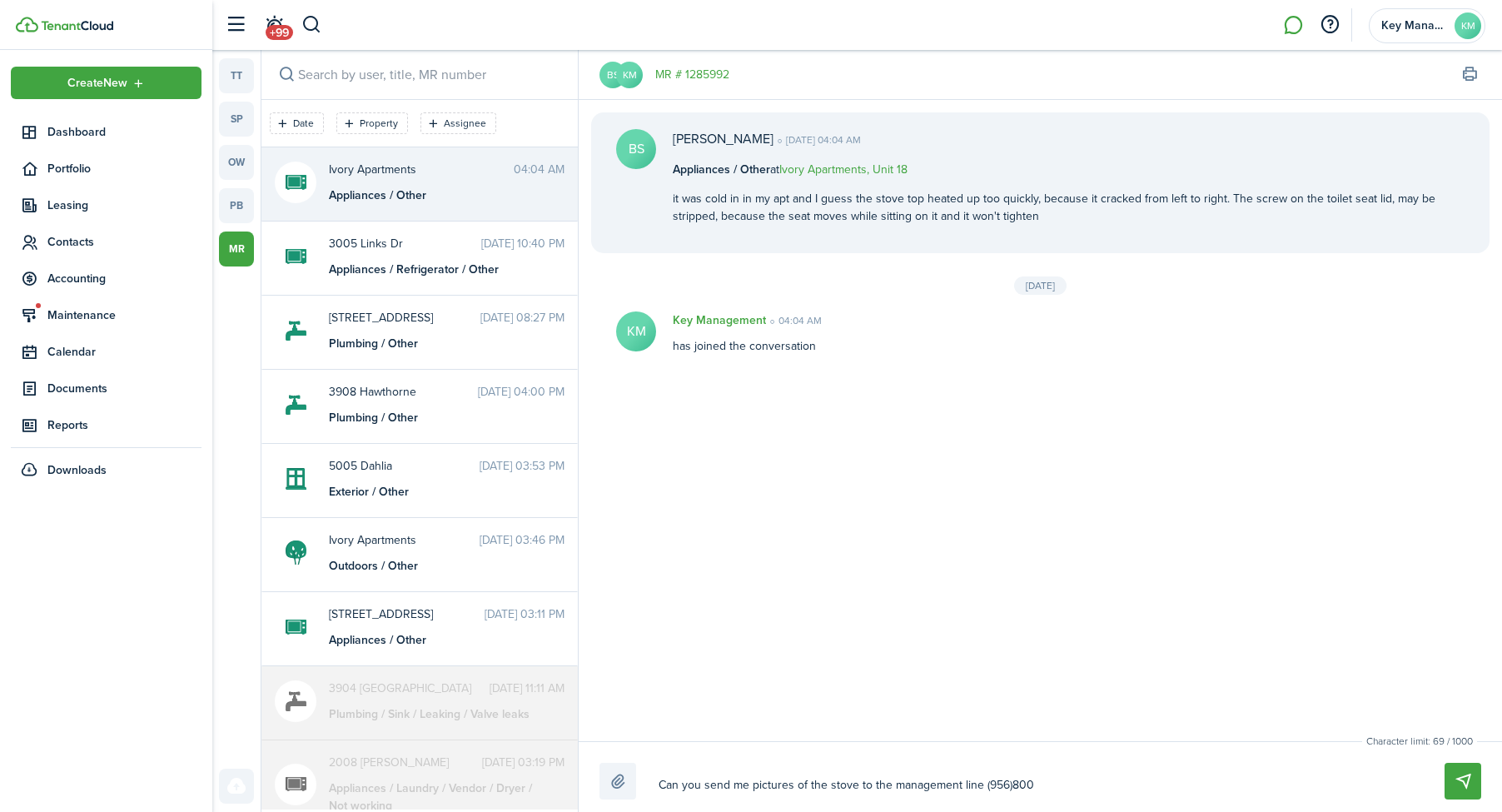
type textarea "Can you send me pictures of the stove to the management line (956)800-"
type textarea "Can you send me pictures of the stove to the management line (956)800-3"
type textarea "Can you send me pictures of the stove to the management line (956)800-35"
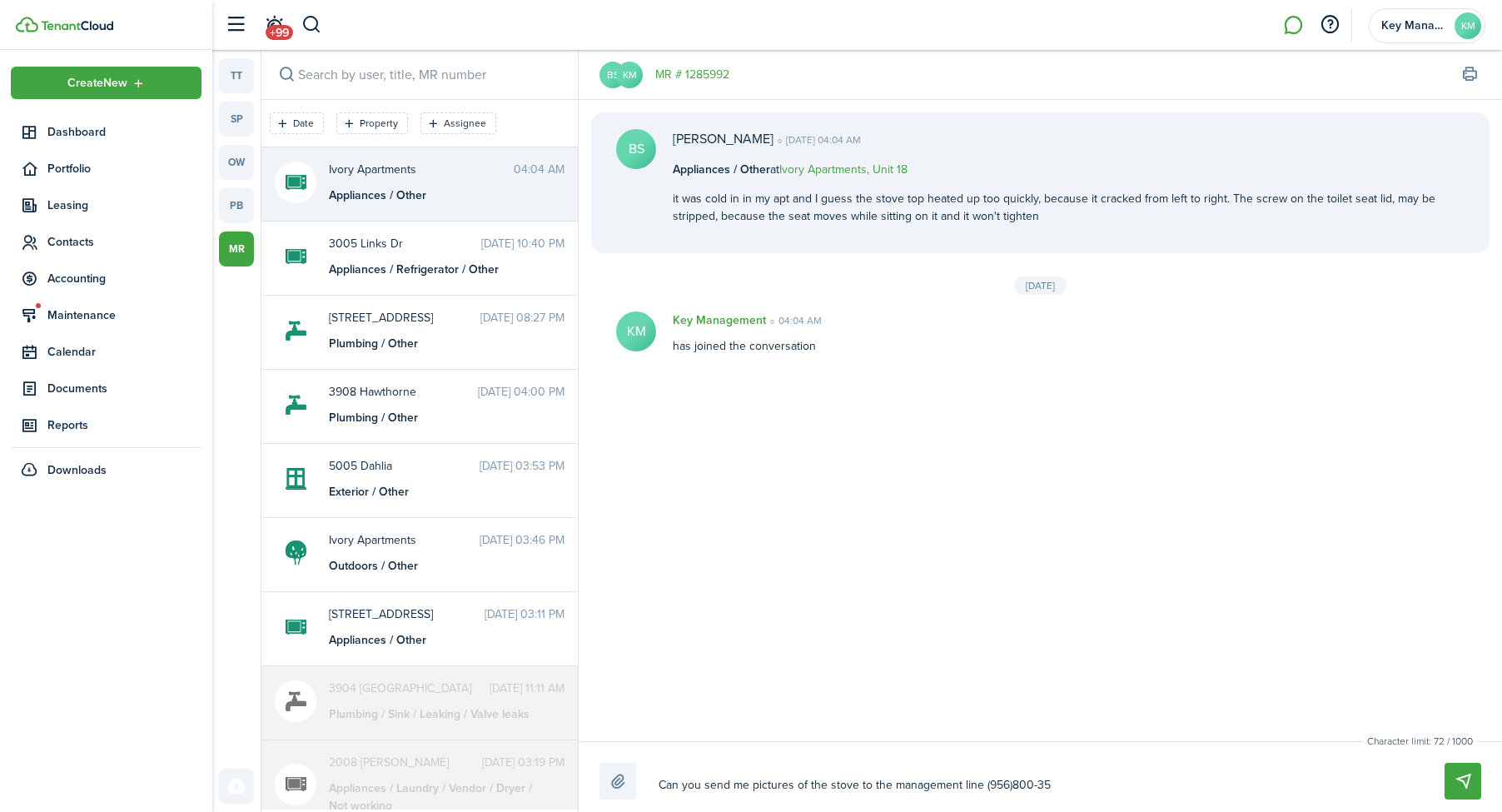
type textarea "Can you send me pictures of the stove to the management line (956)800-353"
type textarea "Can you send me pictures of the stove to the management line [PHONE_NUMBER]"
type textarea "Can you send me pictures of the stove to the management line [PHONE_NUMBER]."
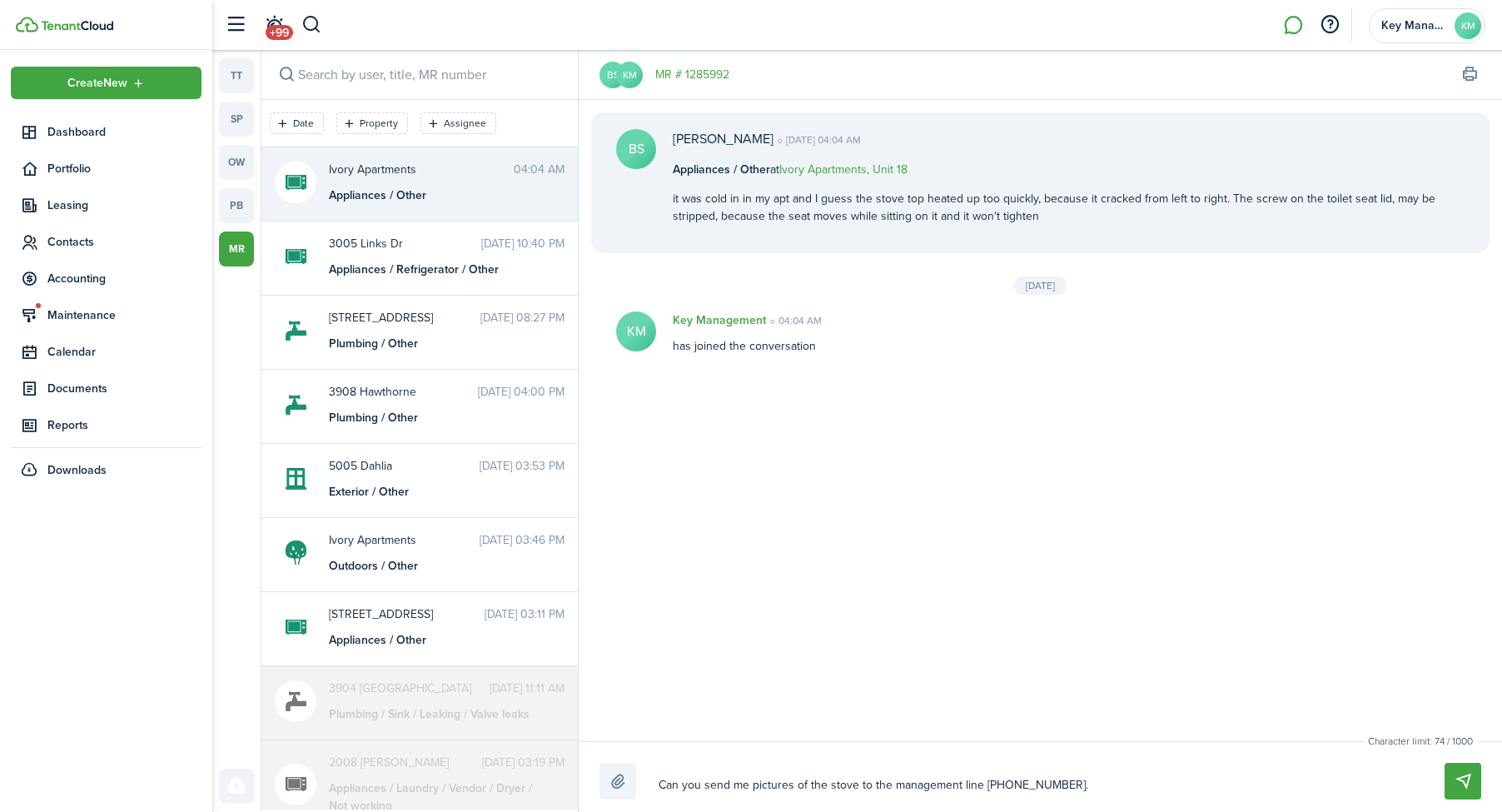
type textarea "Can you send me pictures of the stove to the management line [PHONE_NUMBER]."
